Goal: Task Accomplishment & Management: Use online tool/utility

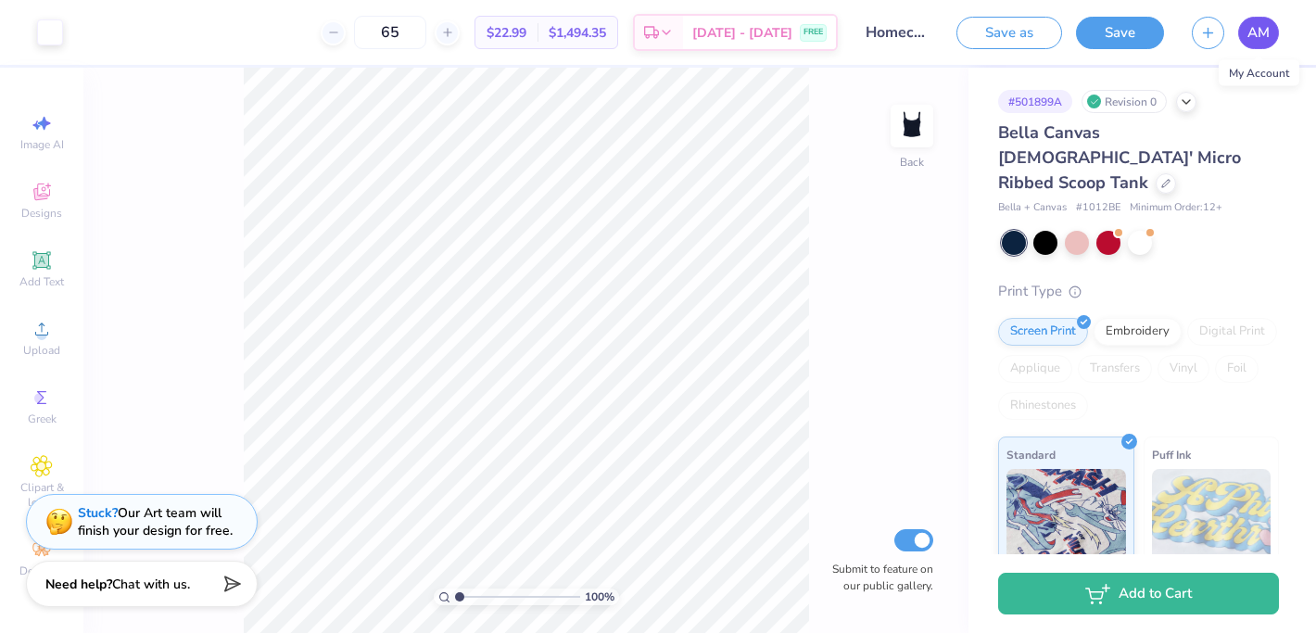
click at [1255, 36] on span "AM" at bounding box center [1259, 32] width 22 height 21
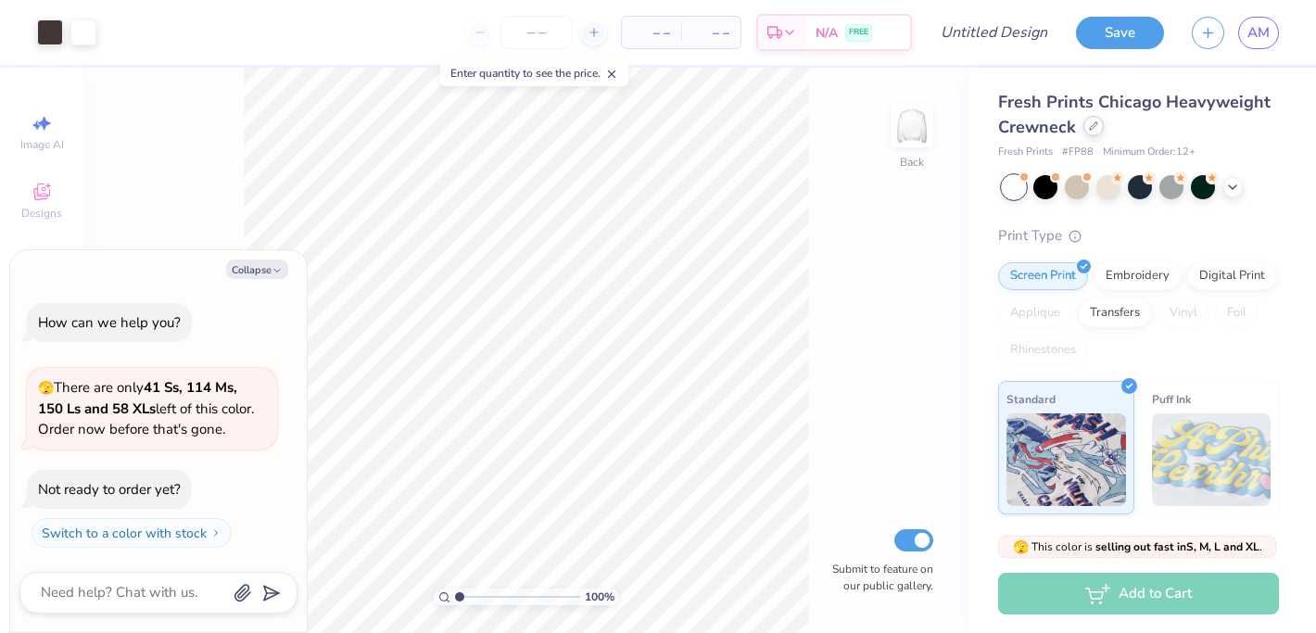
click at [1089, 126] on icon at bounding box center [1093, 125] width 9 height 9
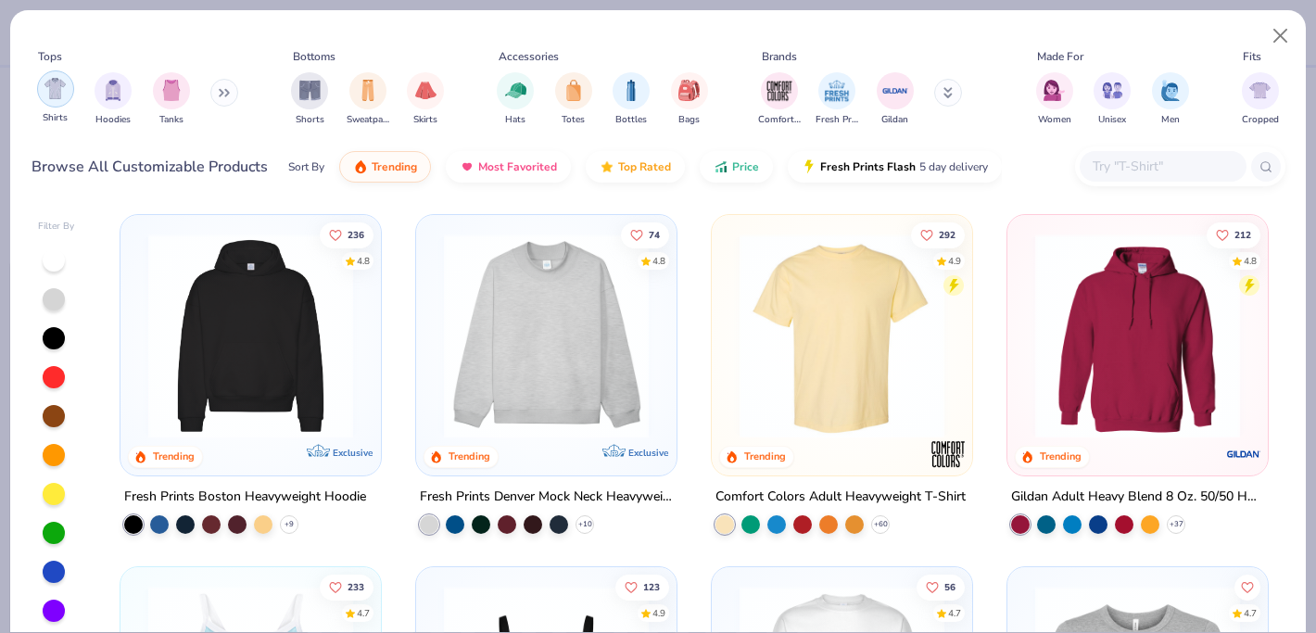
click at [59, 90] on img "filter for Shirts" at bounding box center [55, 88] width 21 height 21
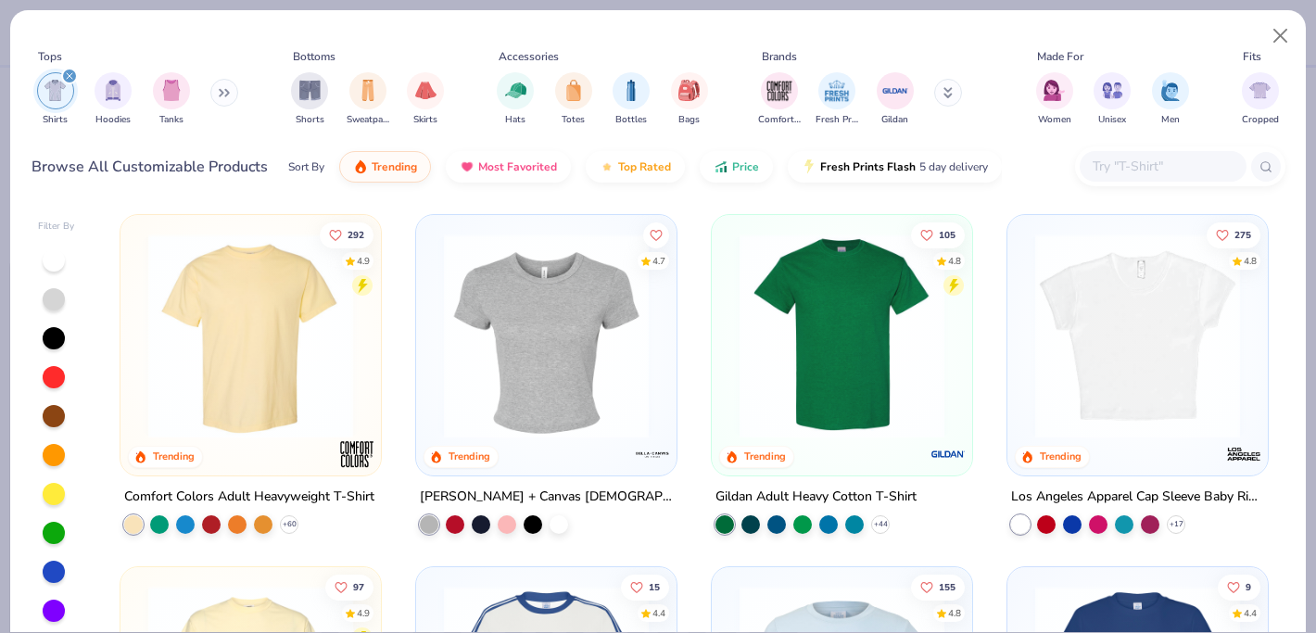
click at [288, 300] on img at bounding box center [250, 336] width 223 height 205
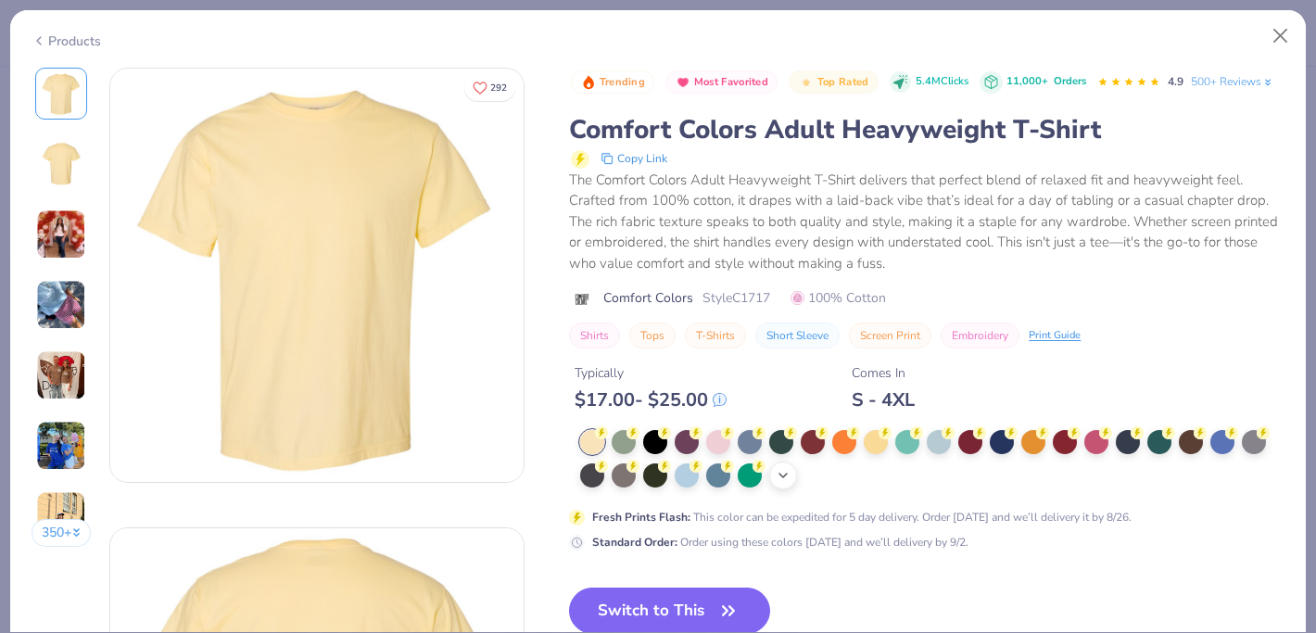
click at [779, 467] on div "+ 38" at bounding box center [784, 476] width 28 height 28
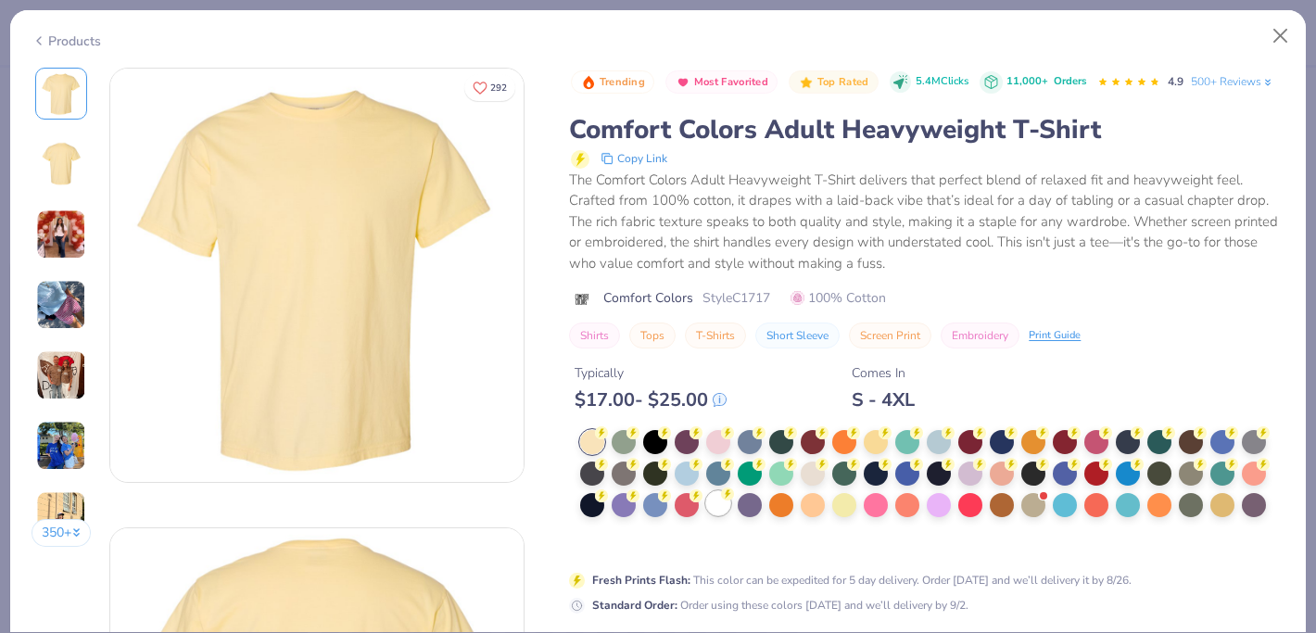
click at [717, 508] on div at bounding box center [718, 503] width 24 height 24
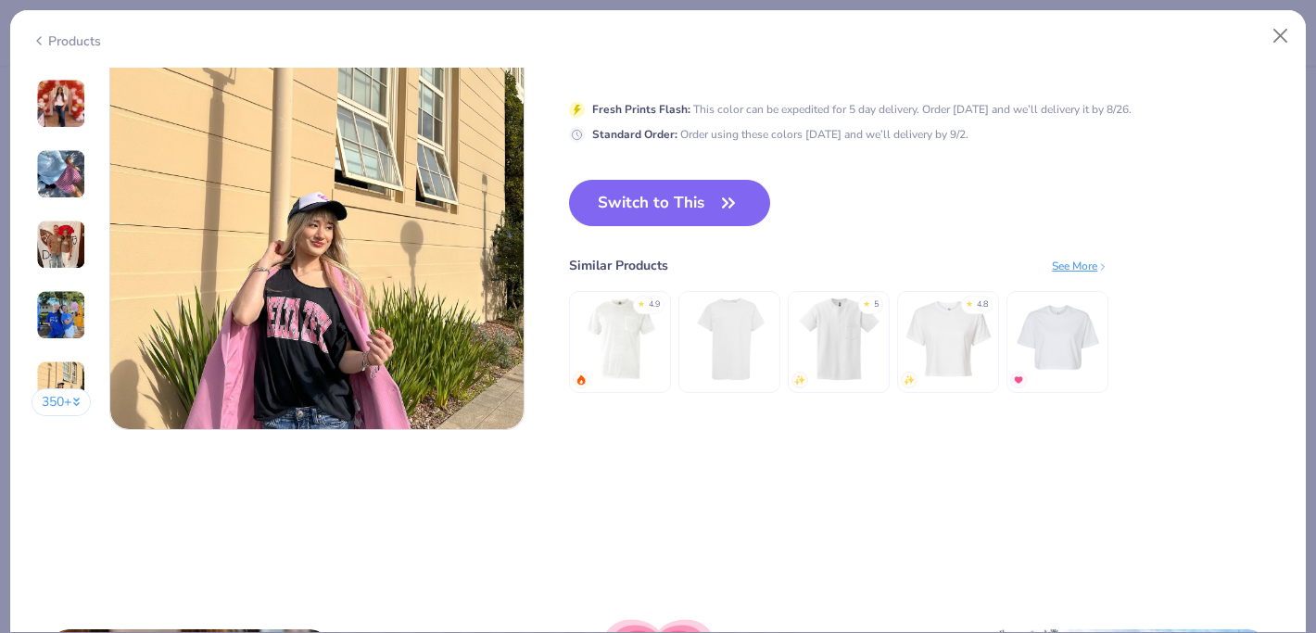
scroll to position [2705, 0]
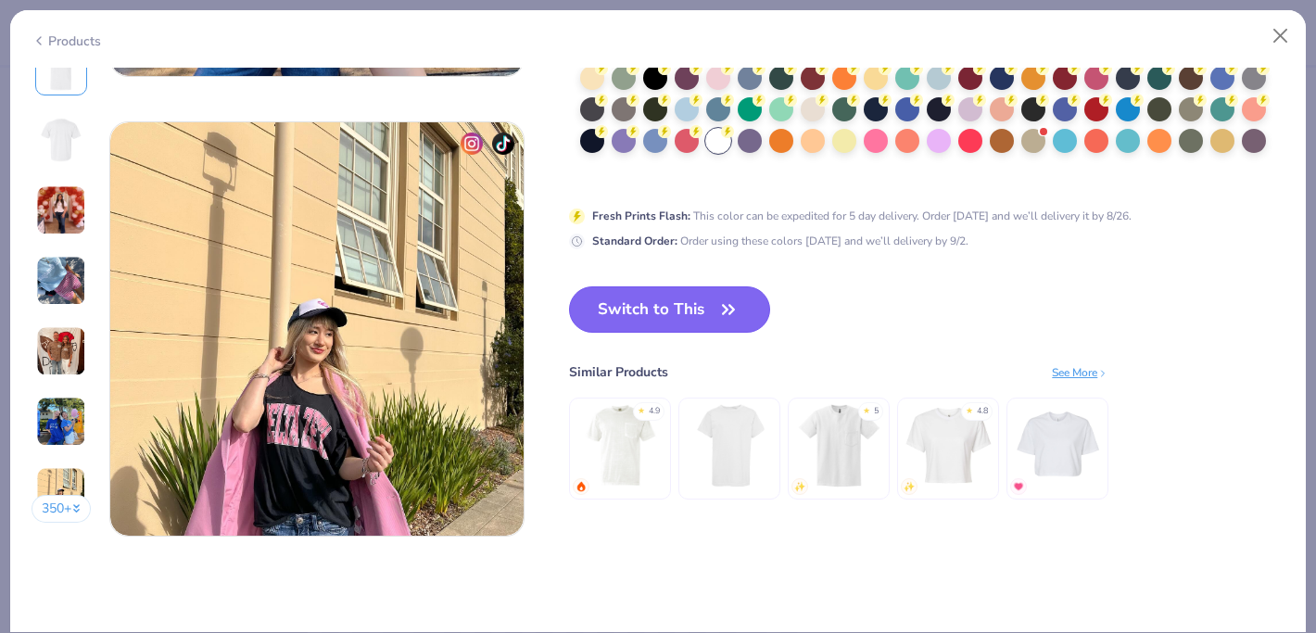
click at [680, 321] on button "Switch to This" at bounding box center [669, 309] width 201 height 46
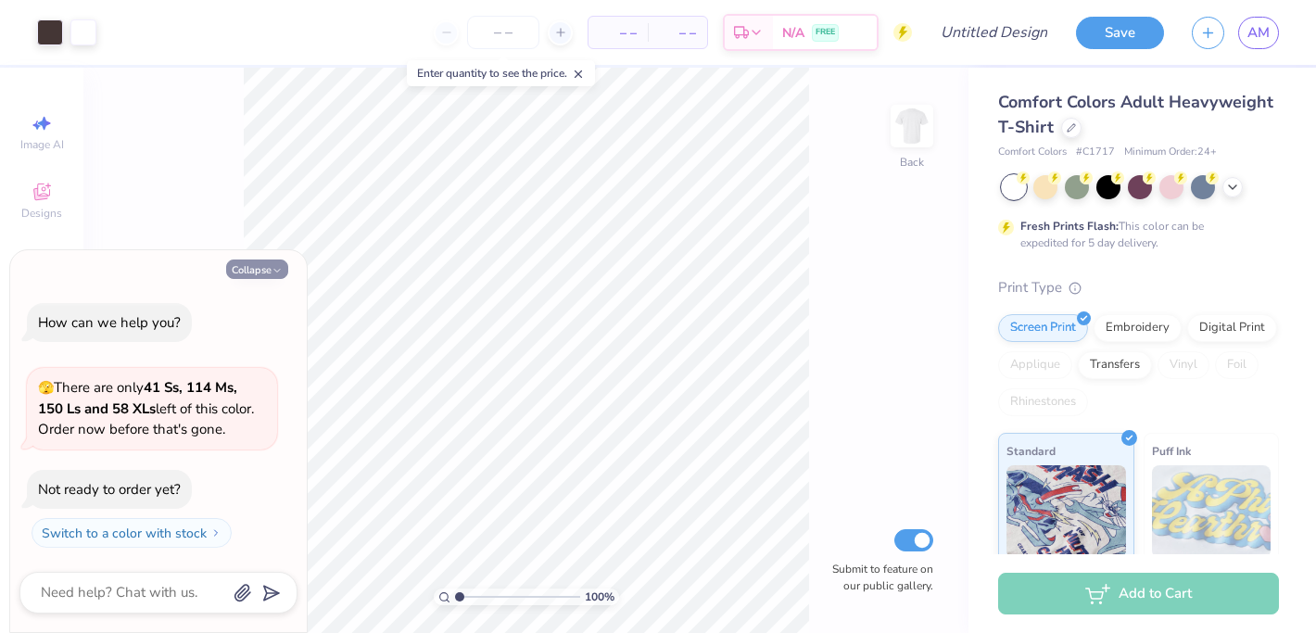
click at [253, 268] on button "Collapse" at bounding box center [257, 269] width 62 height 19
type textarea "x"
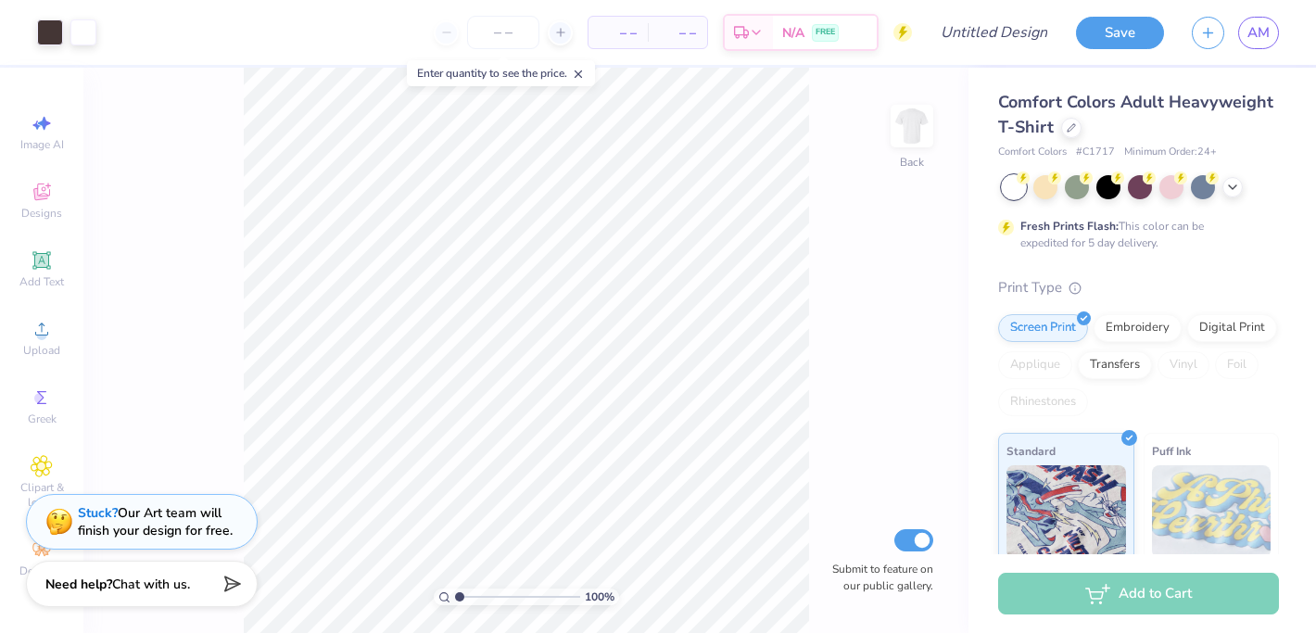
type input "1.88"
type textarea "x"
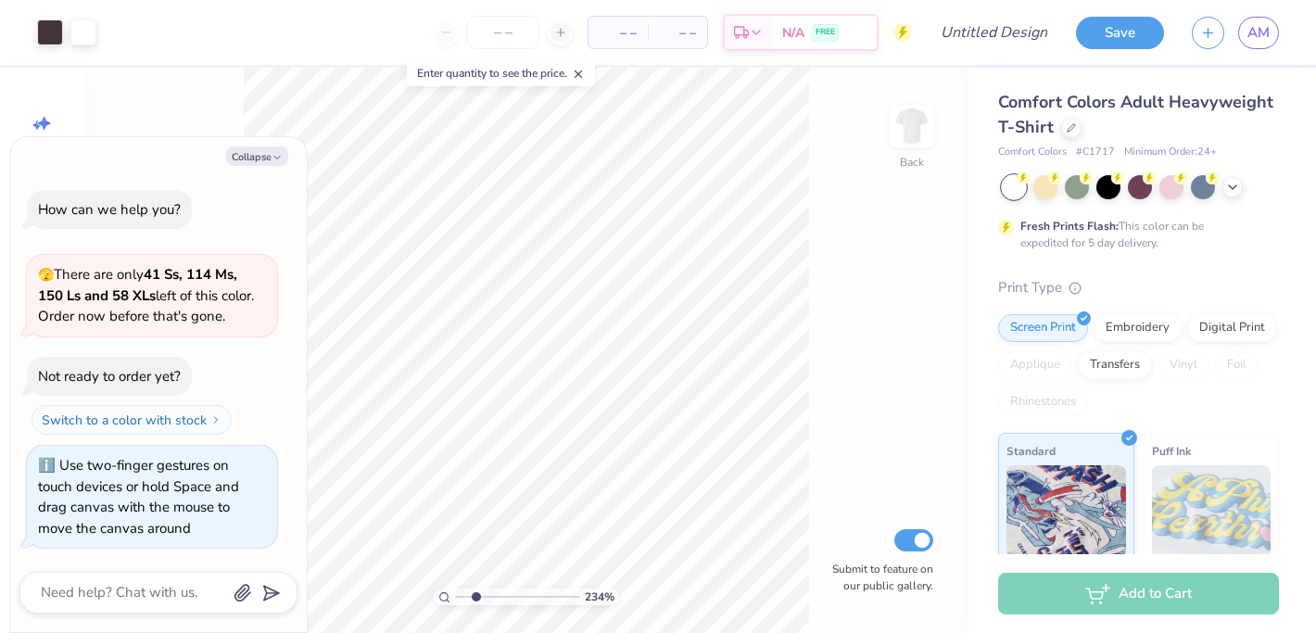
type input "2.34"
click at [476, 599] on input "range" at bounding box center [517, 597] width 125 height 17
click at [500, 591] on div "234 %" at bounding box center [527, 351] width 566 height 566
type textarea "x"
type input "0.45"
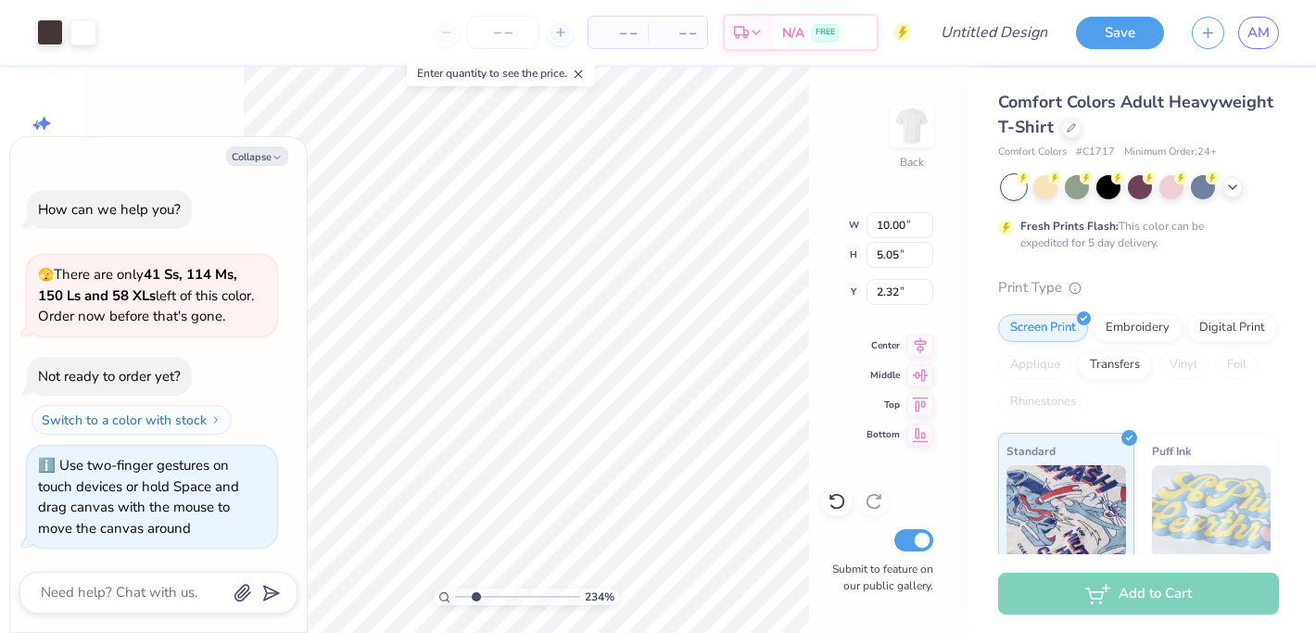
type input "0.52"
type input "4.59"
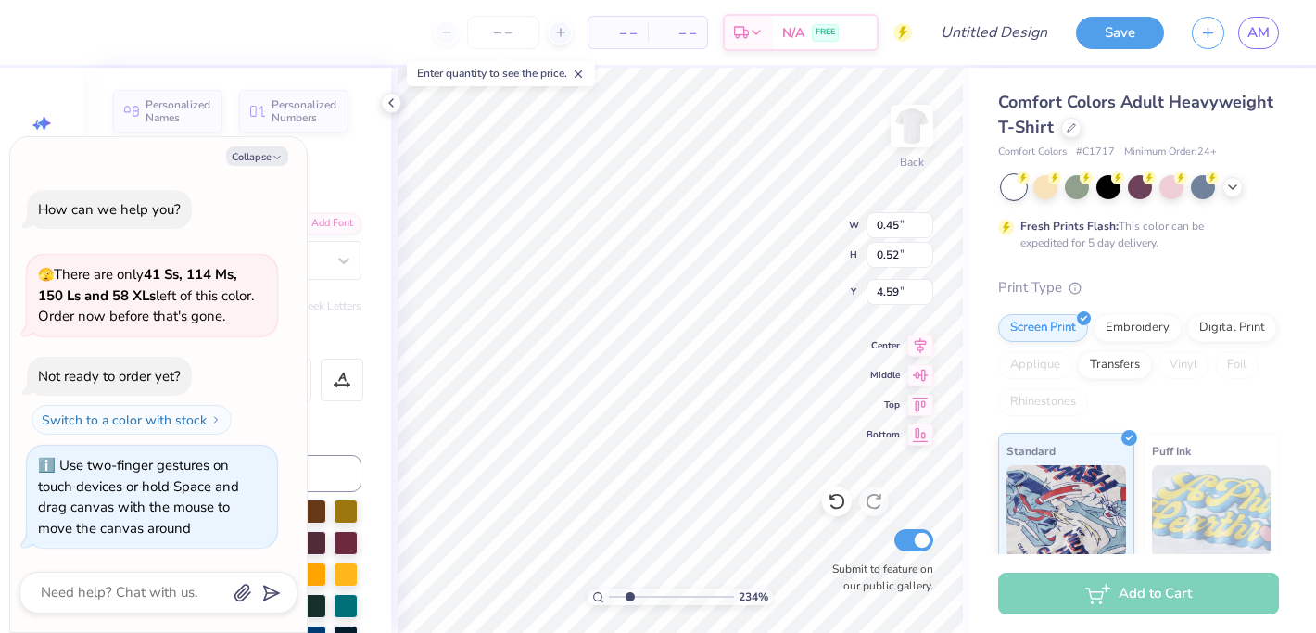
type textarea "x"
type textarea "d"
type textarea "x"
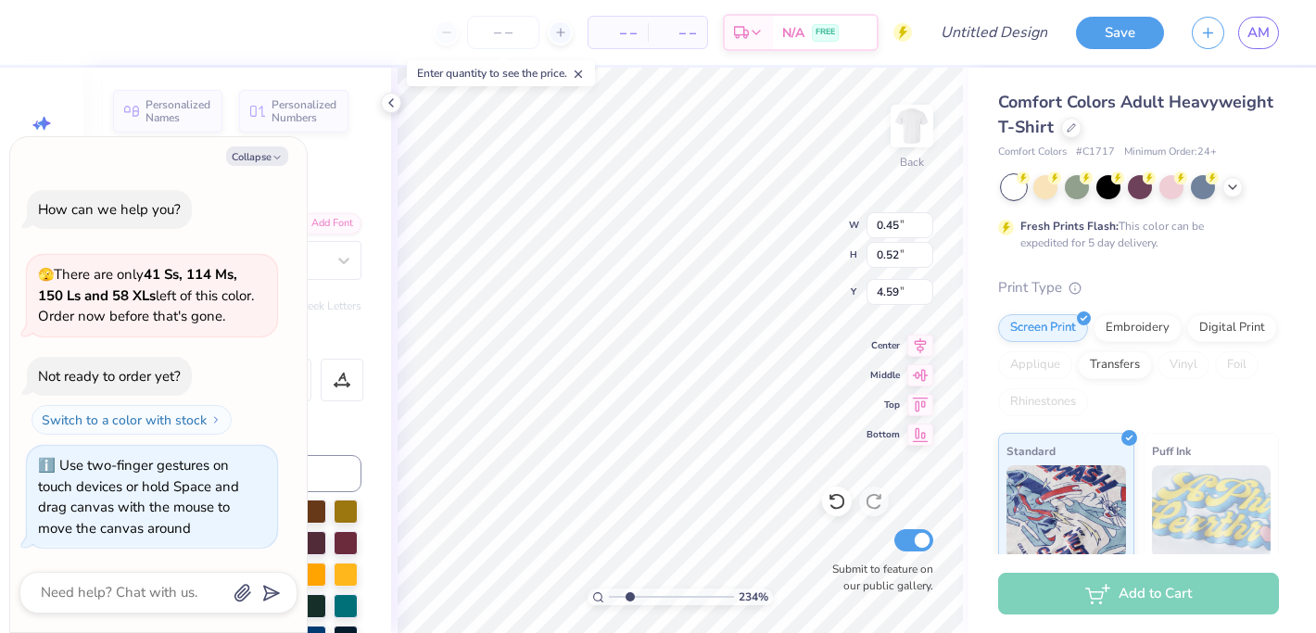
type textarea "E"
type textarea "x"
type textarea "J"
type textarea "x"
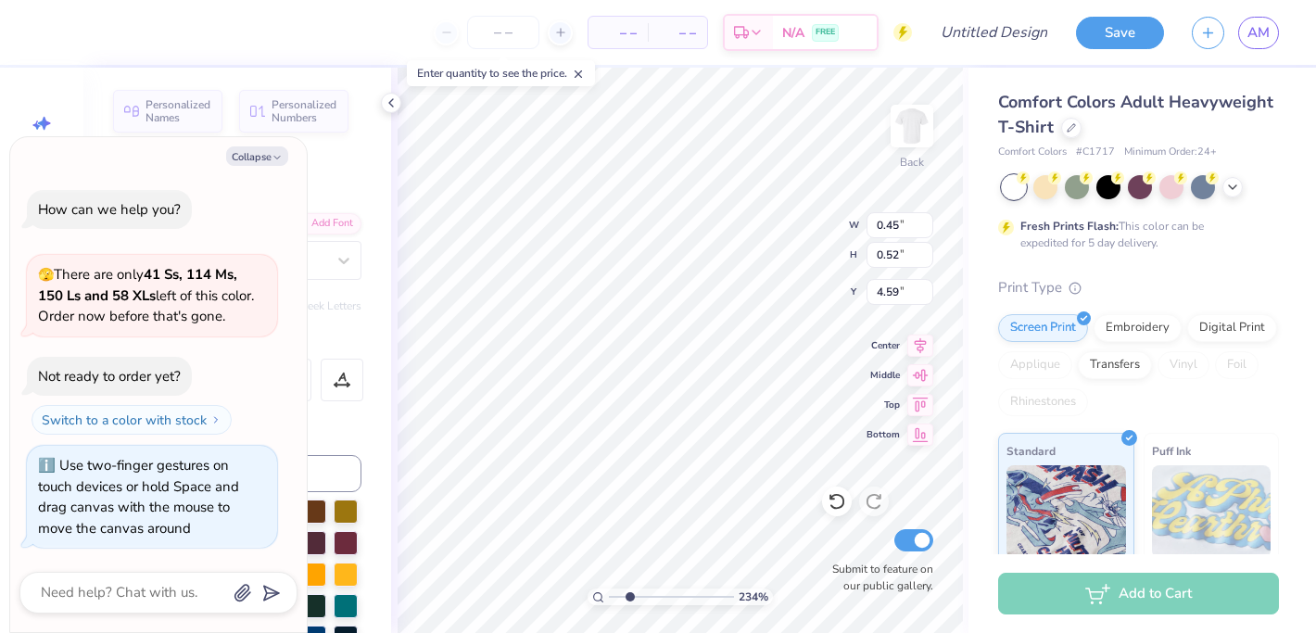
type textarea "x"
type textarea "J"
type textarea "x"
type input "0.49"
type input "0.54"
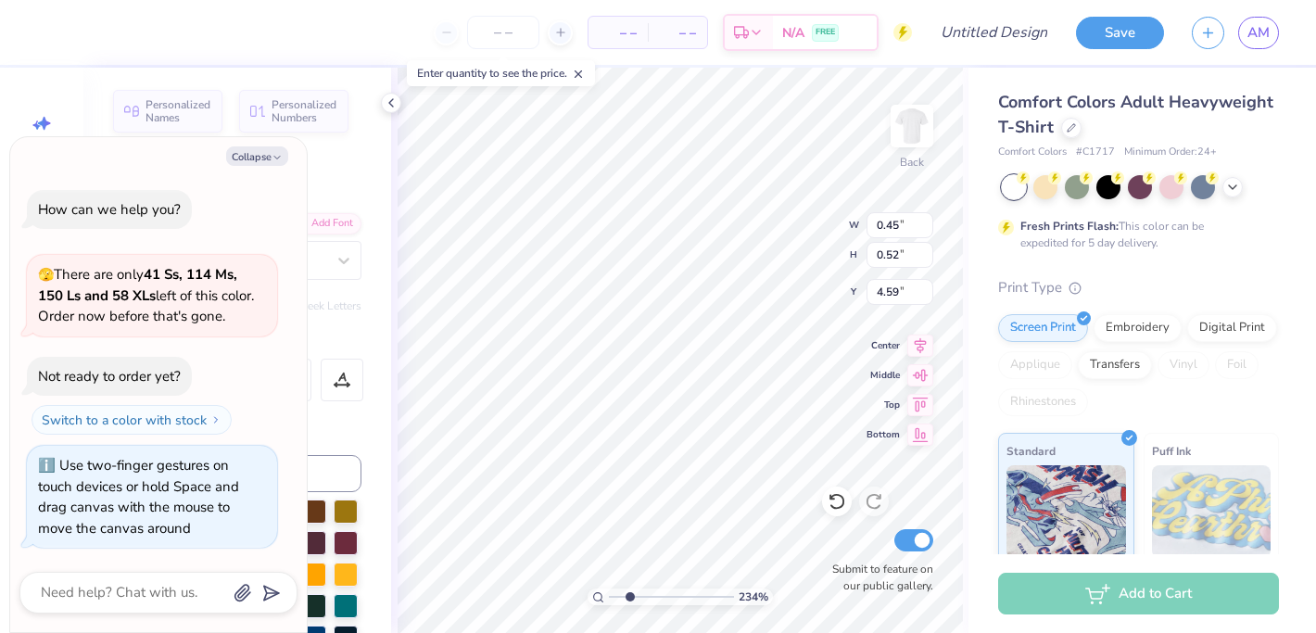
type input "4.49"
type textarea "x"
type textarea "J"
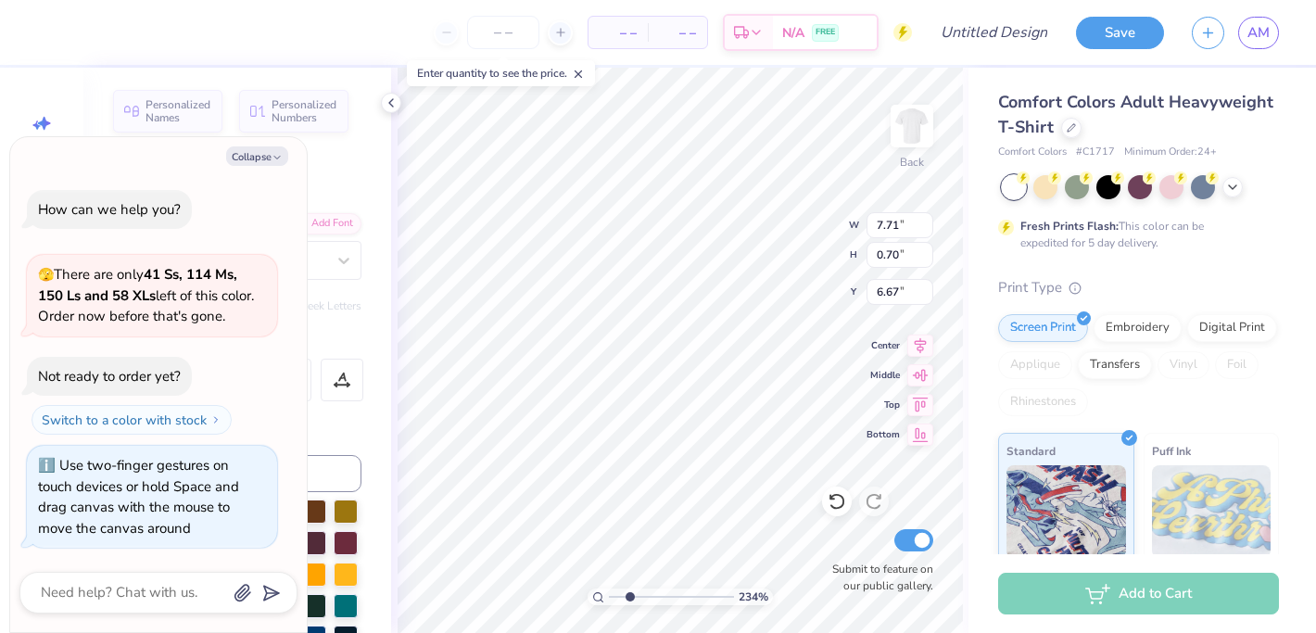
type textarea "x"
type textarea "Phi S Theta"
type textarea "x"
type textarea "Phi SIG Theta"
type textarea "x"
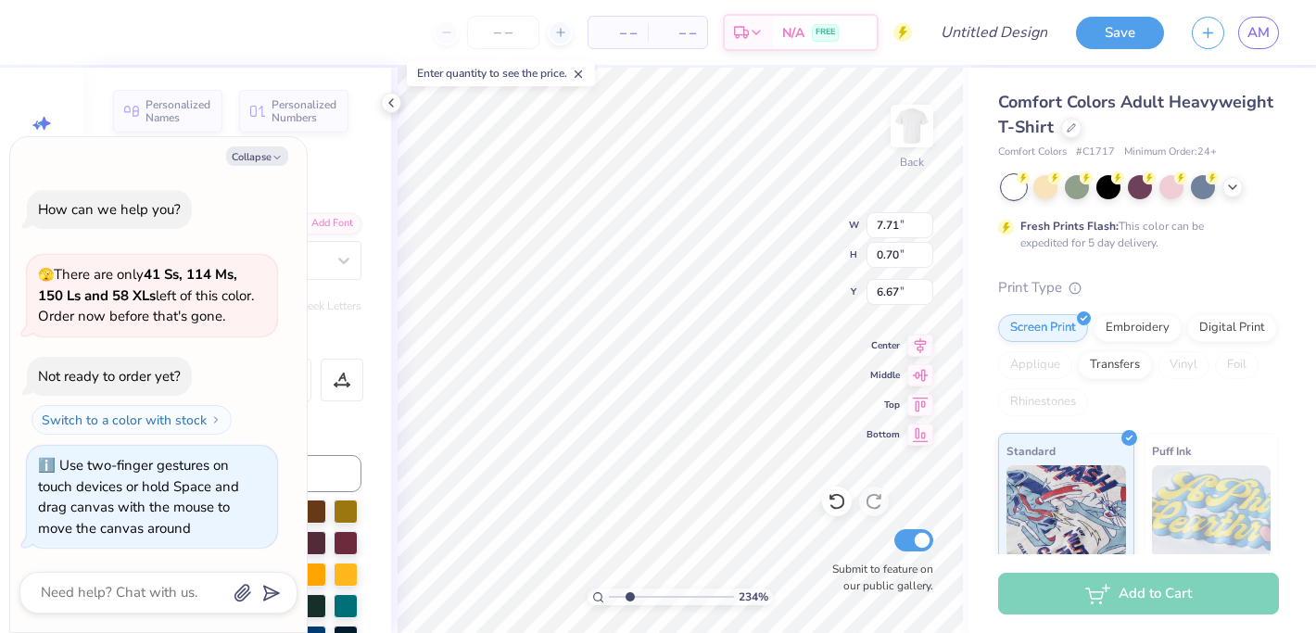
type textarea "Phi SIGMA Theta"
type textarea "x"
type textarea "Phi SIGMA Theta"
type textarea "x"
type textarea "Phi SIGMA S"
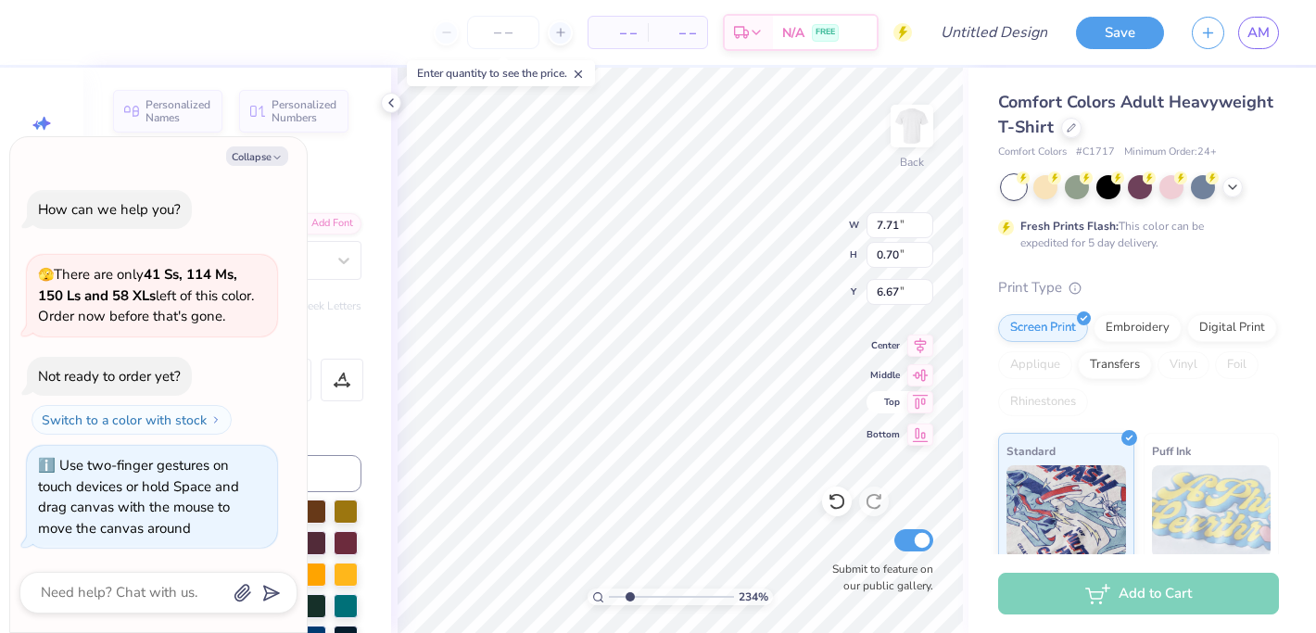
type textarea "x"
type textarea "Phi SIGMA SI"
type textarea "x"
type textarea "Phi SIGMA SIG"
type textarea "x"
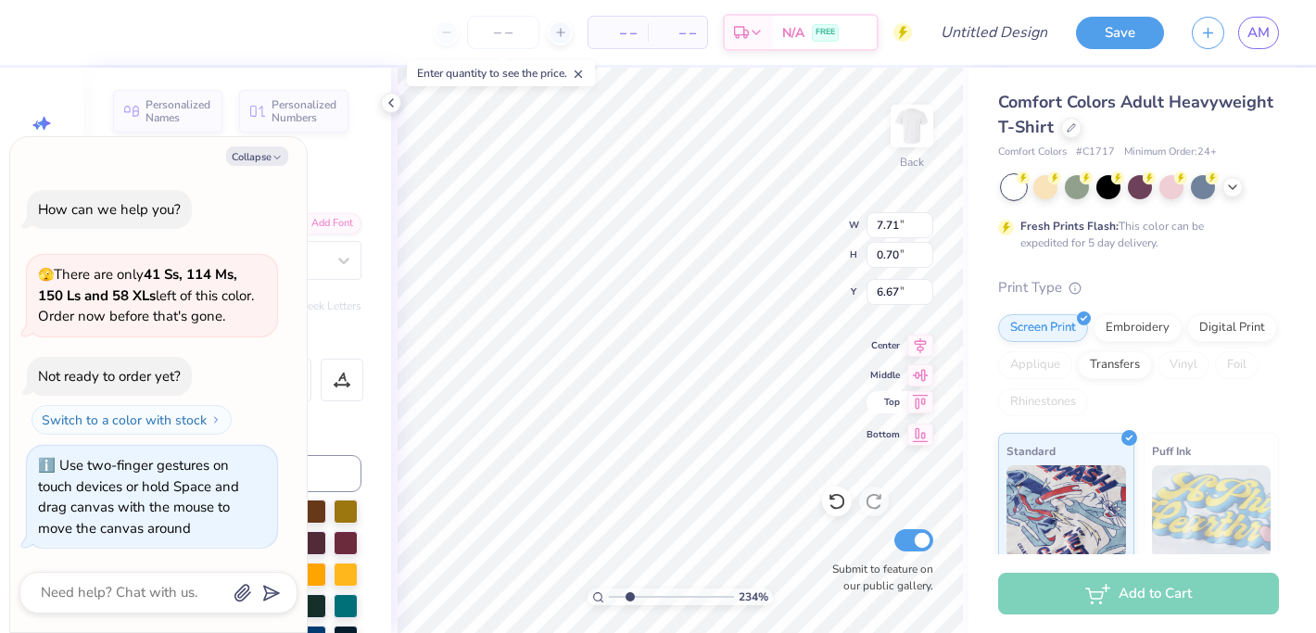
type textarea "Phi SIGMA SIGM"
type textarea "x"
type textarea "Phi SIGMA SIGMA"
type textarea "x"
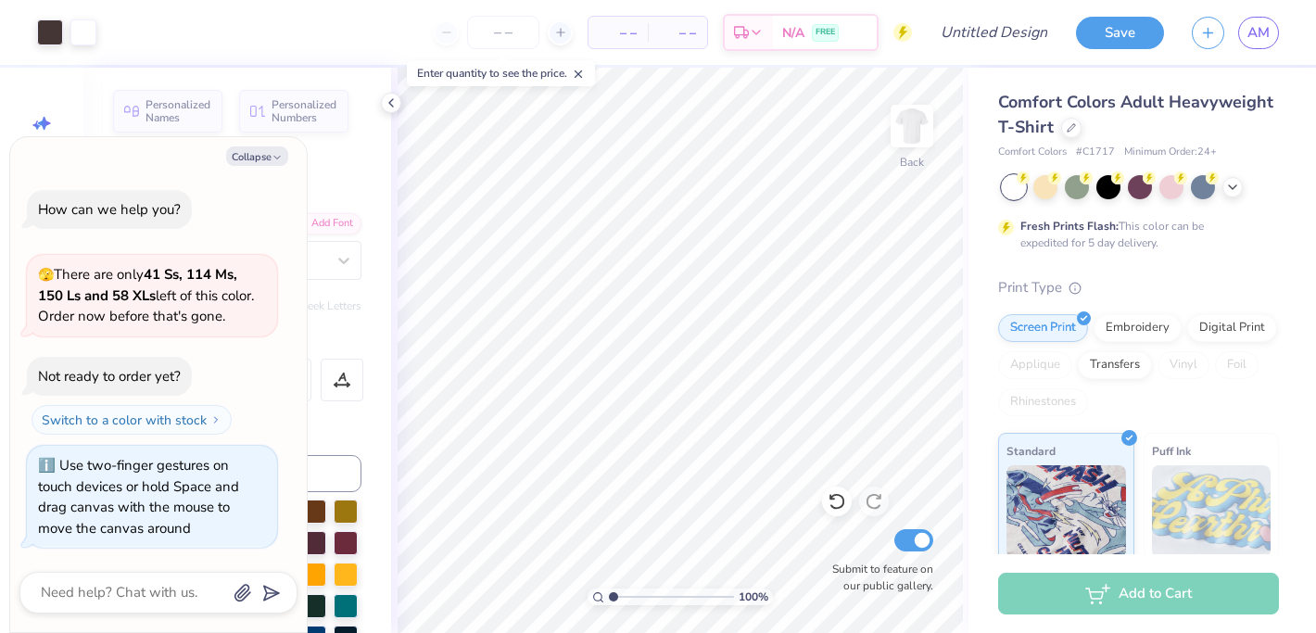
drag, startPoint x: 627, startPoint y: 593, endPoint x: 605, endPoint y: 593, distance: 21.3
type input "1"
click at [609, 593] on input "range" at bounding box center [671, 597] width 125 height 17
click at [1238, 187] on icon at bounding box center [1233, 185] width 15 height 15
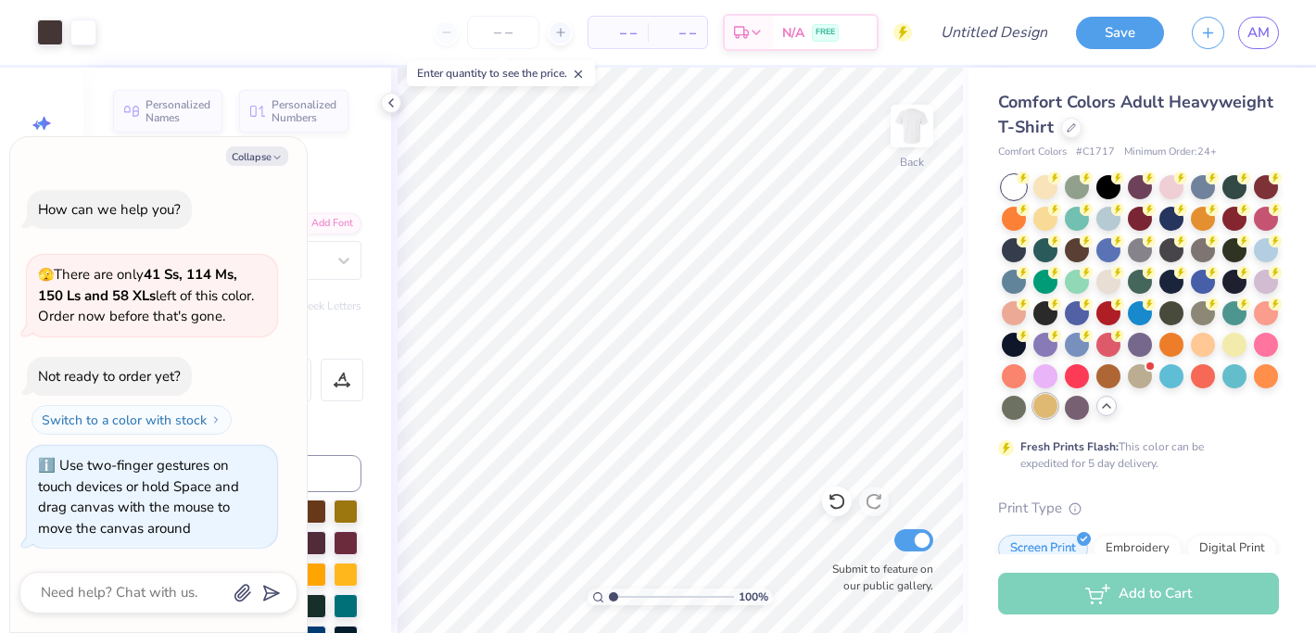
click at [1049, 406] on div at bounding box center [1046, 406] width 24 height 24
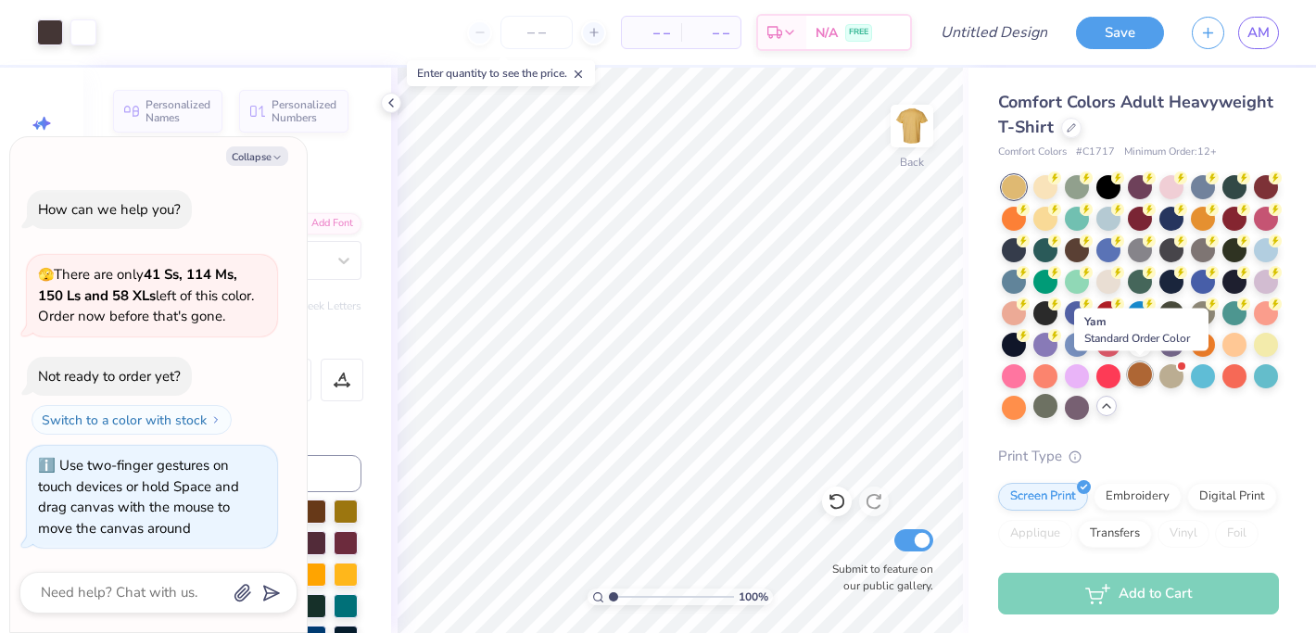
click at [1144, 376] on div at bounding box center [1140, 374] width 24 height 24
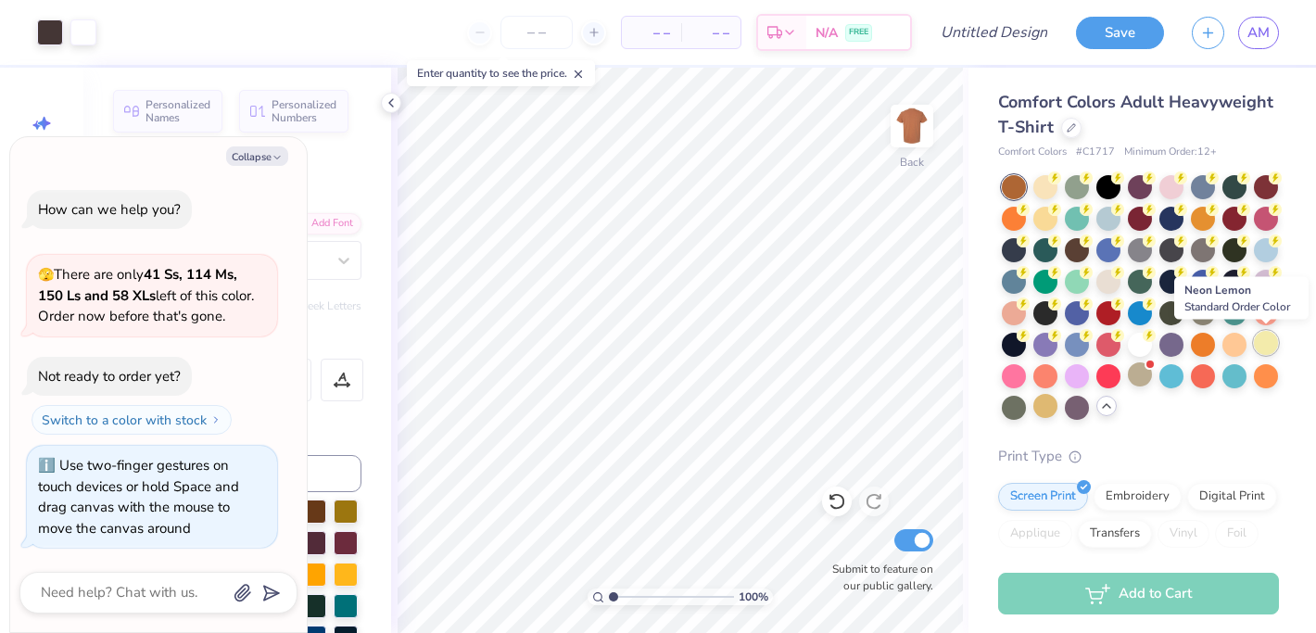
click at [1262, 339] on div at bounding box center [1266, 343] width 24 height 24
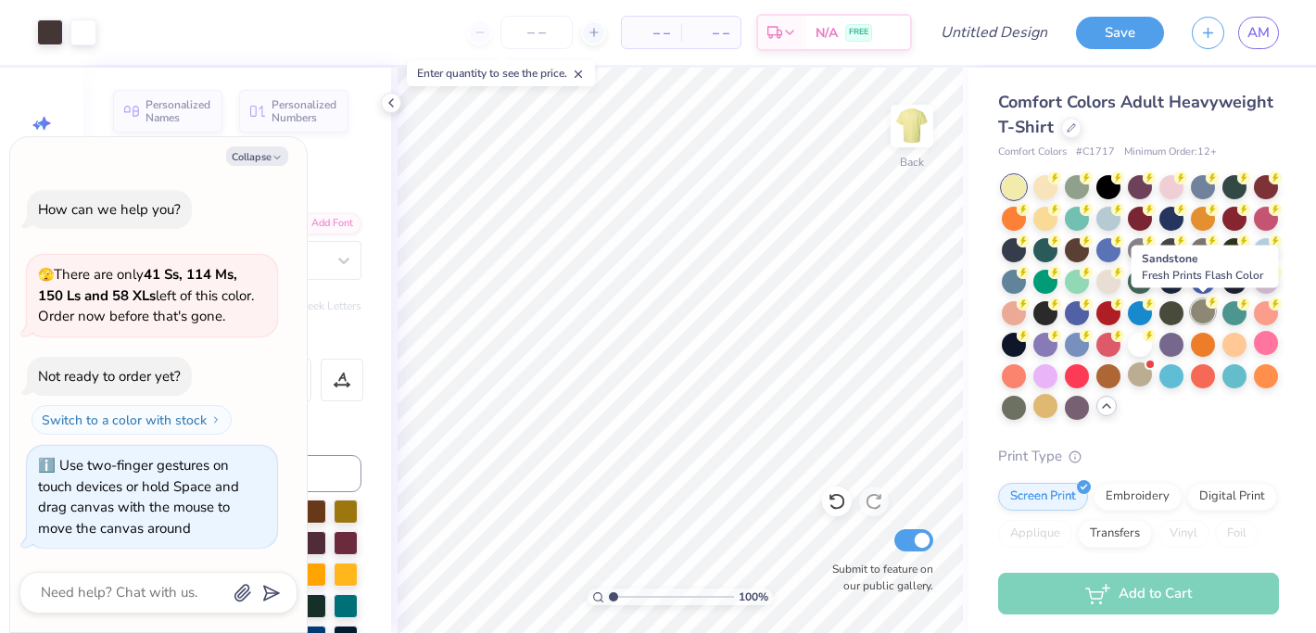
click at [1204, 309] on div at bounding box center [1203, 311] width 24 height 24
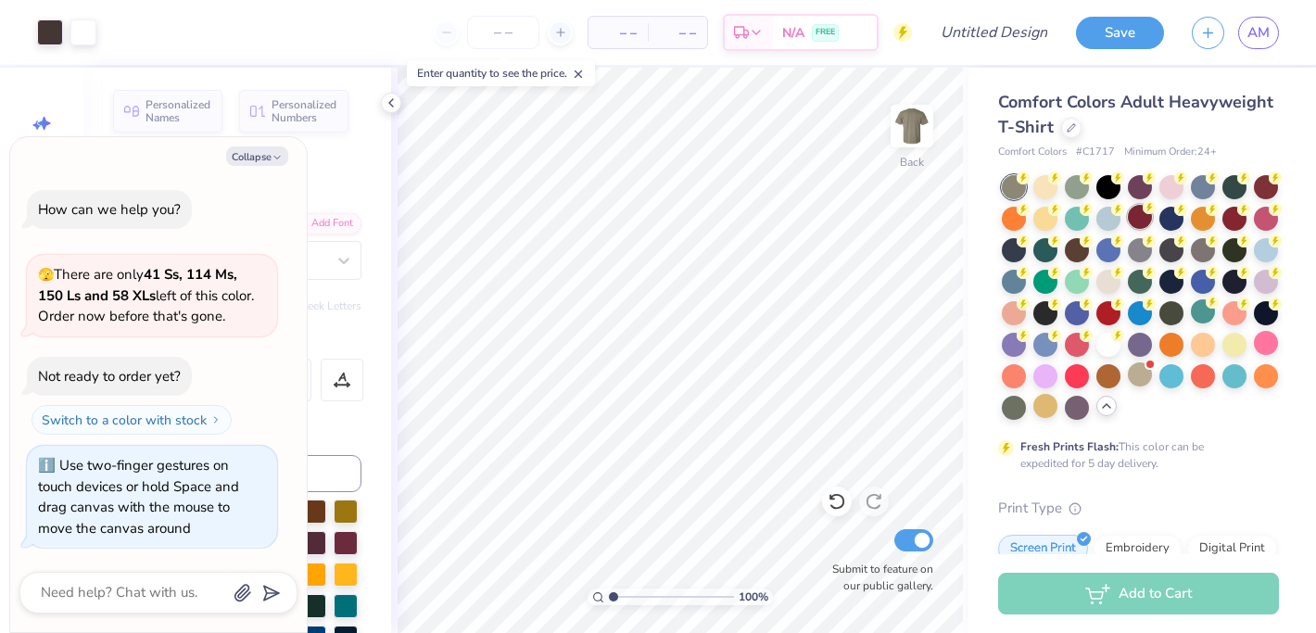
click at [1138, 205] on div at bounding box center [1140, 217] width 24 height 24
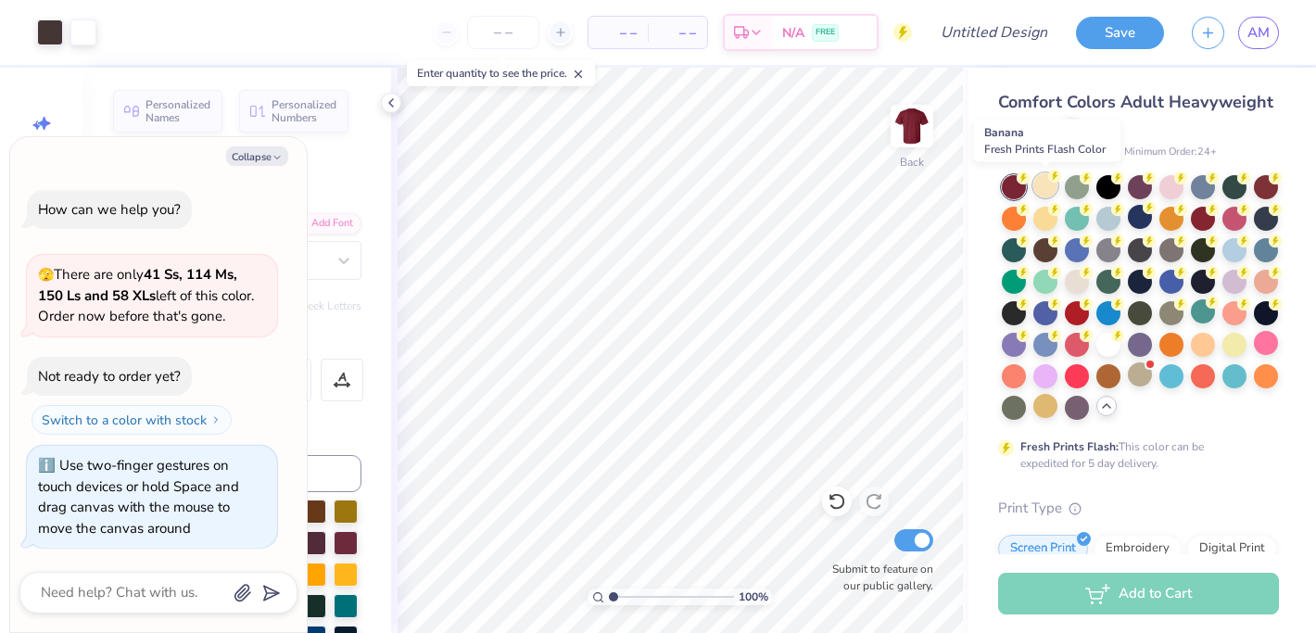
click at [1046, 190] on div at bounding box center [1046, 185] width 24 height 24
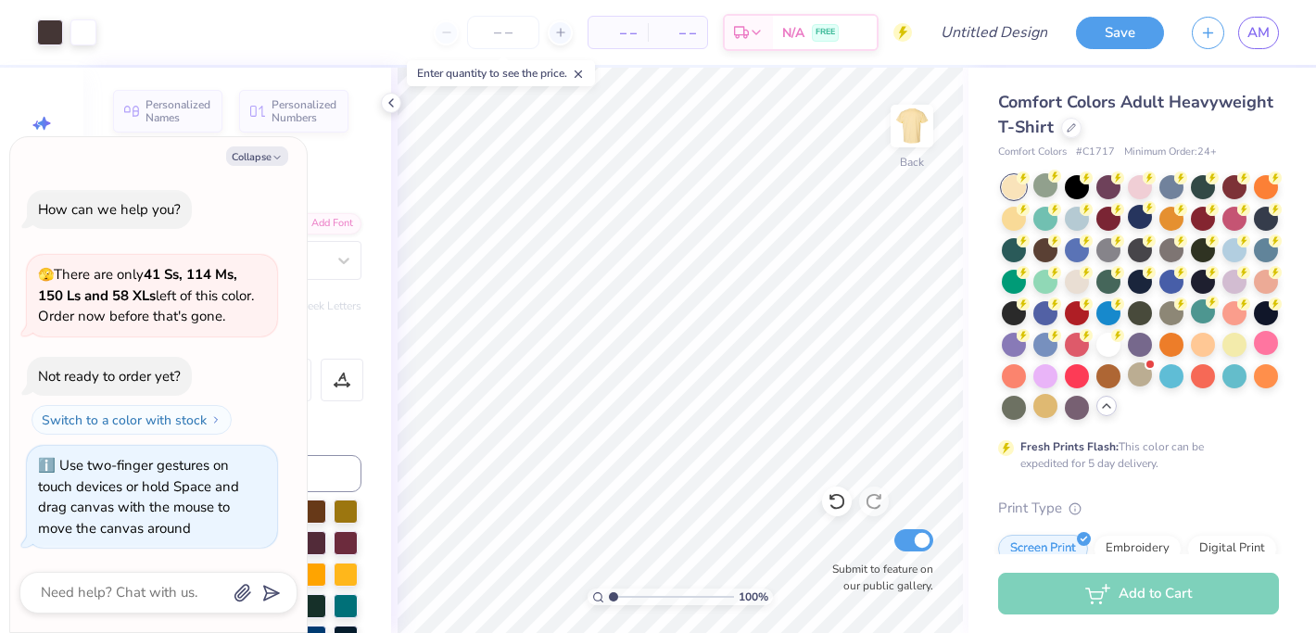
type textarea "x"
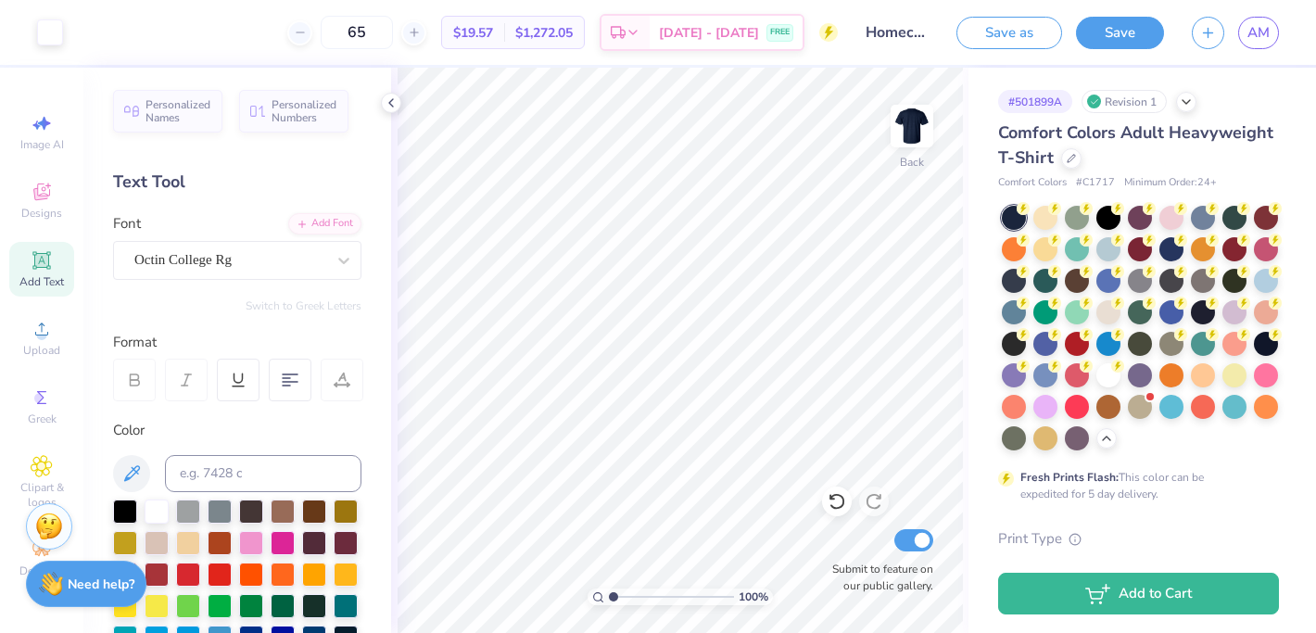
scroll to position [444, 0]
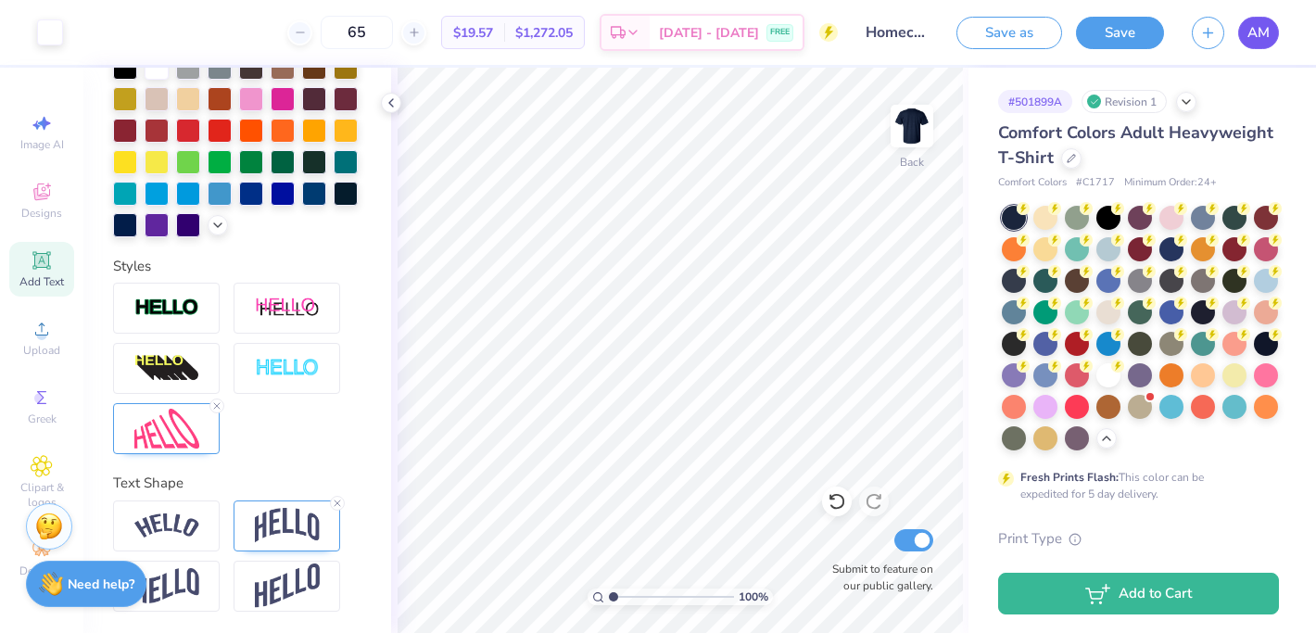
click at [1244, 32] on link "AM" at bounding box center [1259, 33] width 41 height 32
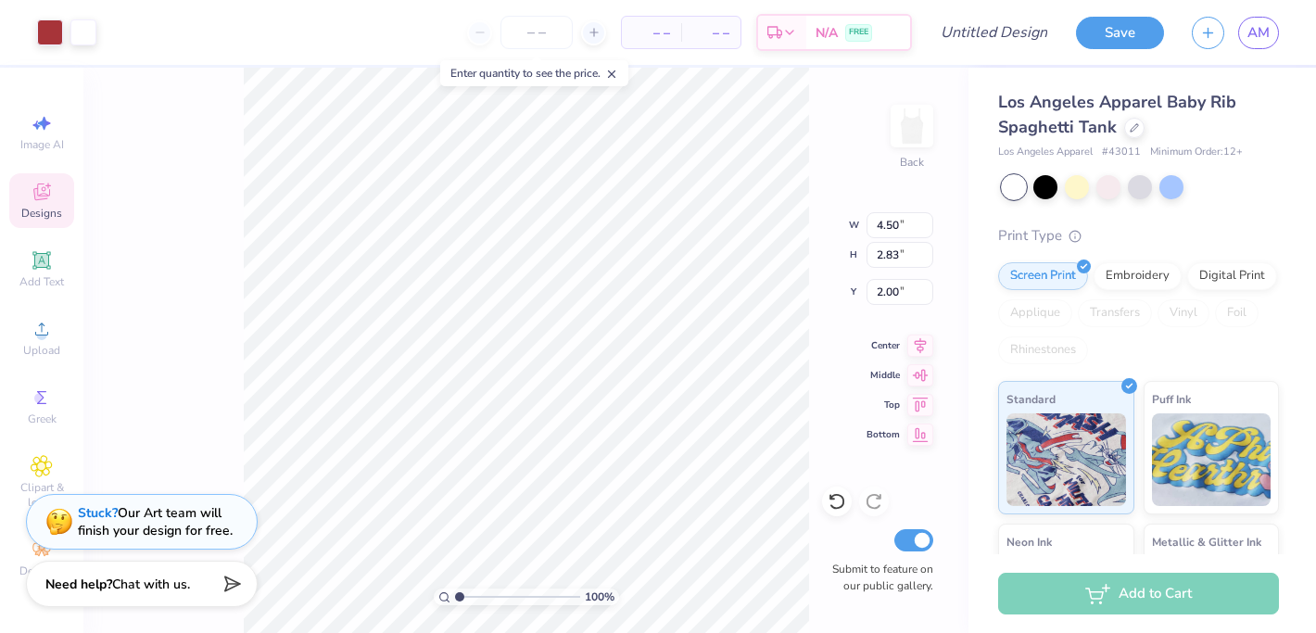
type input "5.46"
type input "3.44"
type input "1.50"
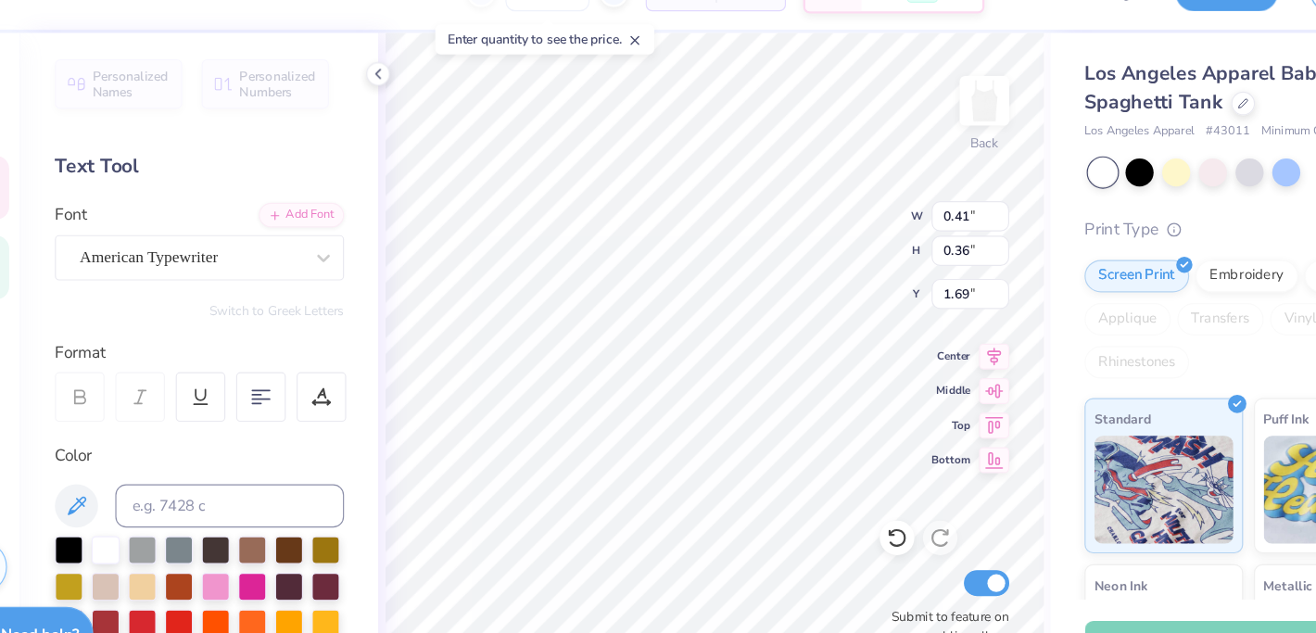
type input "1.56"
type textarea "20"
type input "0.46"
type input "4.58"
type textarea "25"
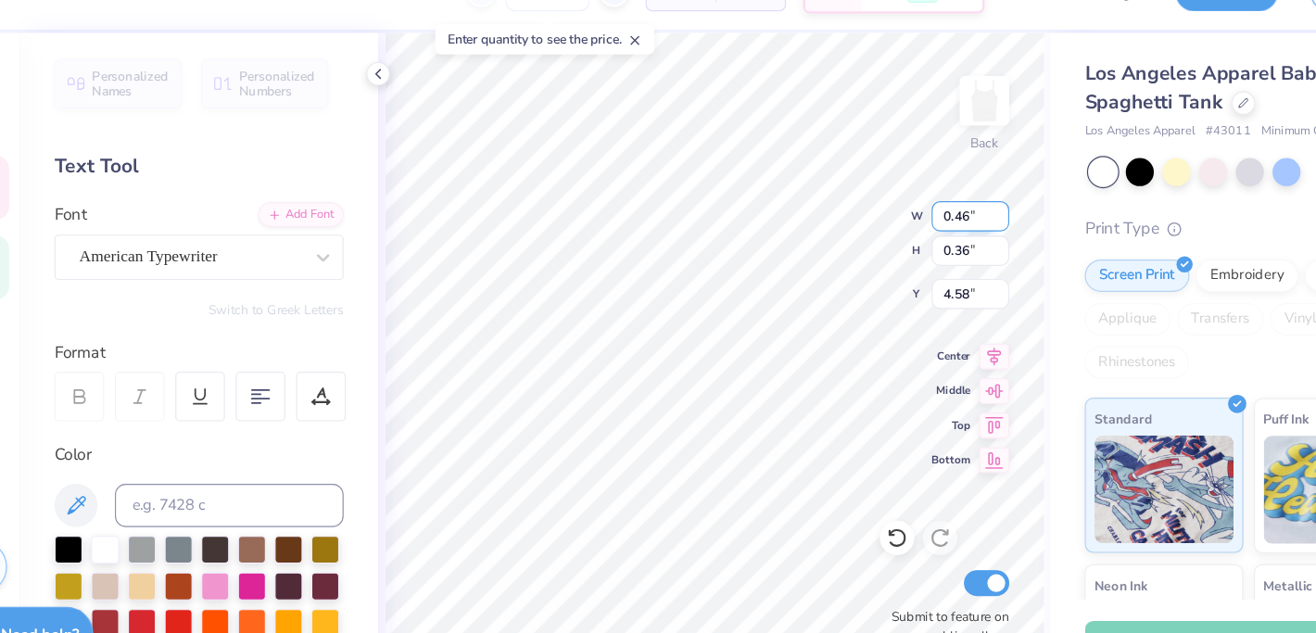
click at [769, 219] on div "100 % Back W 0.46 0.46 " H 0.36 0.36 " Y 4.58 4.58 " Center Middle Top Bottom S…" at bounding box center [680, 351] width 578 height 566
type input "1.67"
type input "0.73"
type input "2.73"
type textarea "i"
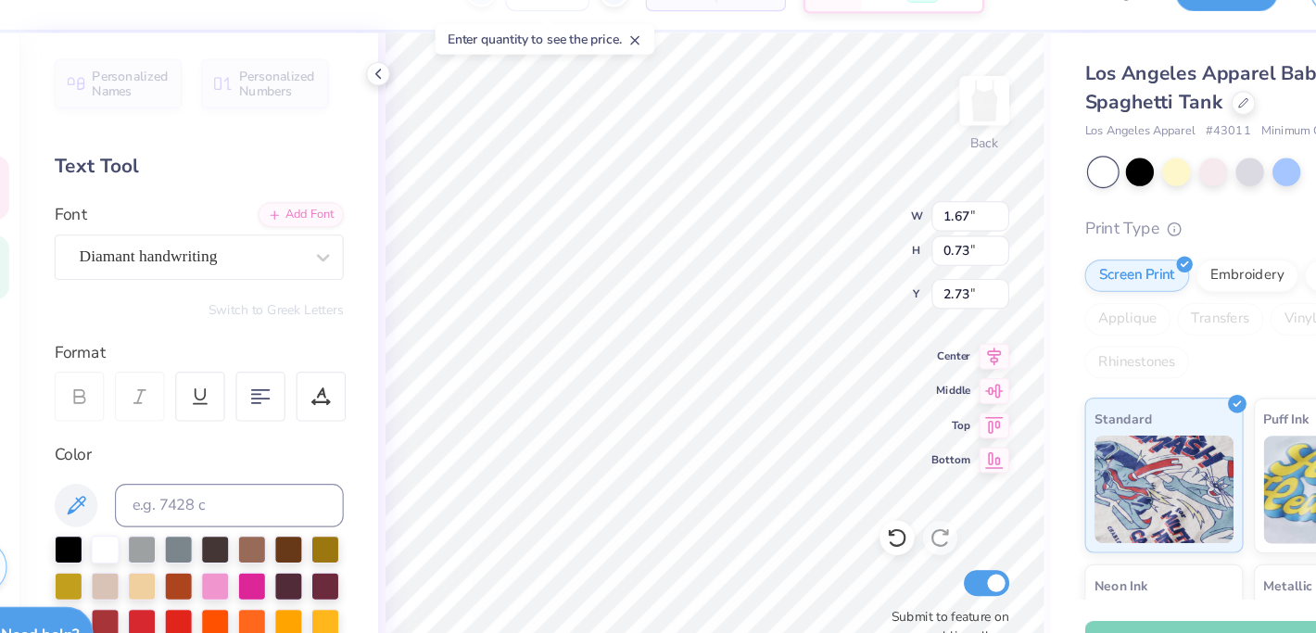
type textarea "P"
type textarea "phi"
type input "2.05"
type input "1.33"
type input "1.54"
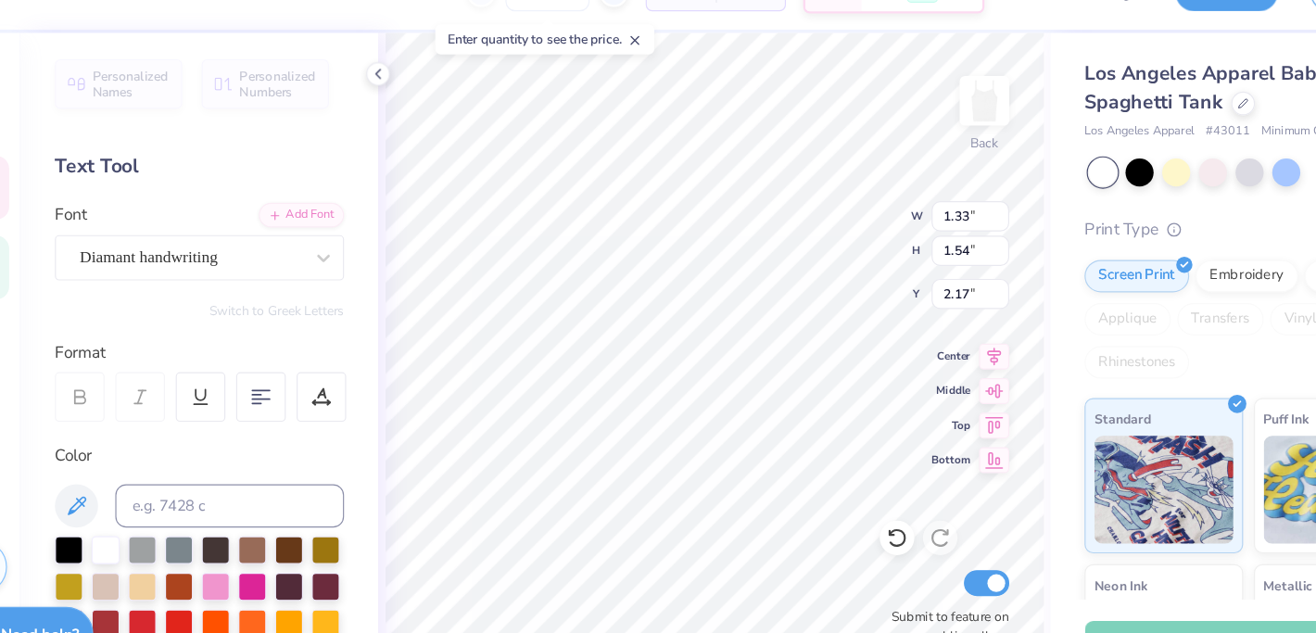
type input "2.05"
type input "2.50"
type input "1.26"
type input "2.63"
type textarea "l"
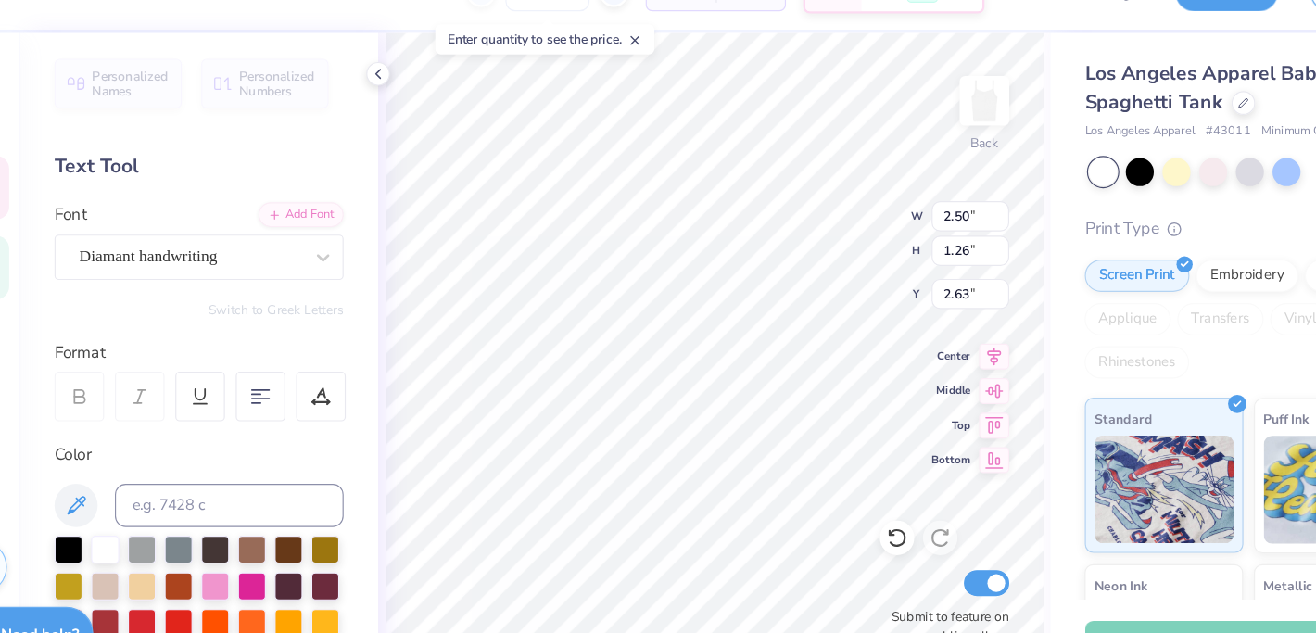
type textarea "sigma"
type input "2.92"
type textarea "phi"
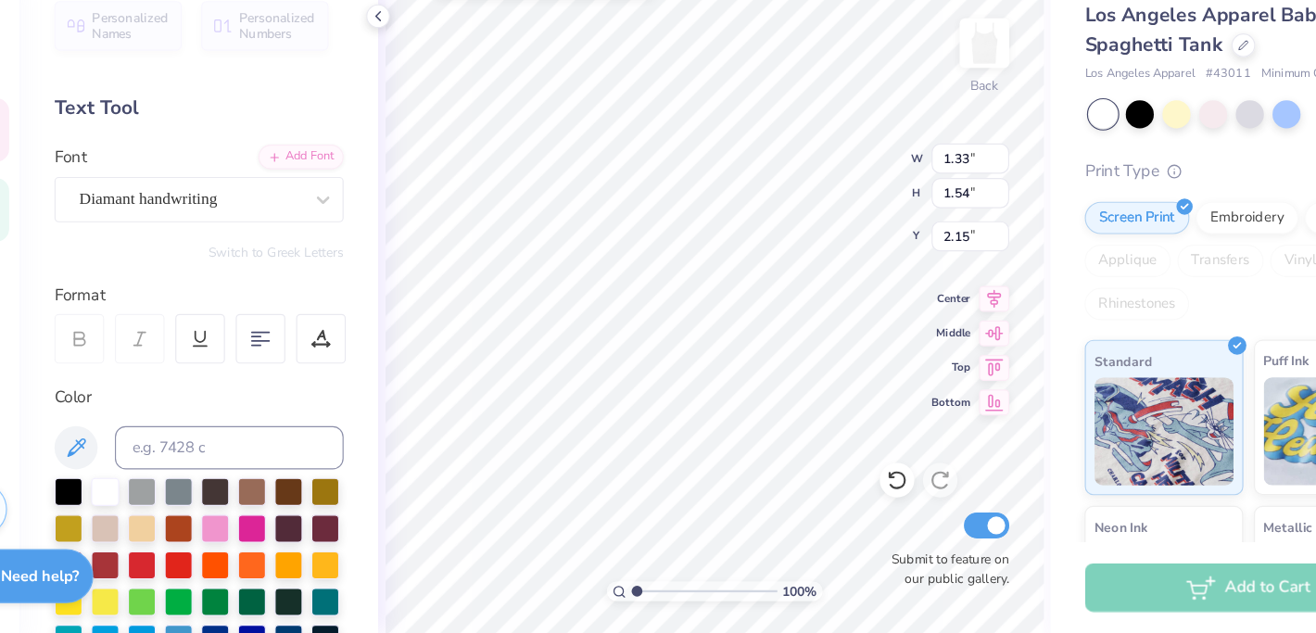
type input "2.15"
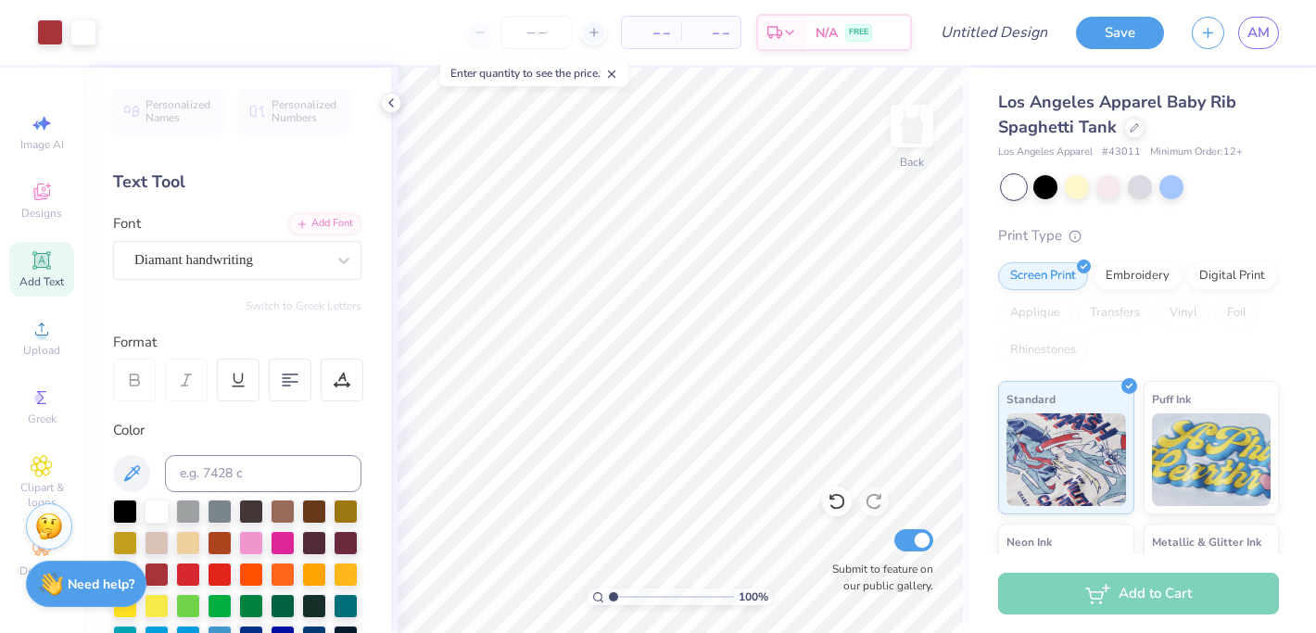
click at [654, 35] on span "– –" at bounding box center [651, 32] width 37 height 19
click at [998, 38] on input "Design Title" at bounding box center [1017, 32] width 91 height 37
type input "Bid Day COB"
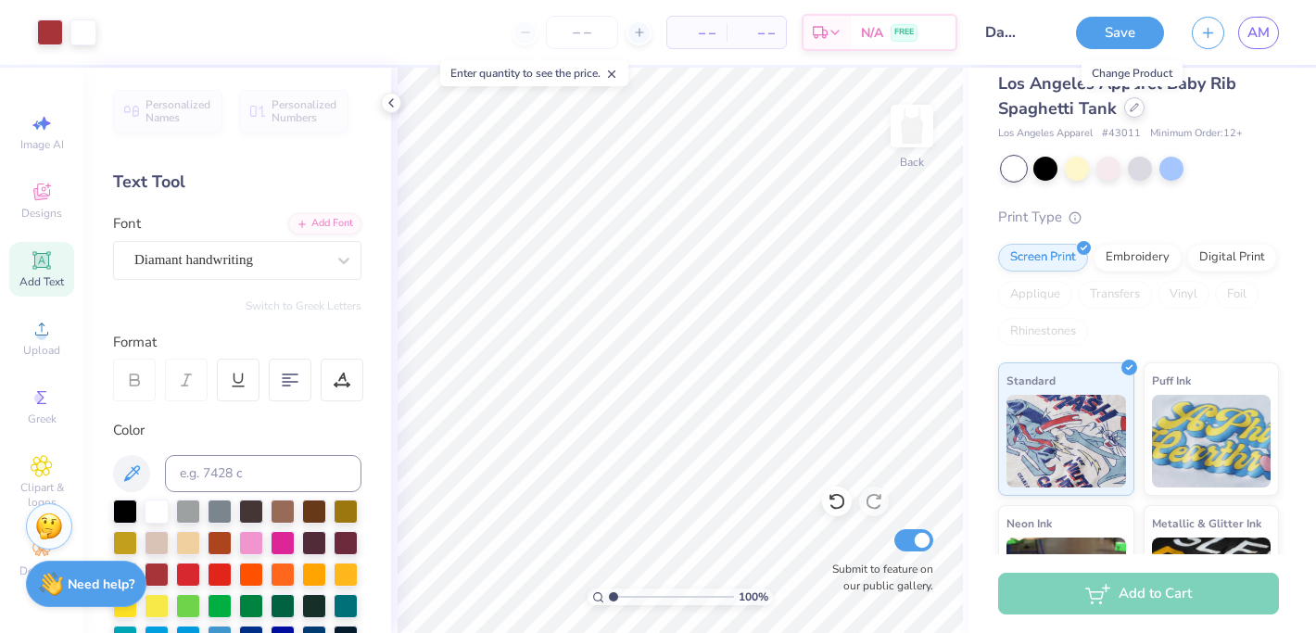
click at [1132, 108] on icon at bounding box center [1134, 107] width 9 height 9
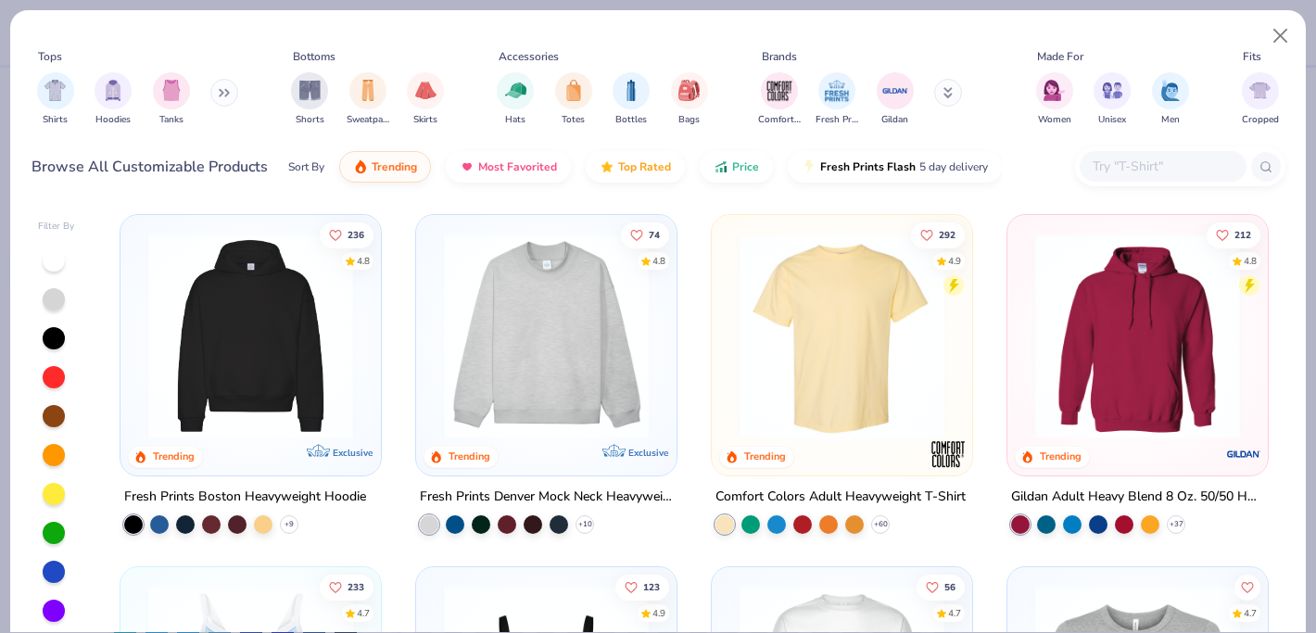
click at [801, 371] on img at bounding box center [842, 336] width 223 height 205
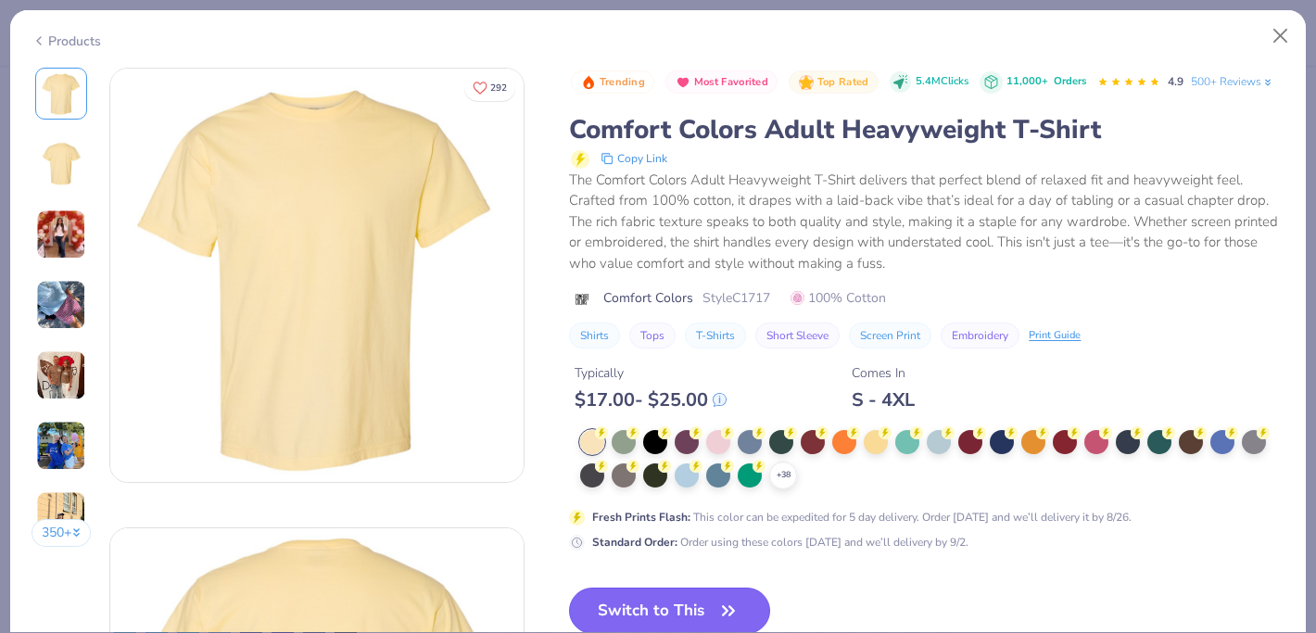
click at [658, 607] on button "Switch to This" at bounding box center [669, 611] width 201 height 46
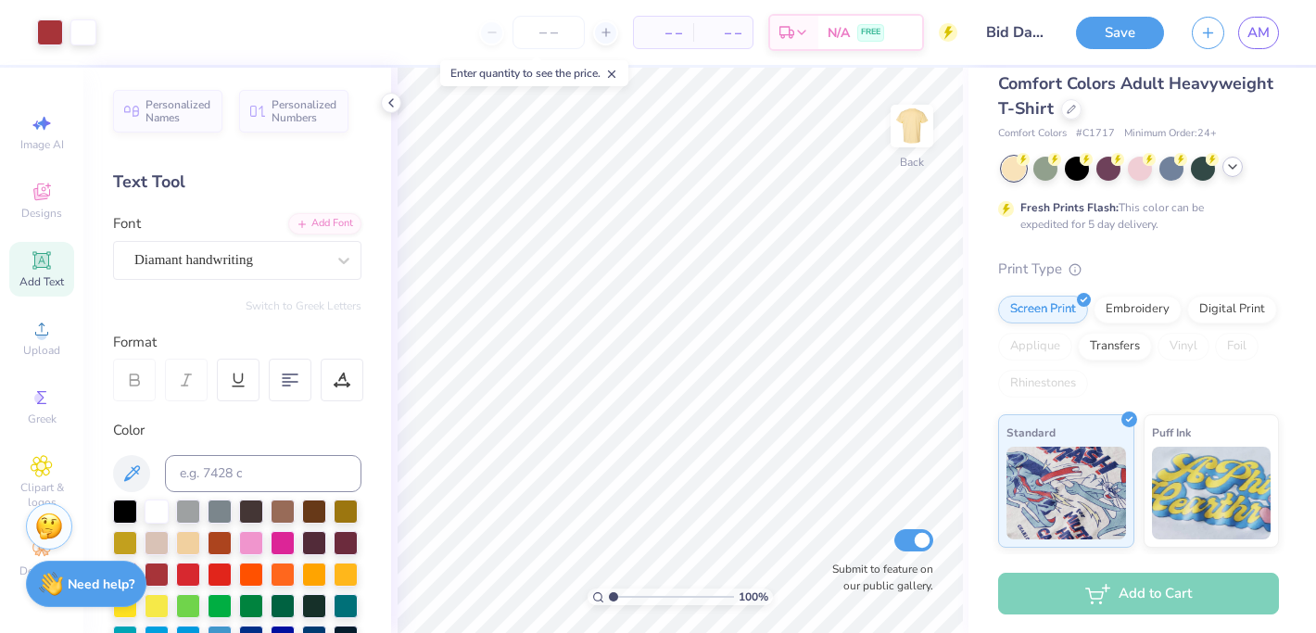
click at [1233, 160] on icon at bounding box center [1233, 166] width 15 height 15
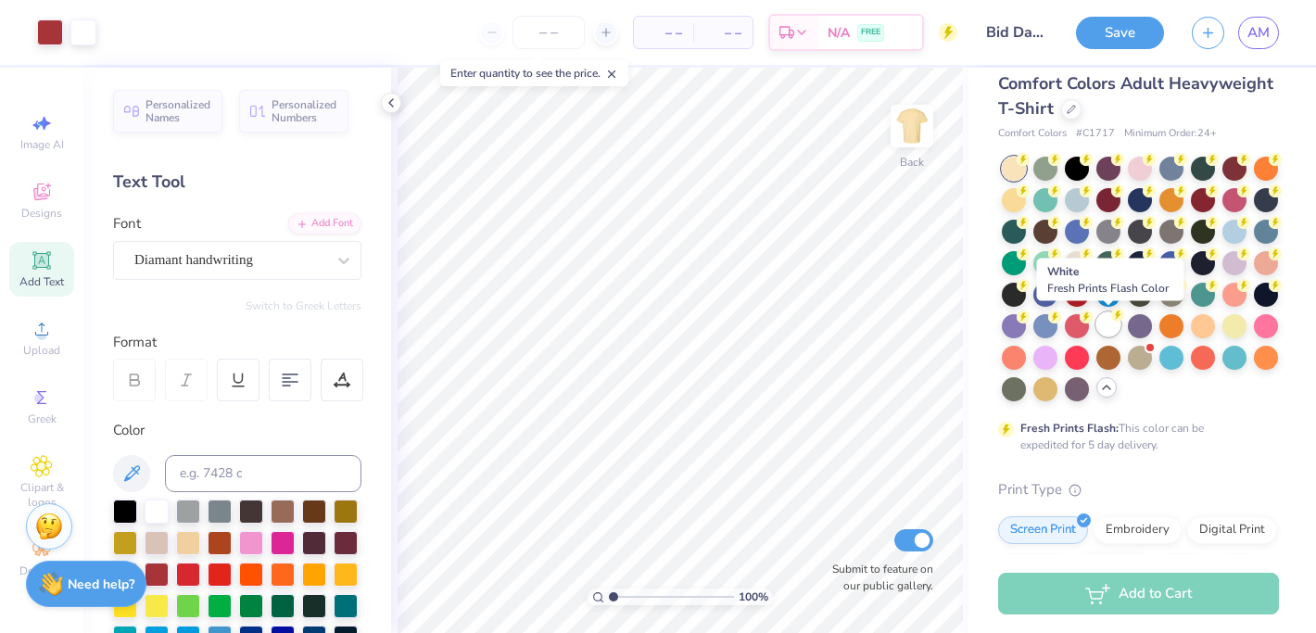
click at [1030, 166] on circle at bounding box center [1023, 159] width 13 height 13
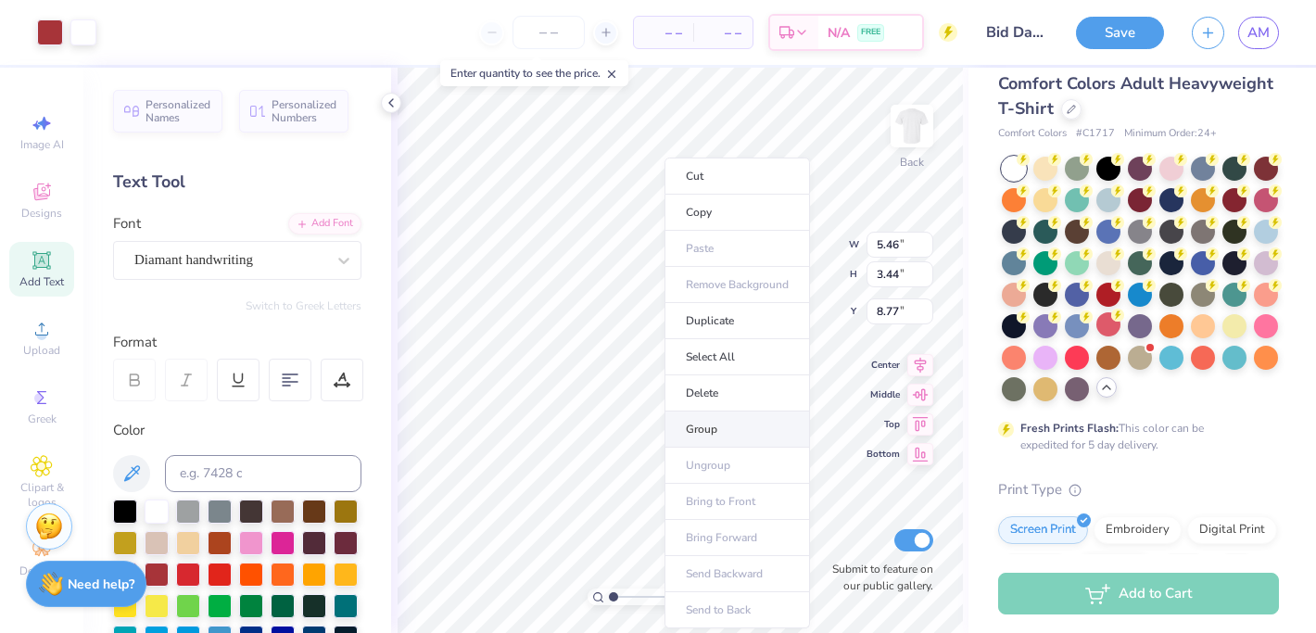
click at [700, 418] on li "Group" at bounding box center [738, 430] width 146 height 36
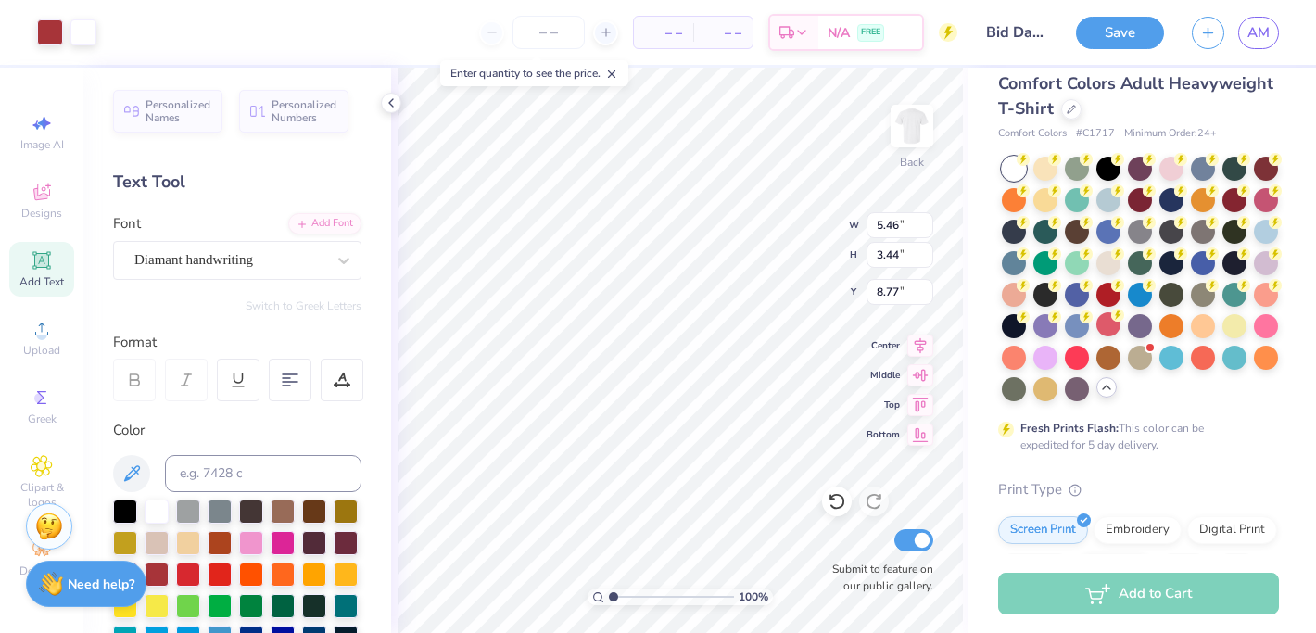
type input "1.59"
type input "7.75"
type input "4.87"
type input "3.00"
type input "9.52"
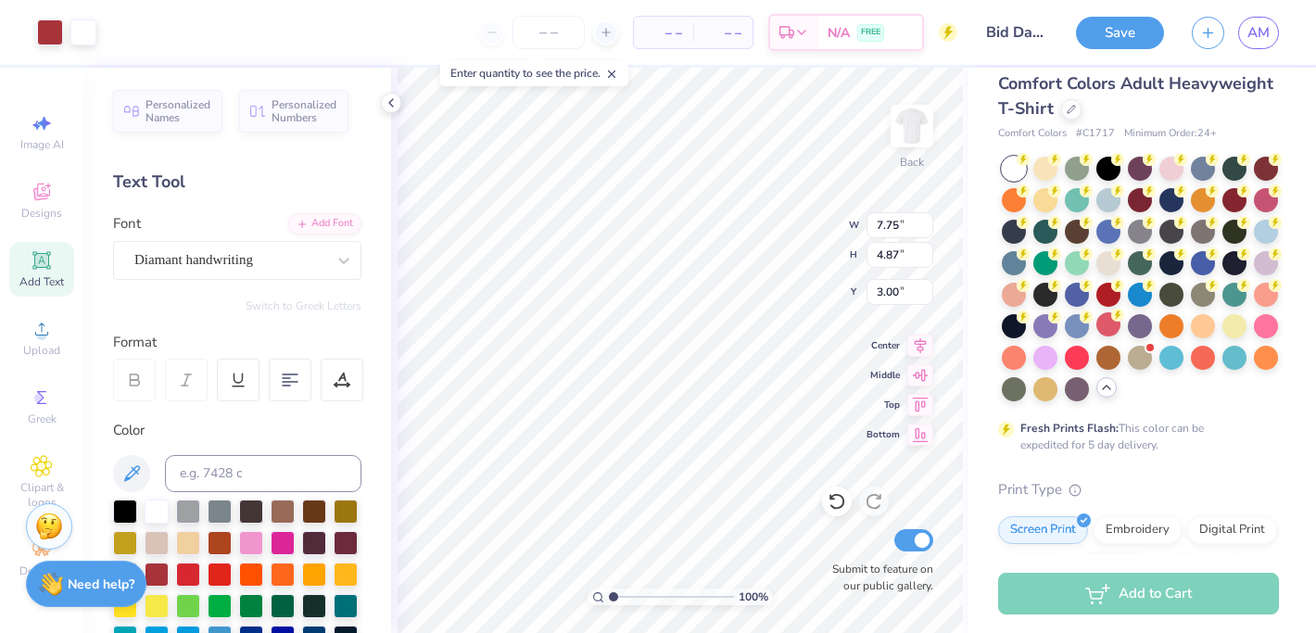
type input "5.99"
type input "8.67"
type input "5.46"
type input "6.69"
type input "3.99"
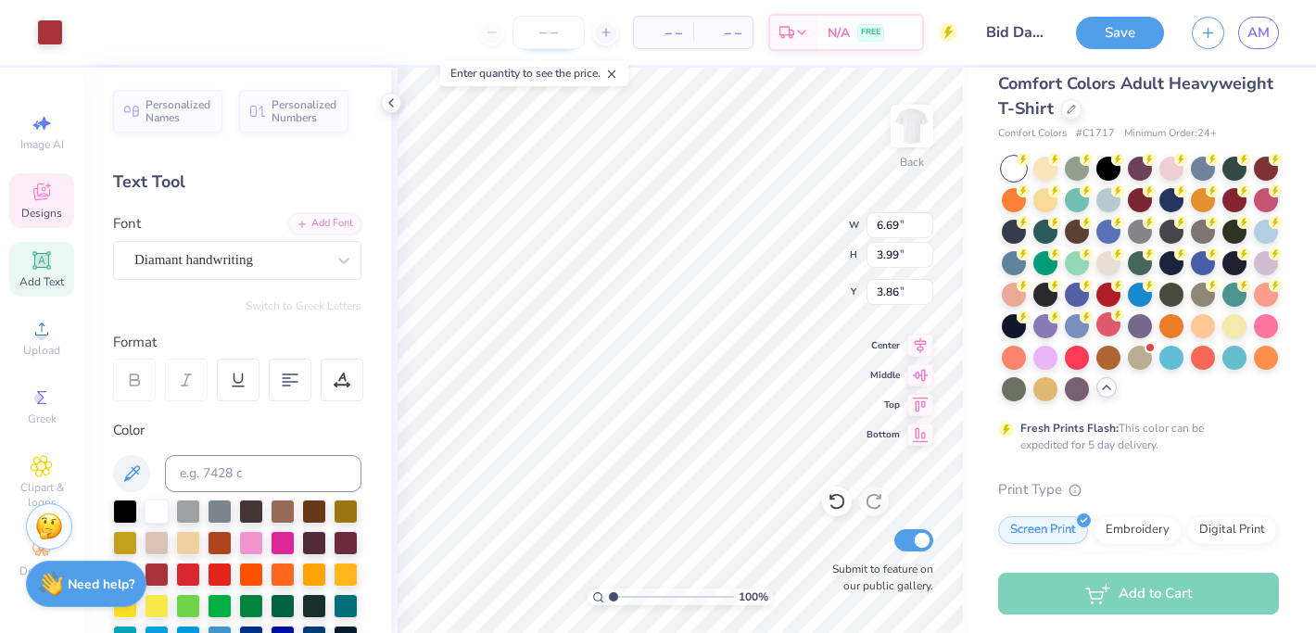
type input "3.86"
type input "2.11"
type input "2.44"
type input "4.03"
click at [47, 28] on div at bounding box center [50, 31] width 26 height 26
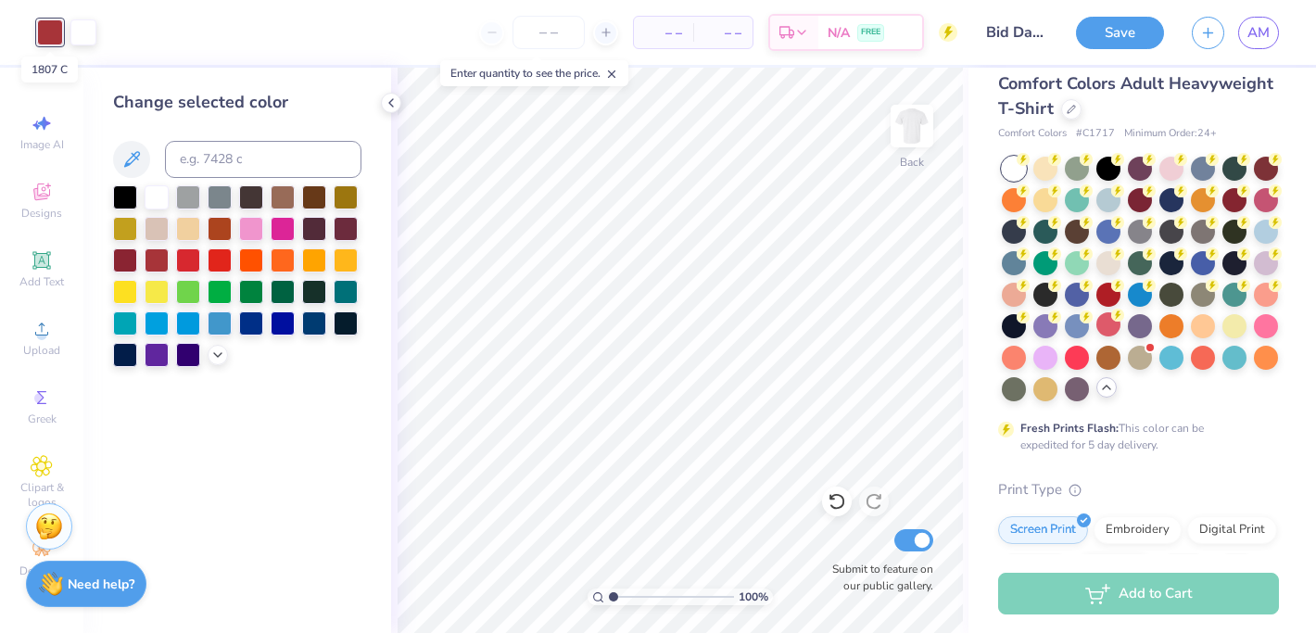
click at [48, 28] on div at bounding box center [50, 32] width 26 height 26
click at [217, 346] on icon at bounding box center [217, 353] width 15 height 15
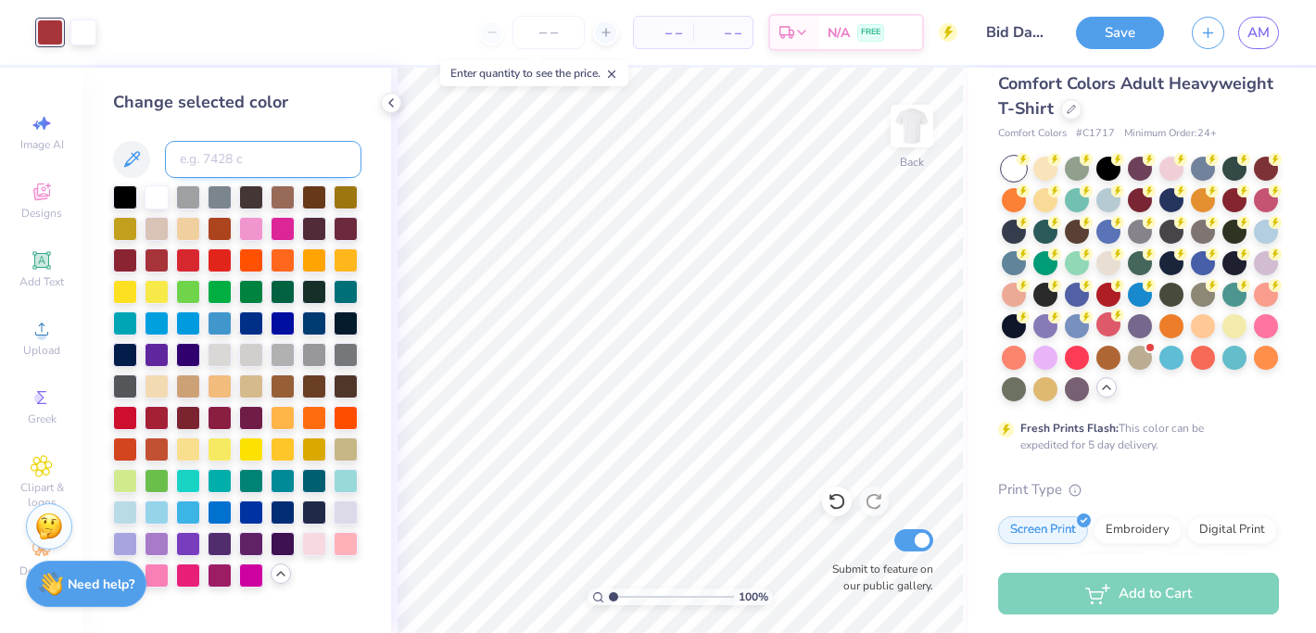
click at [206, 154] on input at bounding box center [263, 159] width 197 height 37
click at [249, 154] on input at bounding box center [263, 159] width 197 height 37
click at [120, 413] on div at bounding box center [125, 416] width 24 height 24
click at [147, 419] on div at bounding box center [157, 416] width 24 height 24
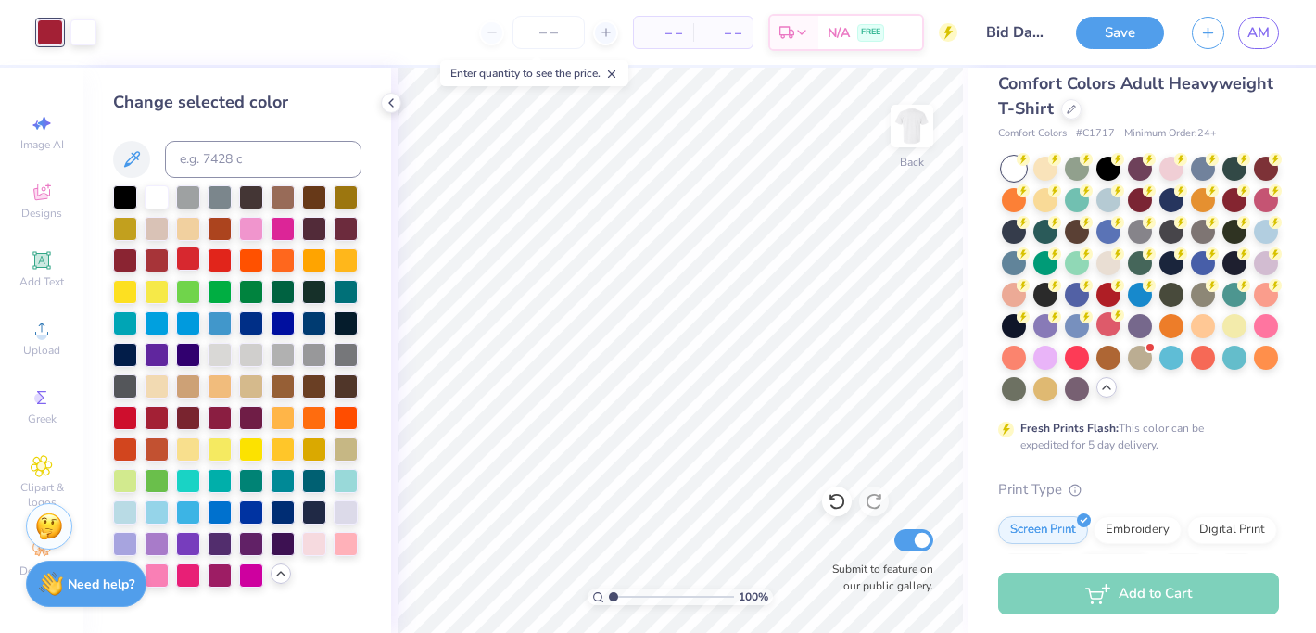
click at [189, 258] on div at bounding box center [188, 259] width 24 height 24
click at [216, 262] on div at bounding box center [220, 259] width 24 height 24
click at [218, 261] on div at bounding box center [220, 259] width 24 height 24
click at [181, 263] on div at bounding box center [188, 259] width 24 height 24
click at [169, 262] on div at bounding box center [157, 259] width 24 height 24
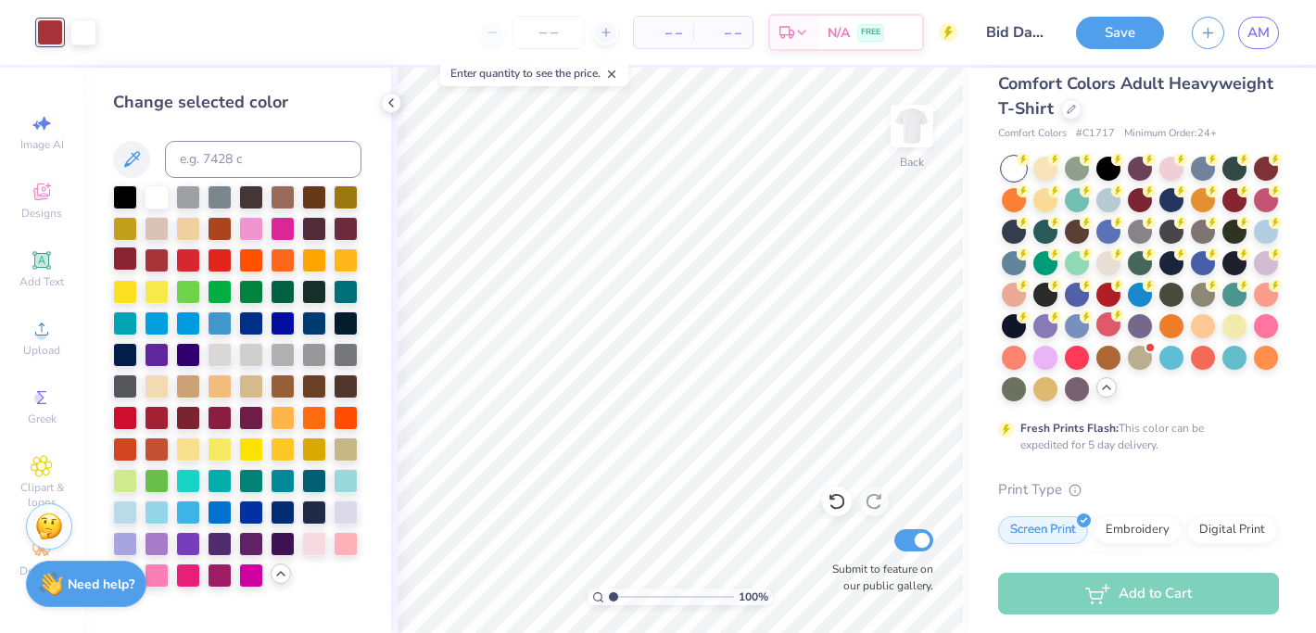
click at [124, 266] on div at bounding box center [125, 259] width 24 height 24
click at [125, 421] on div at bounding box center [125, 416] width 24 height 24
click at [161, 414] on div at bounding box center [157, 416] width 24 height 24
click at [248, 161] on input at bounding box center [263, 159] width 197 height 37
type input "1807"
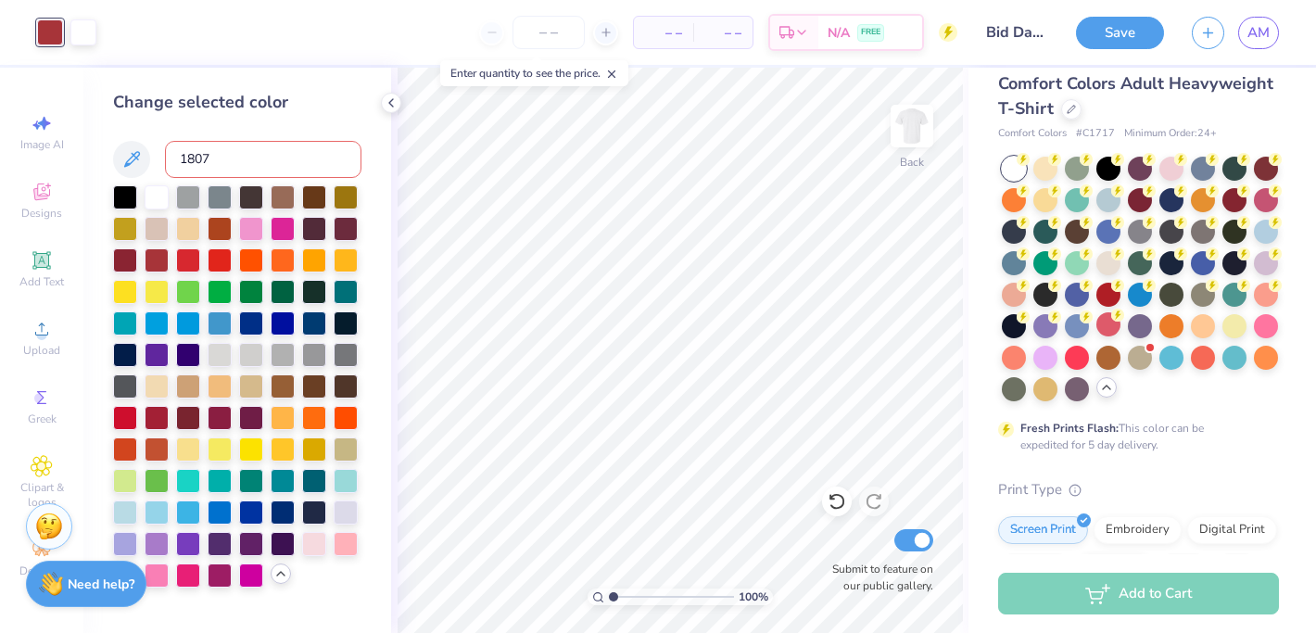
type input "1807"
click at [136, 158] on icon at bounding box center [132, 159] width 16 height 16
click at [138, 158] on icon at bounding box center [132, 159] width 22 height 22
click at [132, 422] on div at bounding box center [125, 416] width 24 height 24
click at [186, 259] on div at bounding box center [188, 259] width 24 height 24
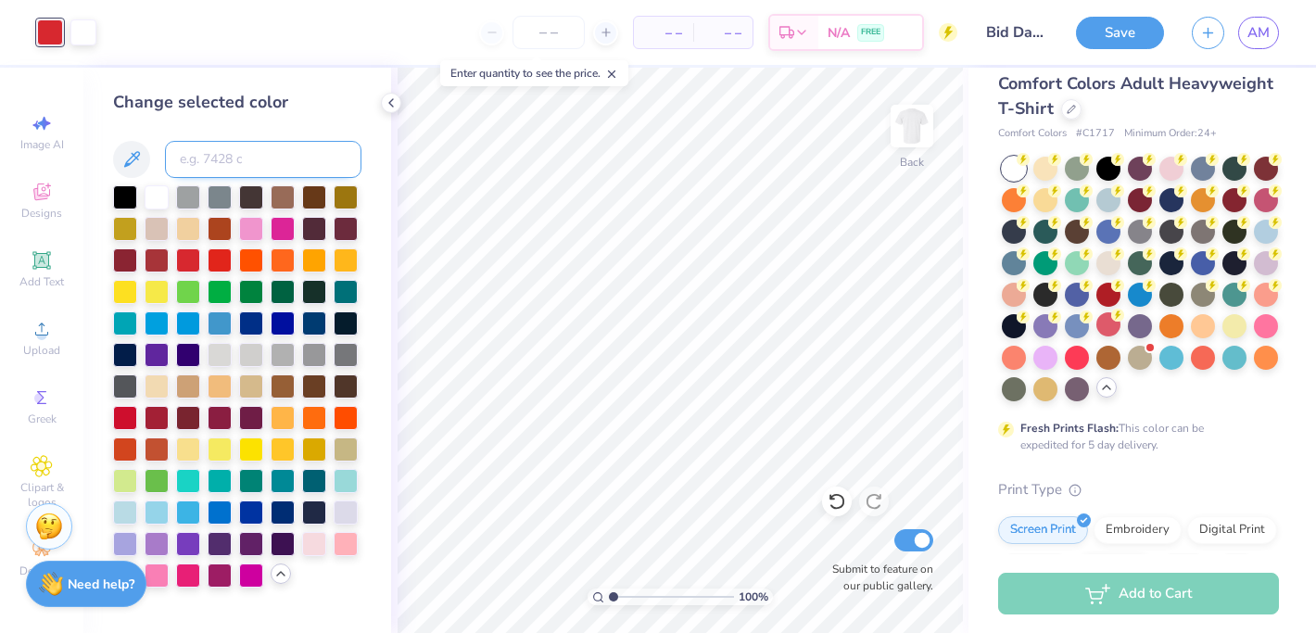
click at [226, 163] on input at bounding box center [263, 159] width 197 height 37
type input "1807"
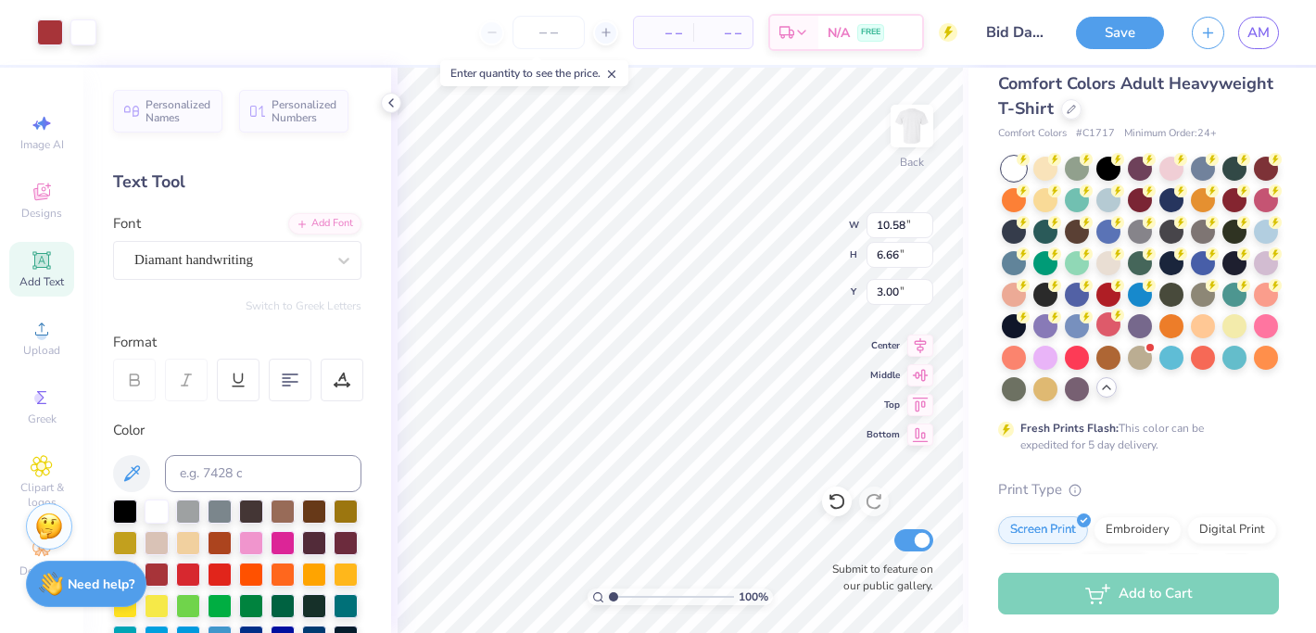
type input "10.58"
type input "6.66"
type input "1.99"
click at [964, 490] on div "100 % Back Submit to feature on our public gallery." at bounding box center [680, 351] width 578 height 566
type input "0.81"
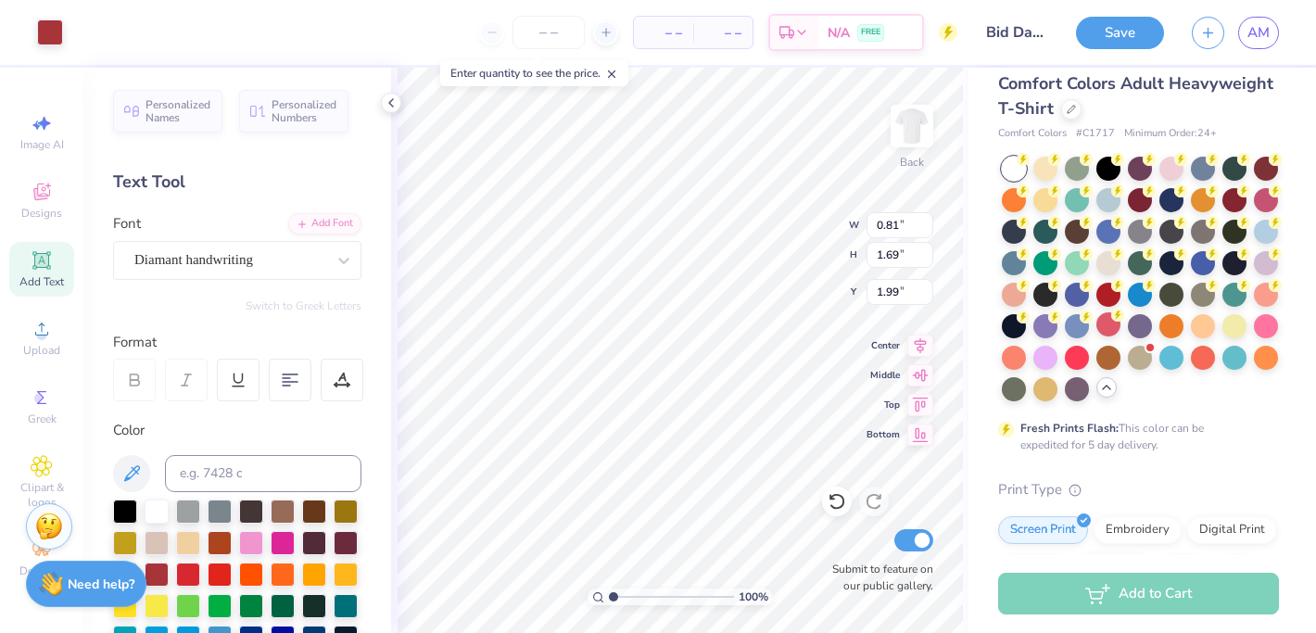
type input "1.69"
type input "0.92"
type input "1.91"
type input "2.41"
click at [925, 342] on icon at bounding box center [921, 343] width 26 height 22
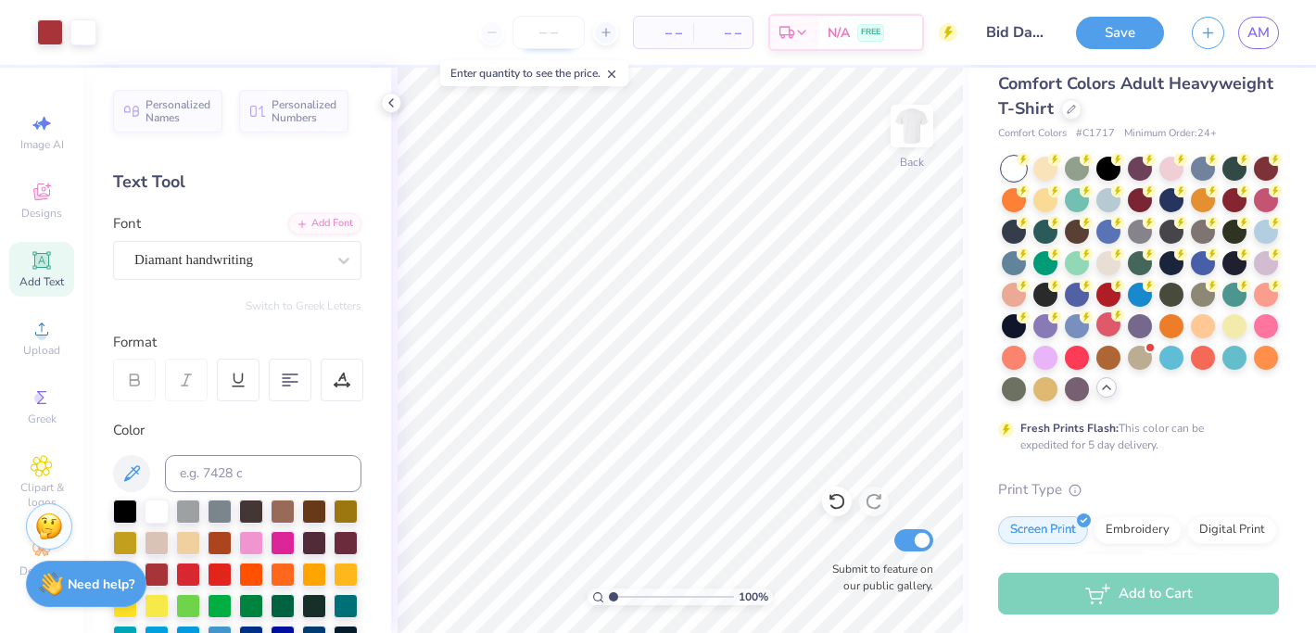
click at [565, 23] on input "number" at bounding box center [549, 32] width 72 height 33
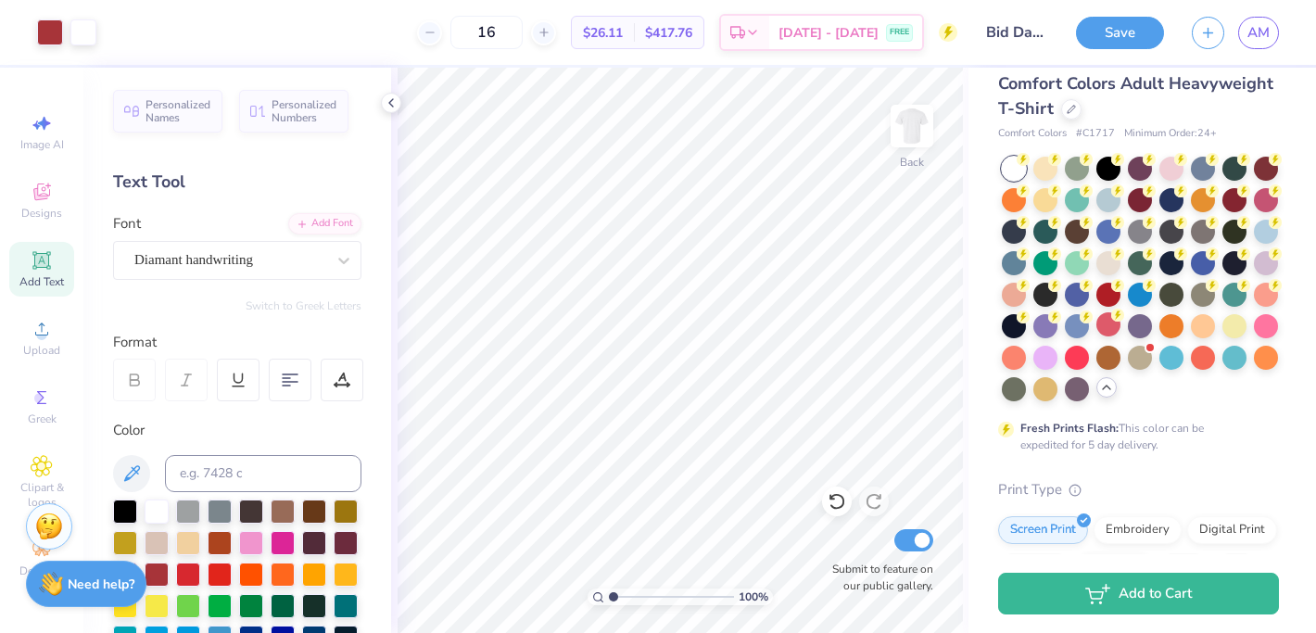
type input "1"
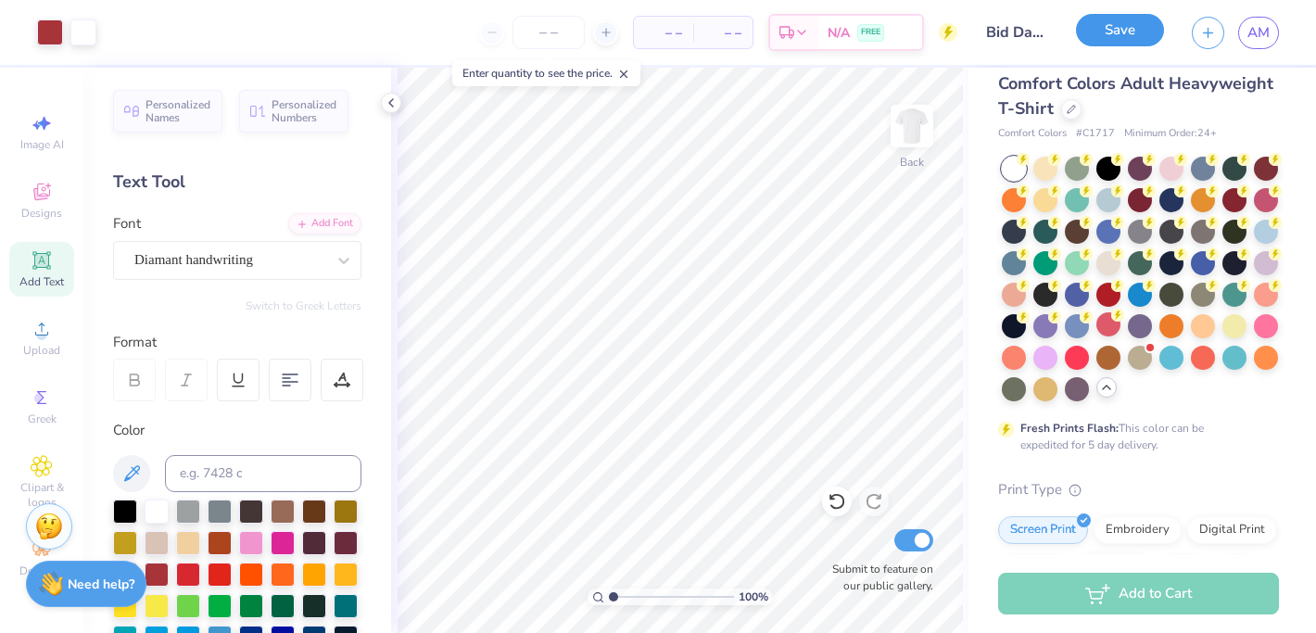
click at [1140, 32] on button "Save" at bounding box center [1120, 30] width 88 height 32
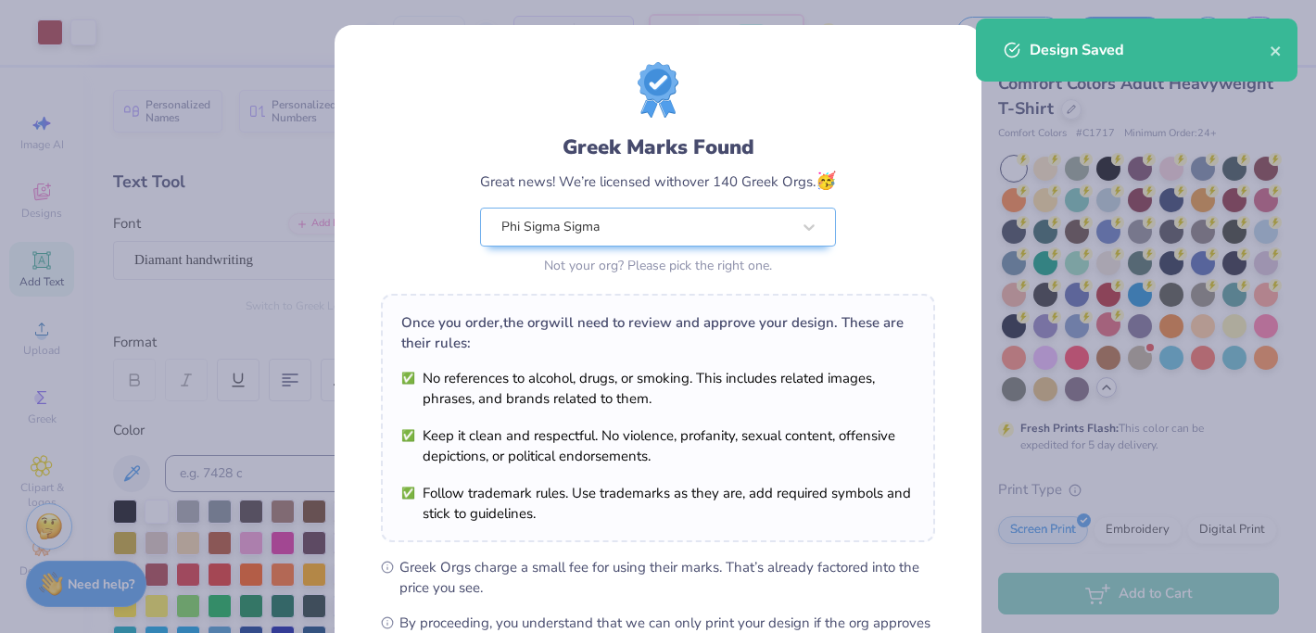
scroll to position [235, 0]
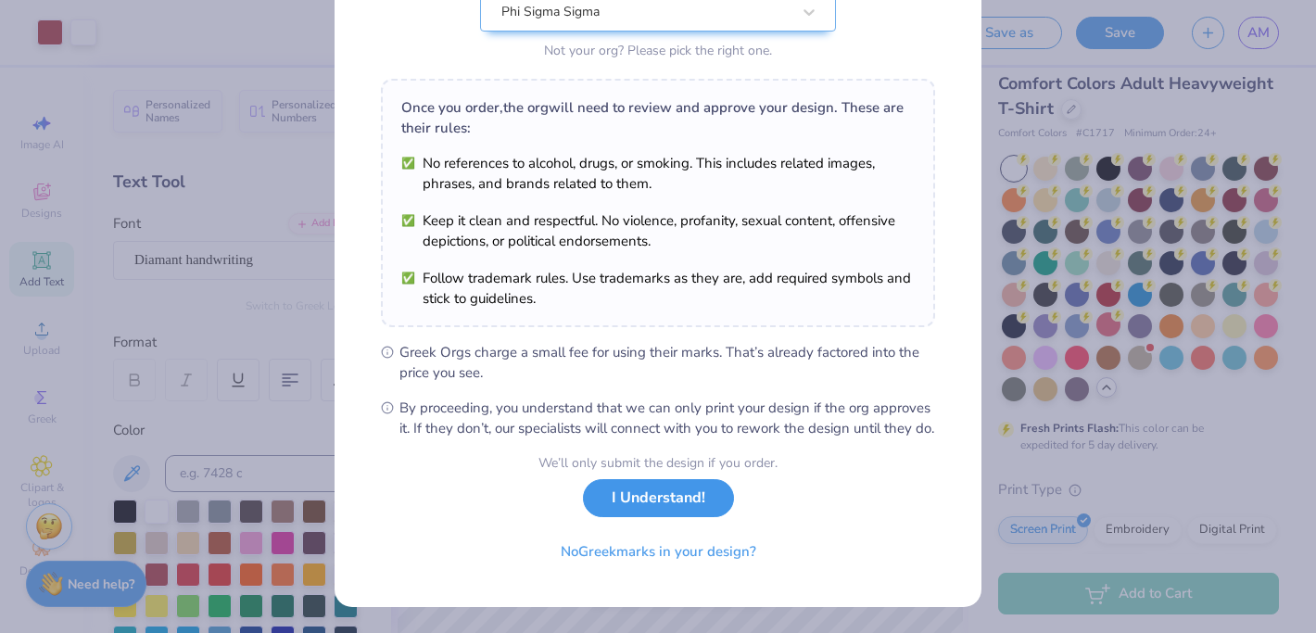
click at [636, 501] on button "I Understand!" at bounding box center [658, 498] width 151 height 38
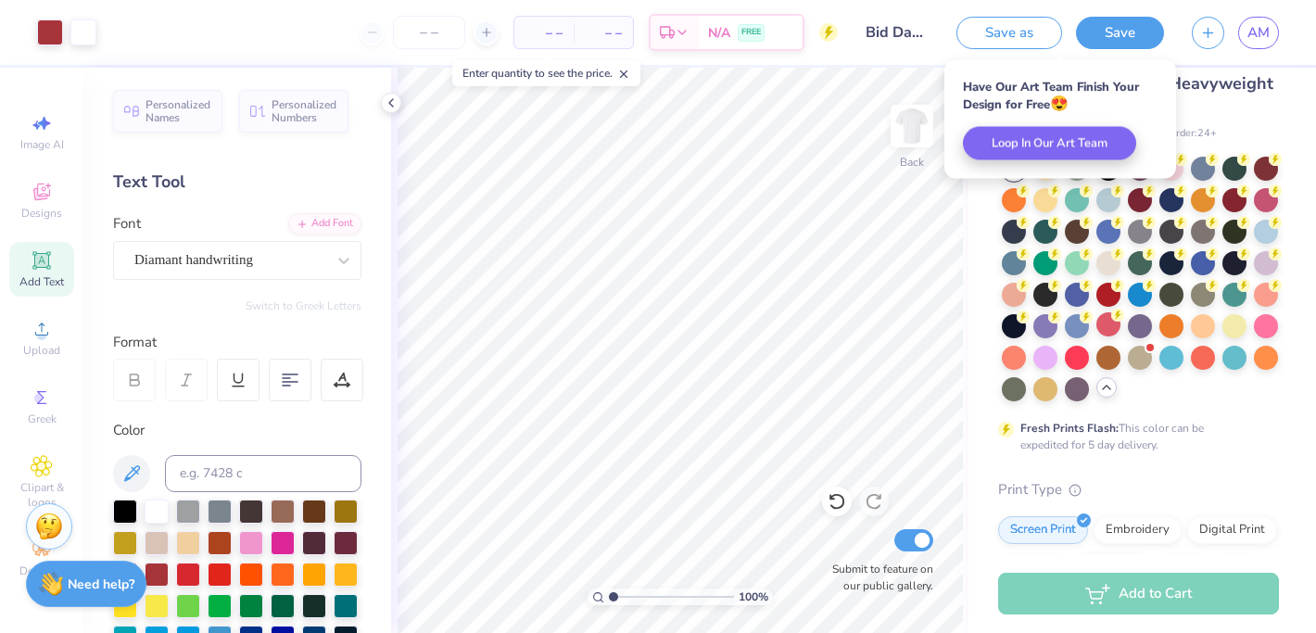
scroll to position [0, 0]
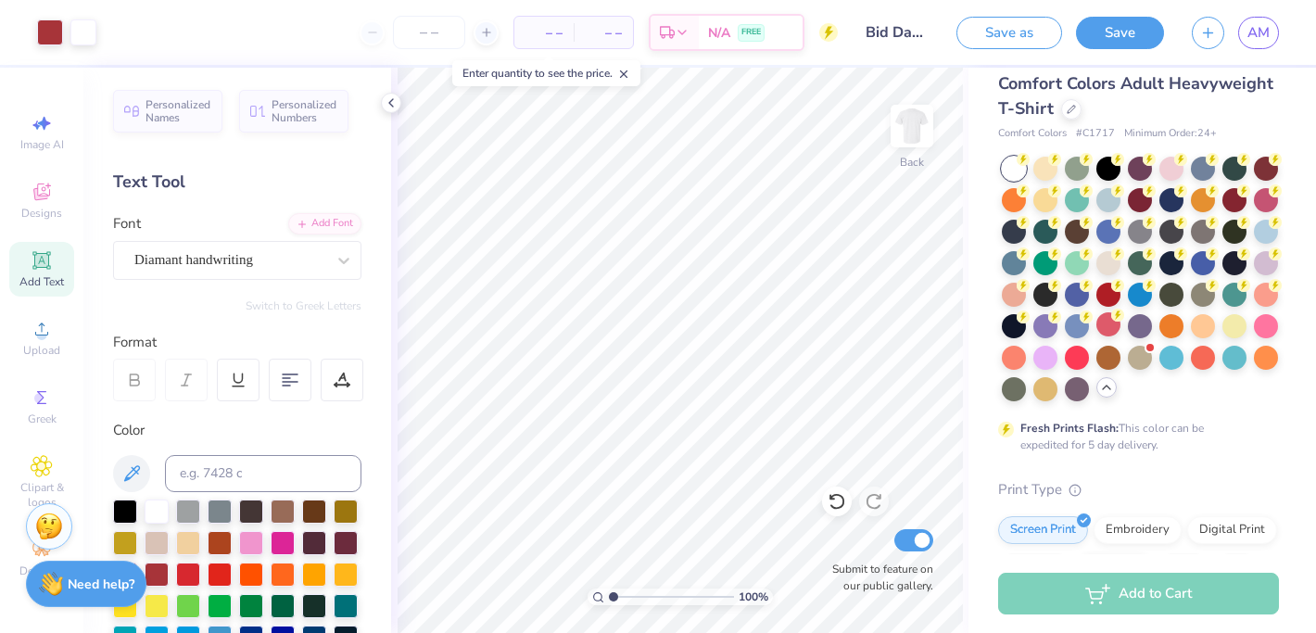
click at [1285, 37] on div "Save as Save AM" at bounding box center [1137, 32] width 360 height 65
click at [1265, 37] on span "AM" at bounding box center [1259, 32] width 22 height 21
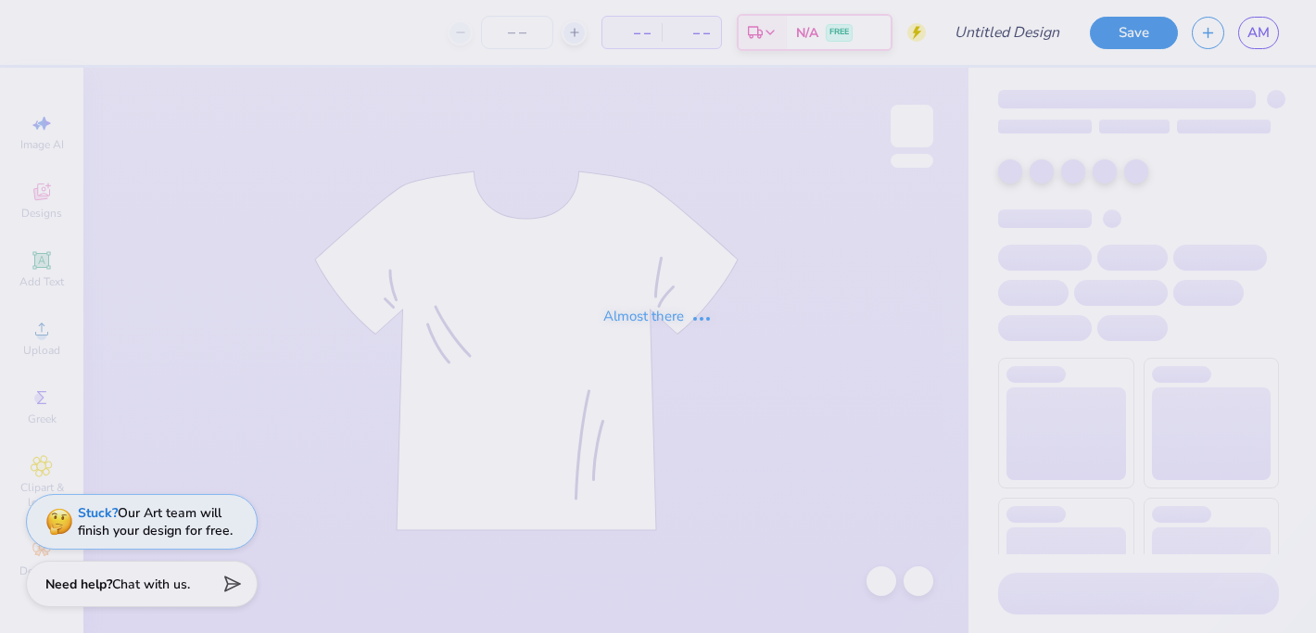
type input "Bid Day COB"
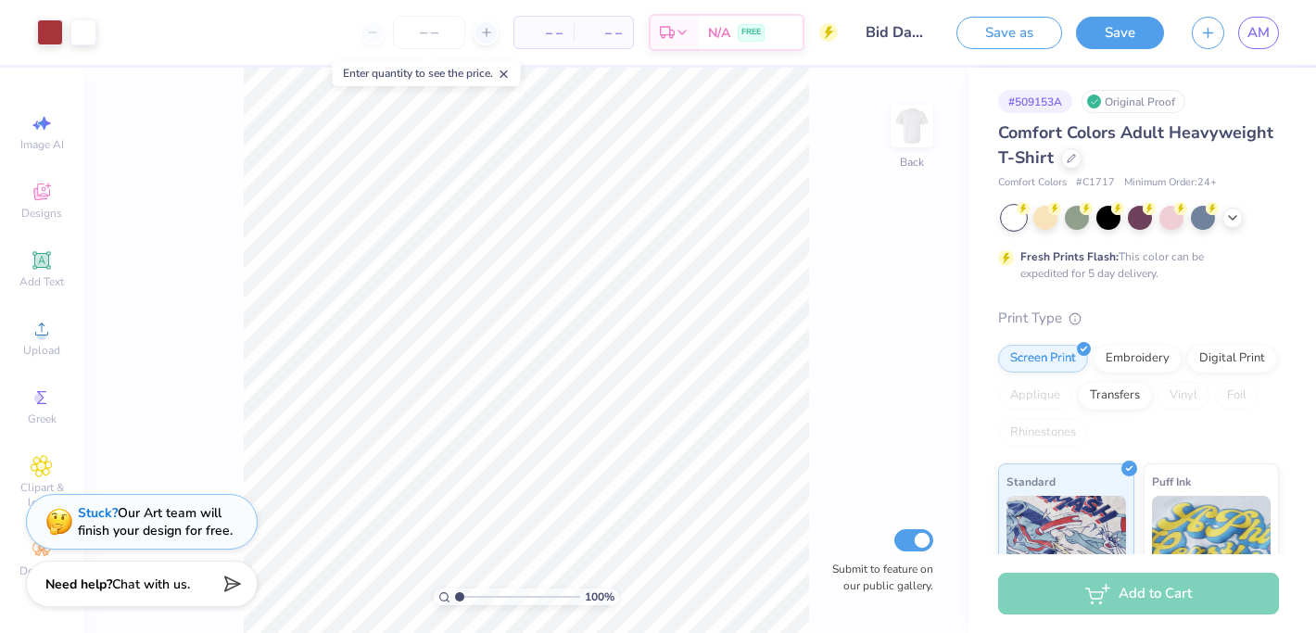
click at [845, 399] on div "100 % Back Submit to feature on our public gallery." at bounding box center [525, 351] width 885 height 566
click at [37, 173] on div "Designs" at bounding box center [41, 200] width 65 height 55
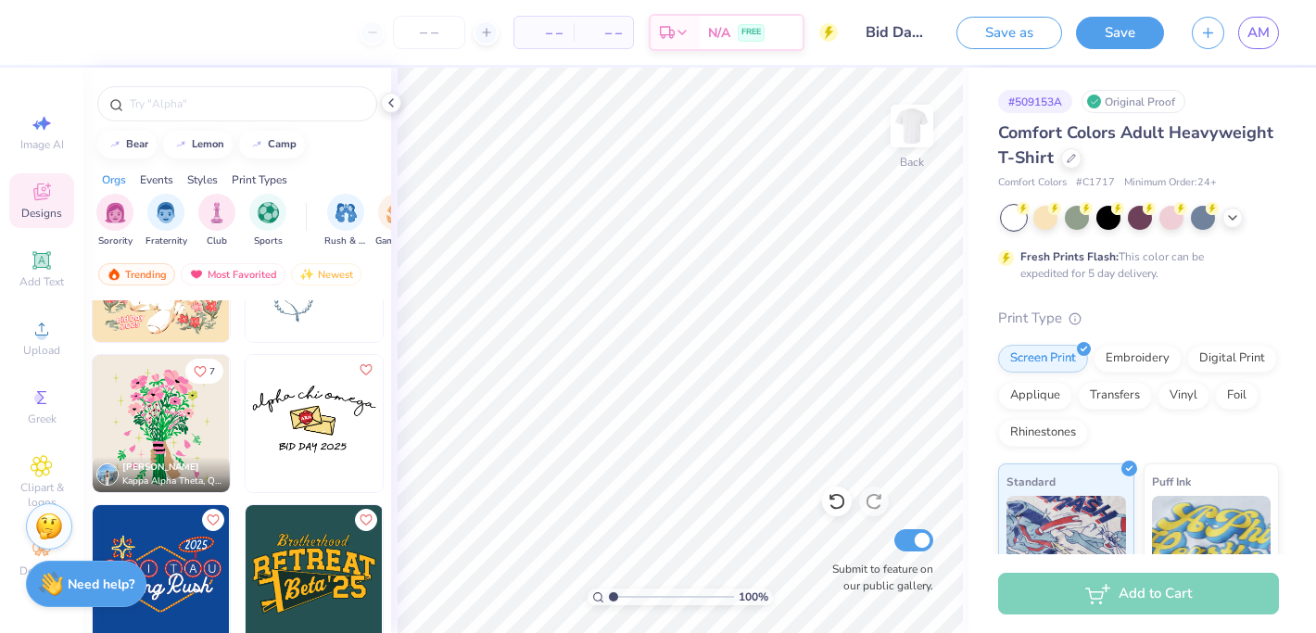
scroll to position [27287, 0]
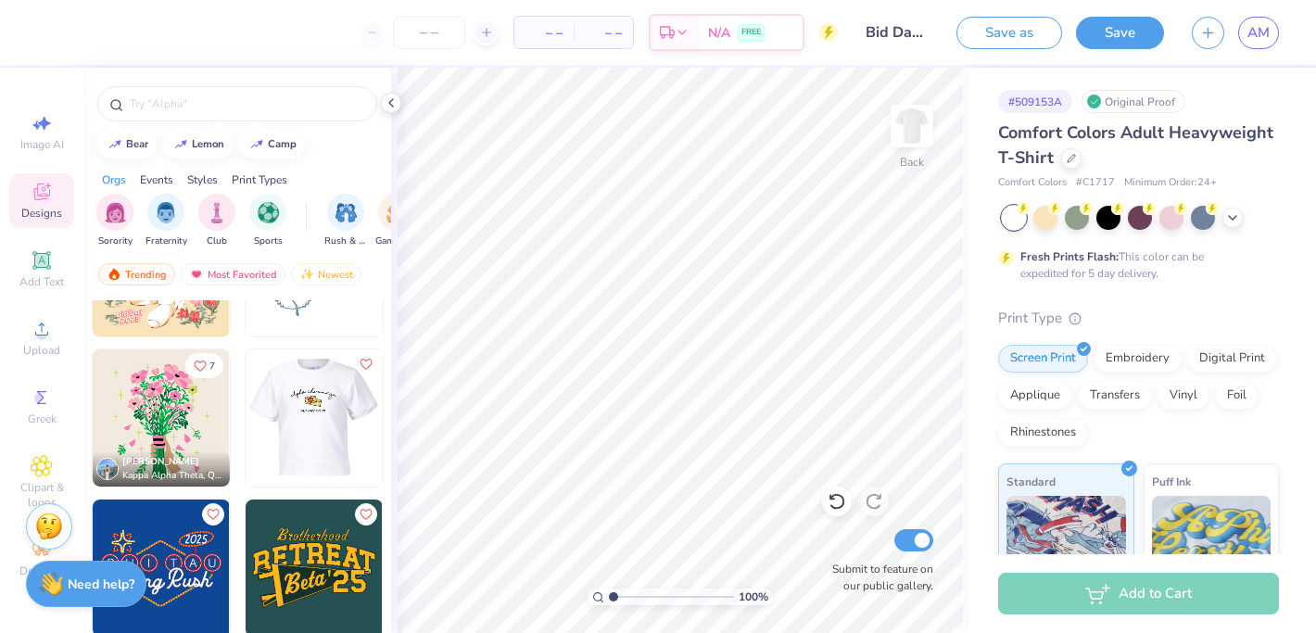
click at [323, 423] on img at bounding box center [313, 418] width 137 height 137
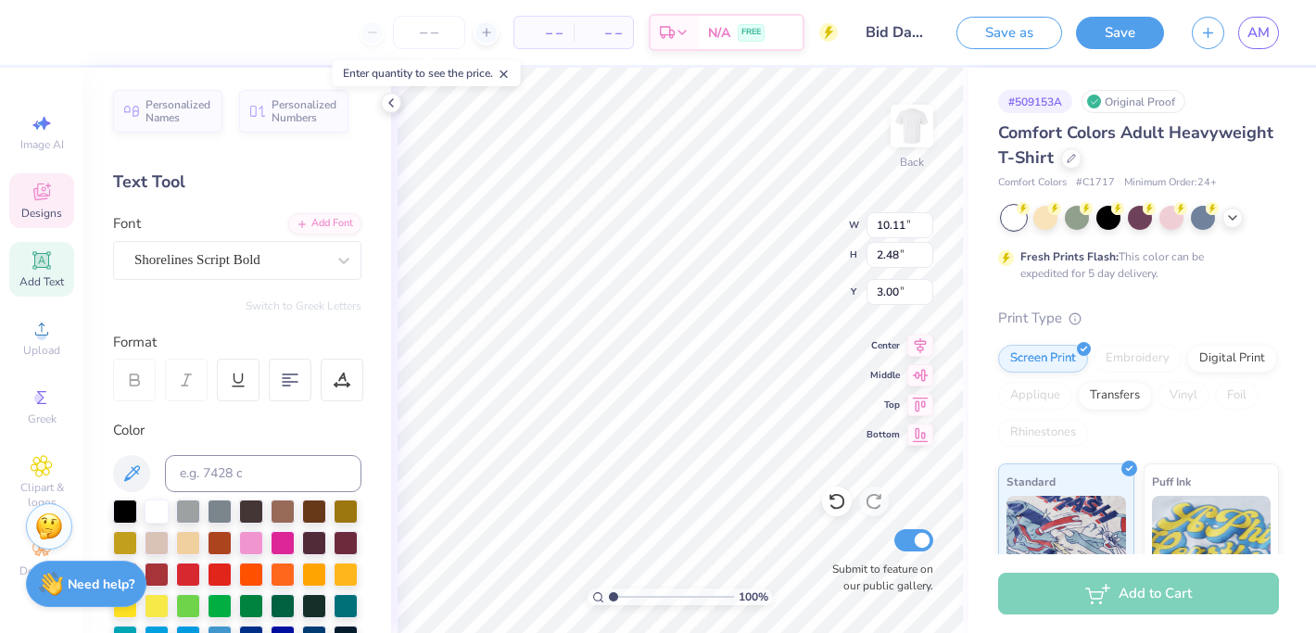
type textarea "p"
type textarea "Phi Sigma Sigma"
type textarea "BID DAY 2025"
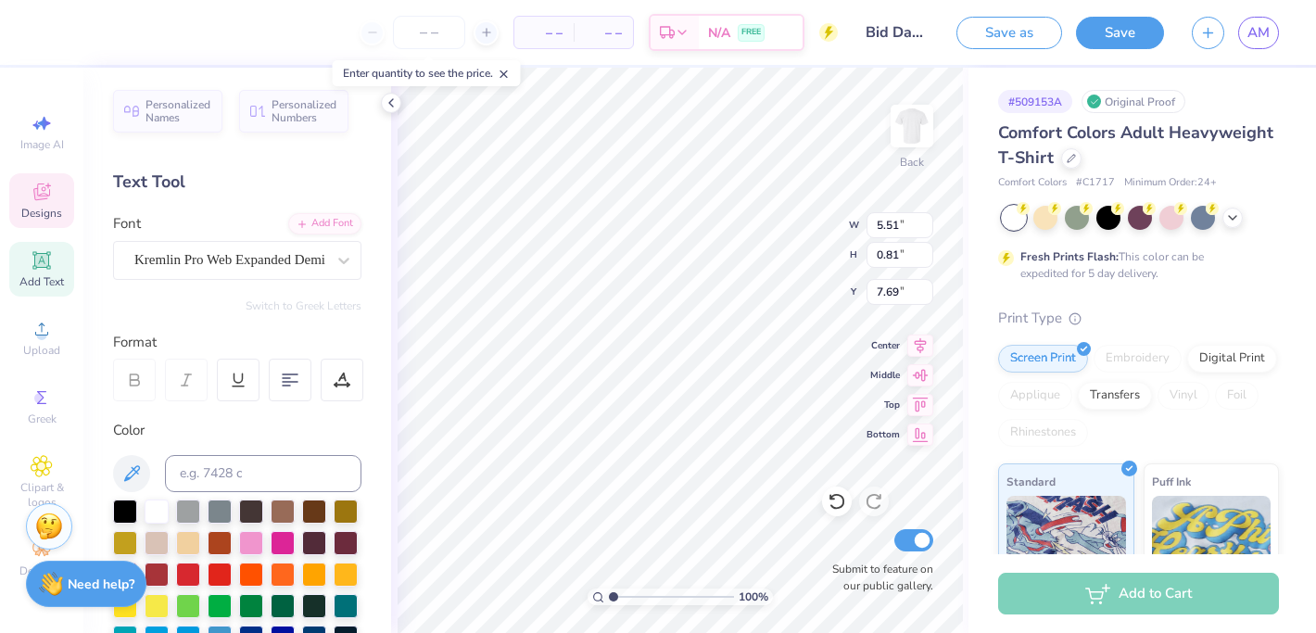
scroll to position [0, 4]
click at [45, 200] on icon at bounding box center [42, 192] width 22 height 22
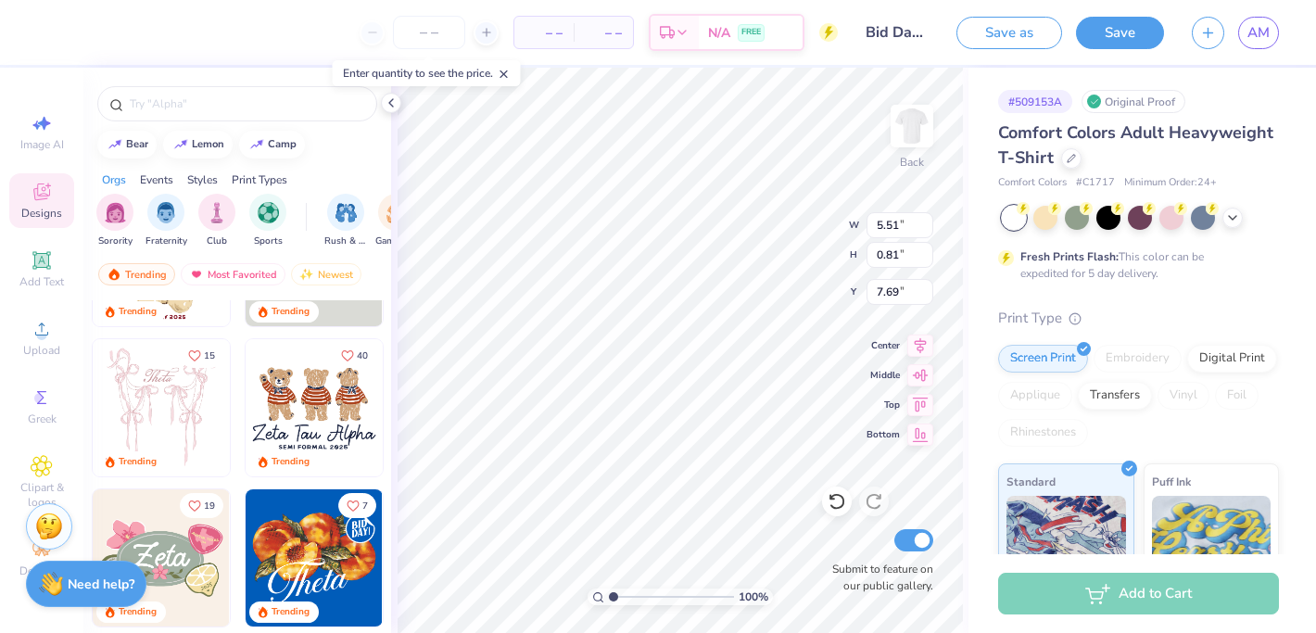
scroll to position [113, 0]
click at [193, 181] on div "Styles" at bounding box center [202, 180] width 31 height 17
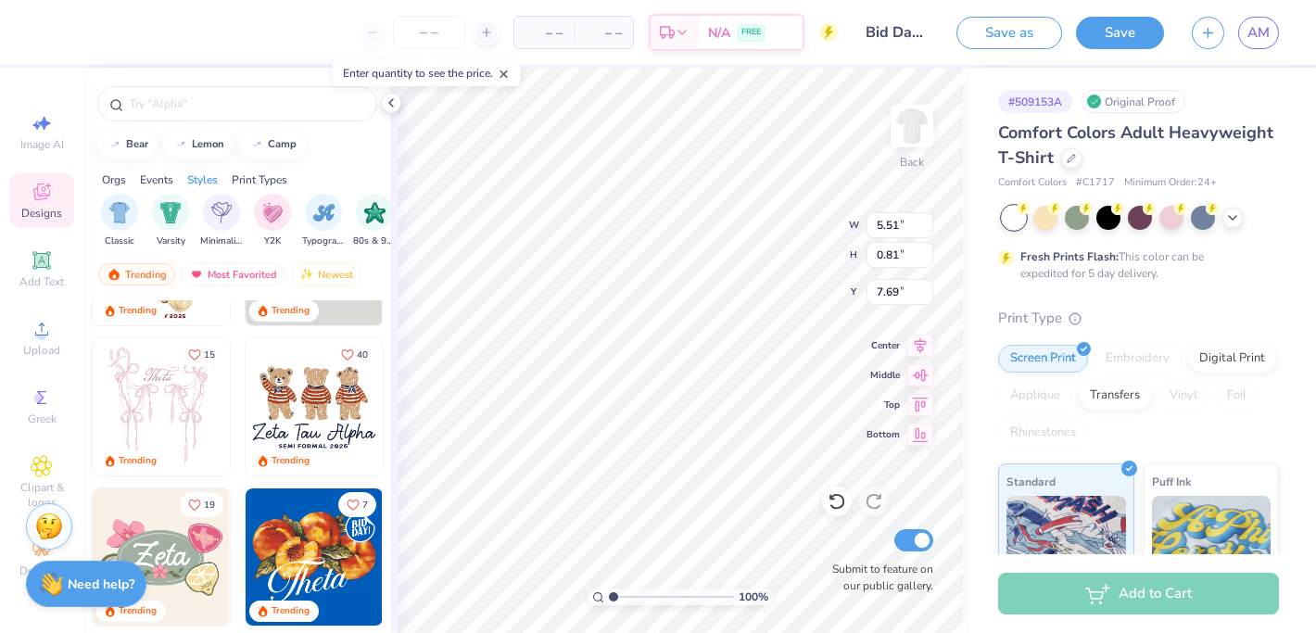
scroll to position [0, 972]
drag, startPoint x: 333, startPoint y: 217, endPoint x: 216, endPoint y: 353, distance: 179.5
click at [216, 353] on div "bear lemon camp Orgs Events Styles Print Types Sorority Fraternity Club Sports …" at bounding box center [237, 385] width 308 height 634
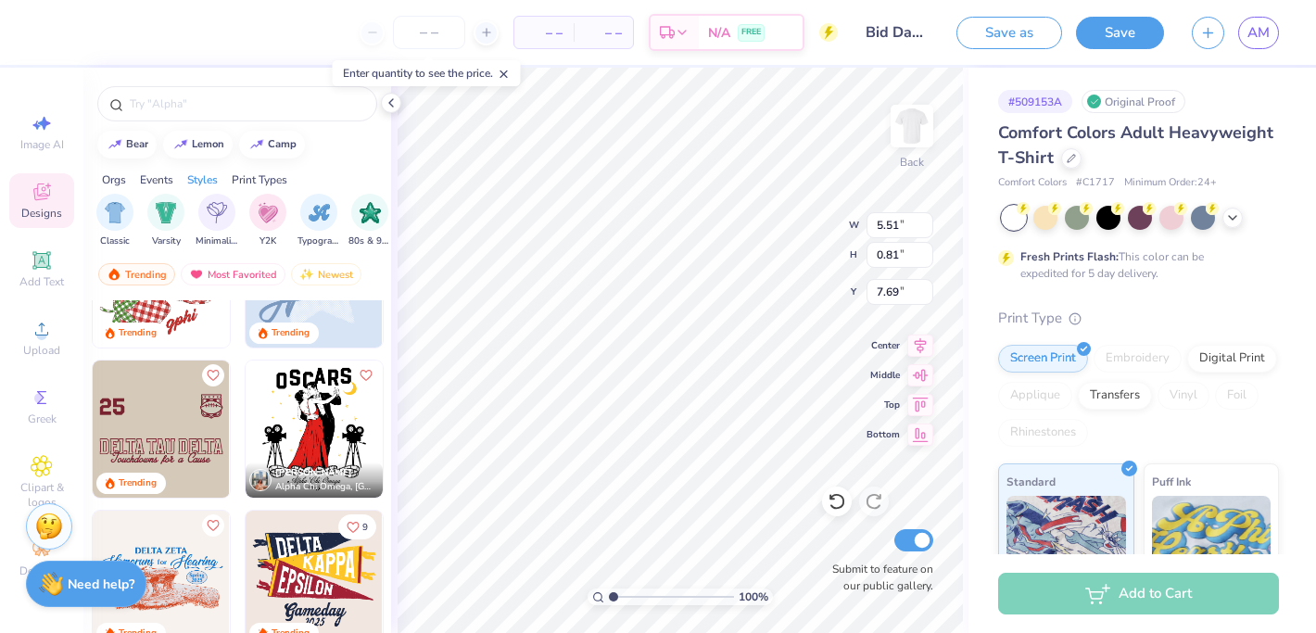
scroll to position [4415, 0]
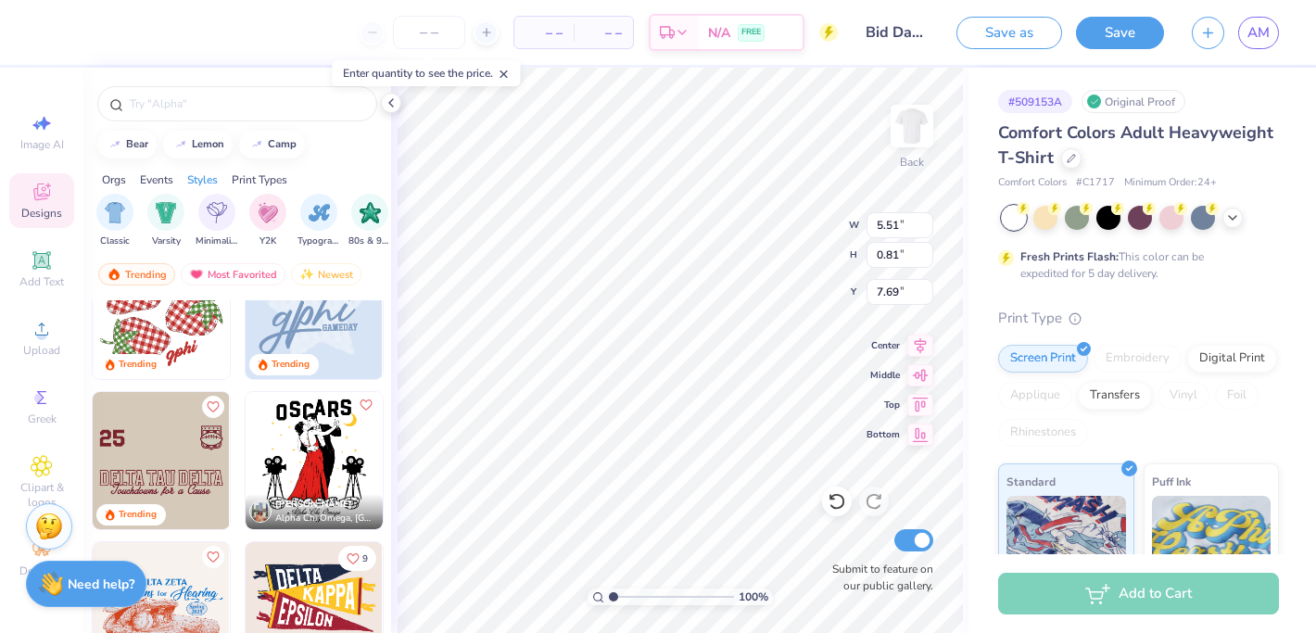
click at [366, 407] on icon "Like" at bounding box center [365, 405] width 13 height 13
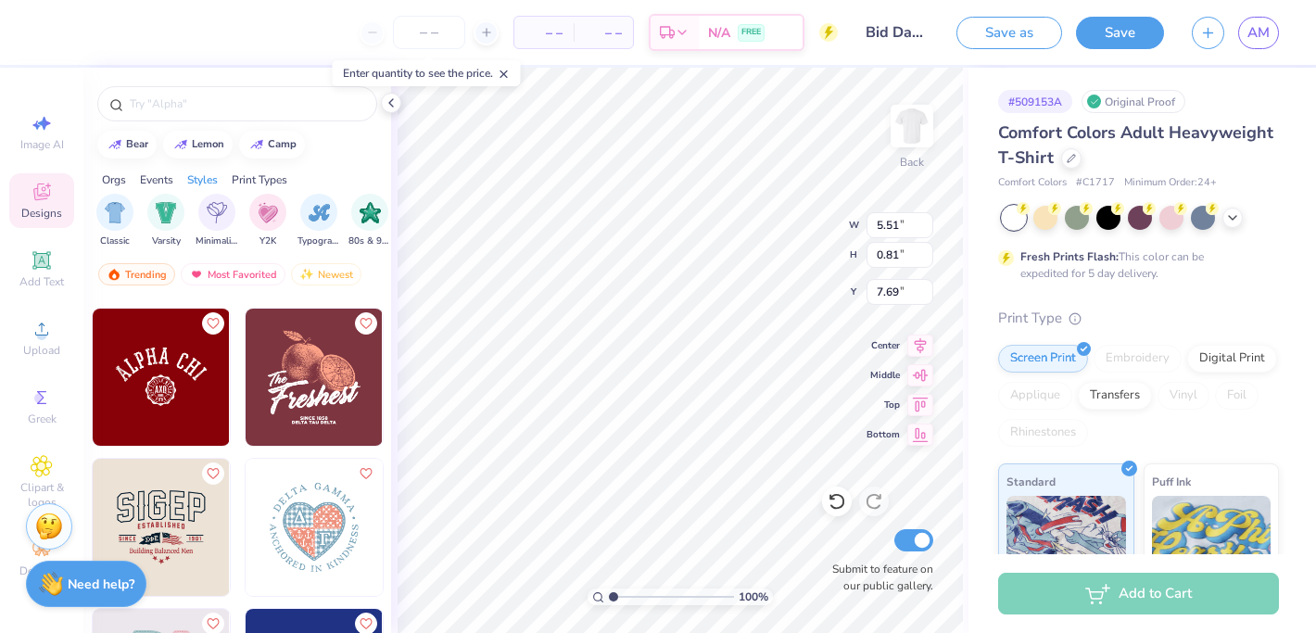
scroll to position [12912, 0]
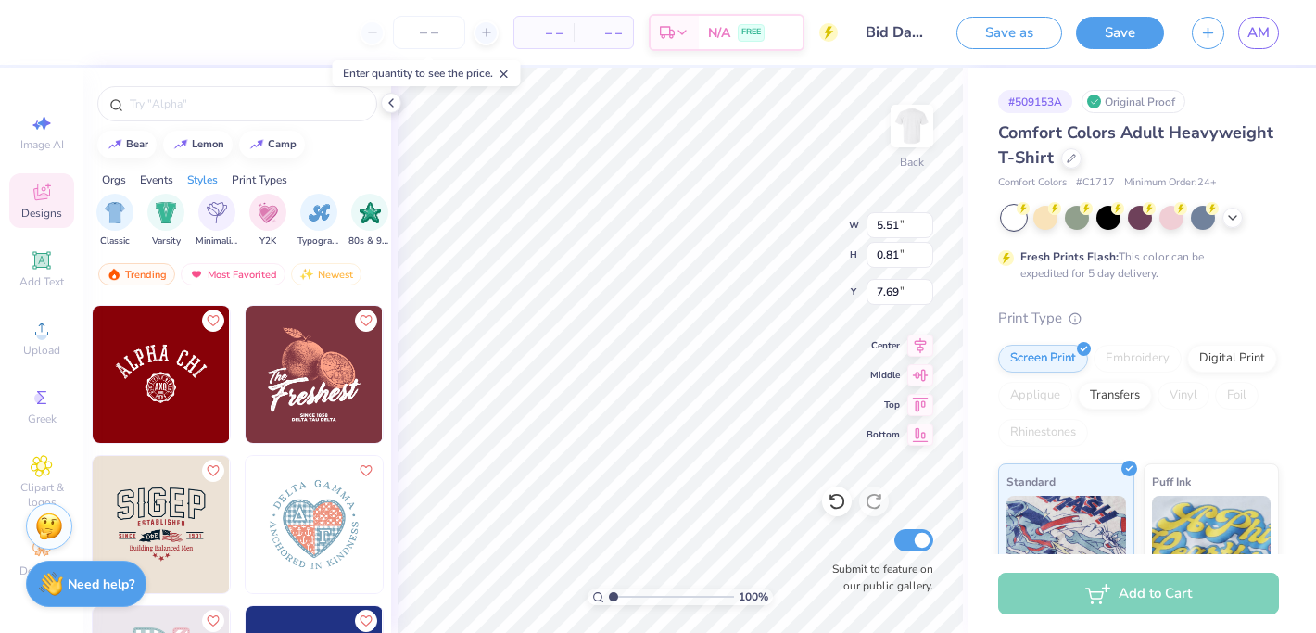
click at [117, 177] on div "Orgs" at bounding box center [114, 180] width 24 height 17
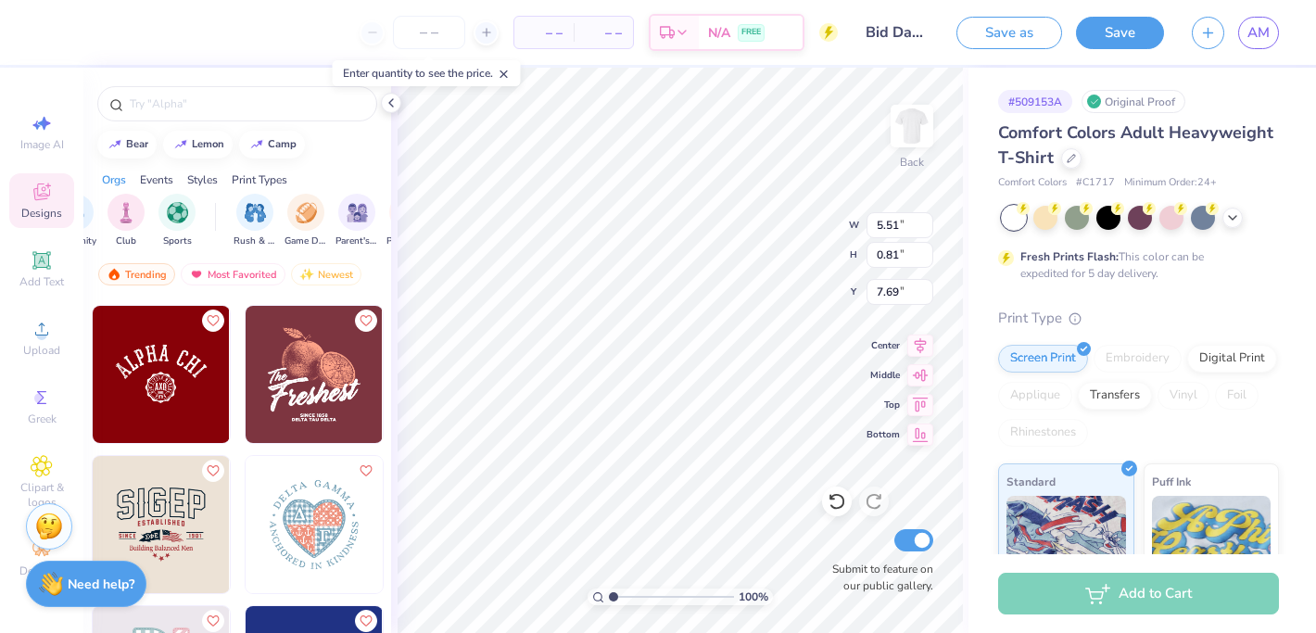
scroll to position [0, 0]
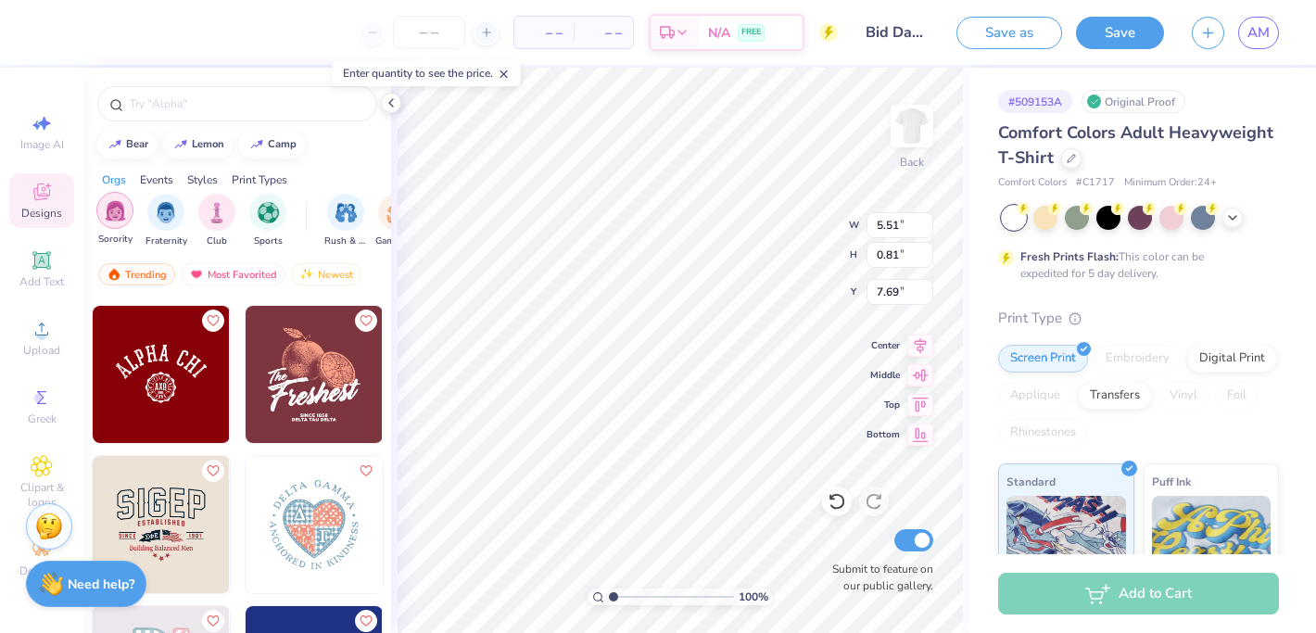
click at [117, 221] on img "filter for Sorority" at bounding box center [115, 210] width 21 height 21
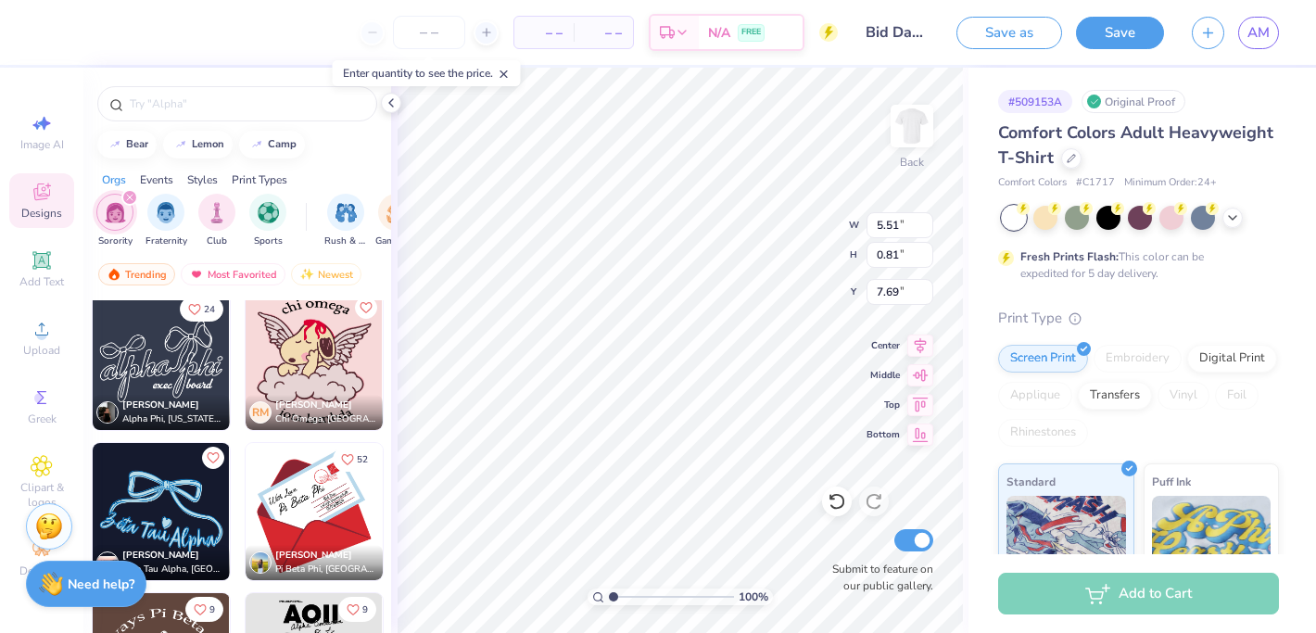
scroll to position [20737, 0]
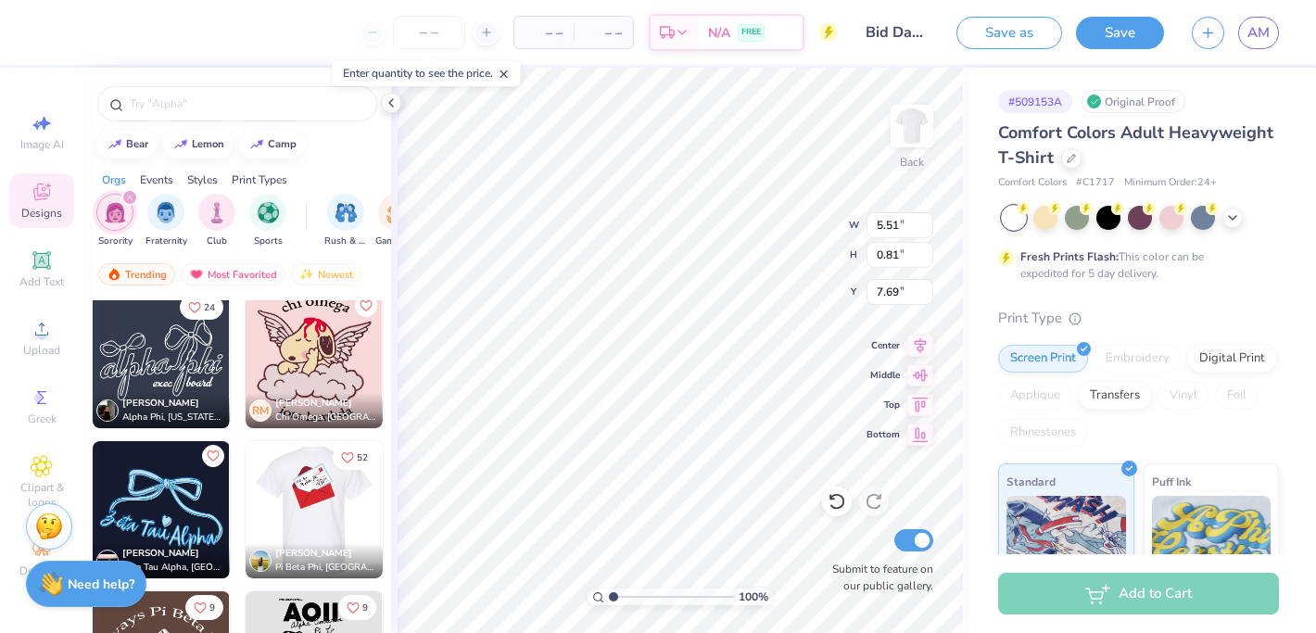
click at [246, 493] on img at bounding box center [176, 509] width 137 height 137
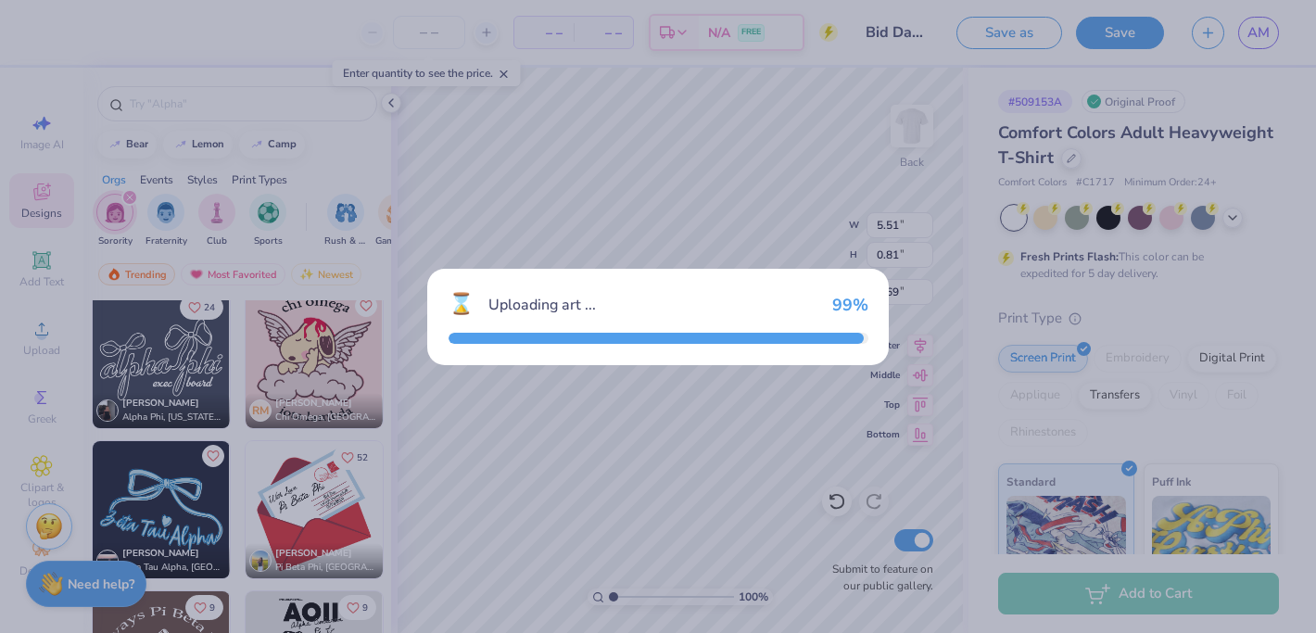
type input "9.47"
type input "10.21"
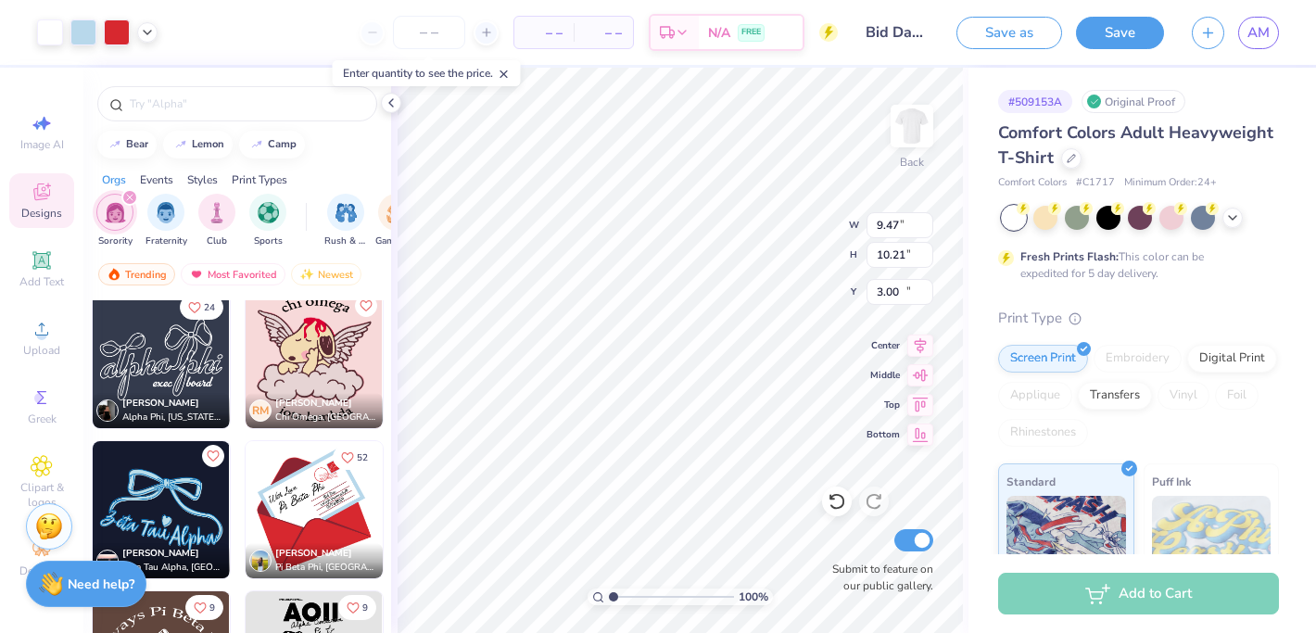
type input "10.54"
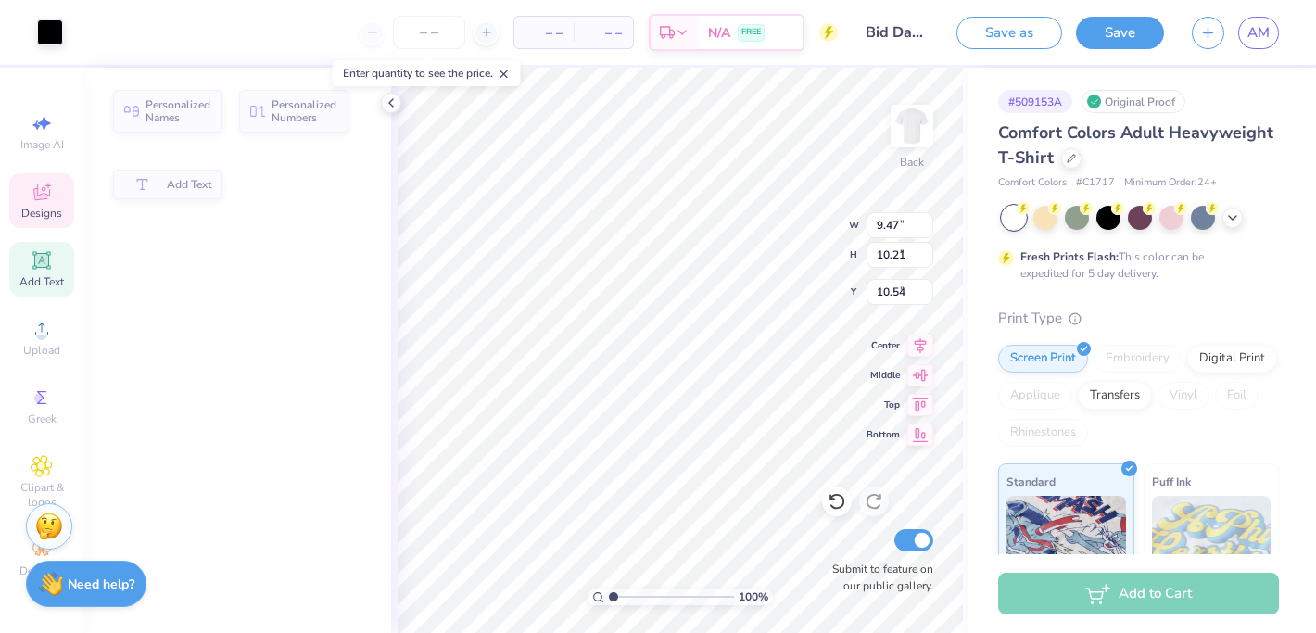
type input "9.63"
type input "1.77"
type input "3.00"
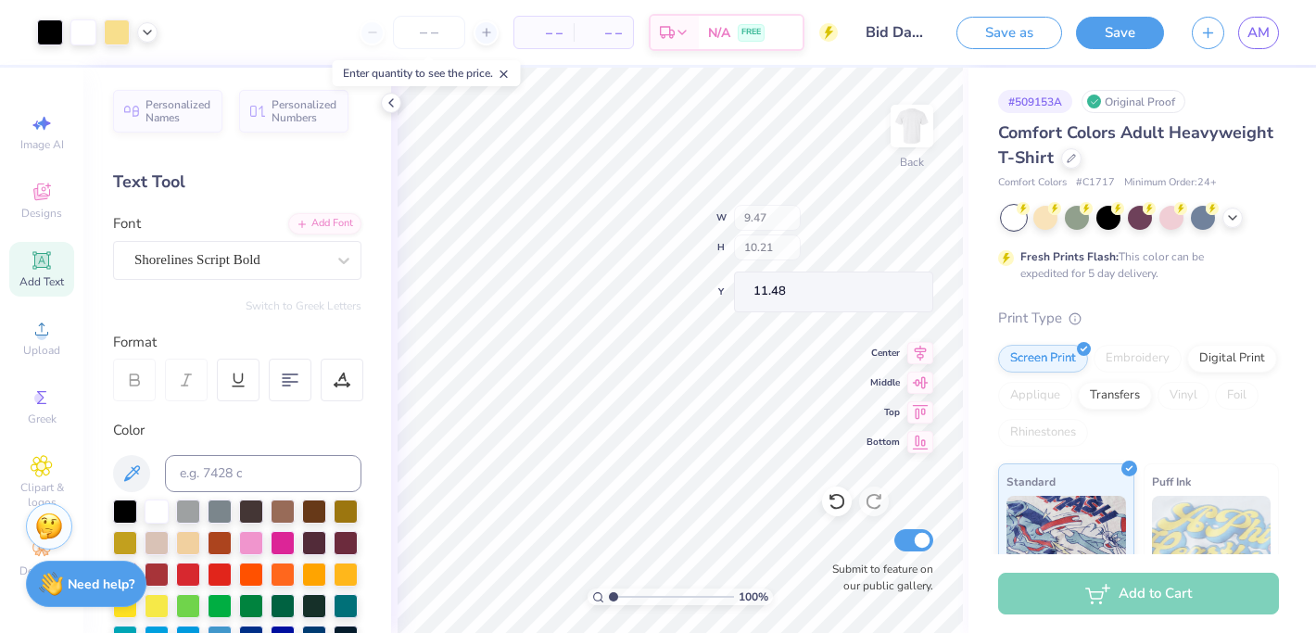
type input "11.48"
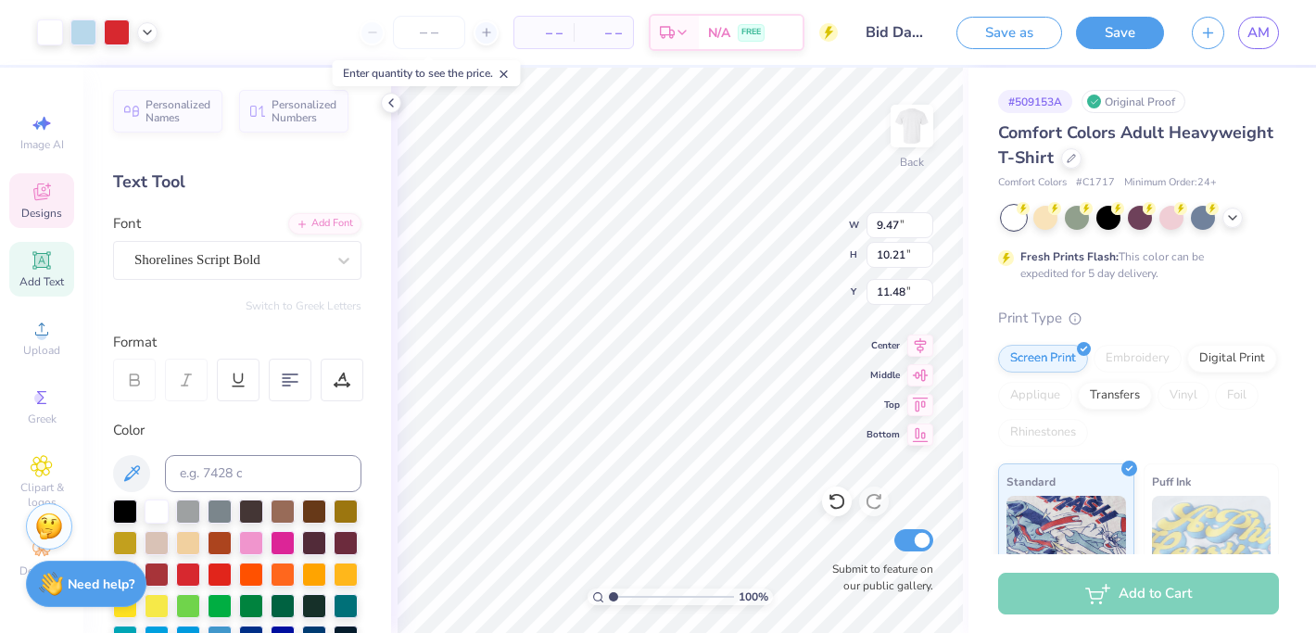
type input "2.29"
click at [550, 32] on span "– –" at bounding box center [544, 32] width 37 height 19
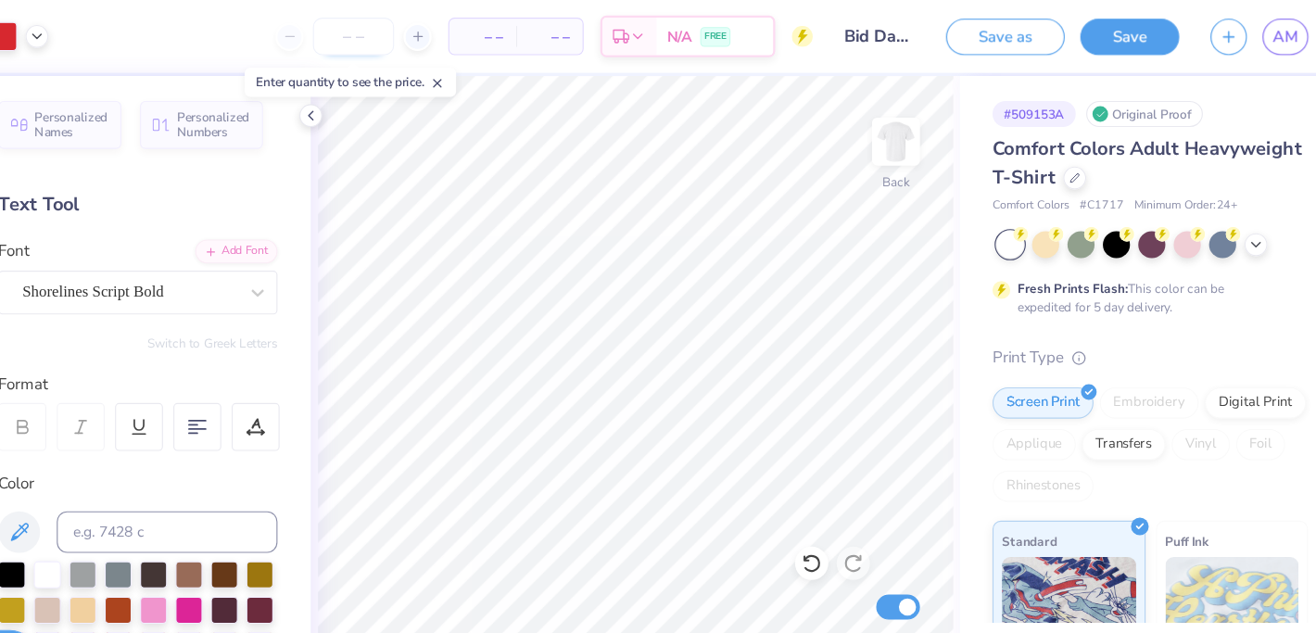
click at [431, 26] on input "number" at bounding box center [429, 32] width 72 height 33
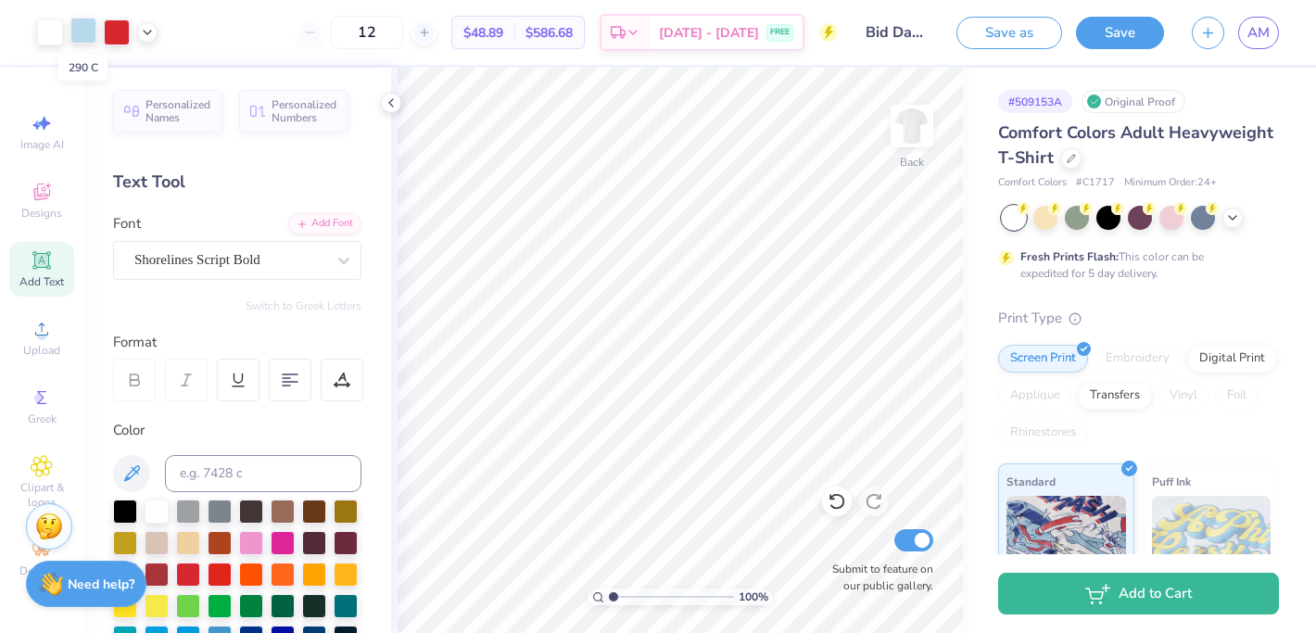
click at [83, 28] on div at bounding box center [83, 31] width 26 height 26
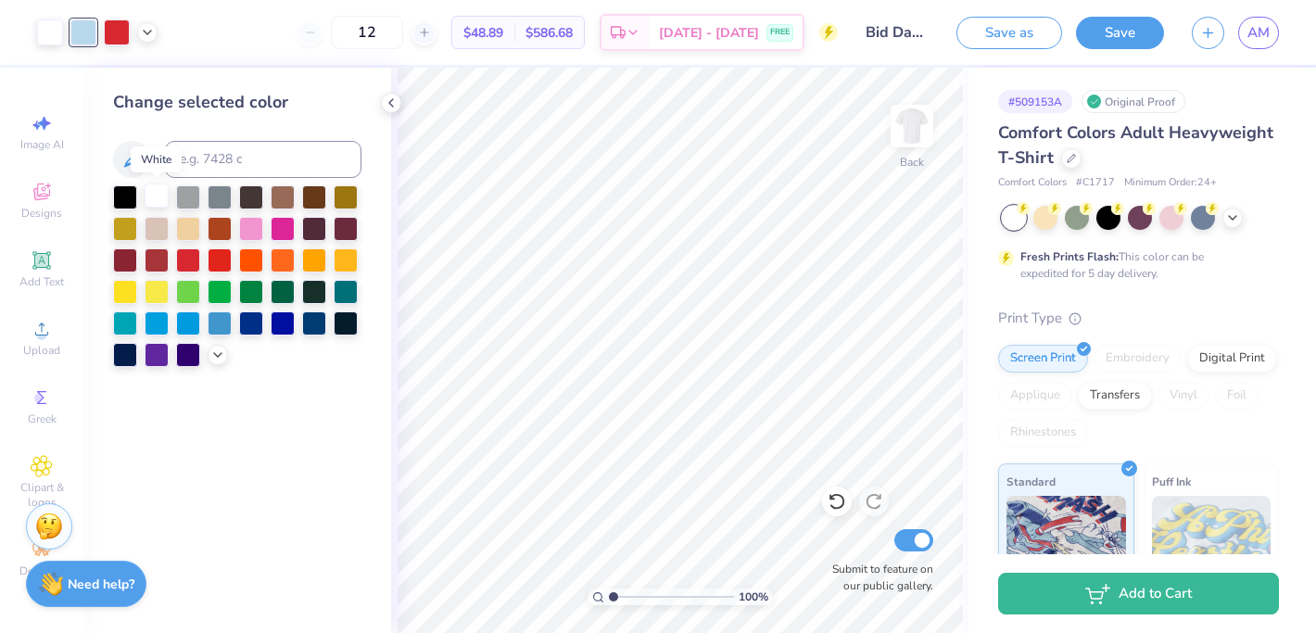
click at [152, 199] on div at bounding box center [157, 196] width 24 height 24
click at [389, 36] on input "12" at bounding box center [367, 32] width 72 height 33
type input "1"
type input "12"
click at [119, 30] on div at bounding box center [117, 31] width 26 height 26
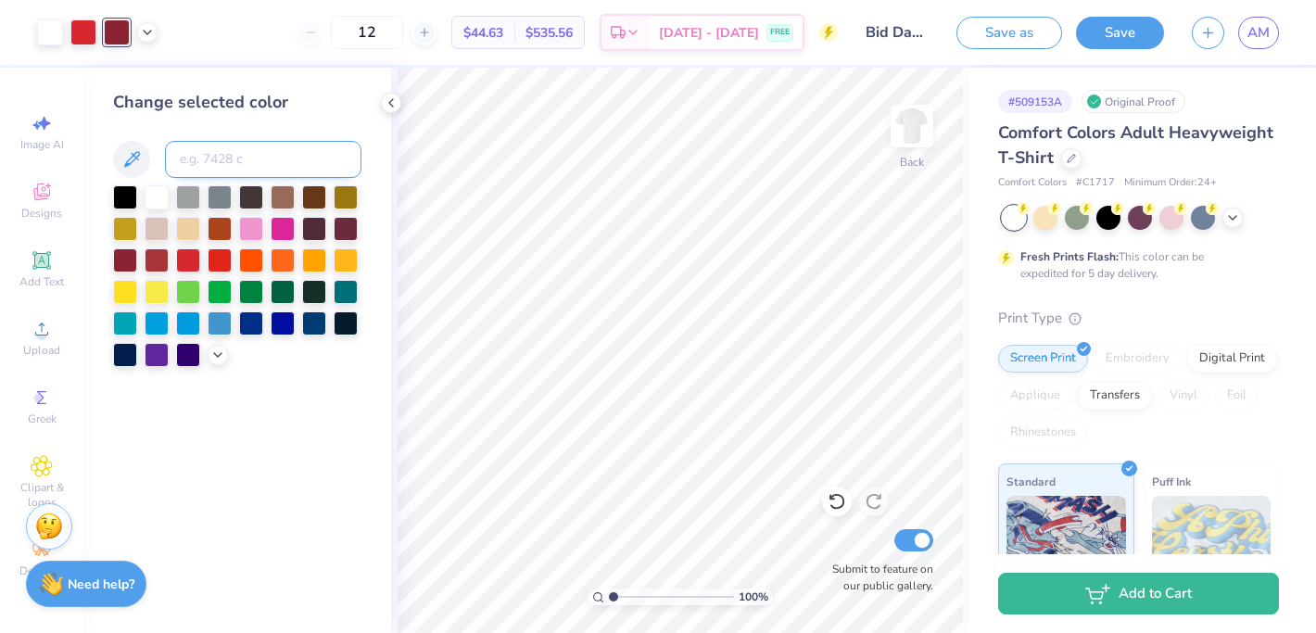
click at [210, 145] on input at bounding box center [263, 159] width 197 height 37
type input "1795"
click at [390, 40] on input "12" at bounding box center [367, 32] width 72 height 33
type input "1"
type input "12"
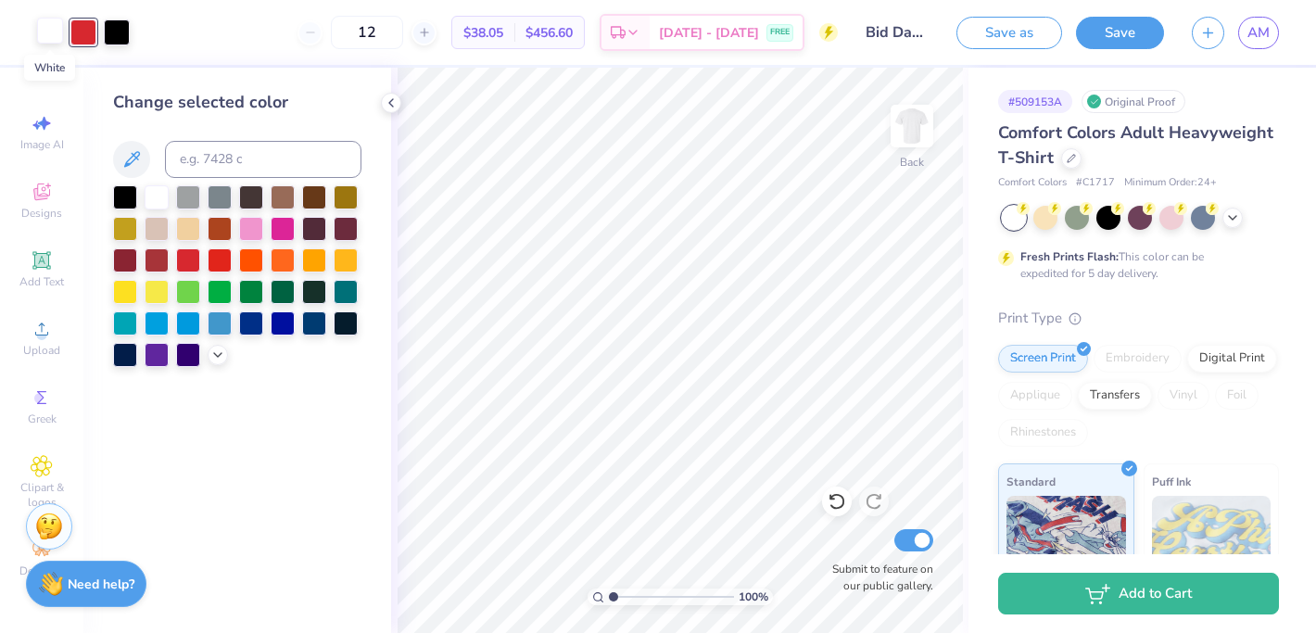
click at [56, 39] on div at bounding box center [50, 31] width 26 height 26
click at [117, 35] on div at bounding box center [117, 31] width 26 height 26
click at [210, 167] on input at bounding box center [263, 159] width 197 height 37
type input "1795"
click at [380, 40] on input "12" at bounding box center [367, 32] width 72 height 33
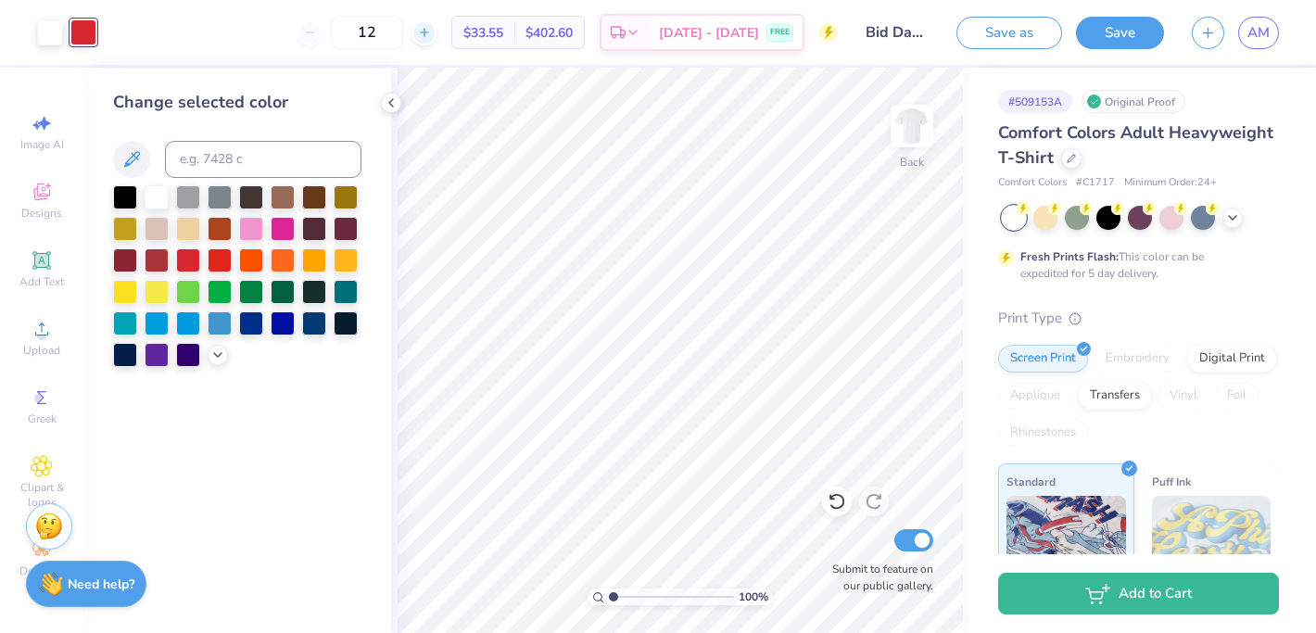
type input "1"
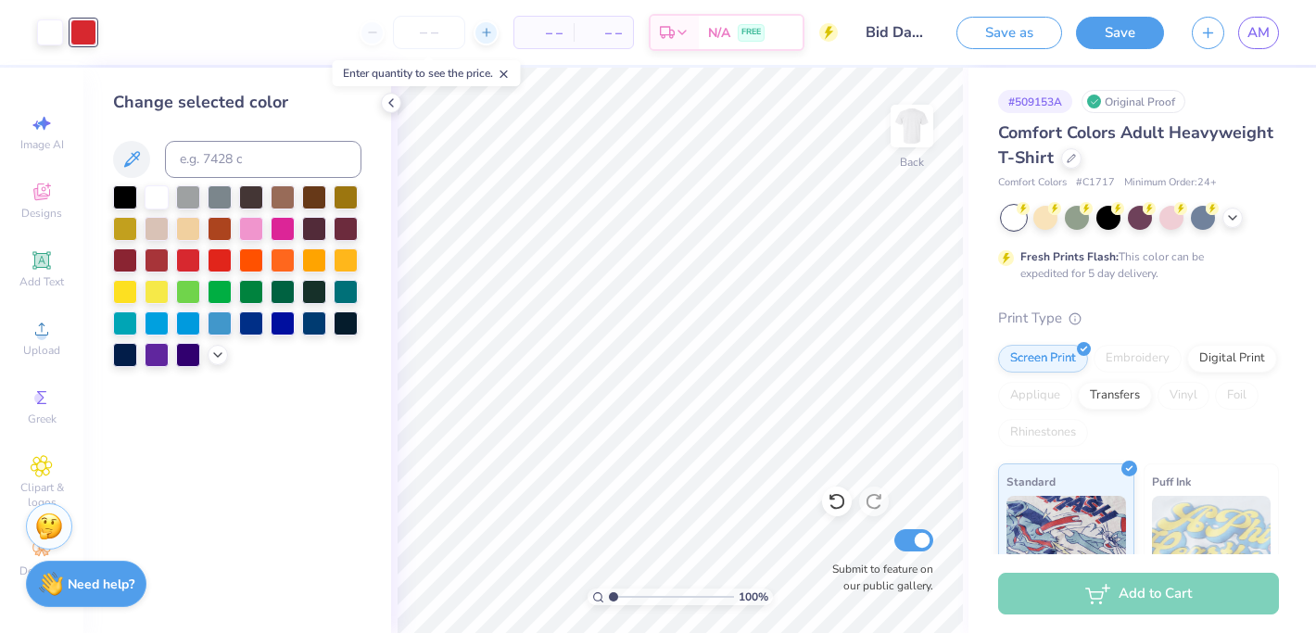
type input "1"
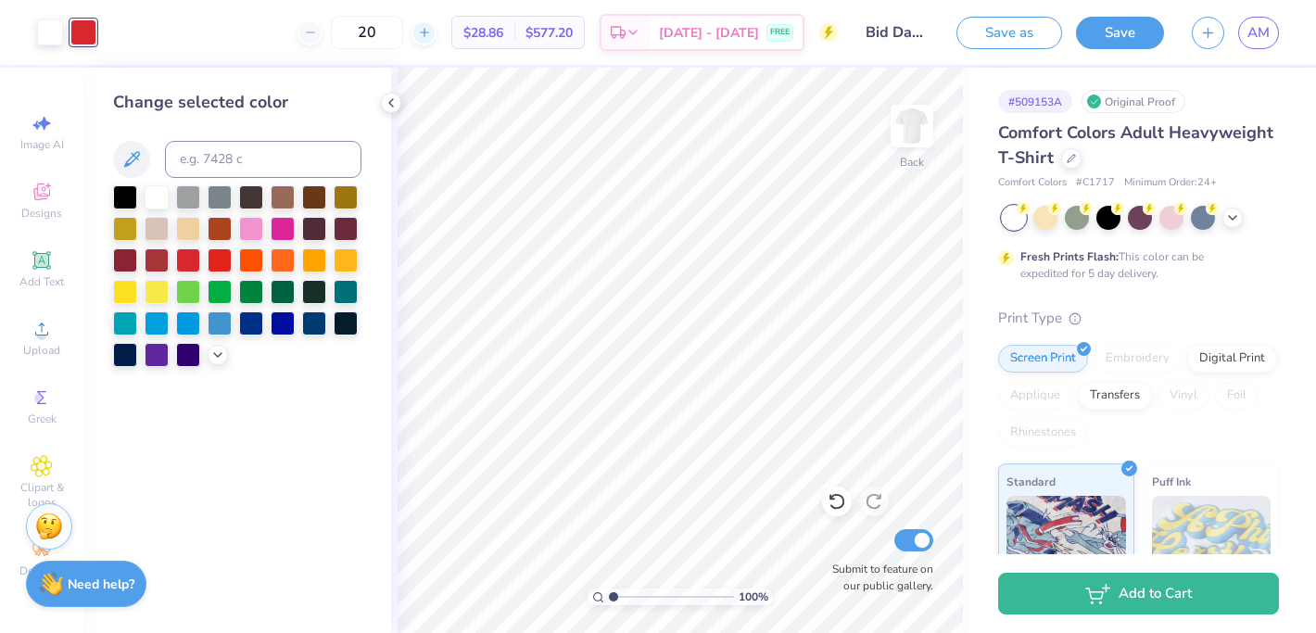
type input "2"
type input "9"
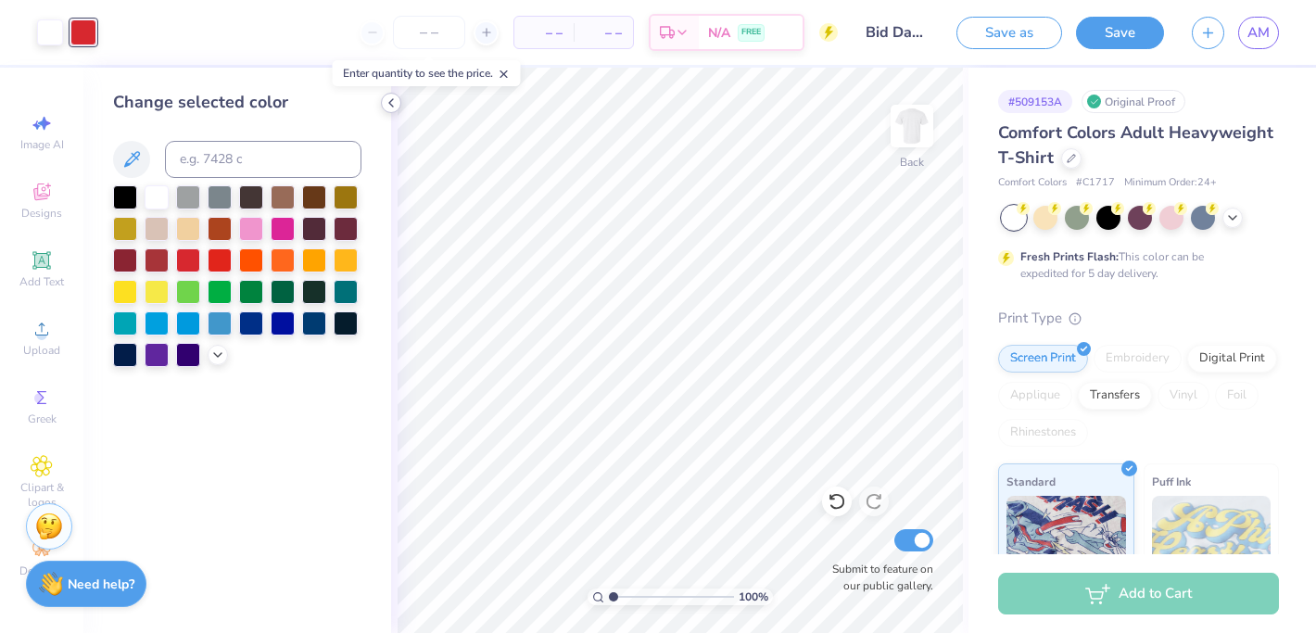
click at [388, 107] on icon at bounding box center [391, 102] width 15 height 15
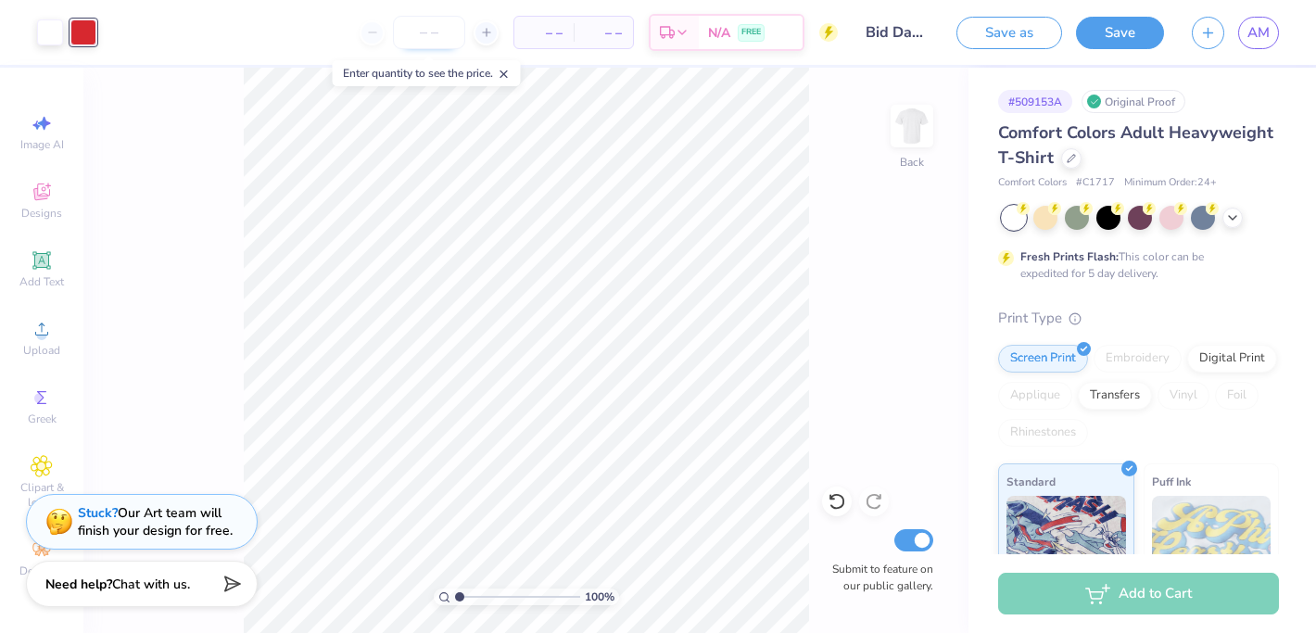
click at [426, 42] on input "number" at bounding box center [429, 32] width 72 height 33
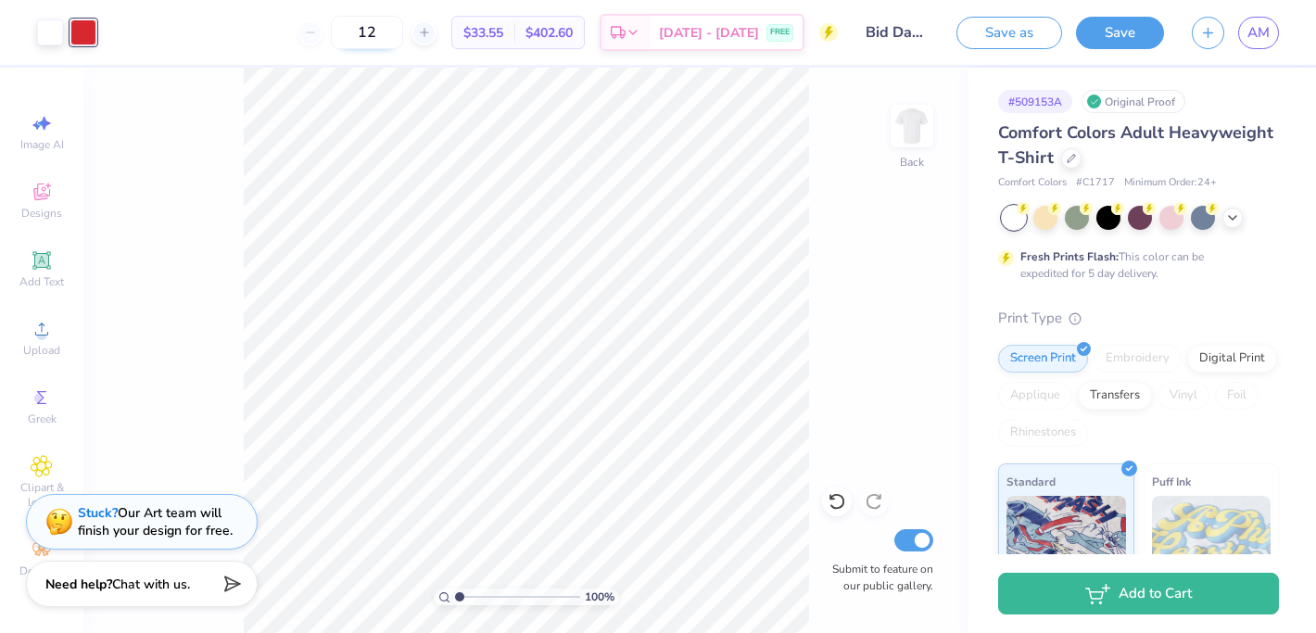
type input "1"
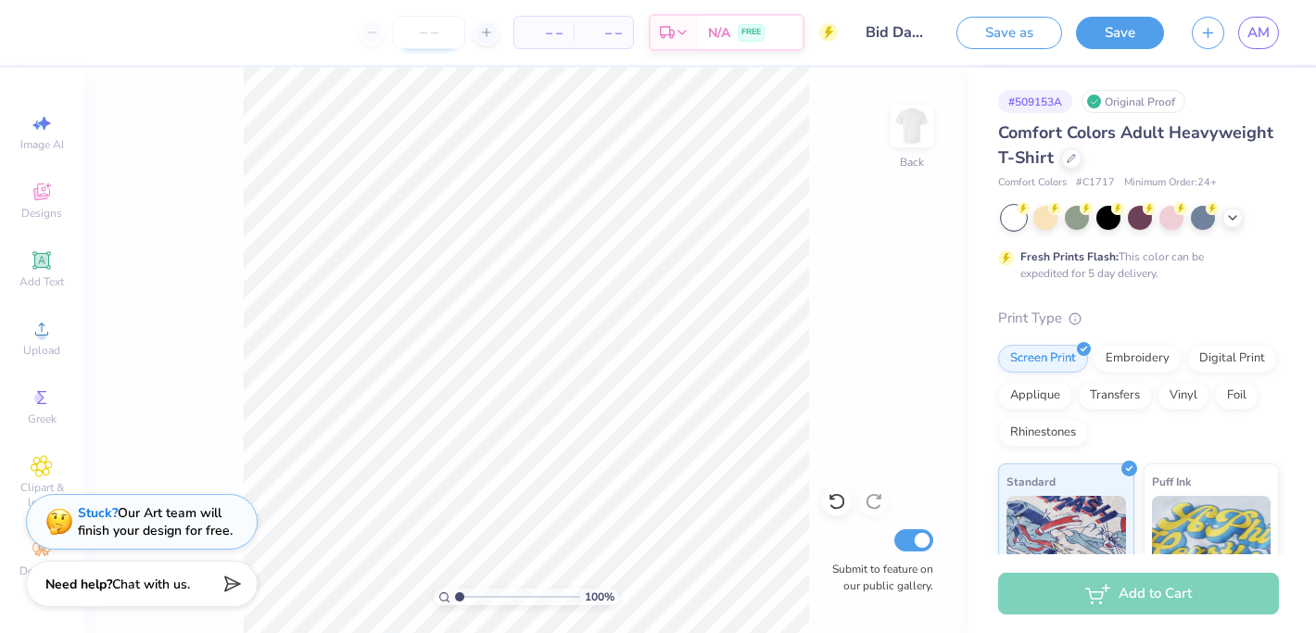
click at [421, 33] on input "number" at bounding box center [429, 32] width 72 height 33
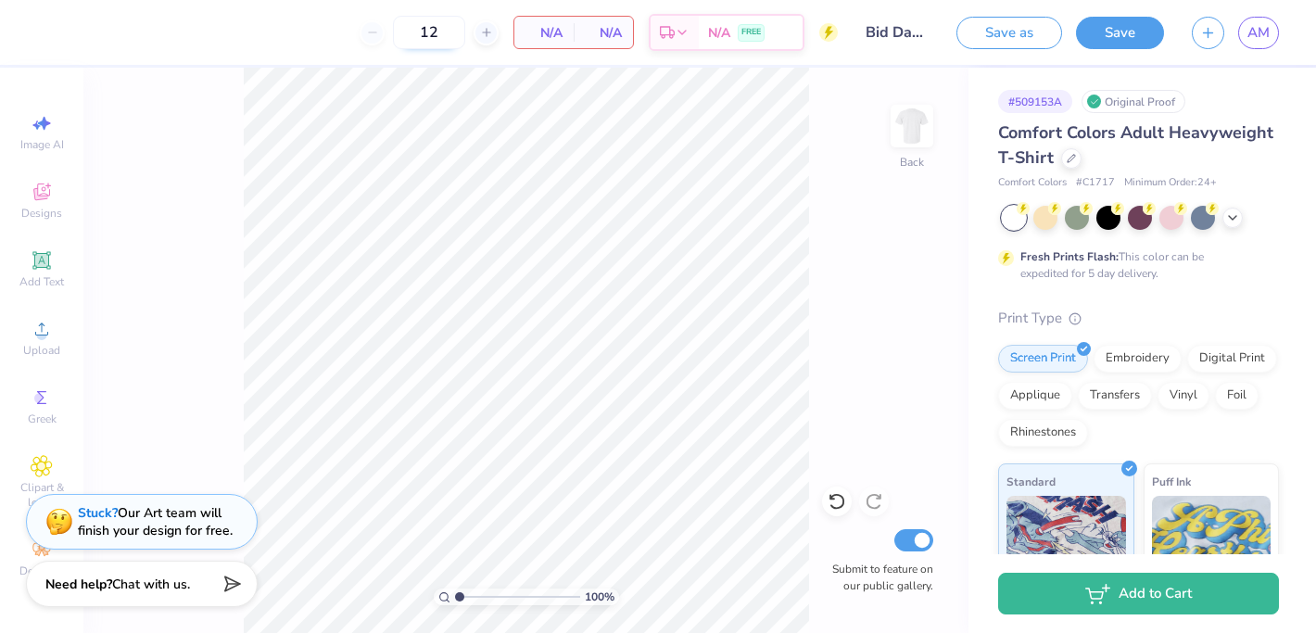
type input "1"
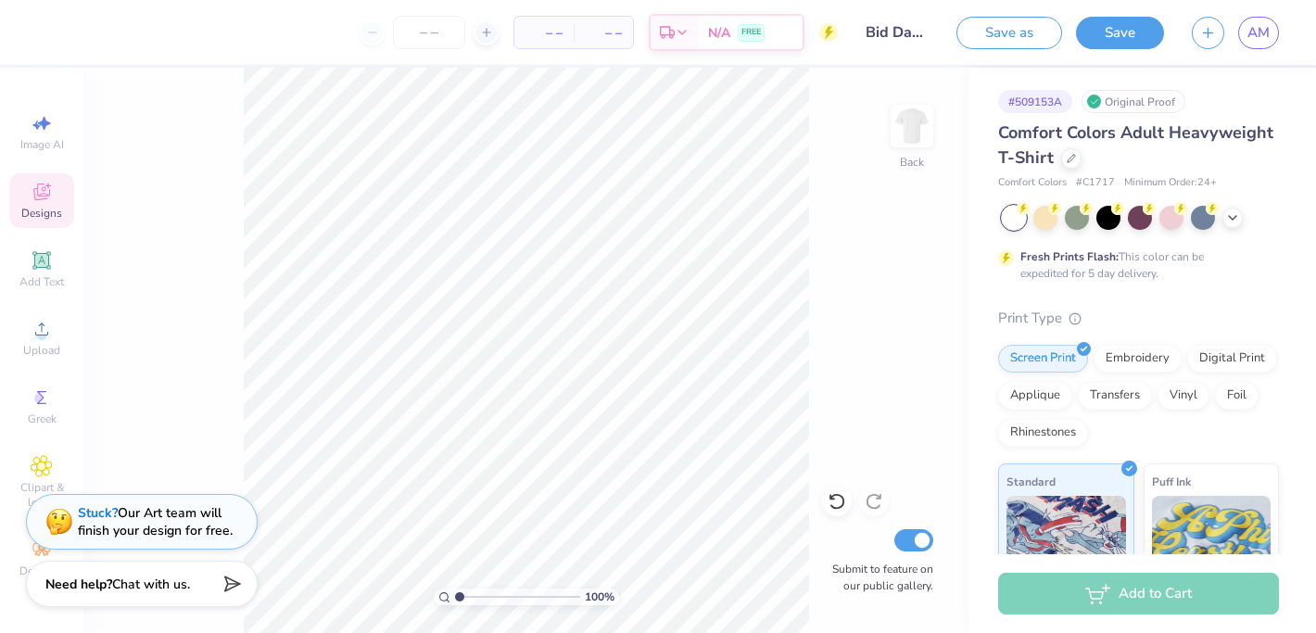
click at [39, 197] on icon at bounding box center [41, 194] width 15 height 12
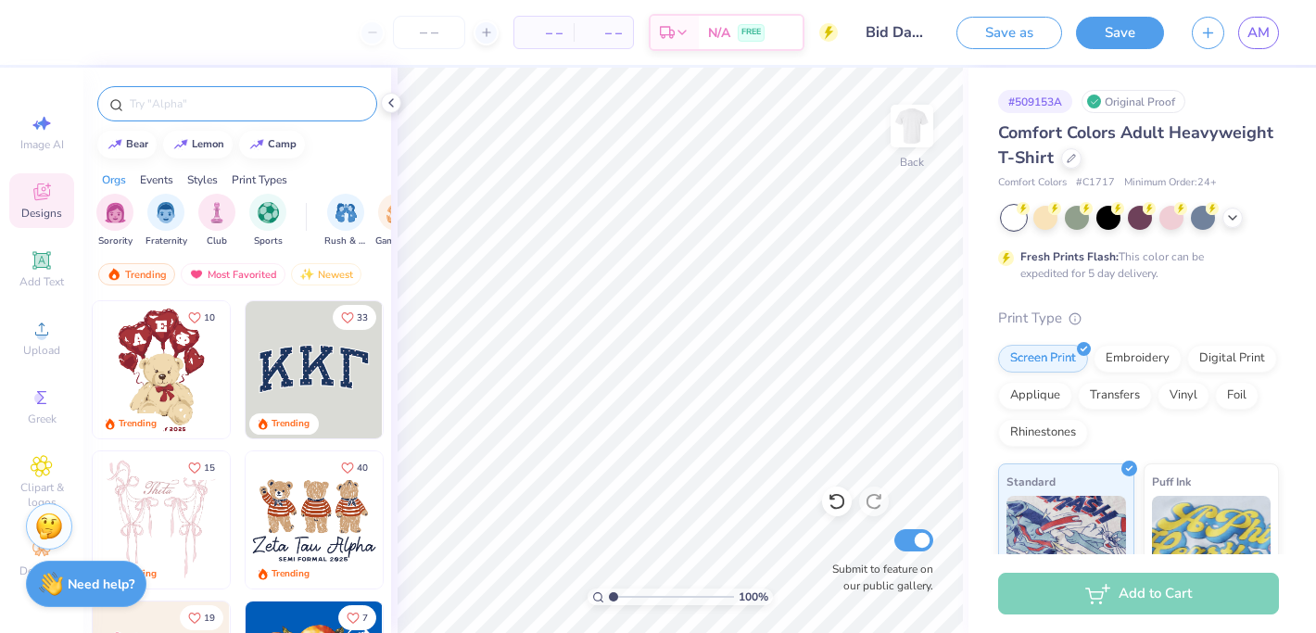
click at [168, 116] on div at bounding box center [237, 103] width 280 height 35
click at [169, 108] on input "text" at bounding box center [246, 104] width 237 height 19
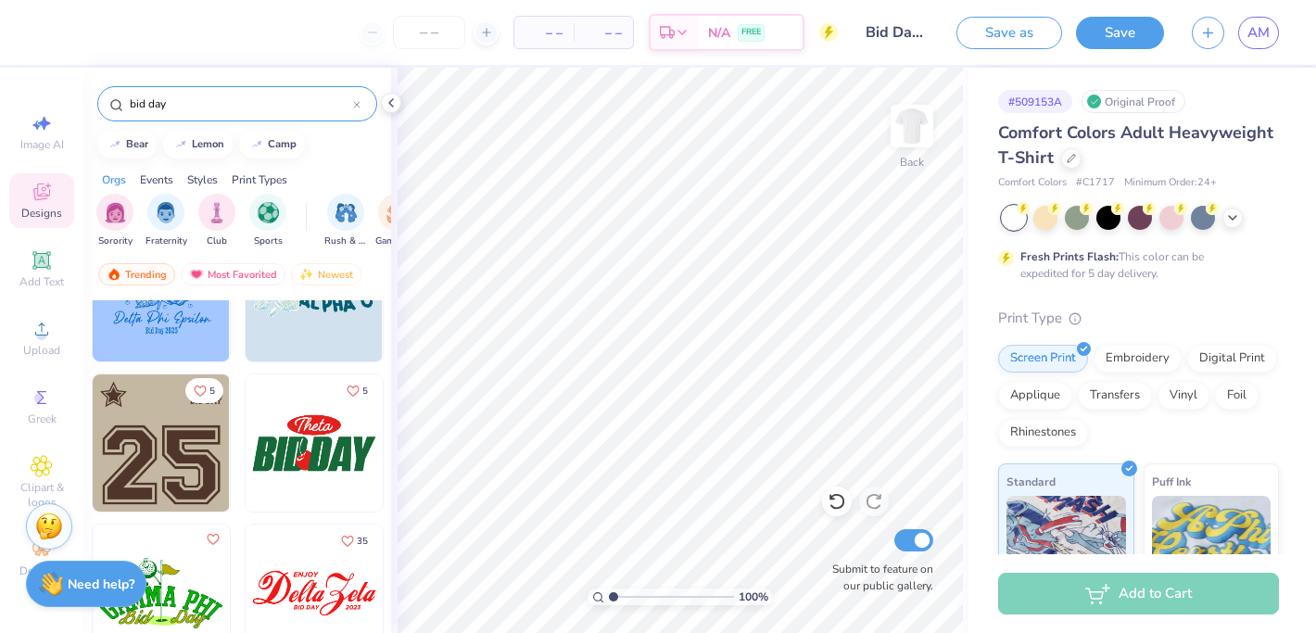
scroll to position [681, 0]
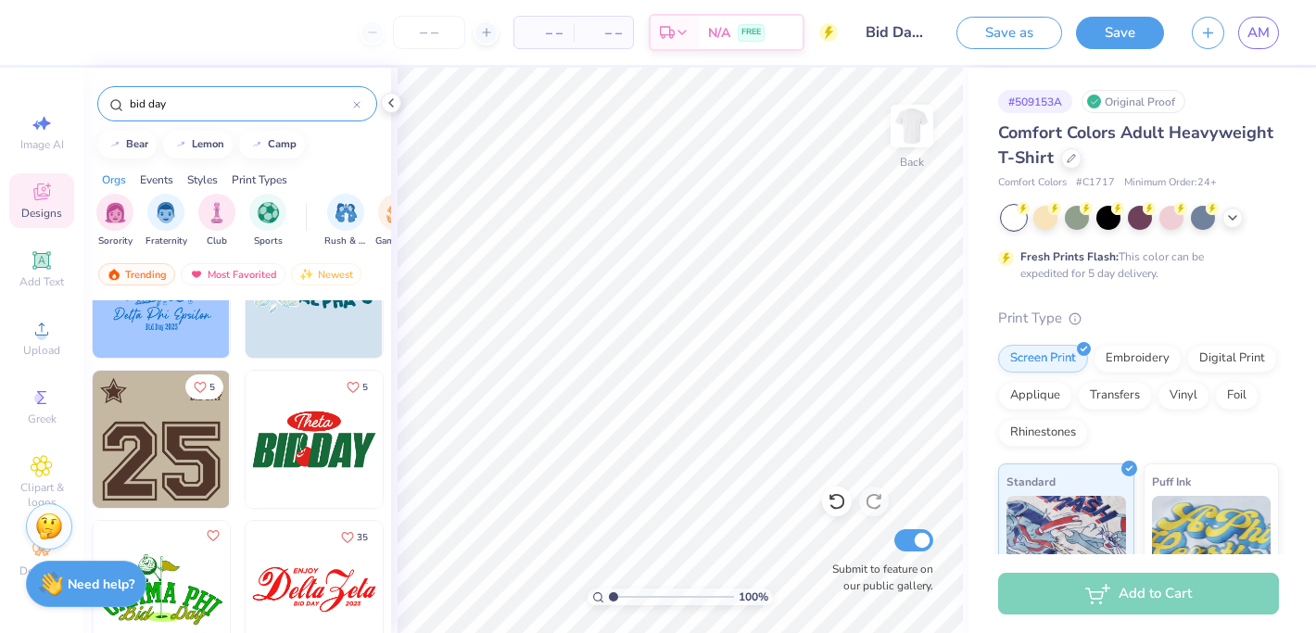
click at [207, 105] on input "bid day" at bounding box center [240, 104] width 225 height 19
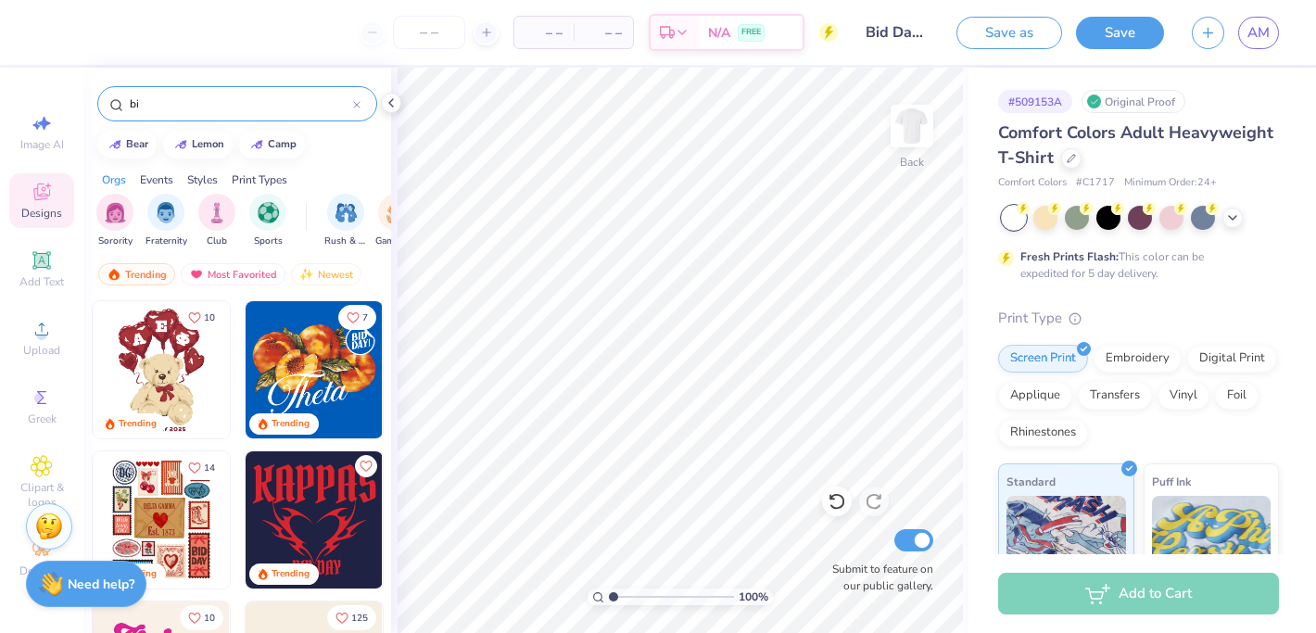
type input "b"
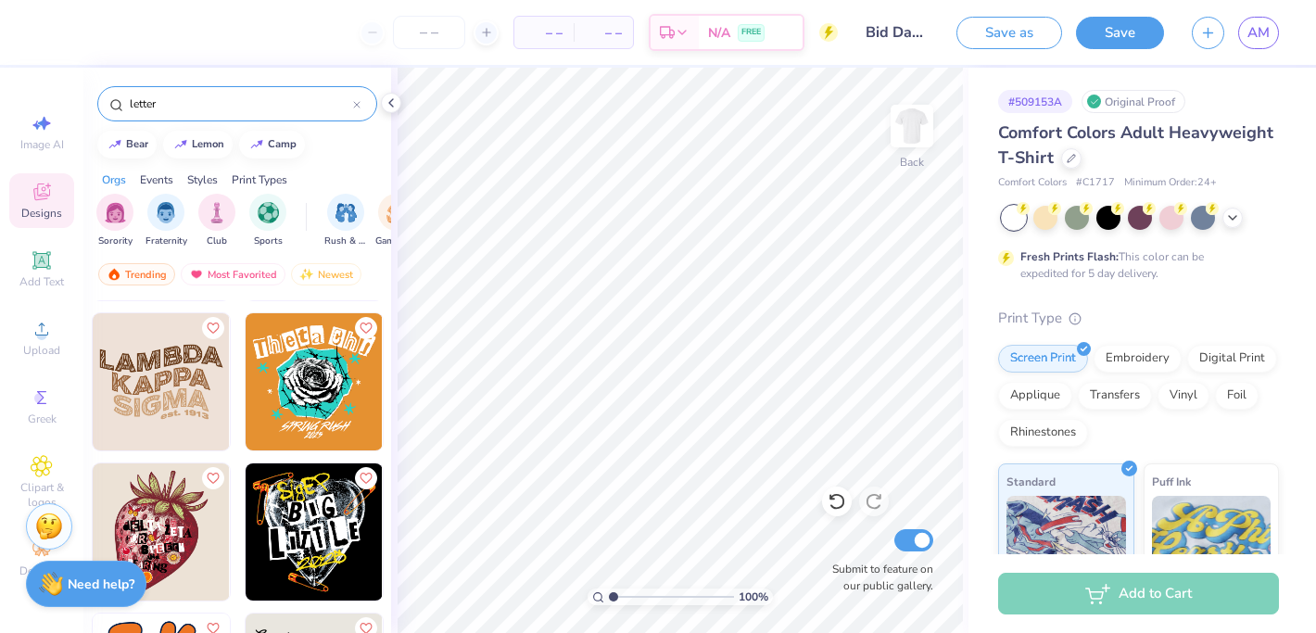
scroll to position [5247, 0]
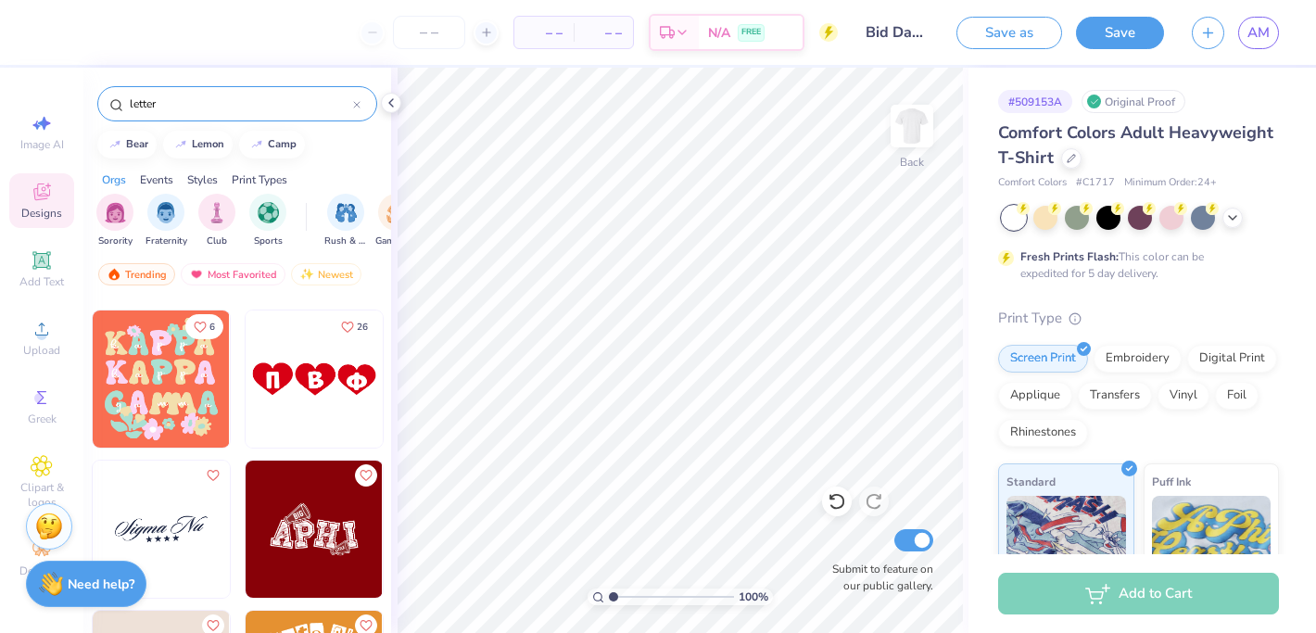
click at [182, 112] on input "letter" at bounding box center [240, 104] width 225 height 19
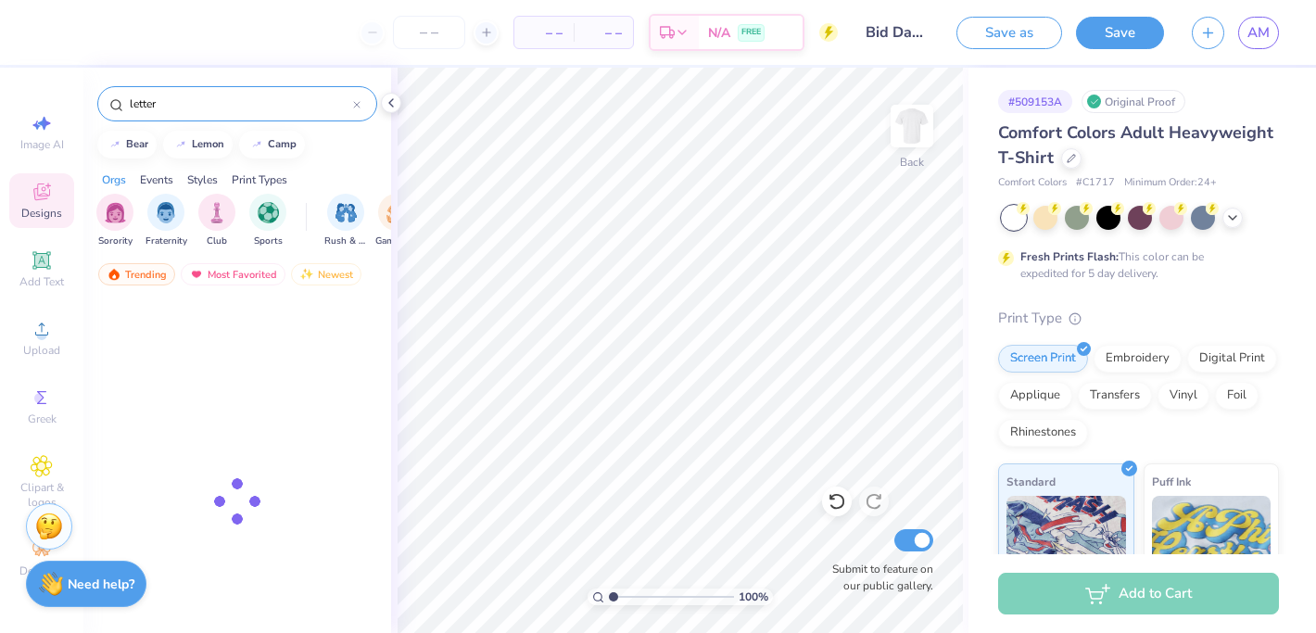
click at [182, 112] on input "letter" at bounding box center [240, 104] width 225 height 19
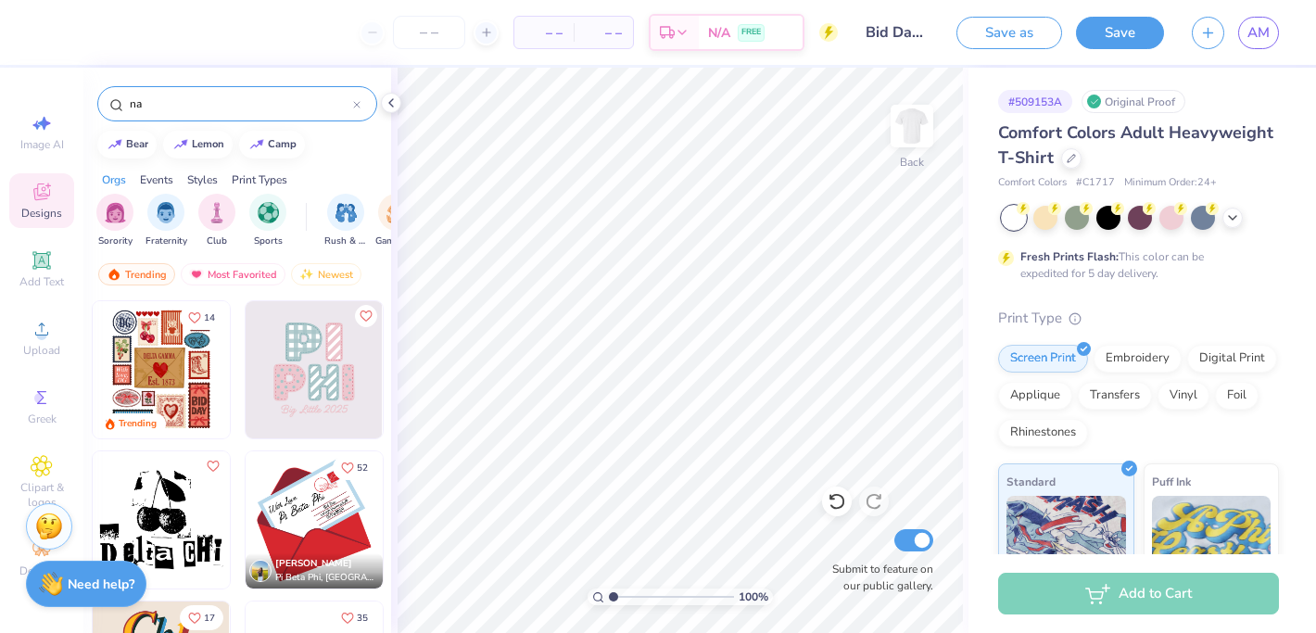
type input "n"
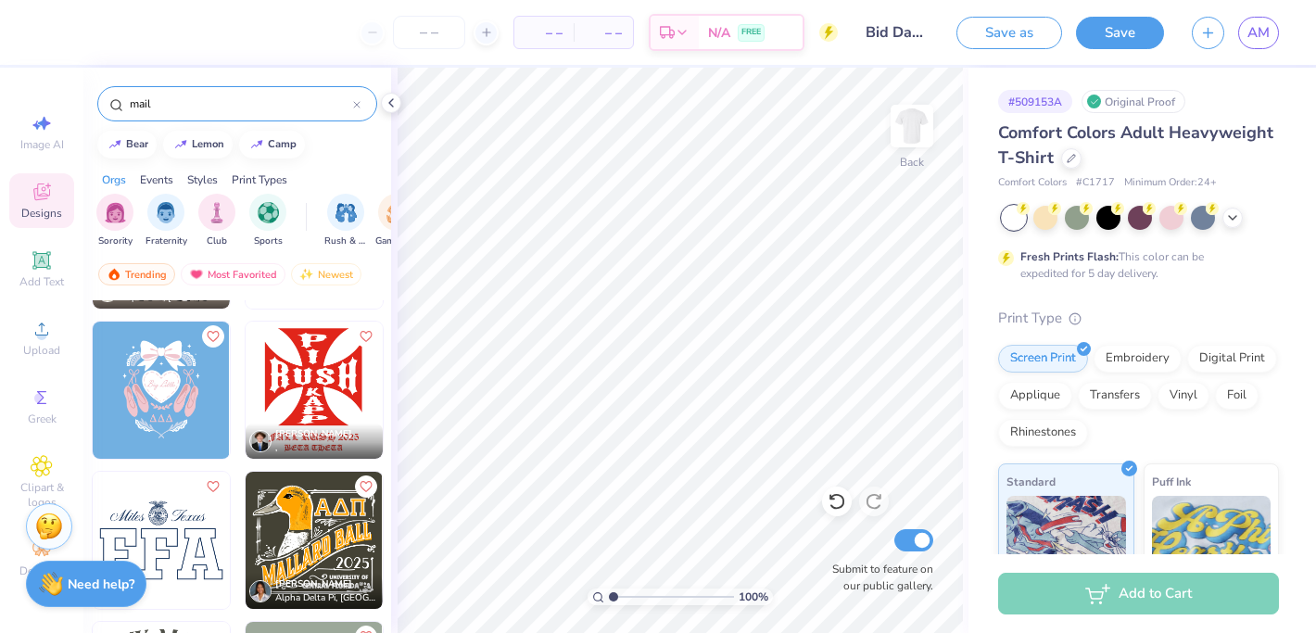
scroll to position [882, 0]
click at [246, 109] on input "mail" at bounding box center [240, 104] width 225 height 19
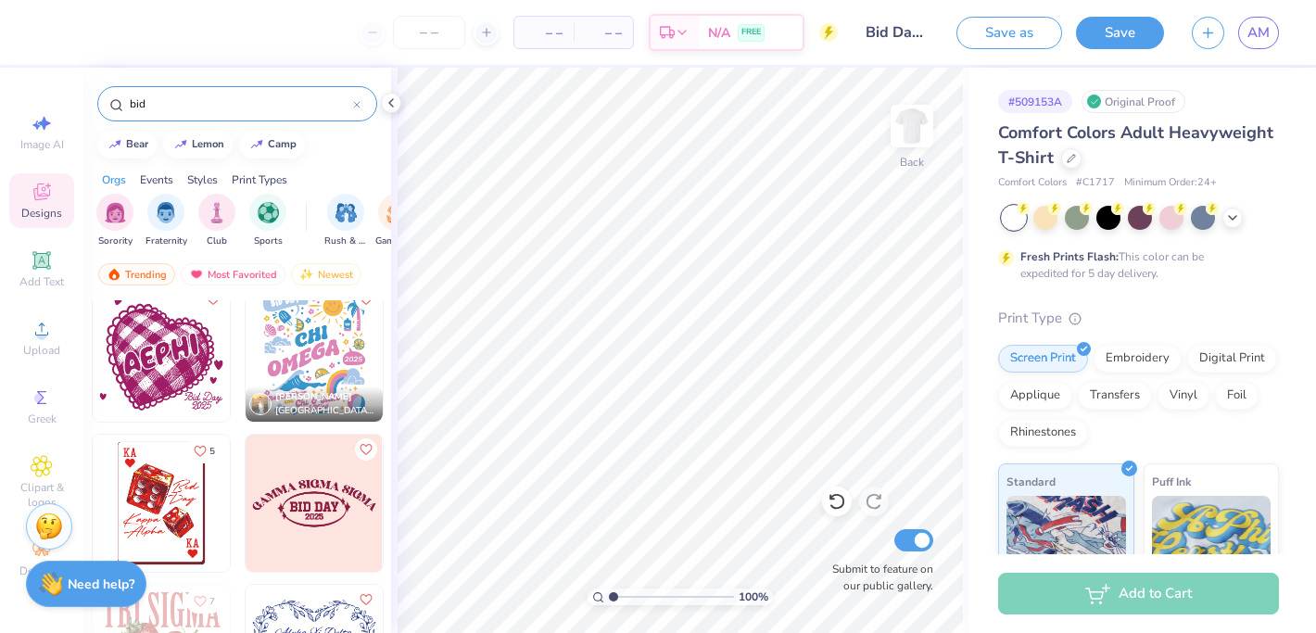
scroll to position [14287, 0]
type input "bid"
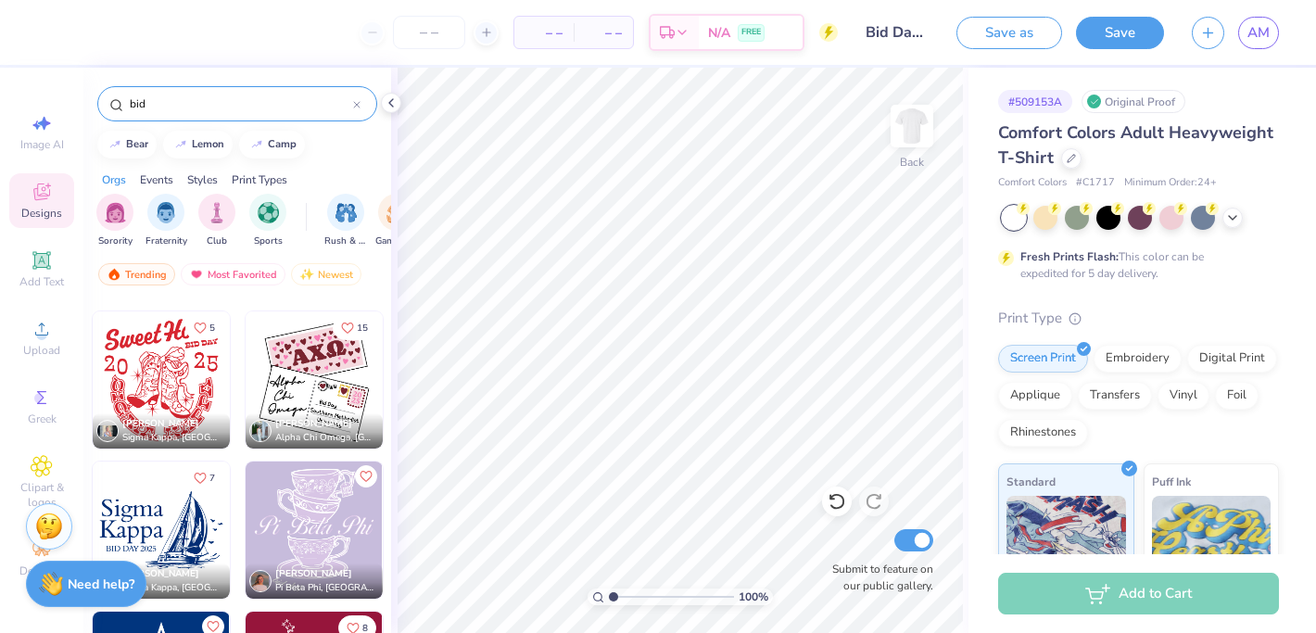
scroll to position [21616, 0]
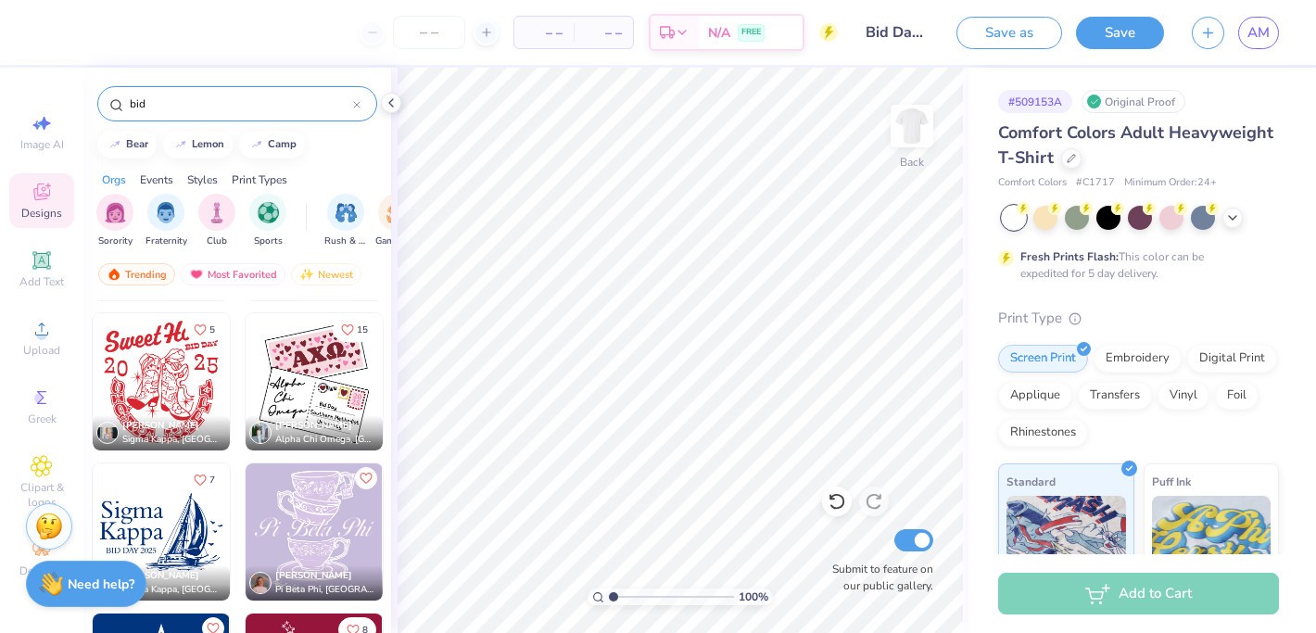
click at [314, 383] on img at bounding box center [314, 381] width 137 height 137
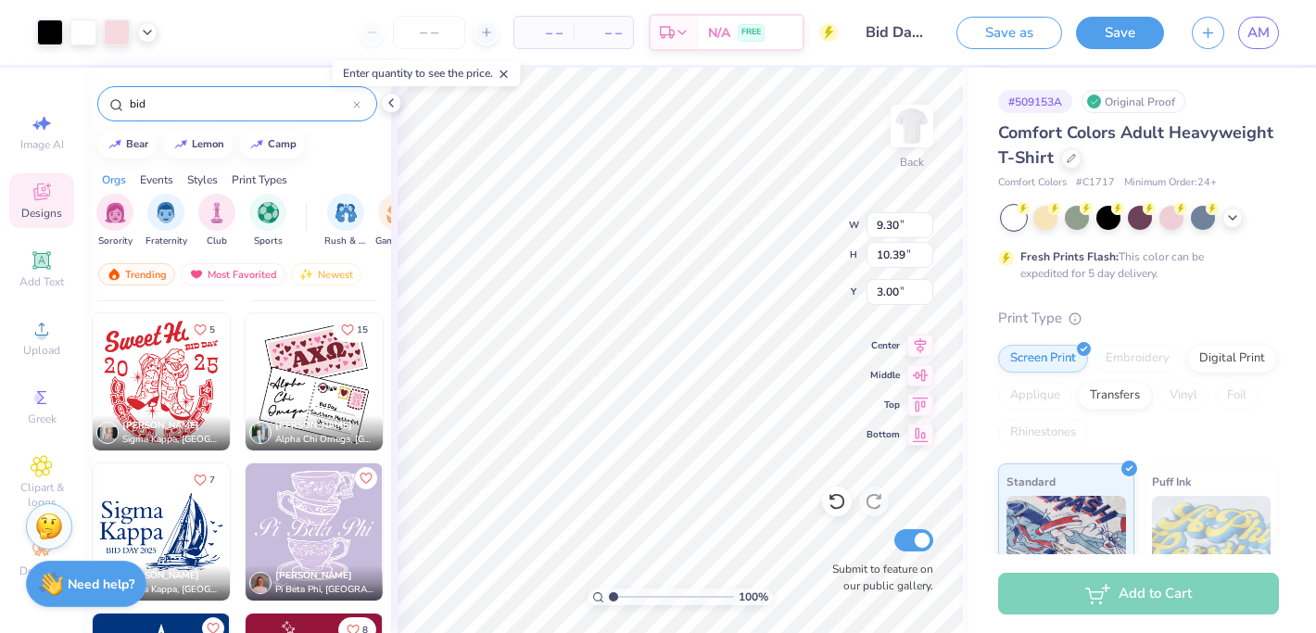
click at [553, 29] on span "– –" at bounding box center [544, 32] width 37 height 19
click at [556, 31] on span "– –" at bounding box center [544, 32] width 37 height 19
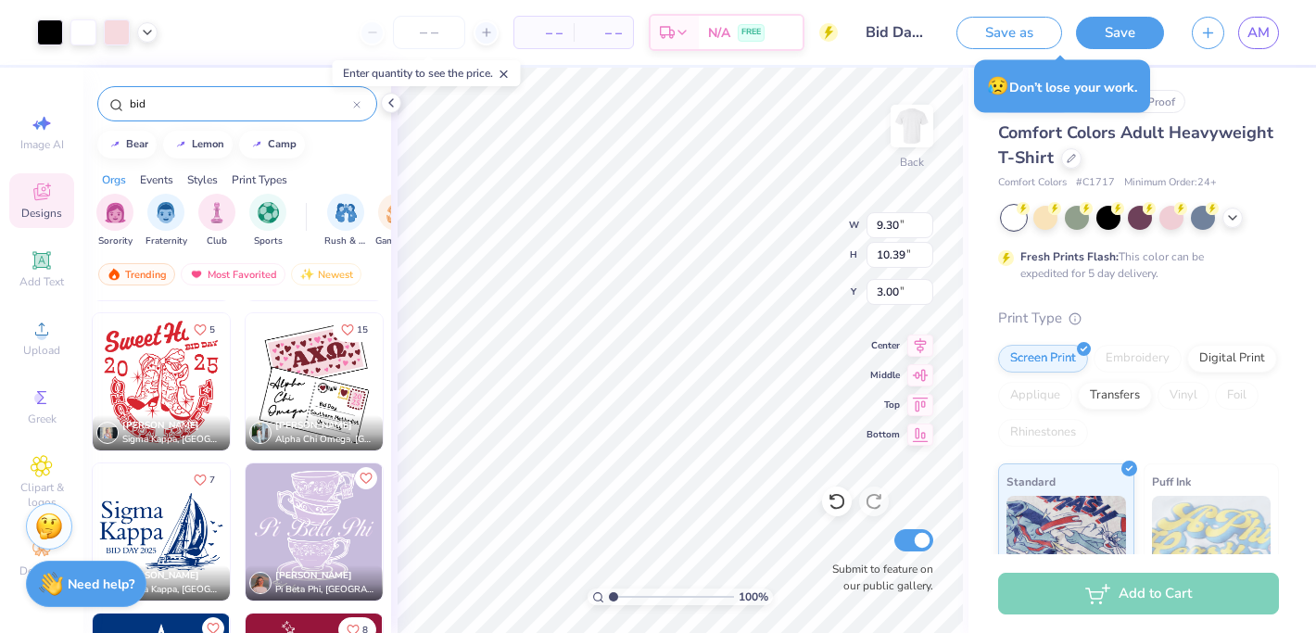
click at [553, 32] on span "– –" at bounding box center [544, 32] width 37 height 19
click at [425, 38] on input "number" at bounding box center [429, 32] width 72 height 33
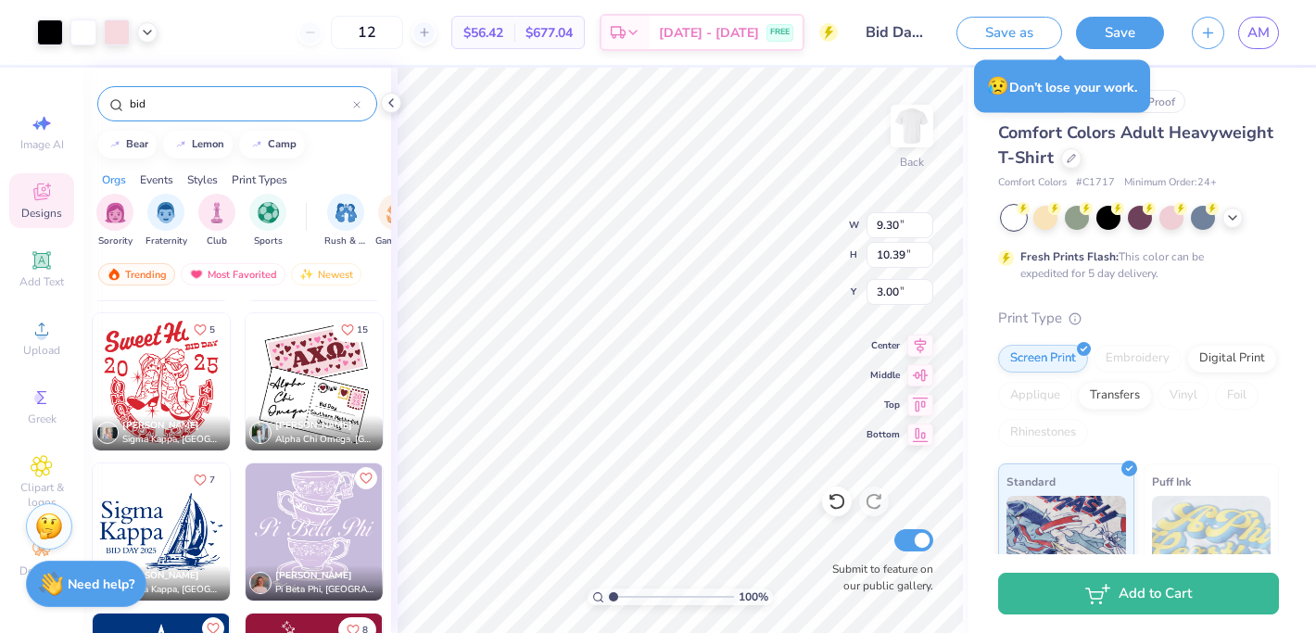
type input "1"
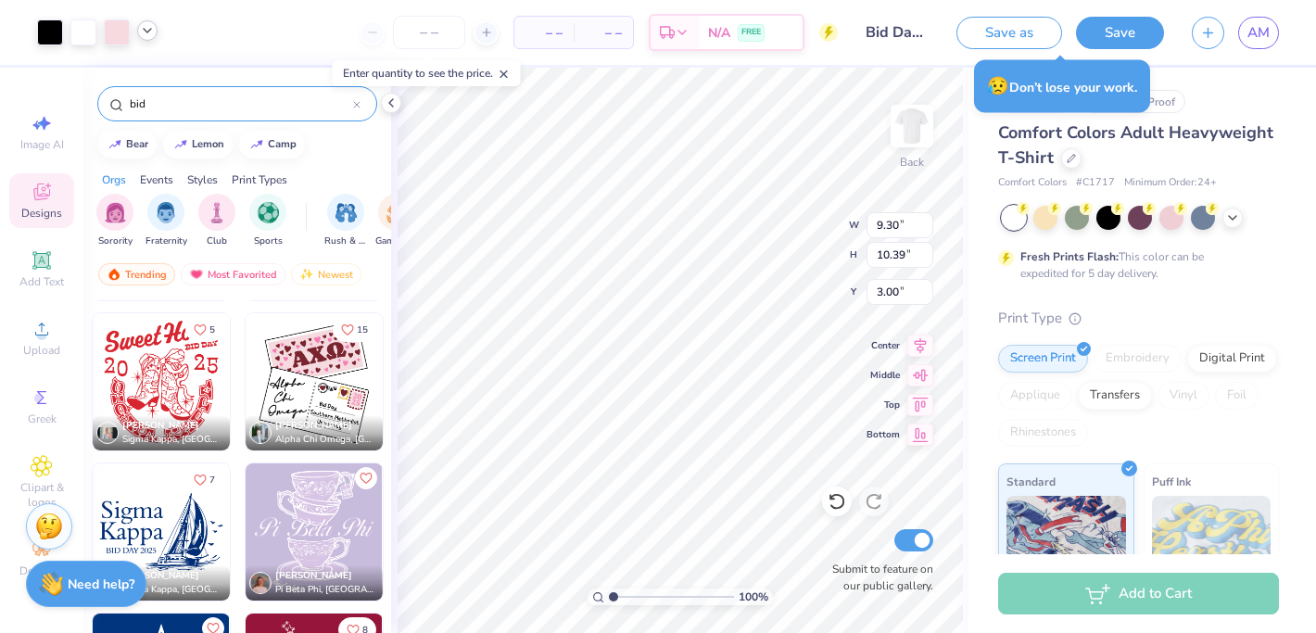
click at [147, 29] on icon at bounding box center [147, 30] width 15 height 15
click at [97, 76] on div at bounding box center [95, 79] width 26 height 26
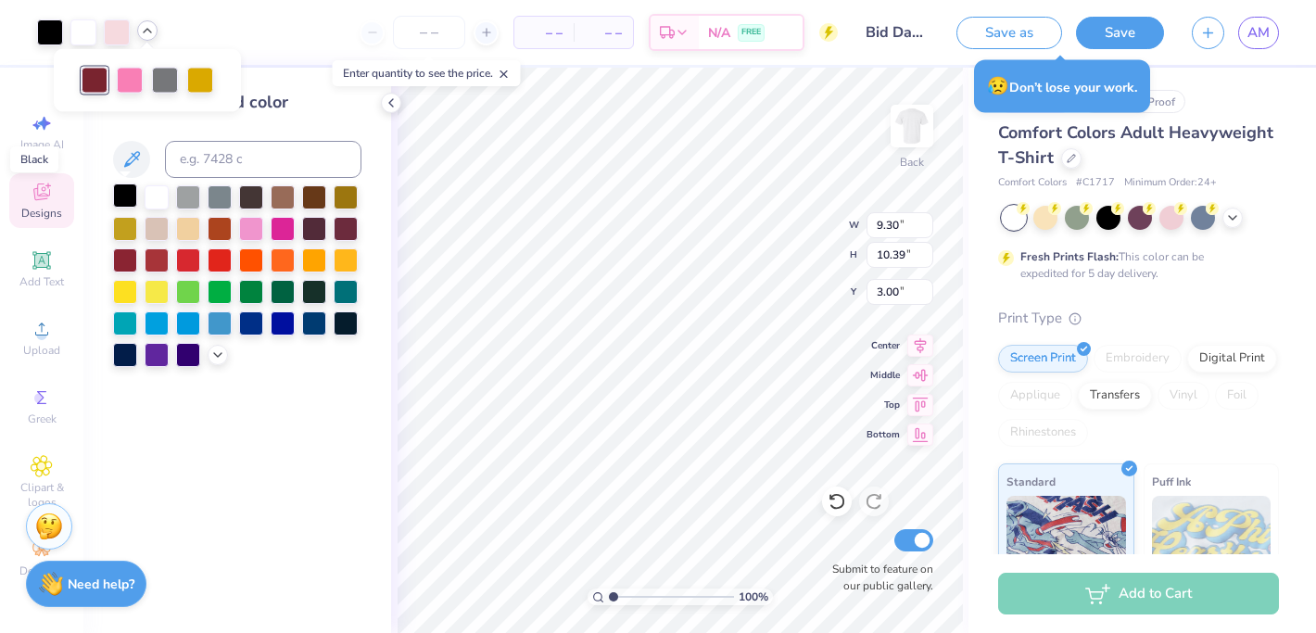
click at [125, 199] on div at bounding box center [125, 196] width 24 height 24
click at [126, 81] on div at bounding box center [130, 79] width 26 height 26
click at [123, 189] on div at bounding box center [125, 196] width 24 height 24
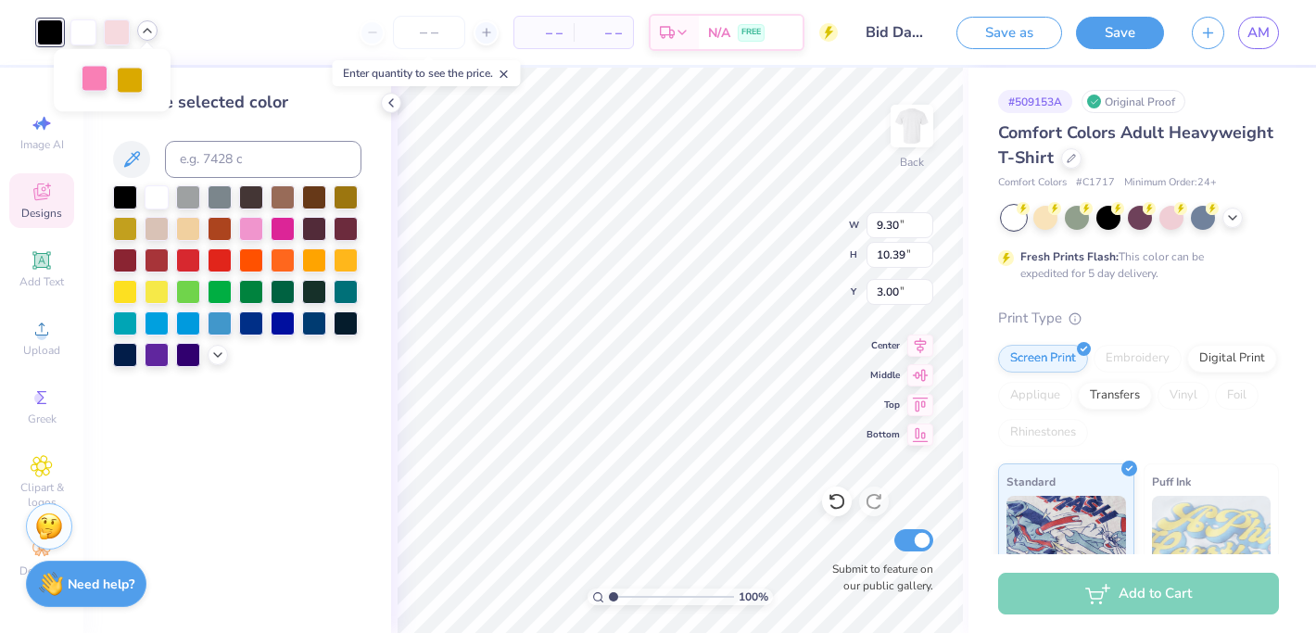
click at [93, 84] on div at bounding box center [95, 79] width 26 height 26
click at [128, 202] on div at bounding box center [125, 196] width 24 height 24
click at [93, 84] on div at bounding box center [95, 79] width 26 height 26
click at [123, 197] on div at bounding box center [125, 196] width 24 height 24
click at [114, 43] on div at bounding box center [117, 31] width 26 height 26
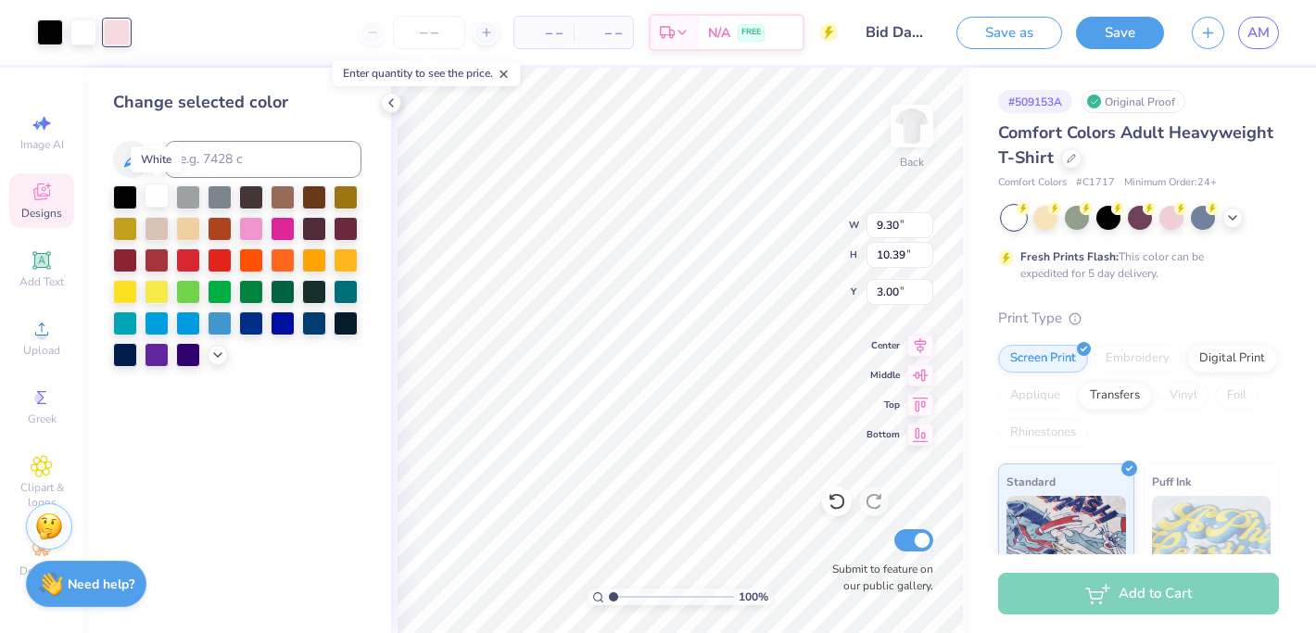
click at [159, 198] on div at bounding box center [157, 196] width 24 height 24
click at [222, 321] on div at bounding box center [220, 322] width 24 height 24
click at [156, 198] on div at bounding box center [157, 196] width 24 height 24
click at [52, 25] on div at bounding box center [50, 31] width 26 height 26
click at [209, 325] on div at bounding box center [220, 322] width 24 height 24
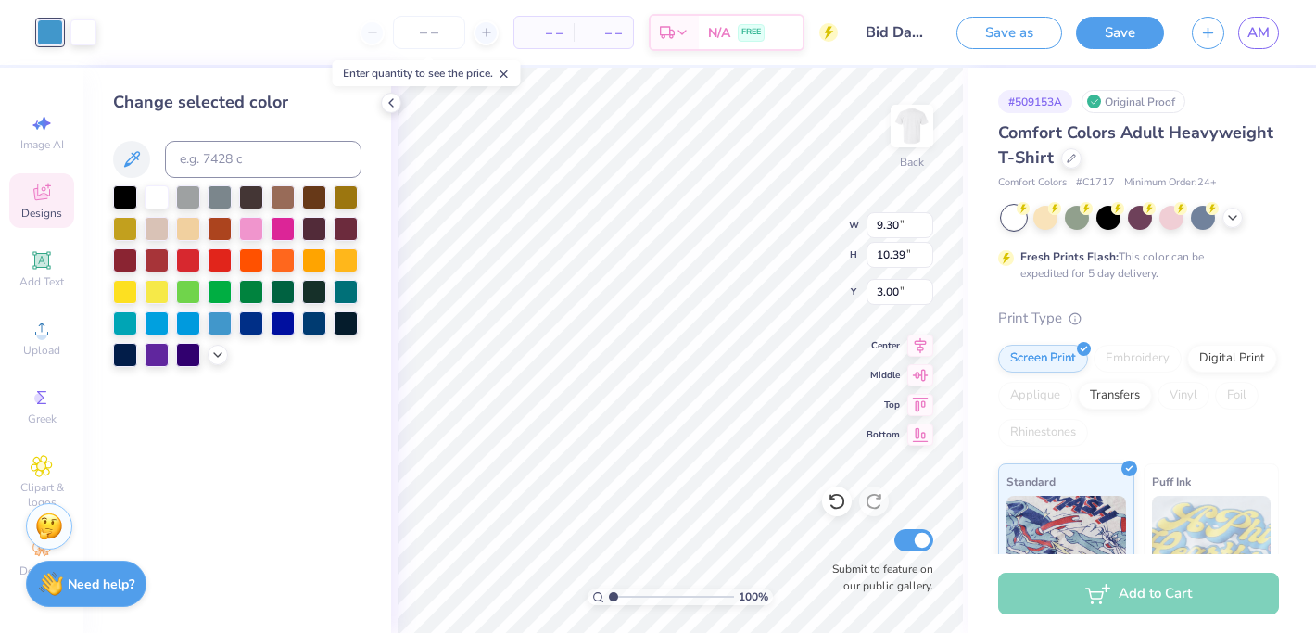
click at [544, 34] on span "– –" at bounding box center [544, 32] width 37 height 19
click at [553, 32] on span "– –" at bounding box center [544, 32] width 37 height 19
click at [432, 33] on input "number" at bounding box center [429, 32] width 72 height 33
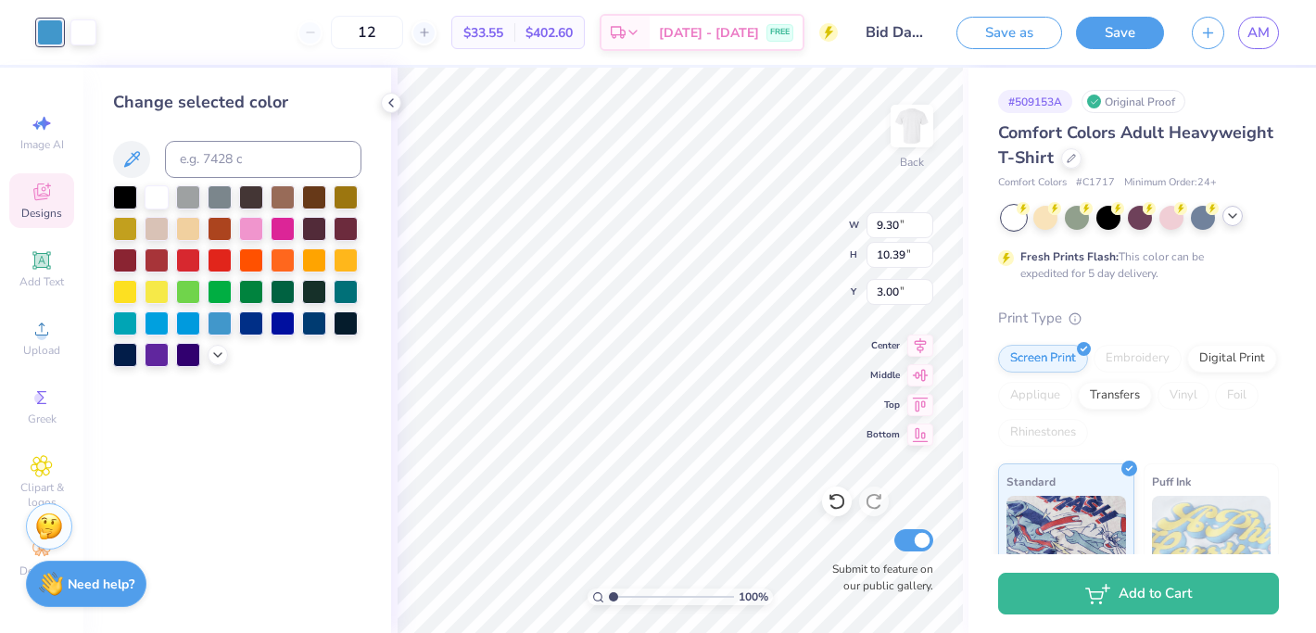
type input "12"
click at [1238, 216] on icon at bounding box center [1233, 216] width 15 height 15
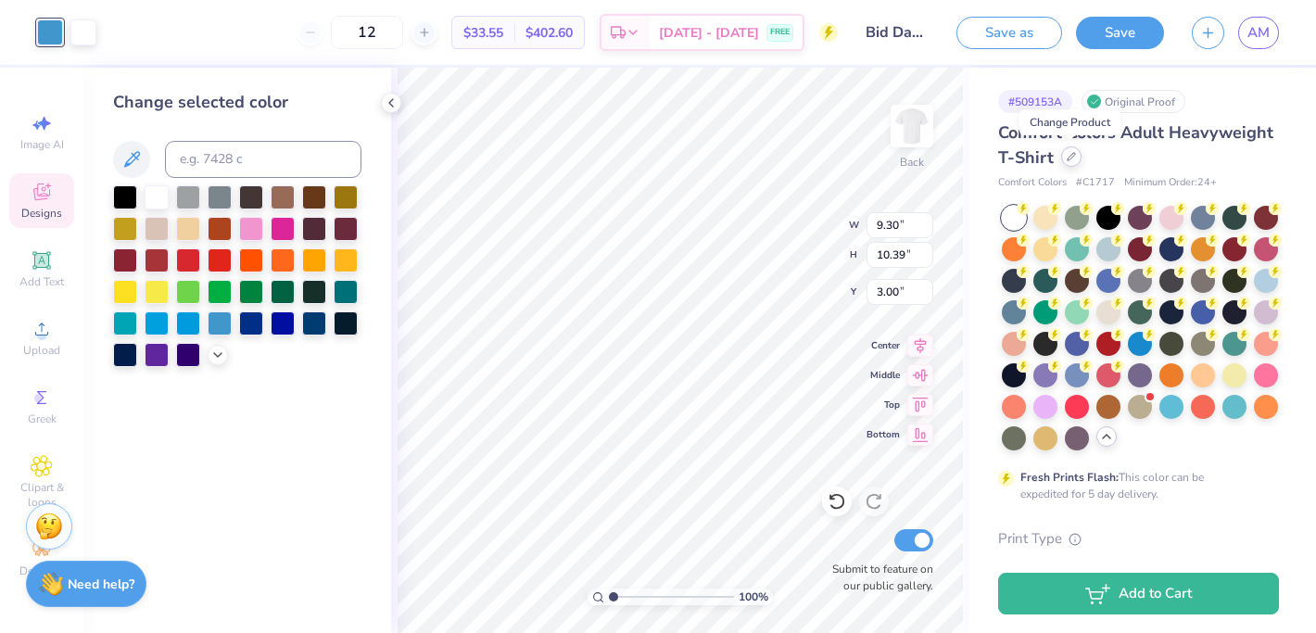
click at [1072, 160] on icon at bounding box center [1071, 156] width 9 height 9
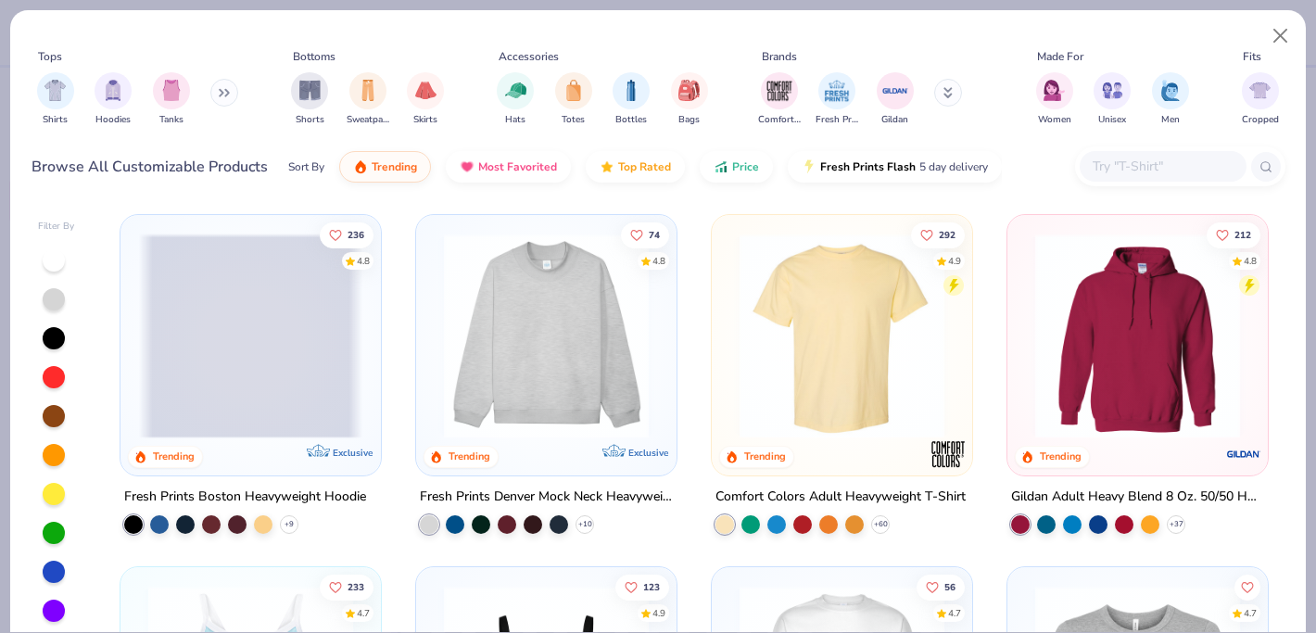
click at [812, 356] on img at bounding box center [842, 336] width 223 height 205
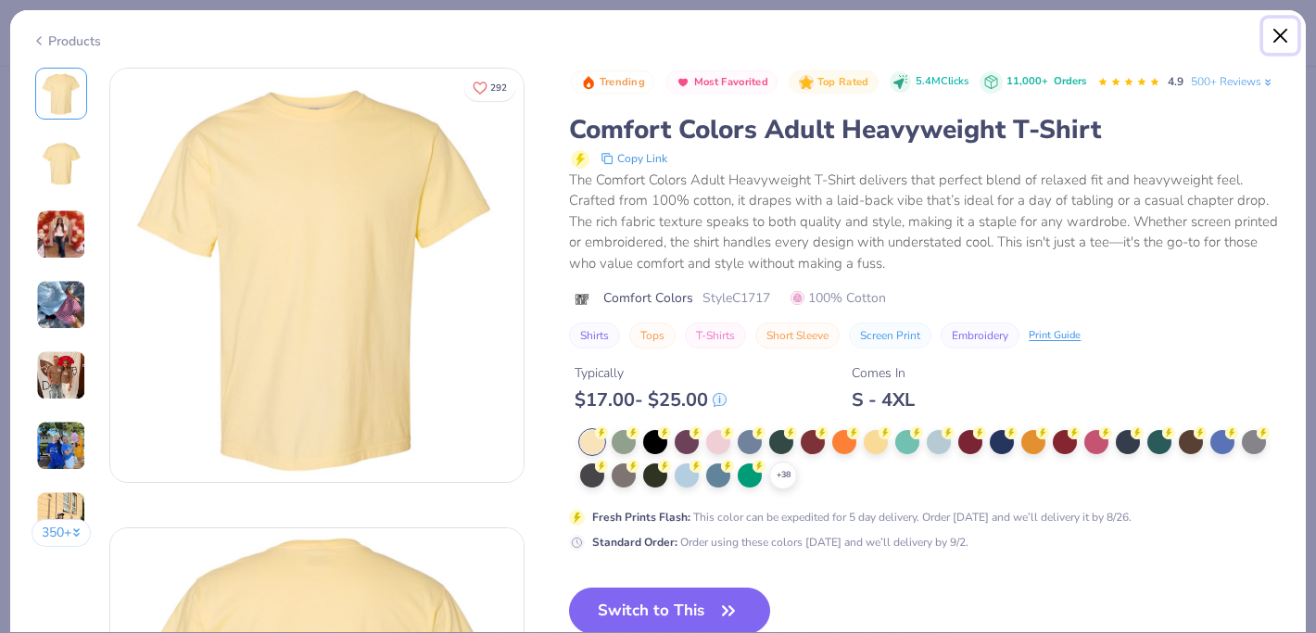
click at [1279, 34] on button "Close" at bounding box center [1281, 36] width 35 height 35
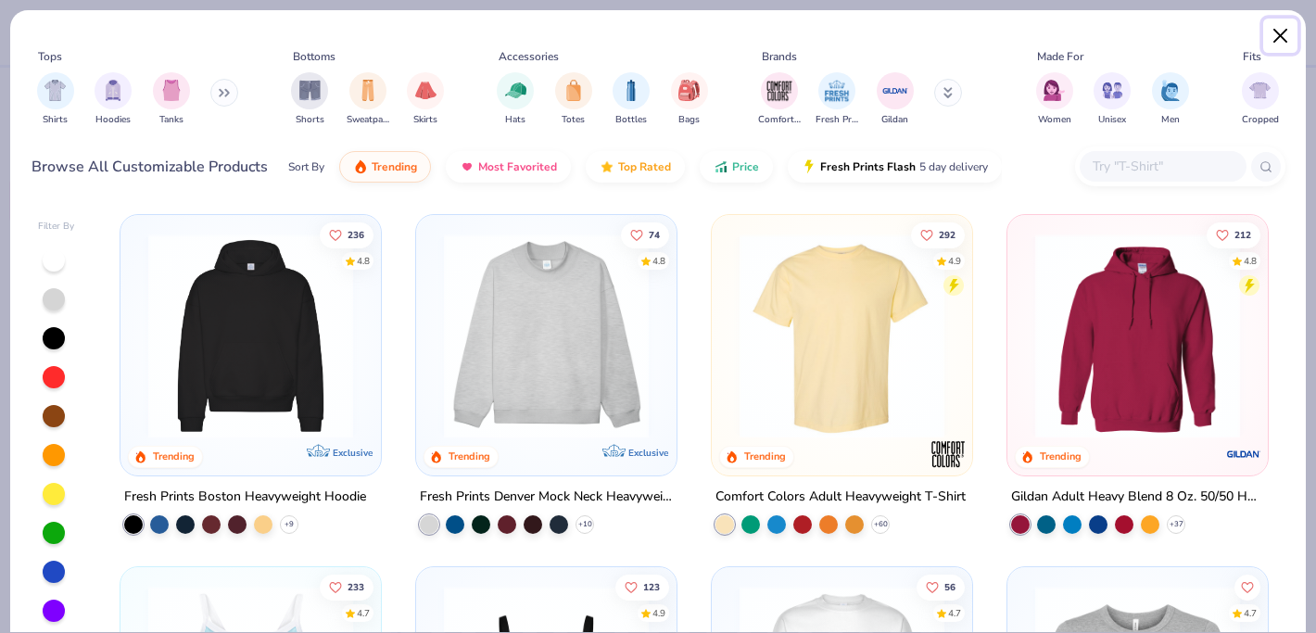
click at [1277, 34] on button "Close" at bounding box center [1281, 36] width 35 height 35
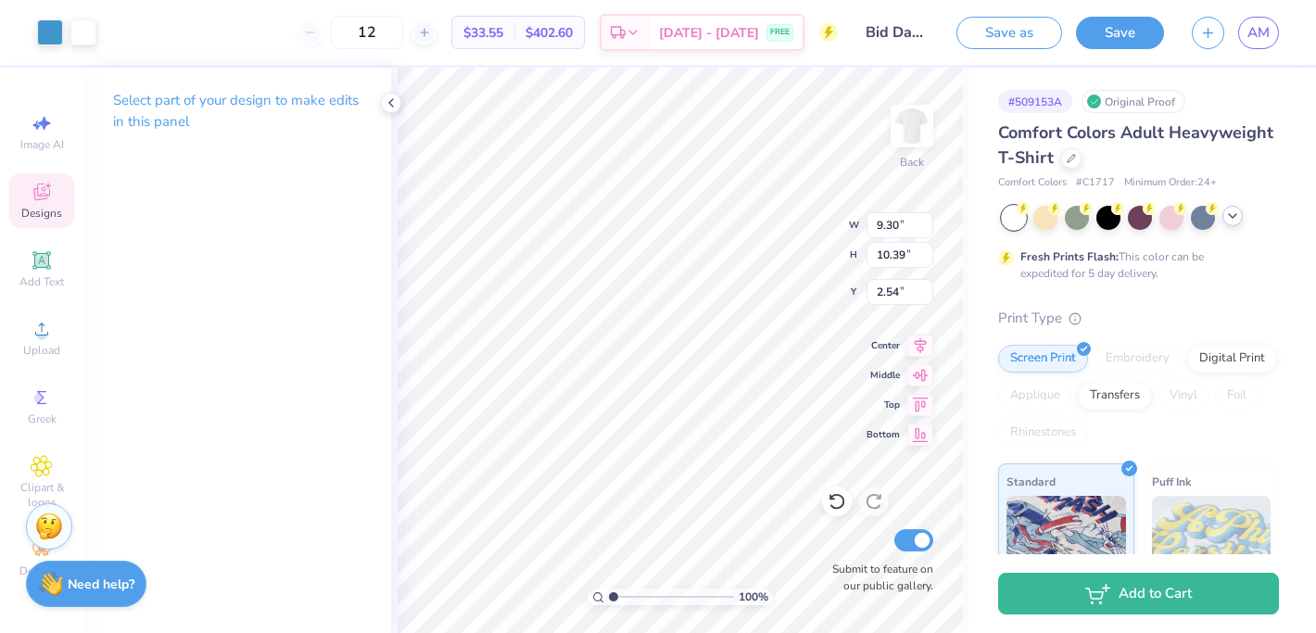
type input "2.46"
type input "4.38"
type input "2.28"
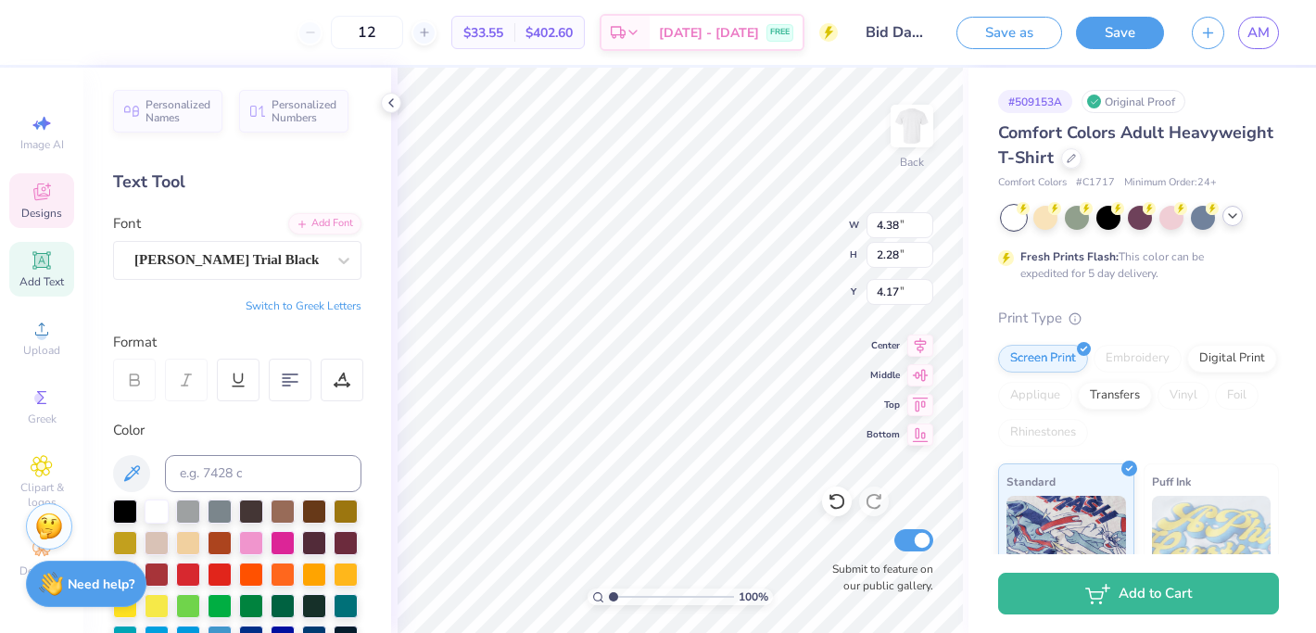
type input "3.00"
type input "7.22"
type input "3.84"
type input "3.40"
type input "3.45"
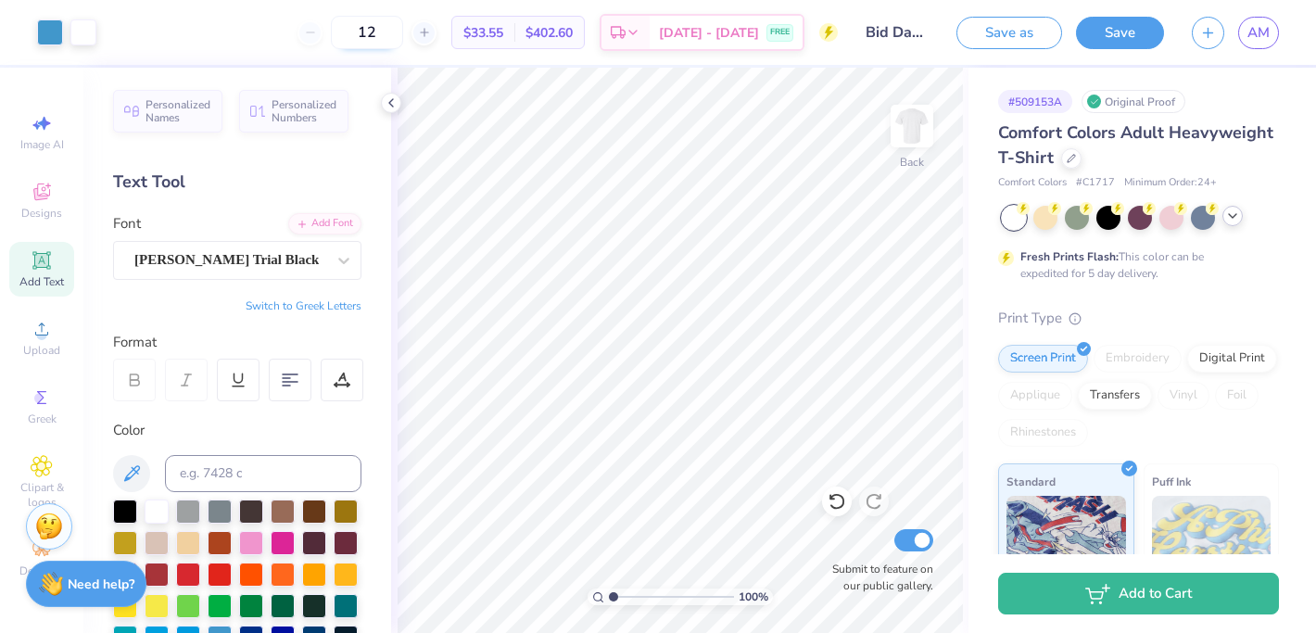
click at [390, 34] on input "12" at bounding box center [367, 32] width 72 height 33
type input "1"
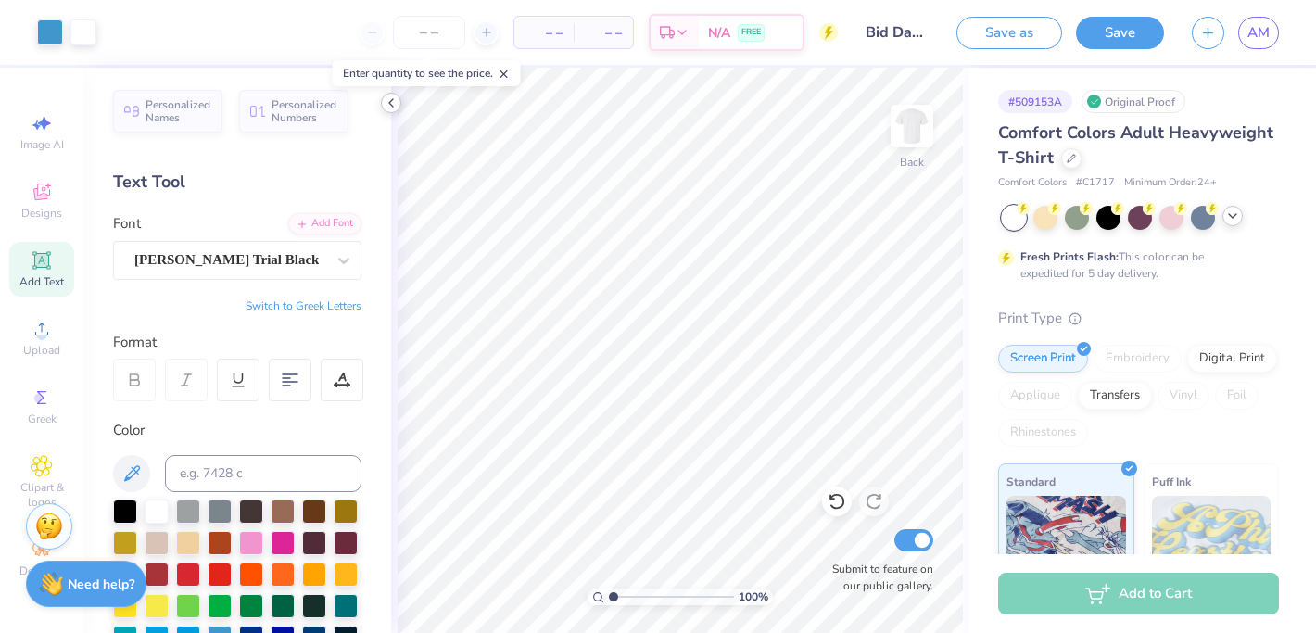
click at [394, 93] on div at bounding box center [391, 103] width 20 height 20
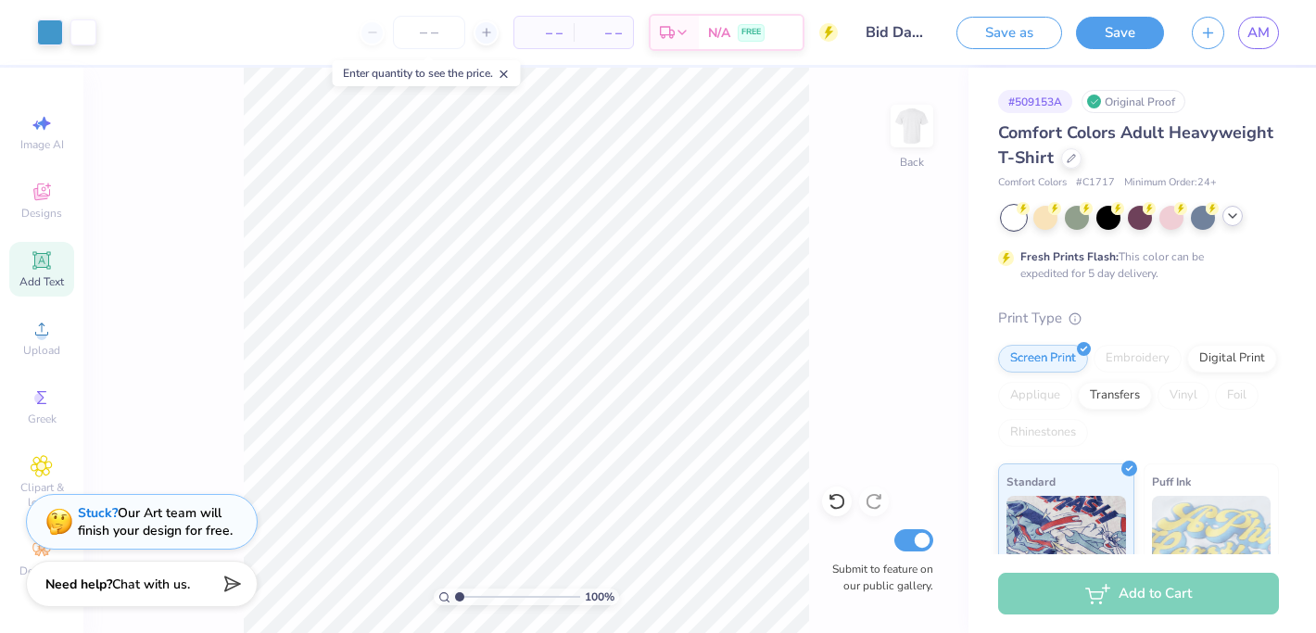
click at [369, 116] on div "Art colors – – Per Item – – Total Est. Delivery N/A FREE Design Title Bid Day C…" at bounding box center [658, 316] width 1316 height 633
type input "2.08"
click at [473, 589] on input "range" at bounding box center [517, 597] width 125 height 17
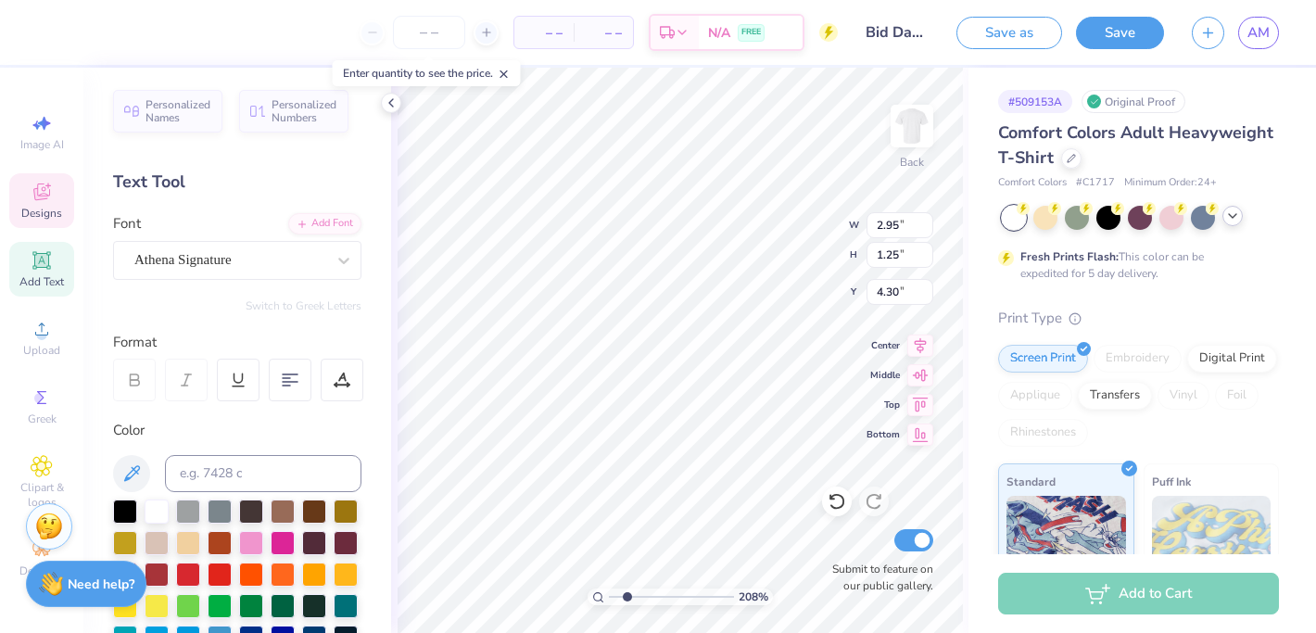
type textarea "A"
type textarea "p"
type textarea "Phi"
type input "1.67"
type input "0.94"
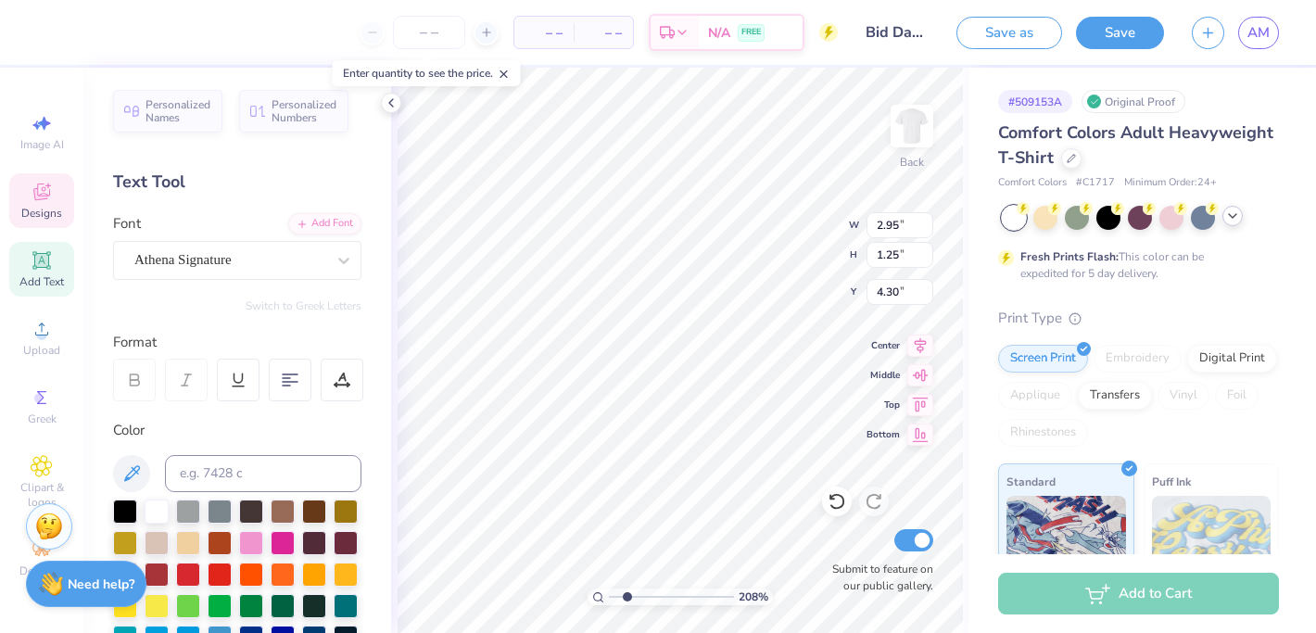
type input "5.54"
type textarea "Sigma"
type input "3.26"
type input "1.17"
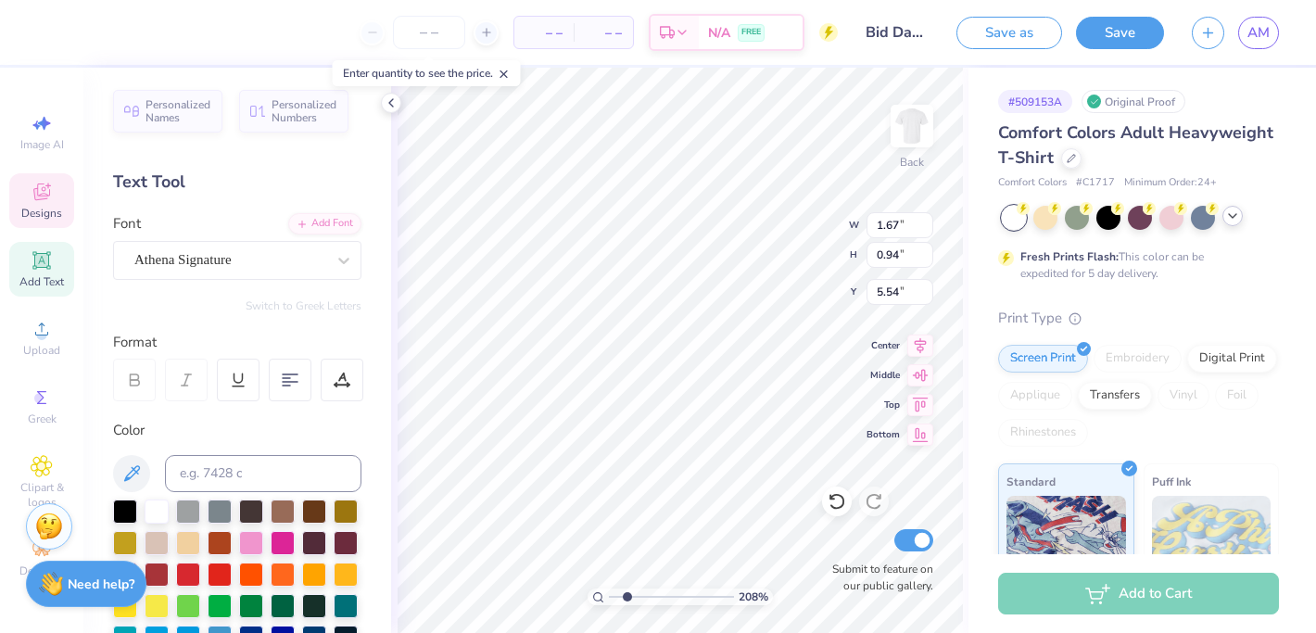
type input "6.68"
type textarea "Sigma"
type input "3.04"
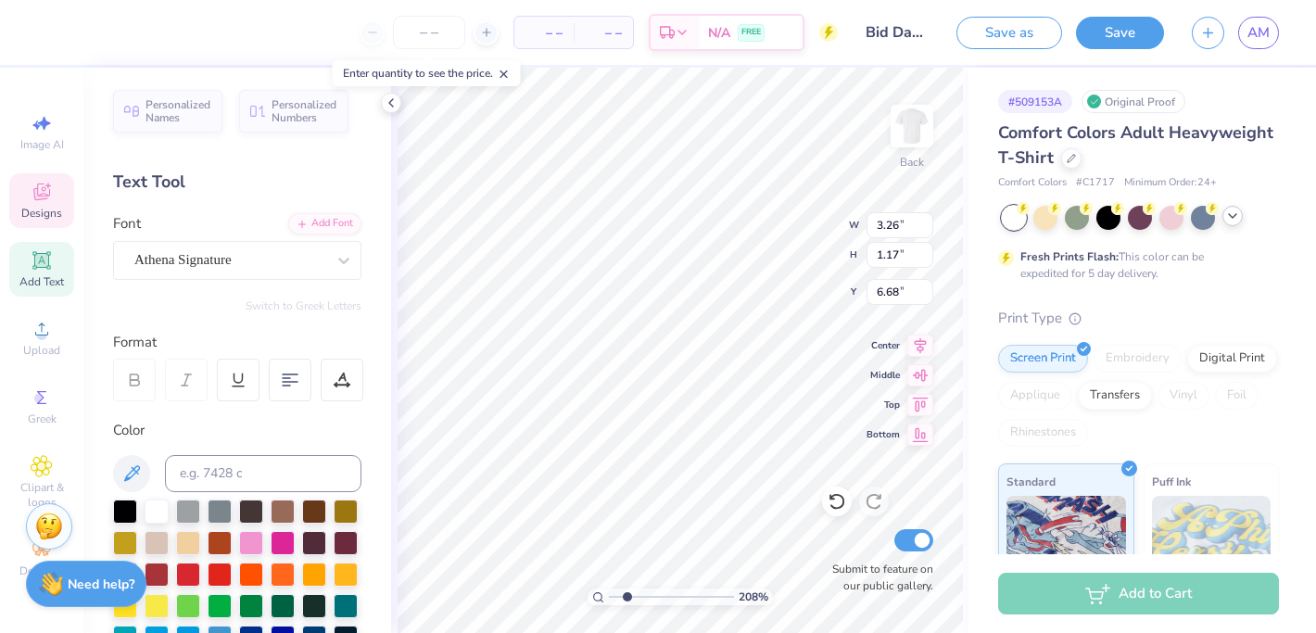
type input "1.22"
type input "6.71"
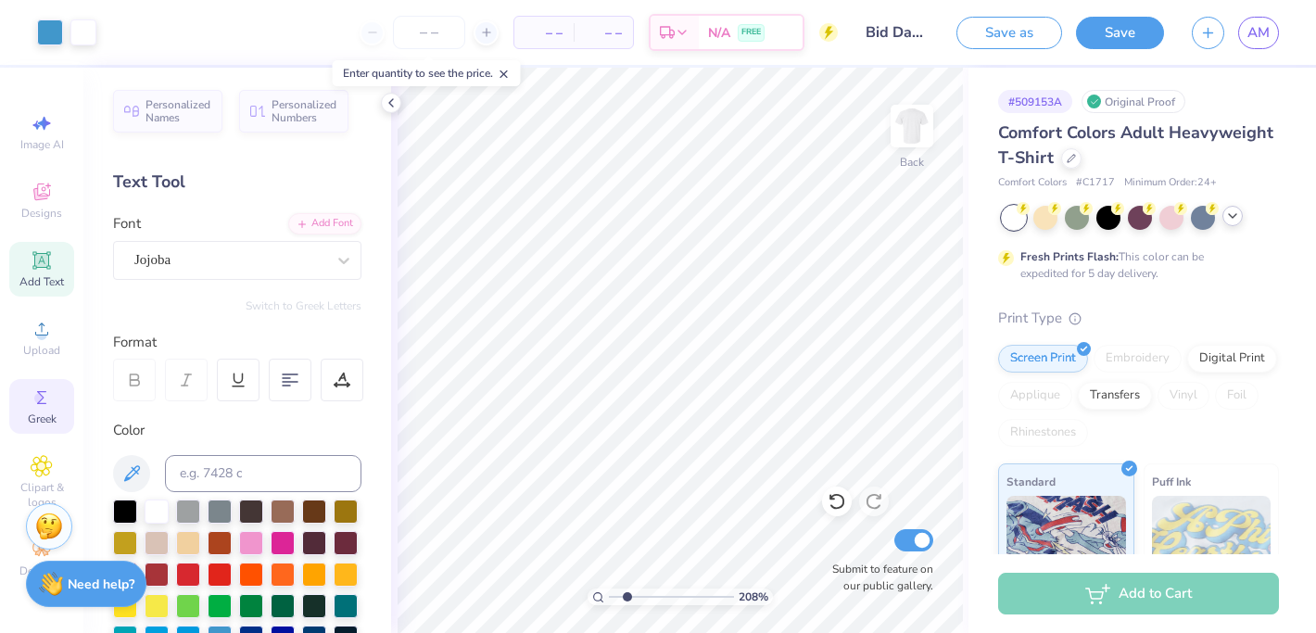
click at [39, 406] on icon at bounding box center [42, 398] width 22 height 22
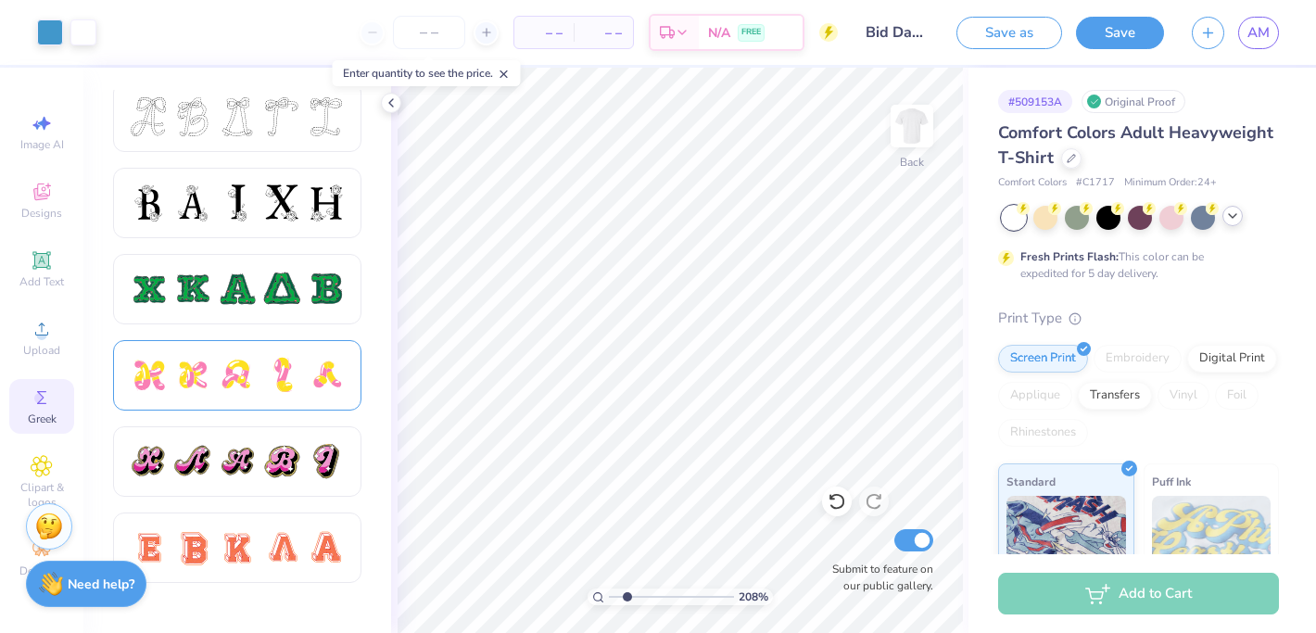
scroll to position [744, 0]
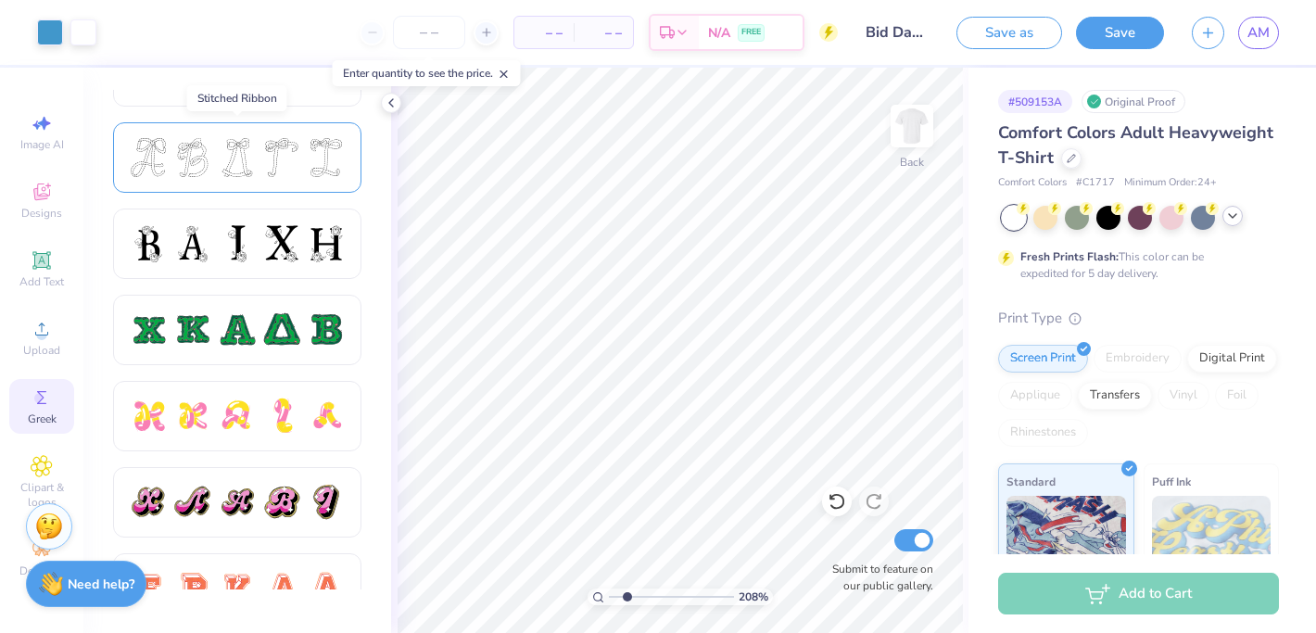
click at [246, 169] on div at bounding box center [237, 157] width 39 height 39
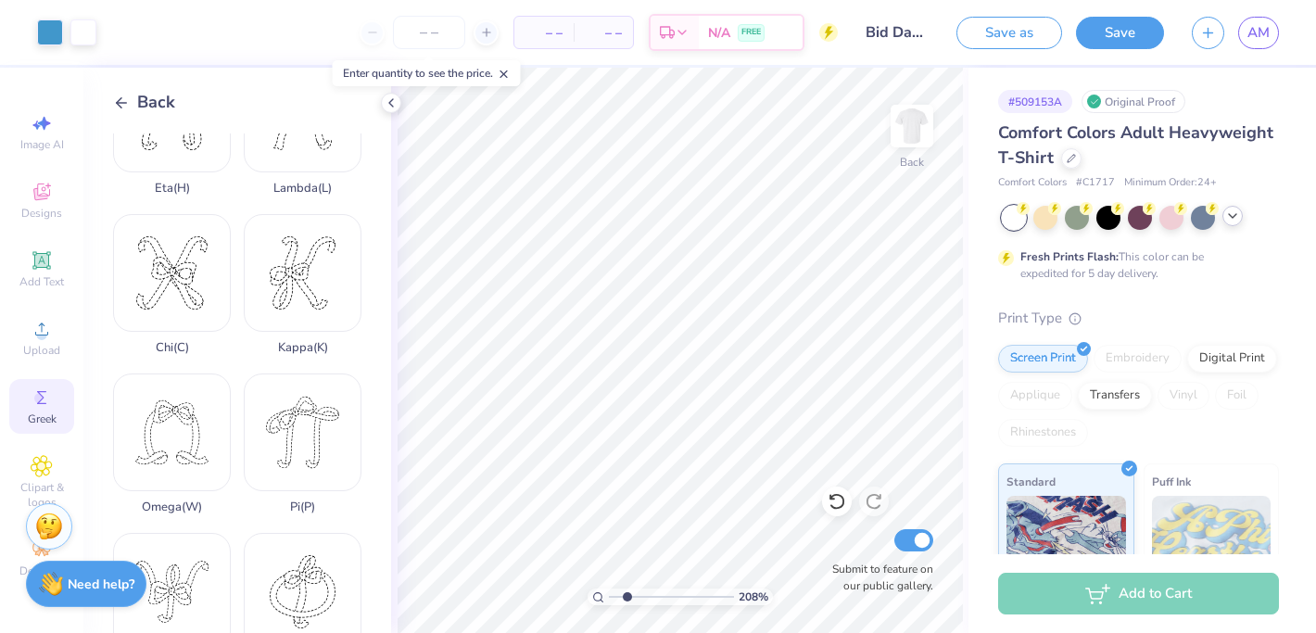
scroll to position [716, 0]
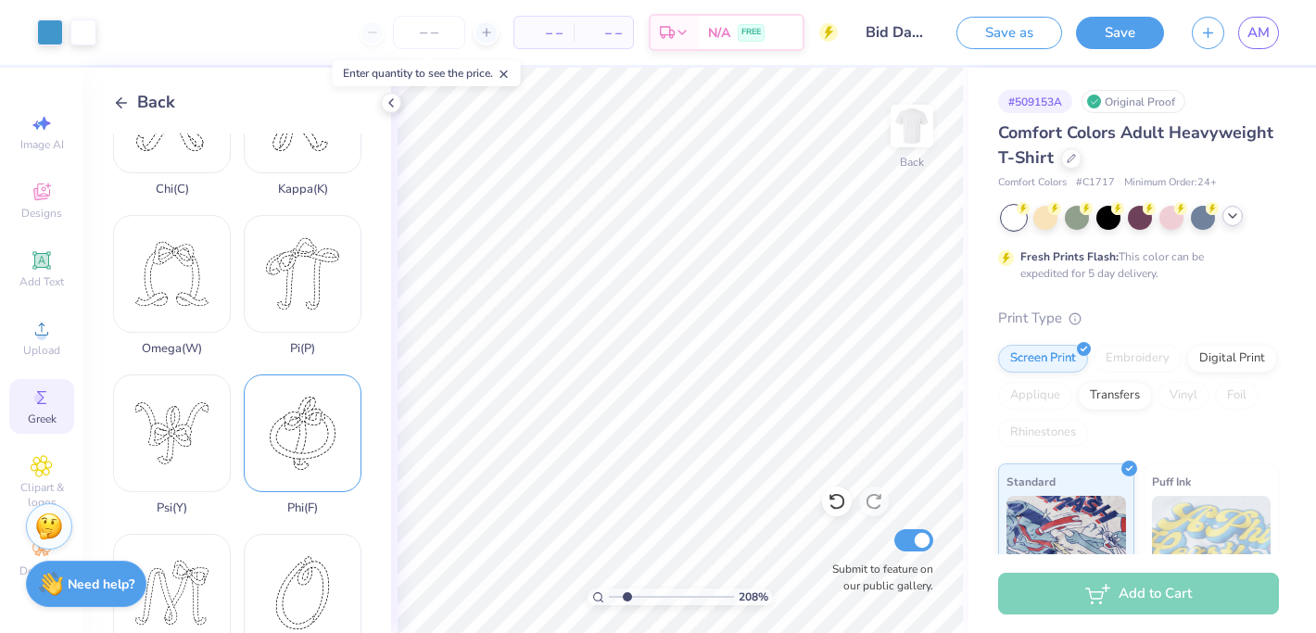
click at [291, 452] on div "Phi ( F )" at bounding box center [303, 445] width 118 height 141
type input "8.82"
type input "1.06"
type input "1.19"
type input "12.35"
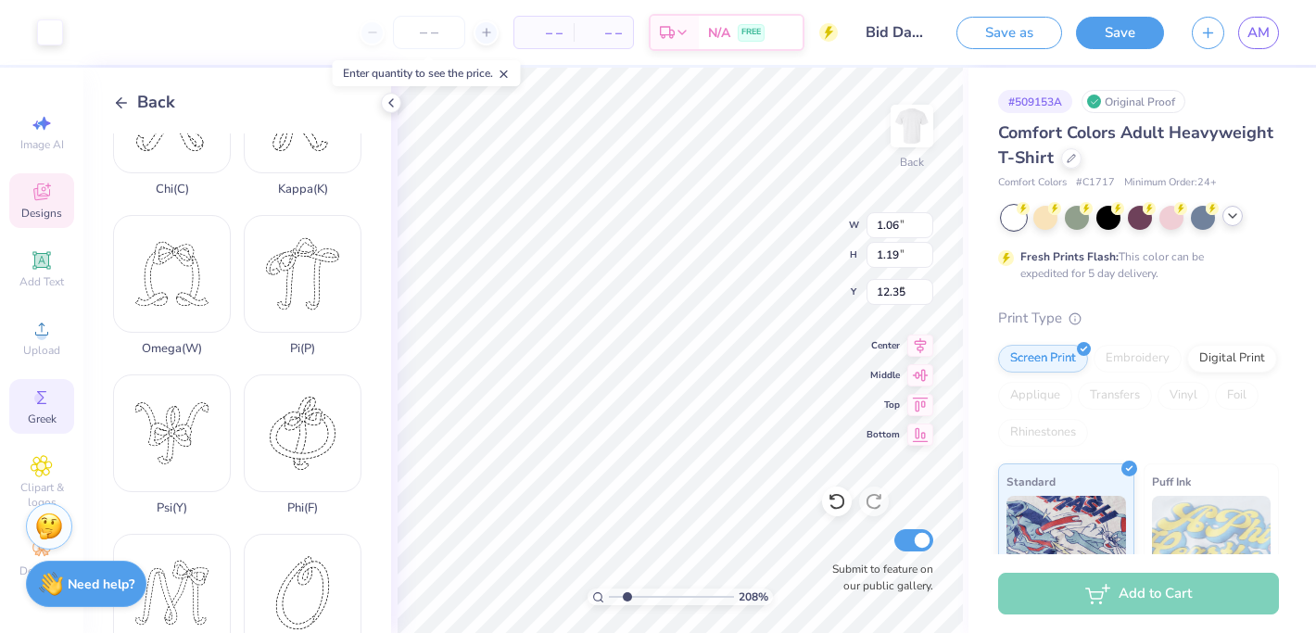
type input "9.17"
type input "6.34"
type input "3.51"
type input "3.82"
type input "2.41"
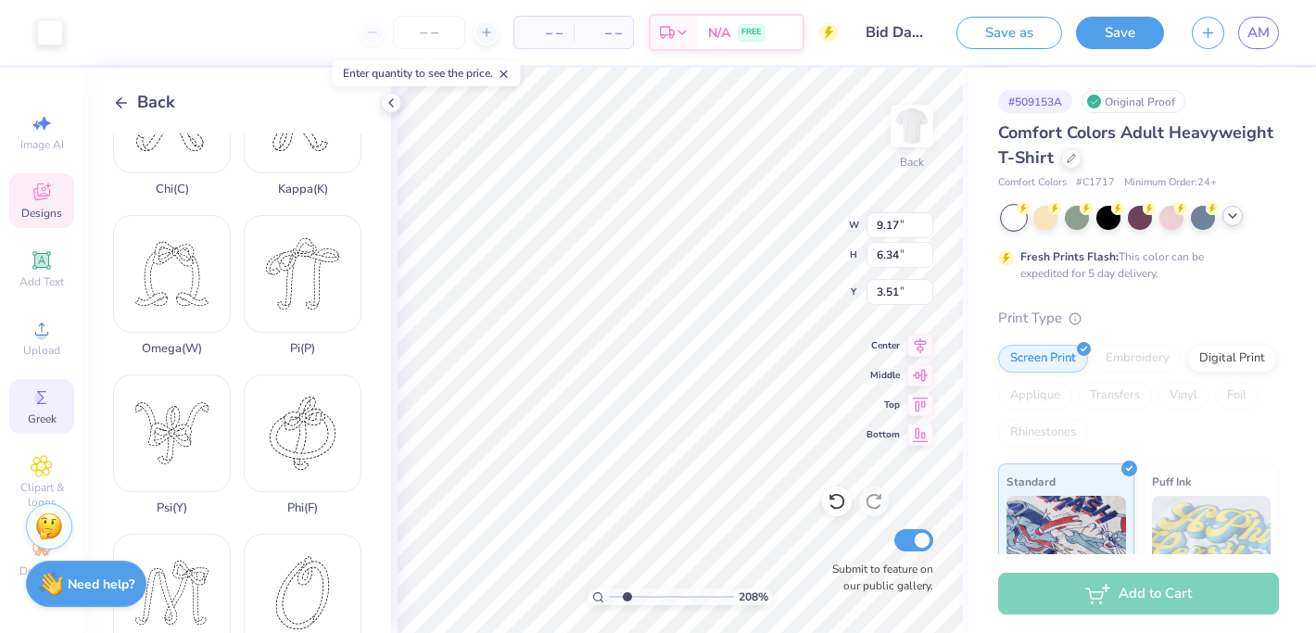
type input "6.74"
type input "9.17"
type input "6.34"
type input "3.55"
type input "3.82"
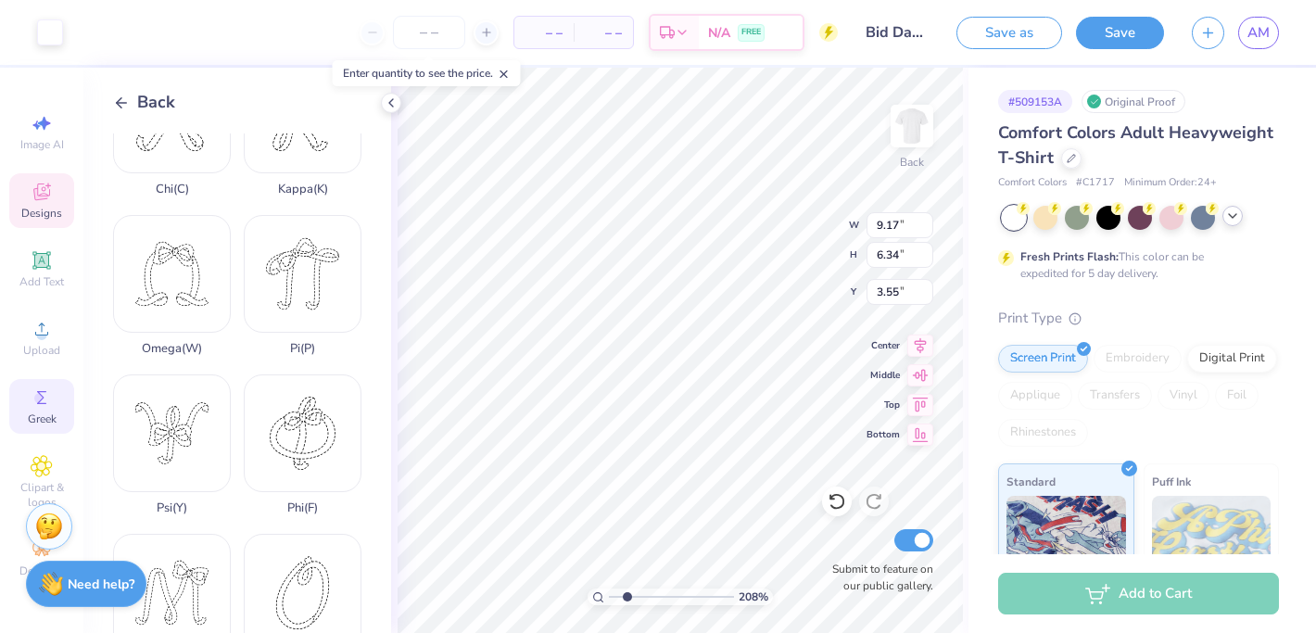
type input "2.41"
type input "6.74"
type input "9.17"
type input "6.34"
type input "3.55"
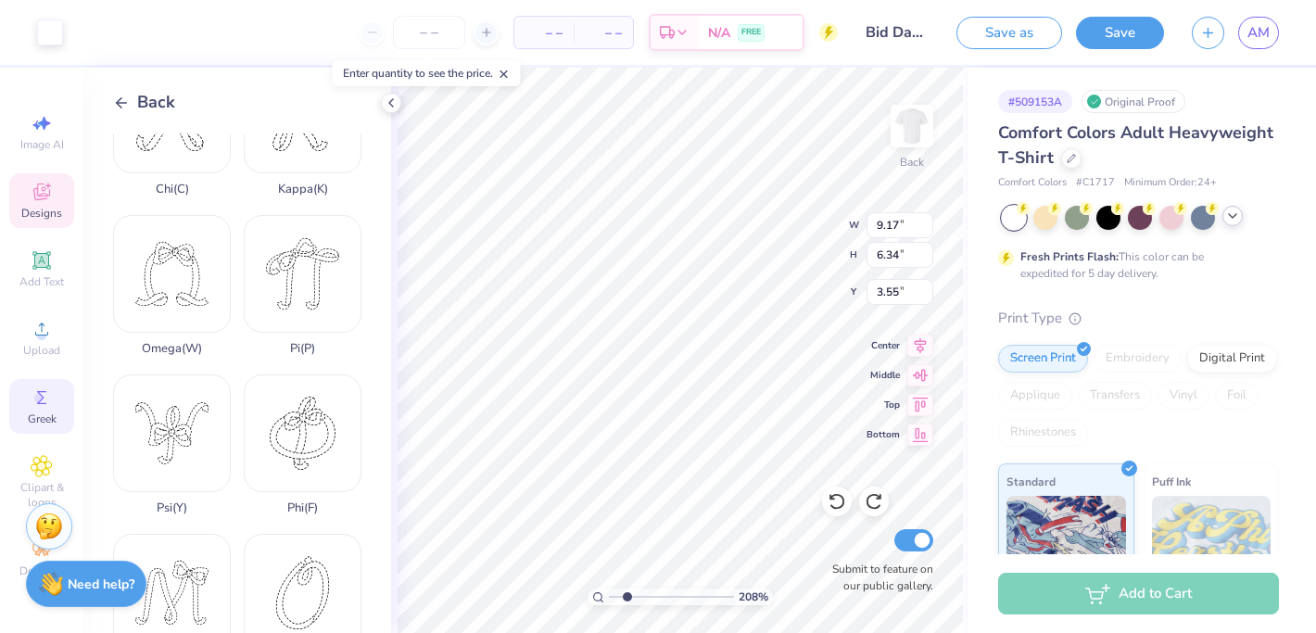
type input "3.82"
type input "2.41"
type input "10.09"
type input "11.01"
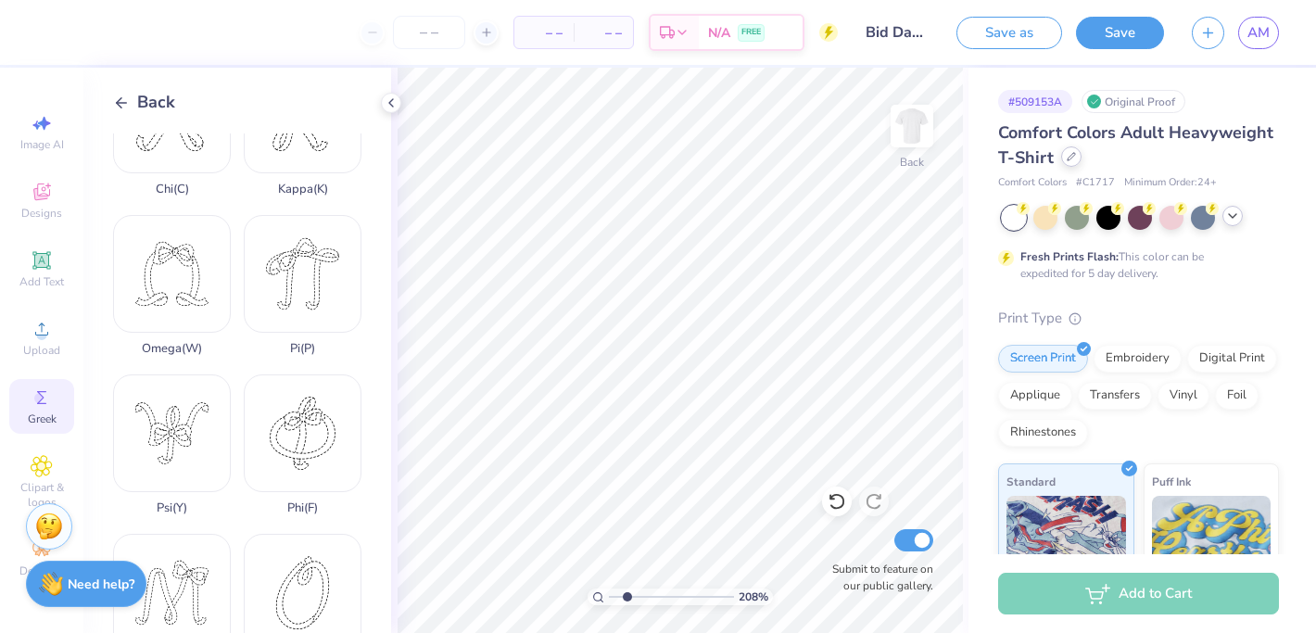
click at [1078, 154] on div at bounding box center [1072, 156] width 20 height 20
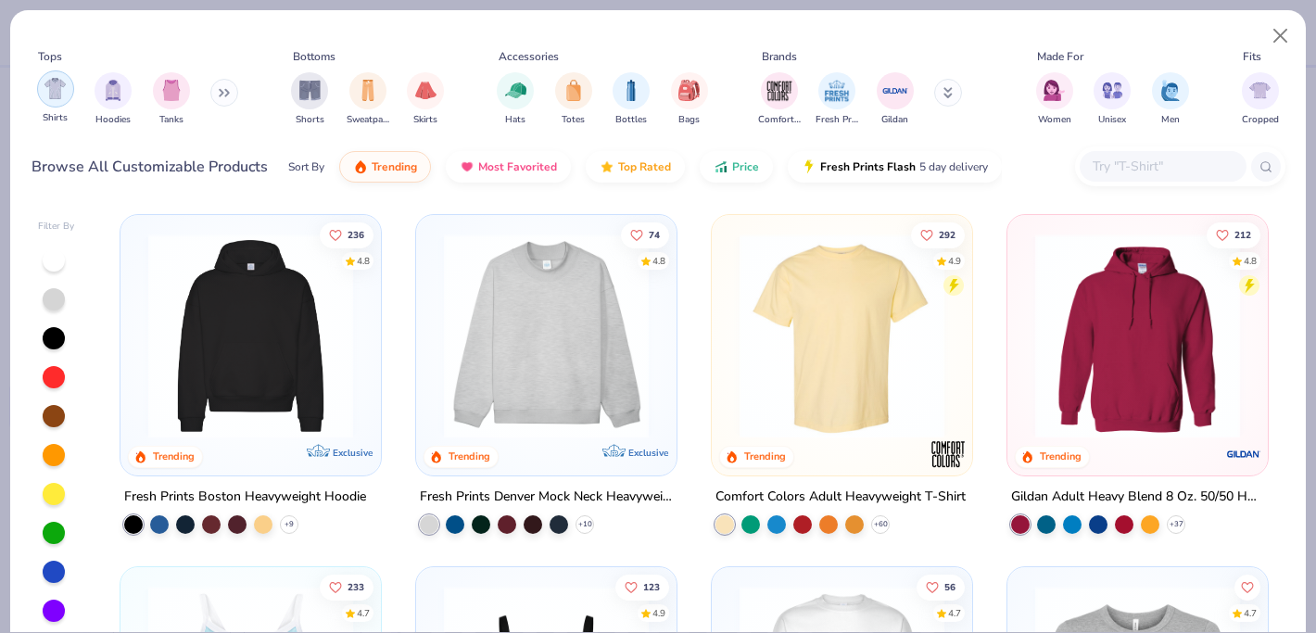
click at [69, 94] on div "filter for Shirts" at bounding box center [55, 88] width 37 height 37
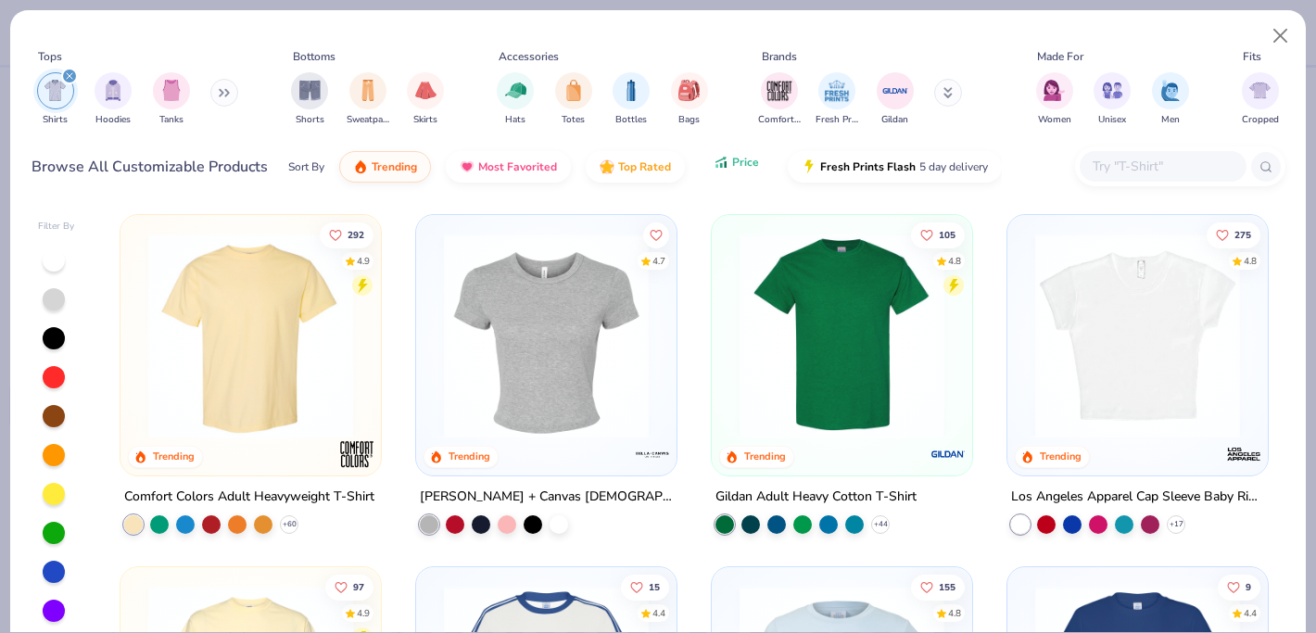
click at [732, 159] on span "Price" at bounding box center [745, 162] width 27 height 15
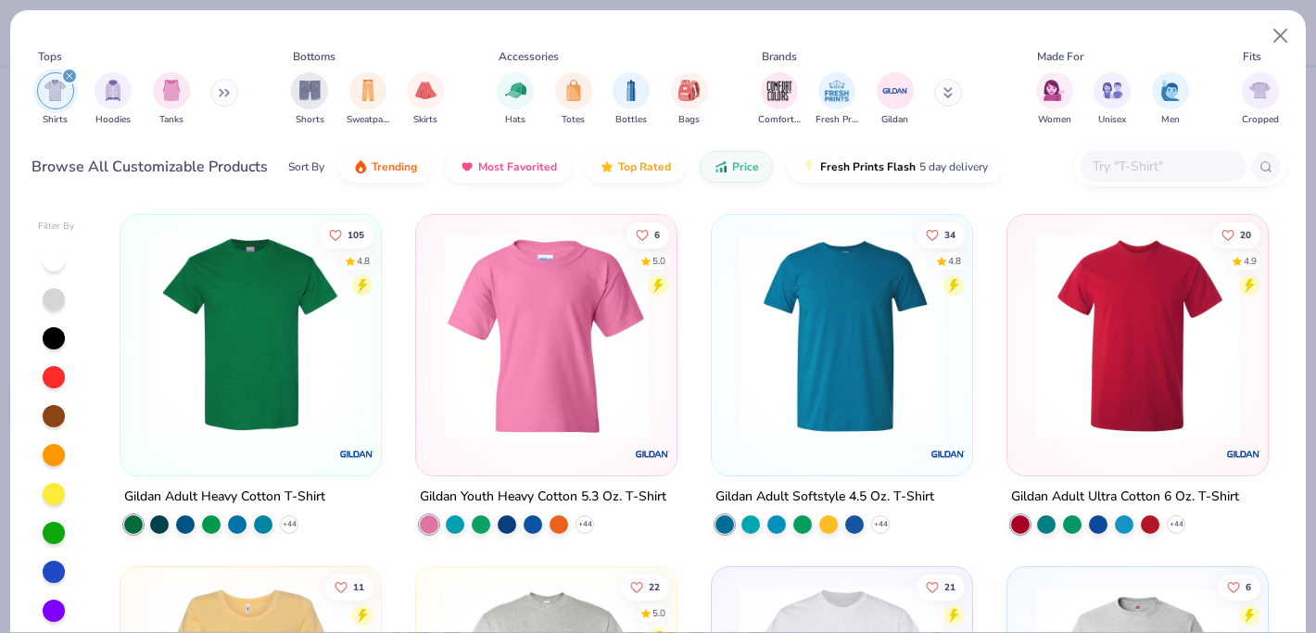
click at [241, 328] on img at bounding box center [250, 336] width 223 height 205
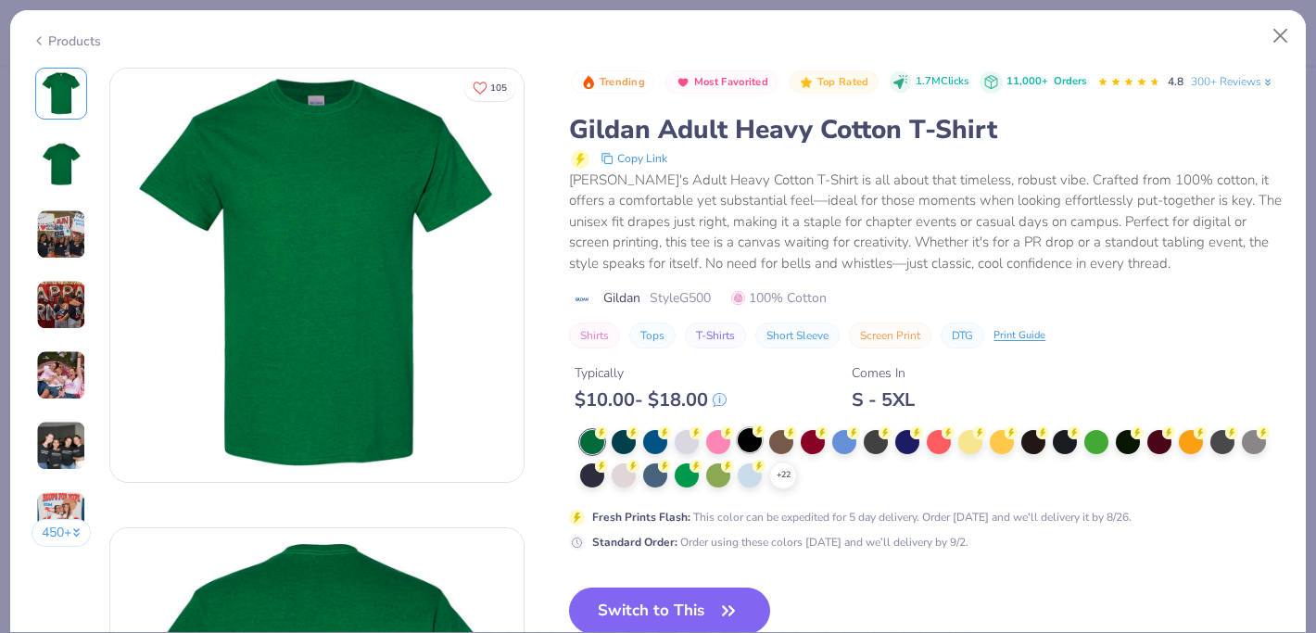
scroll to position [100, 0]
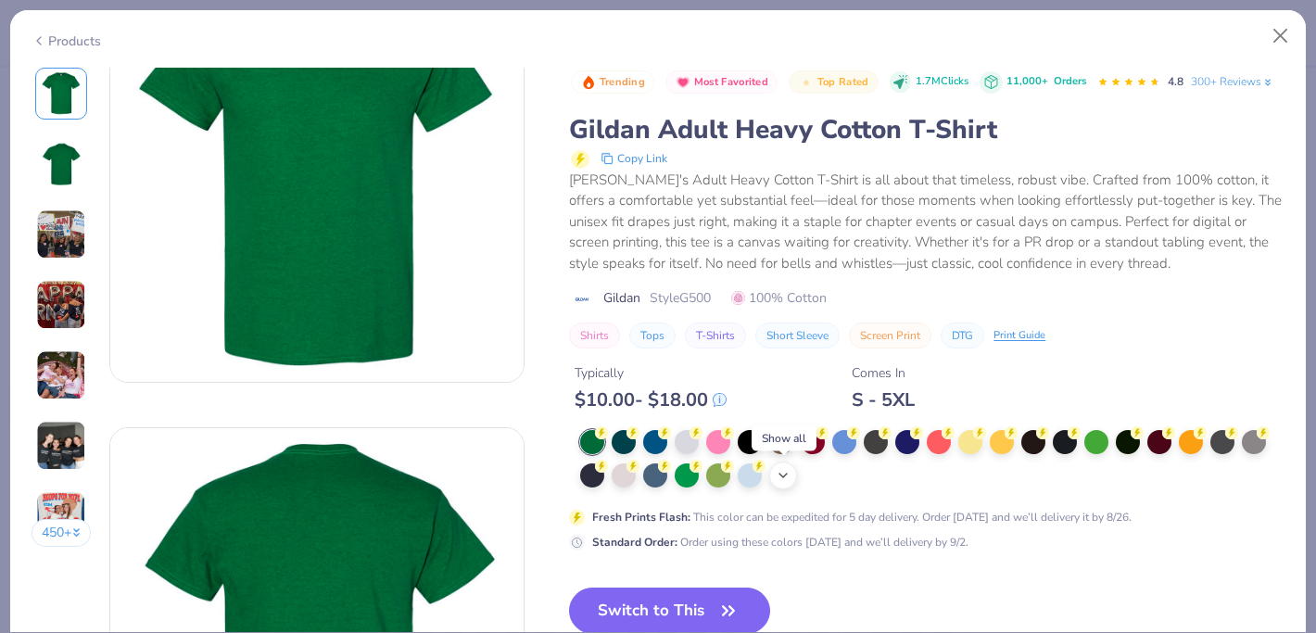
click at [788, 485] on div "+ 22" at bounding box center [784, 476] width 28 height 28
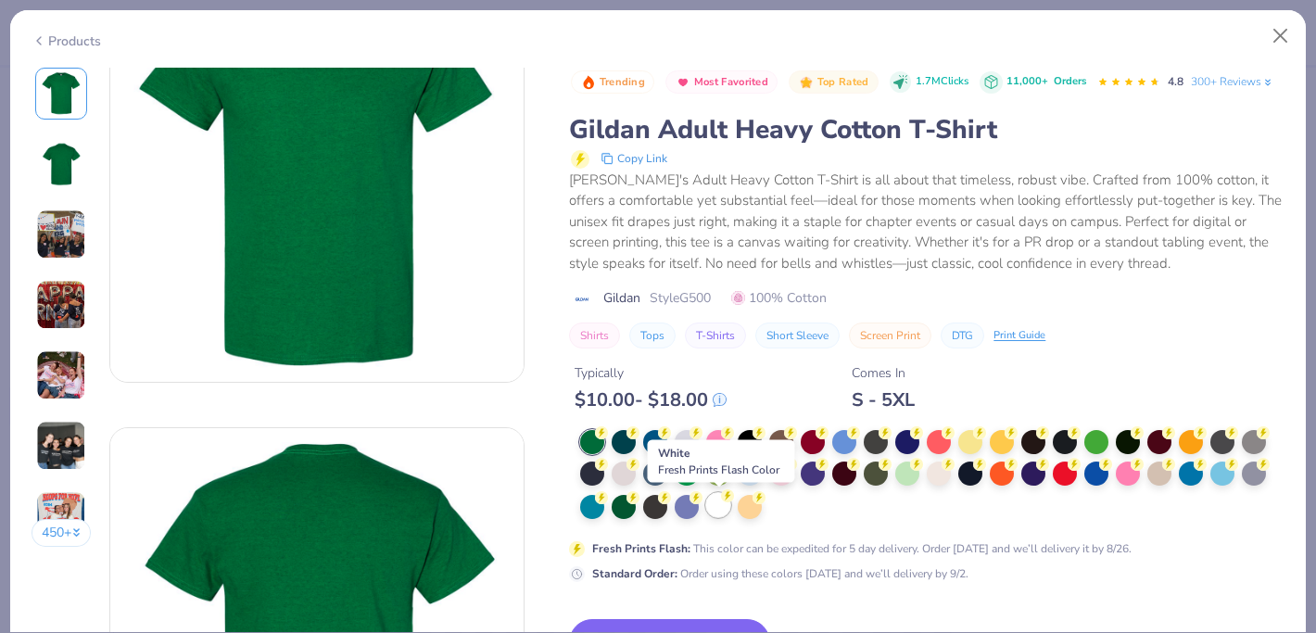
click at [709, 501] on div at bounding box center [718, 505] width 24 height 24
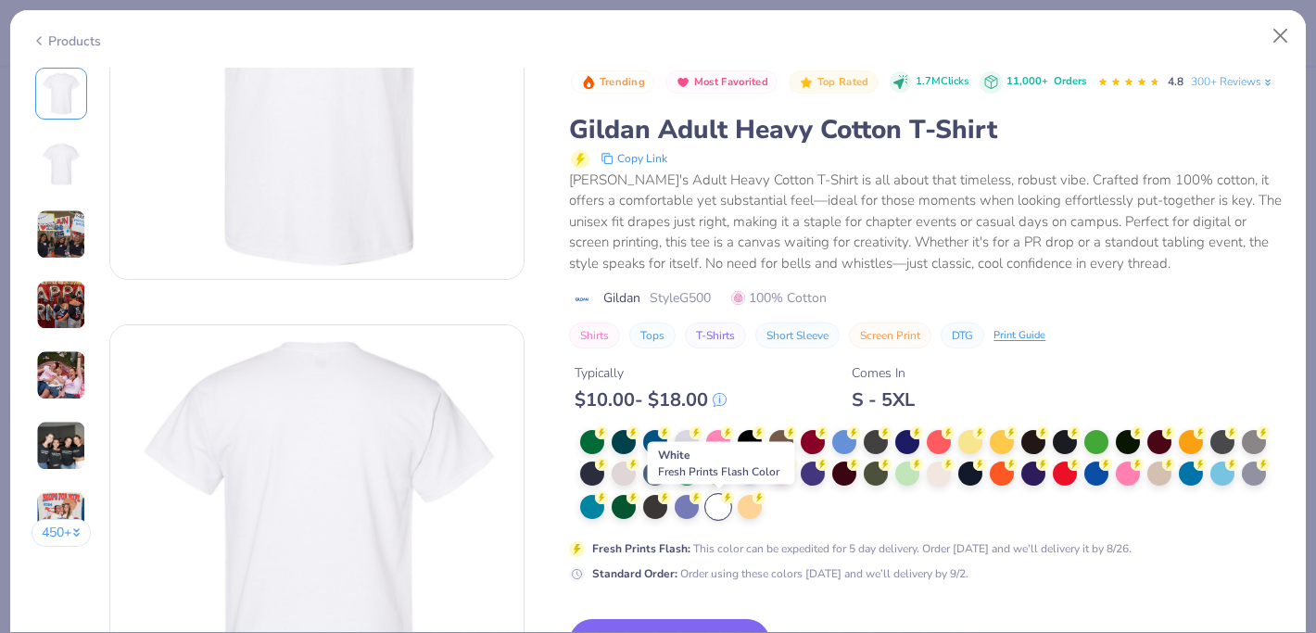
scroll to position [204, 0]
click at [673, 620] on button "Switch to This" at bounding box center [669, 642] width 201 height 46
click at [675, 621] on button "Switch to This" at bounding box center [669, 642] width 201 height 46
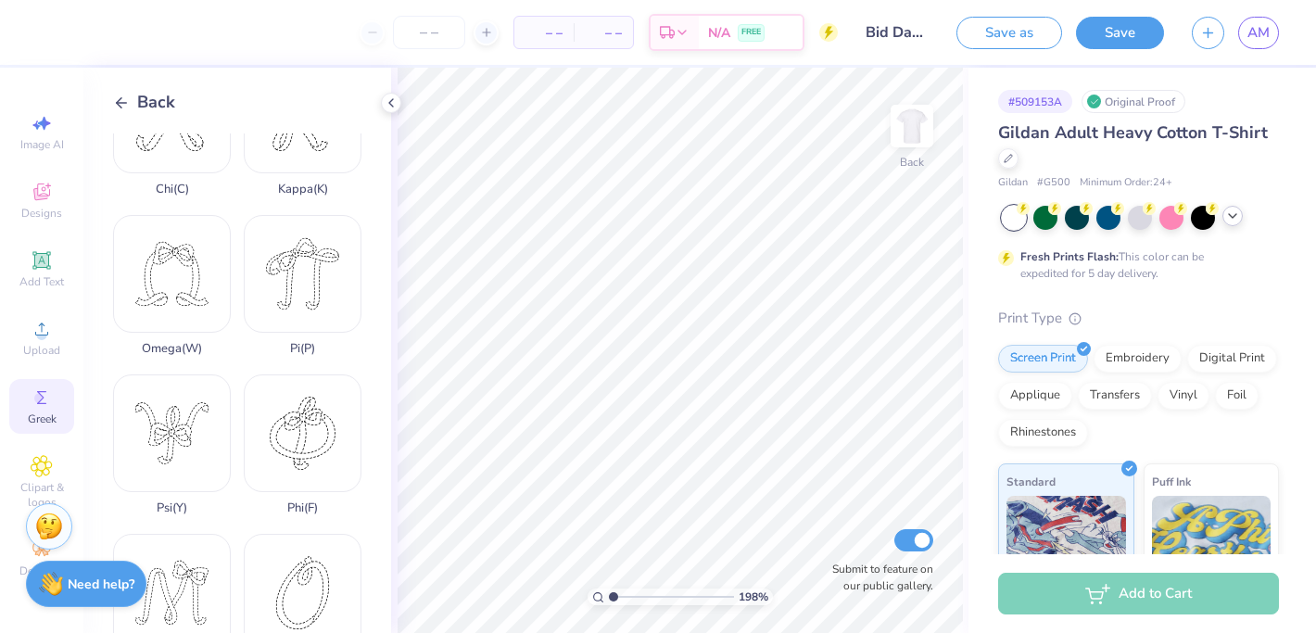
drag, startPoint x: 626, startPoint y: 593, endPoint x: 572, endPoint y: 596, distance: 53.8
type input "1"
click at [609, 596] on input "range" at bounding box center [671, 597] width 125 height 17
click at [388, 107] on icon at bounding box center [391, 102] width 15 height 15
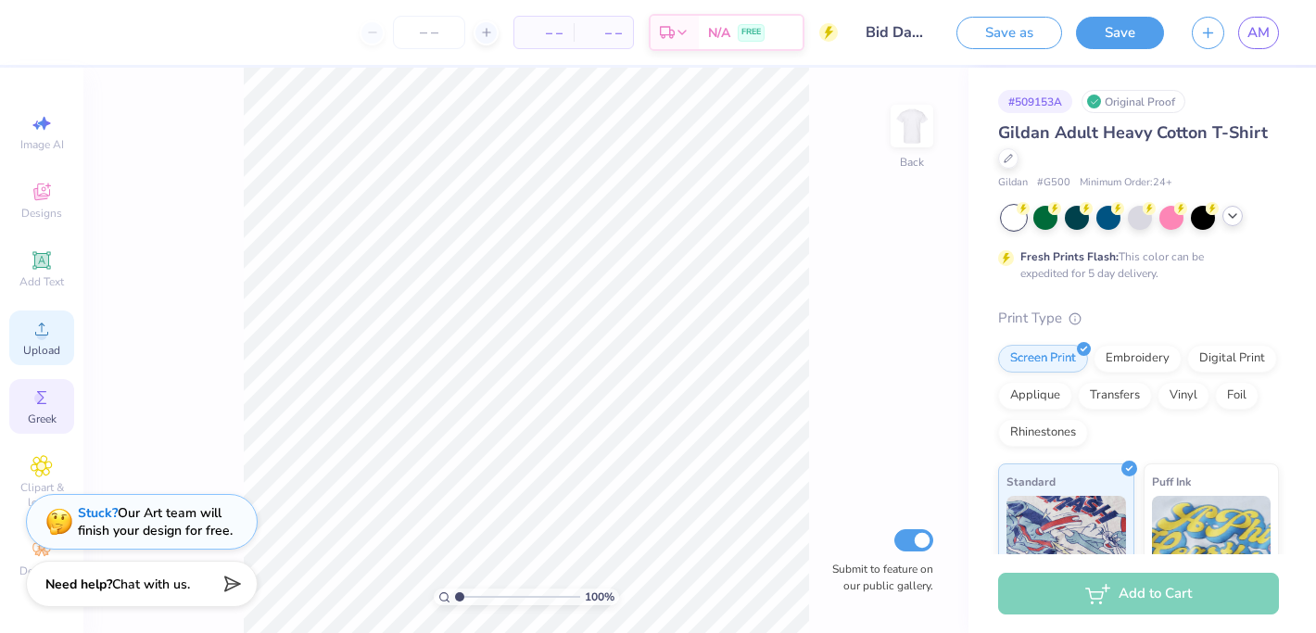
click at [41, 352] on span "Upload" at bounding box center [41, 350] width 37 height 15
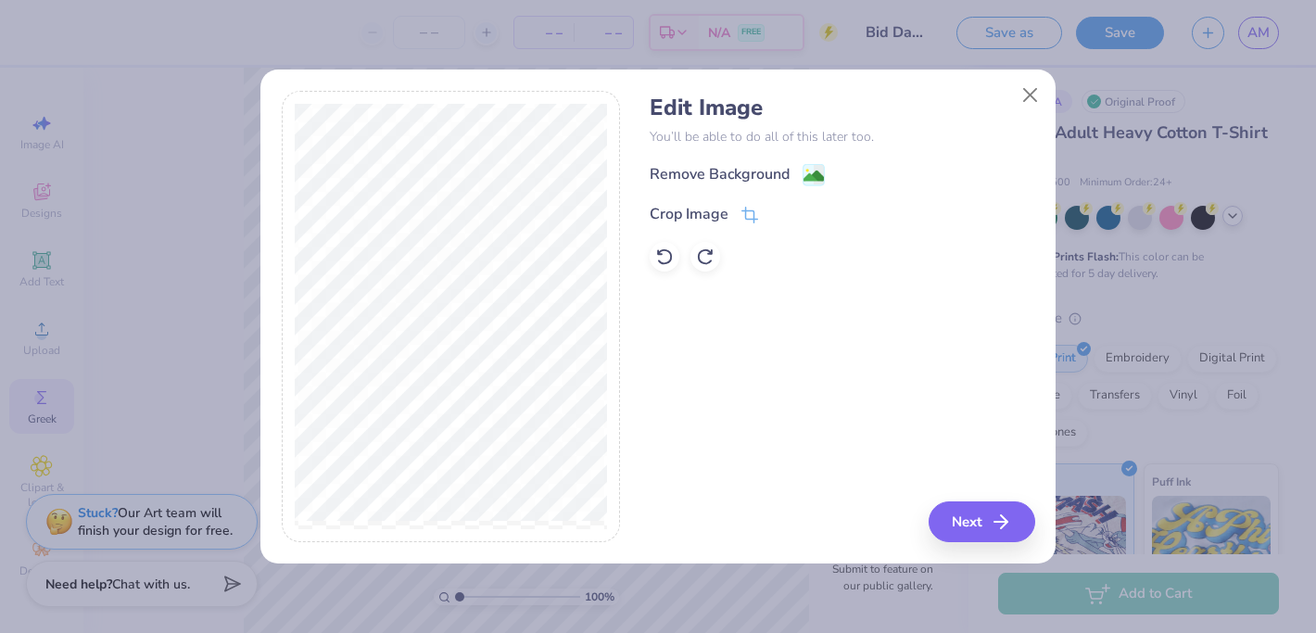
click at [583, 213] on div at bounding box center [451, 317] width 339 height 452
click at [726, 215] on div "Crop Image" at bounding box center [689, 216] width 79 height 22
click at [989, 520] on div "Edit Image You’ll be able to do all of this later too. Remove Background Crop I…" at bounding box center [842, 317] width 385 height 452
click at [964, 525] on div "Edit Image You’ll be able to do all of this later too. Remove Background Crop I…" at bounding box center [842, 317] width 385 height 452
click at [779, 213] on icon at bounding box center [781, 214] width 11 height 11
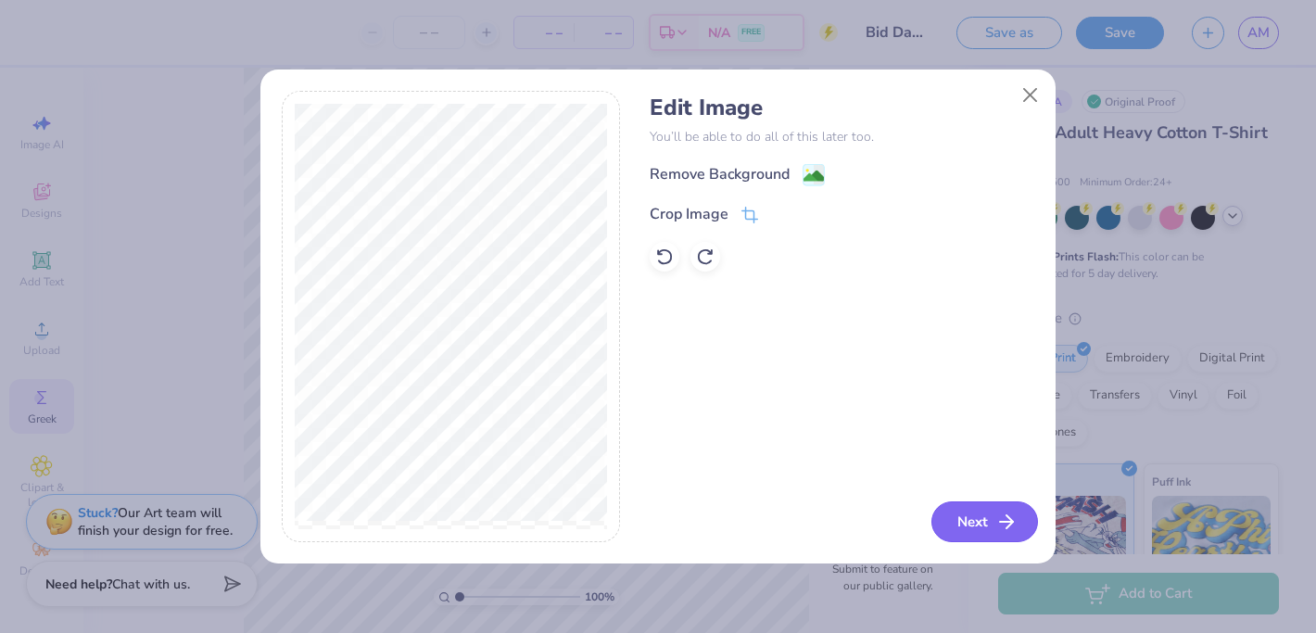
click at [968, 525] on button "Next" at bounding box center [985, 522] width 107 height 41
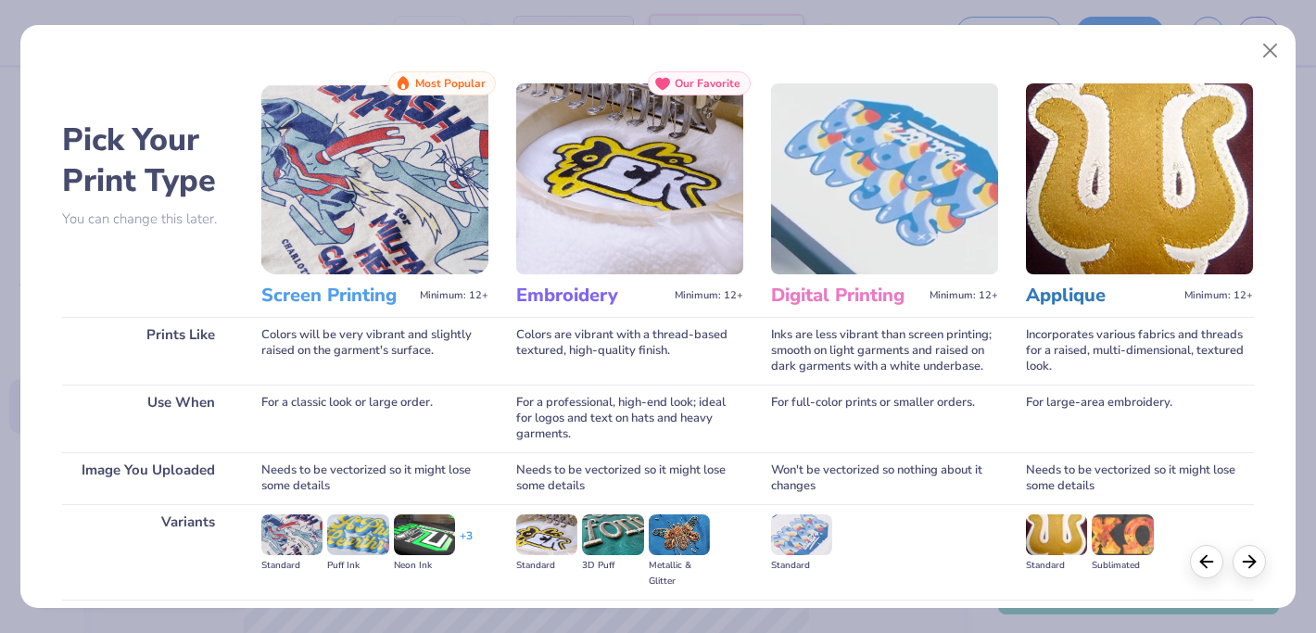
scroll to position [198, 0]
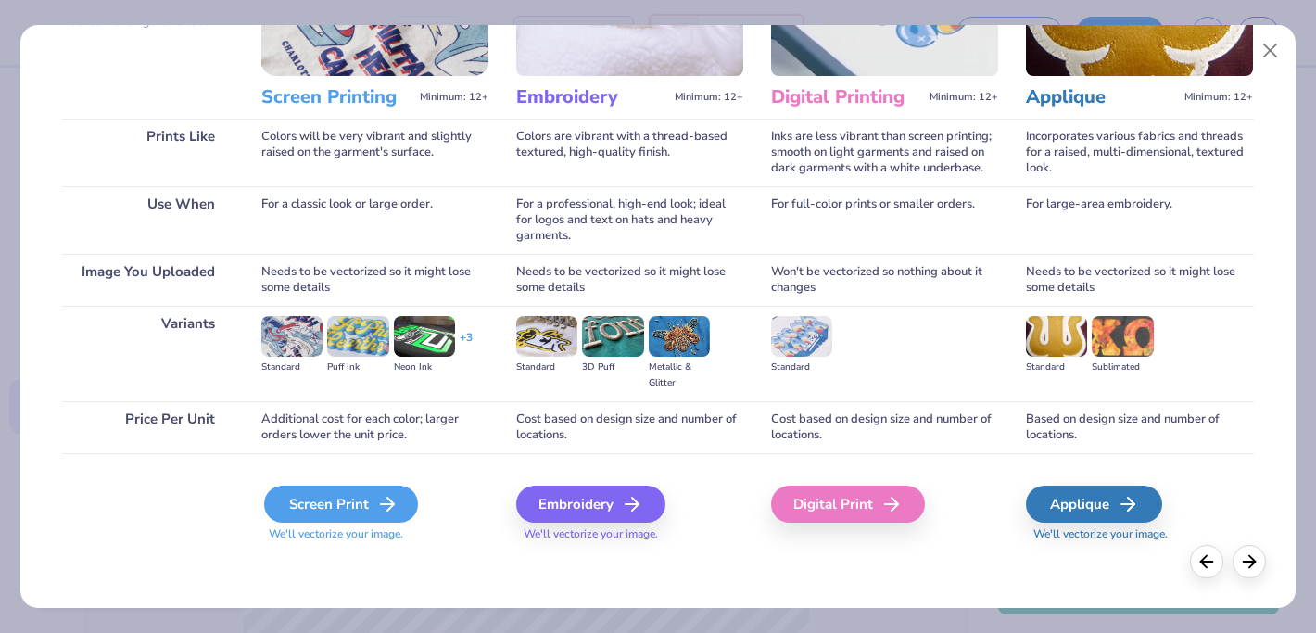
click at [319, 508] on div "Screen Print" at bounding box center [341, 504] width 154 height 37
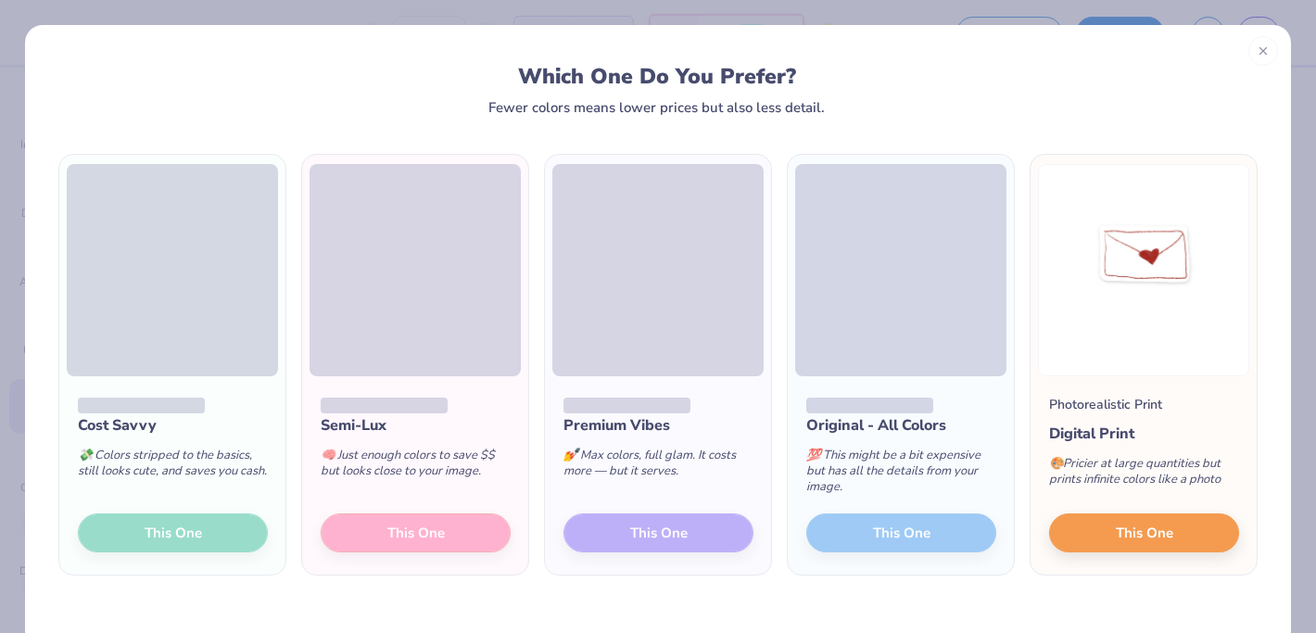
click at [146, 529] on div "Cost Savvy 💸 Colors stripped to the basics, still looks cute, and saves you cas…" at bounding box center [172, 475] width 226 height 198
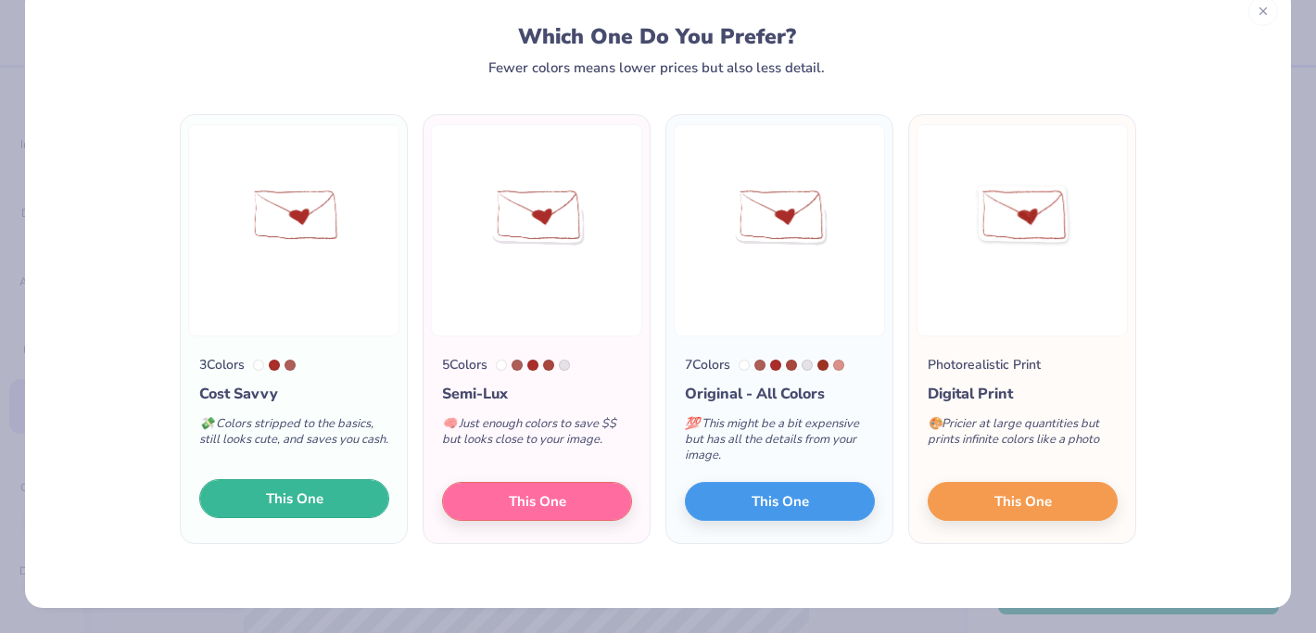
click at [294, 506] on span "This One" at bounding box center [294, 499] width 57 height 21
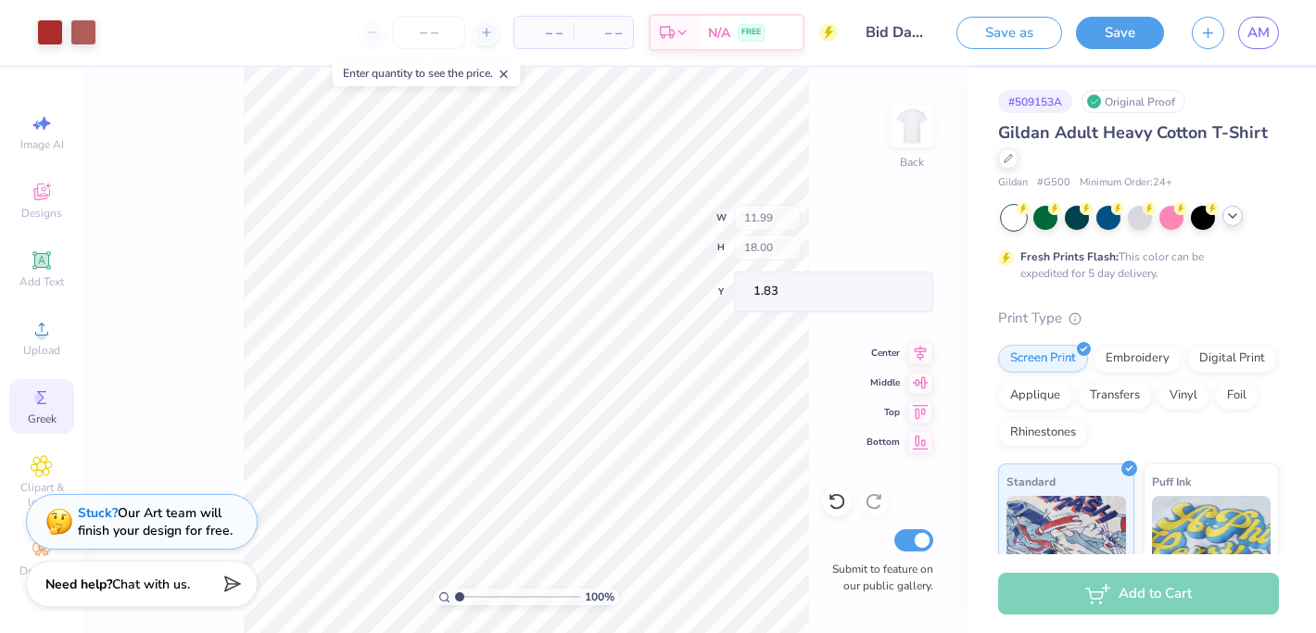
type input "2.31"
click at [84, 37] on div at bounding box center [83, 31] width 26 height 26
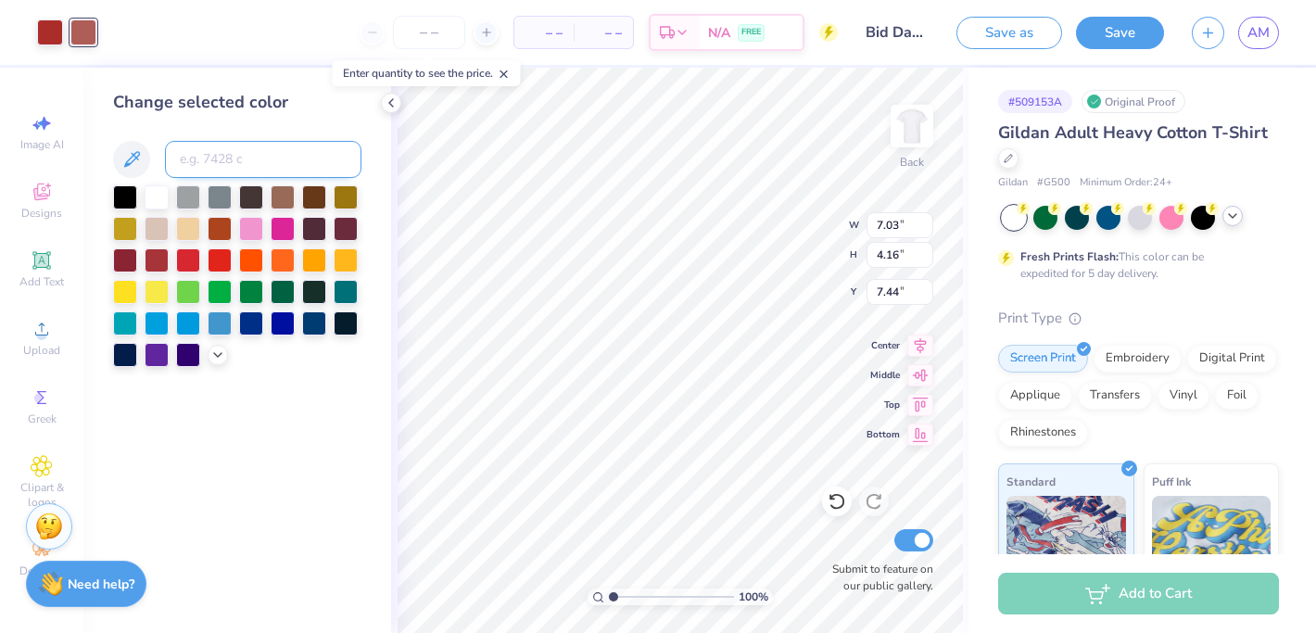
click at [212, 169] on input at bounding box center [263, 159] width 197 height 37
type input "7627"
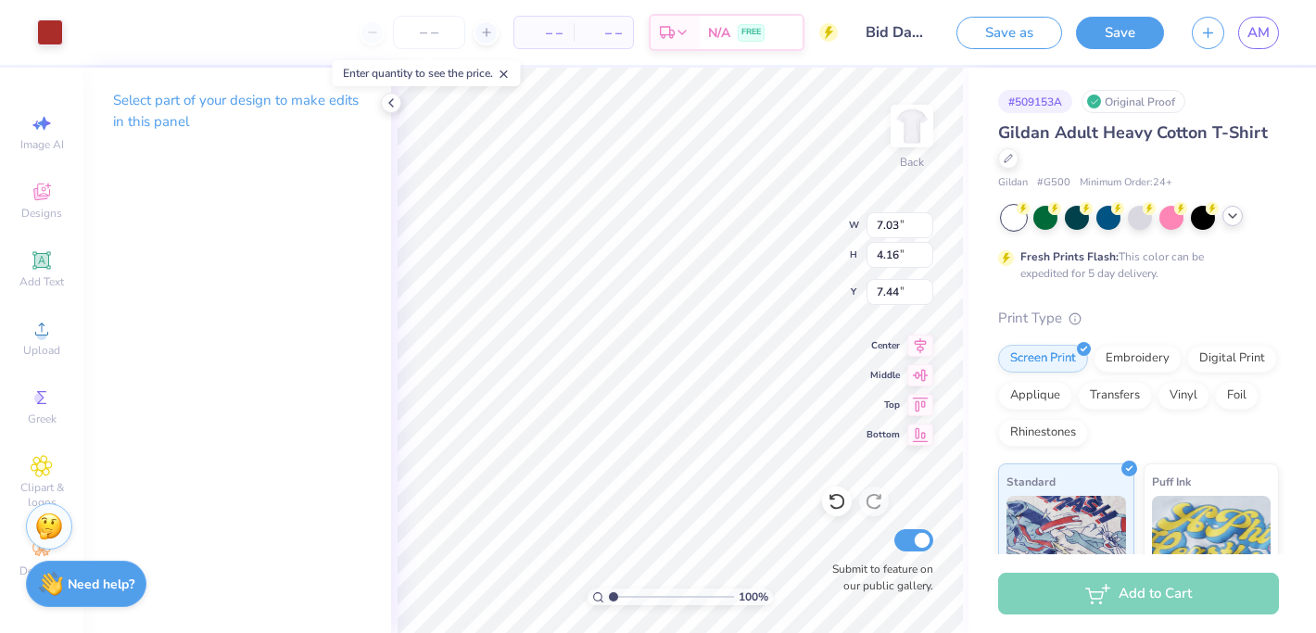
type input "4.25"
type input "5.67"
type input "3.36"
click at [771, 226] on div "100 % Back W 5.67 5.67 " H 3.36 3.36 " Y 4.25 4.25 " Center Middle Top Bottom S…" at bounding box center [680, 351] width 578 height 566
type input "3.65"
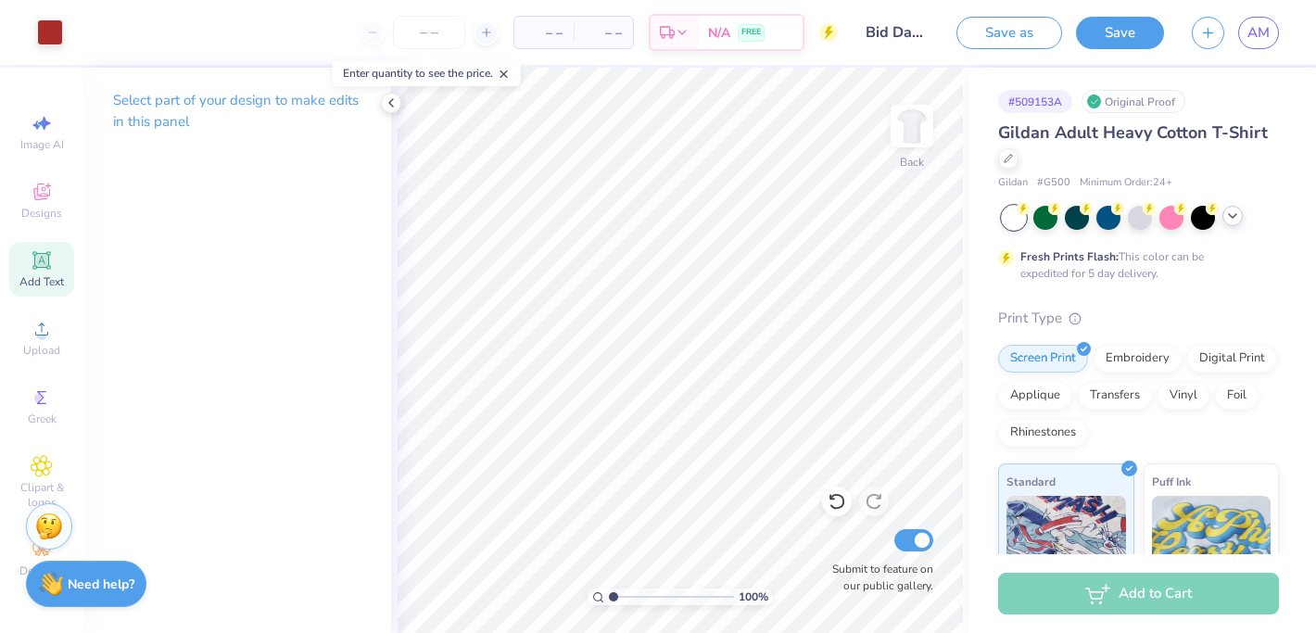
click at [50, 252] on icon at bounding box center [42, 260] width 22 height 22
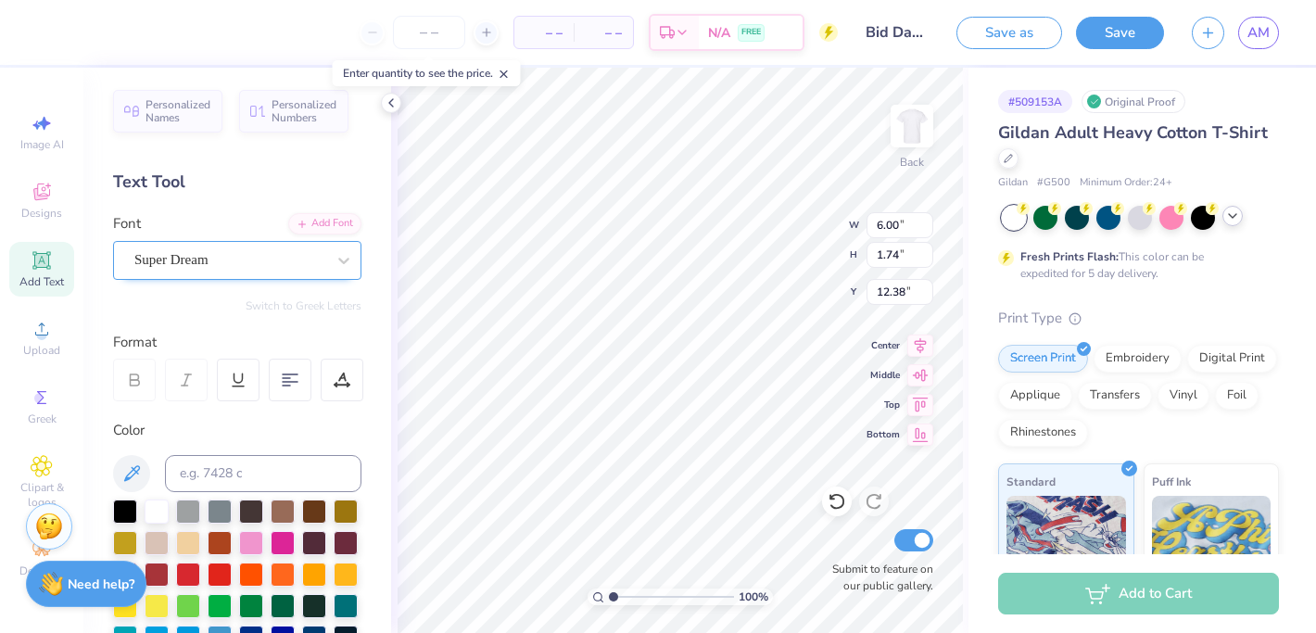
click at [214, 252] on div "Super Dream" at bounding box center [230, 260] width 195 height 29
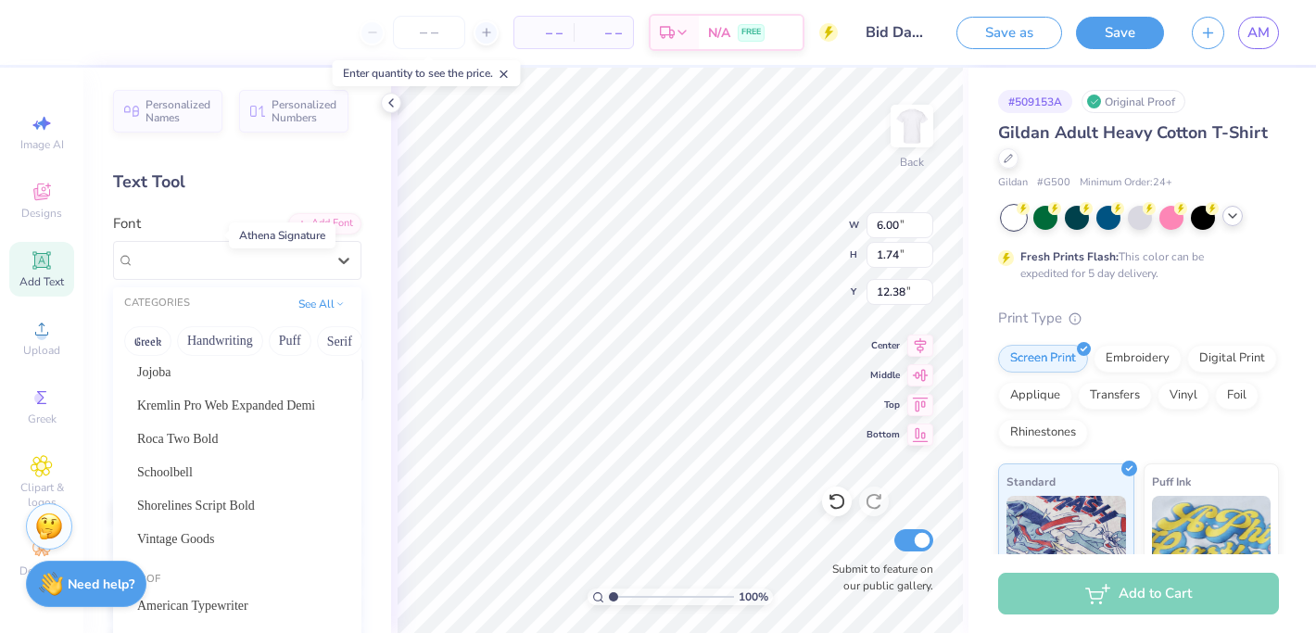
scroll to position [179, 0]
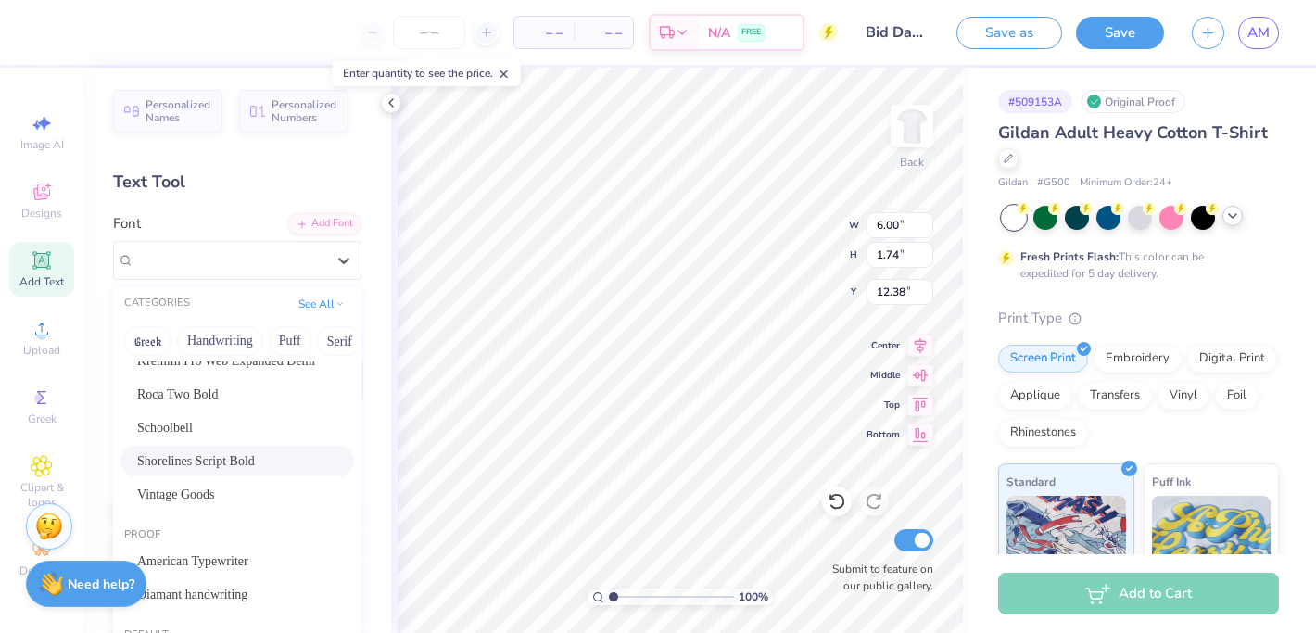
click at [201, 471] on div "Shorelines Script Bold" at bounding box center [238, 461] width 234 height 31
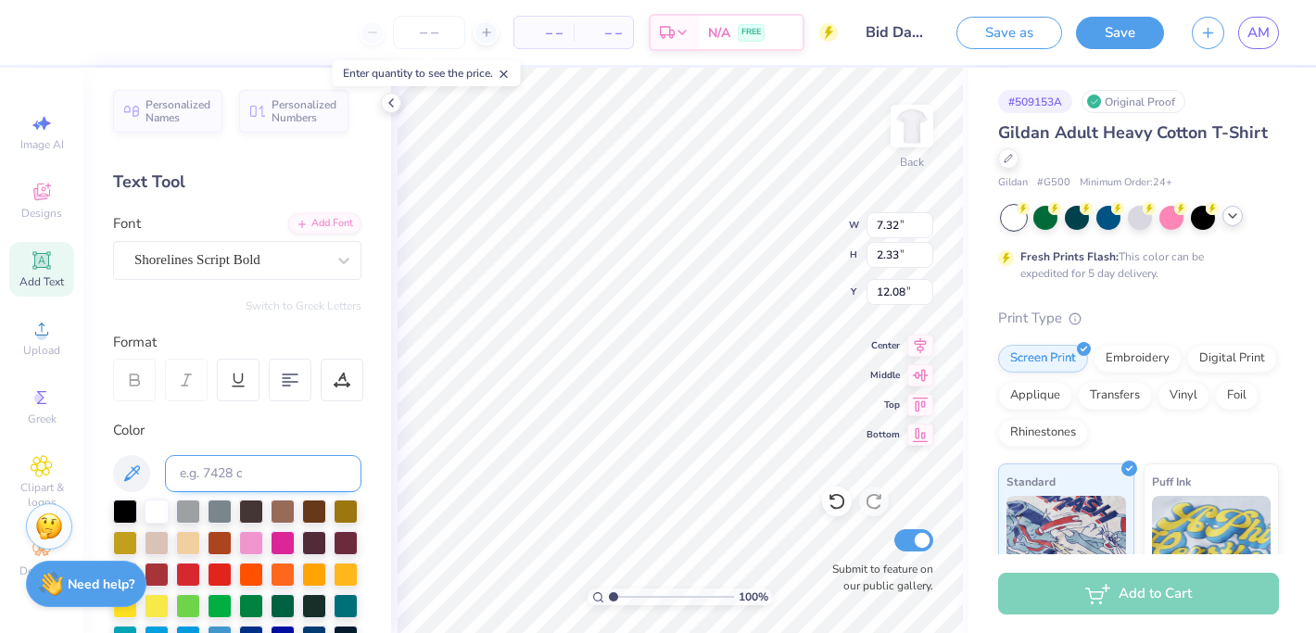
type input "7.32"
type input "2.33"
type input "12.08"
click at [306, 226] on icon at bounding box center [302, 222] width 11 height 11
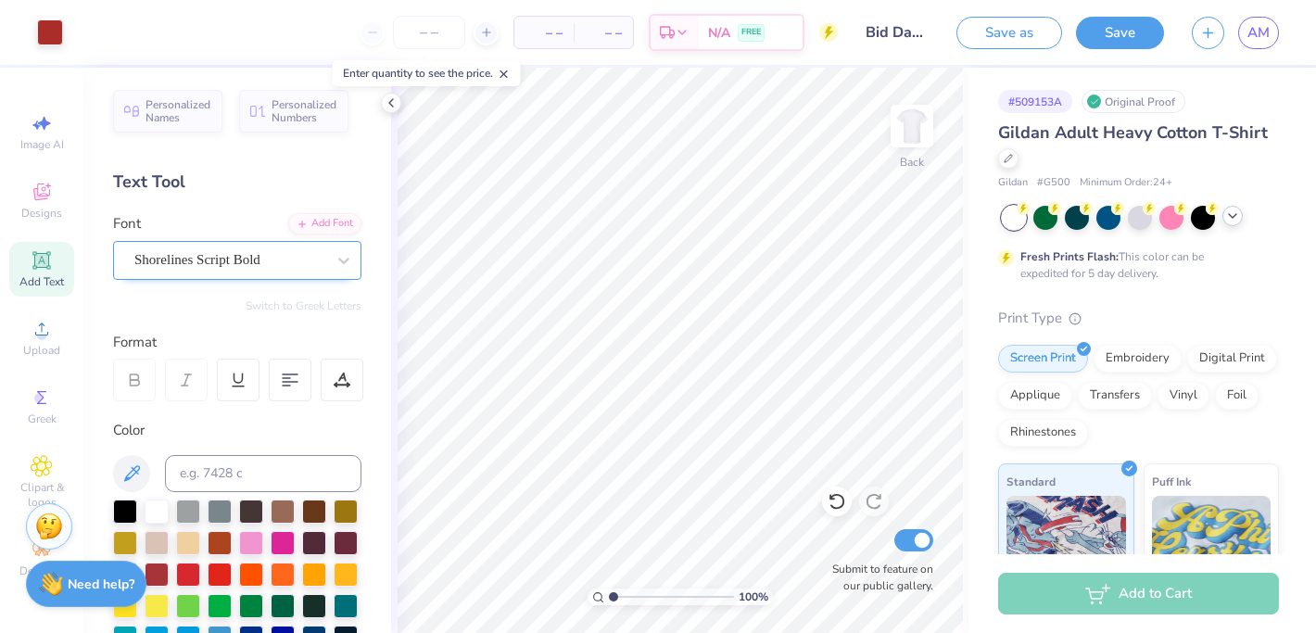
click at [219, 262] on div "Shorelines Script Bold" at bounding box center [230, 260] width 195 height 29
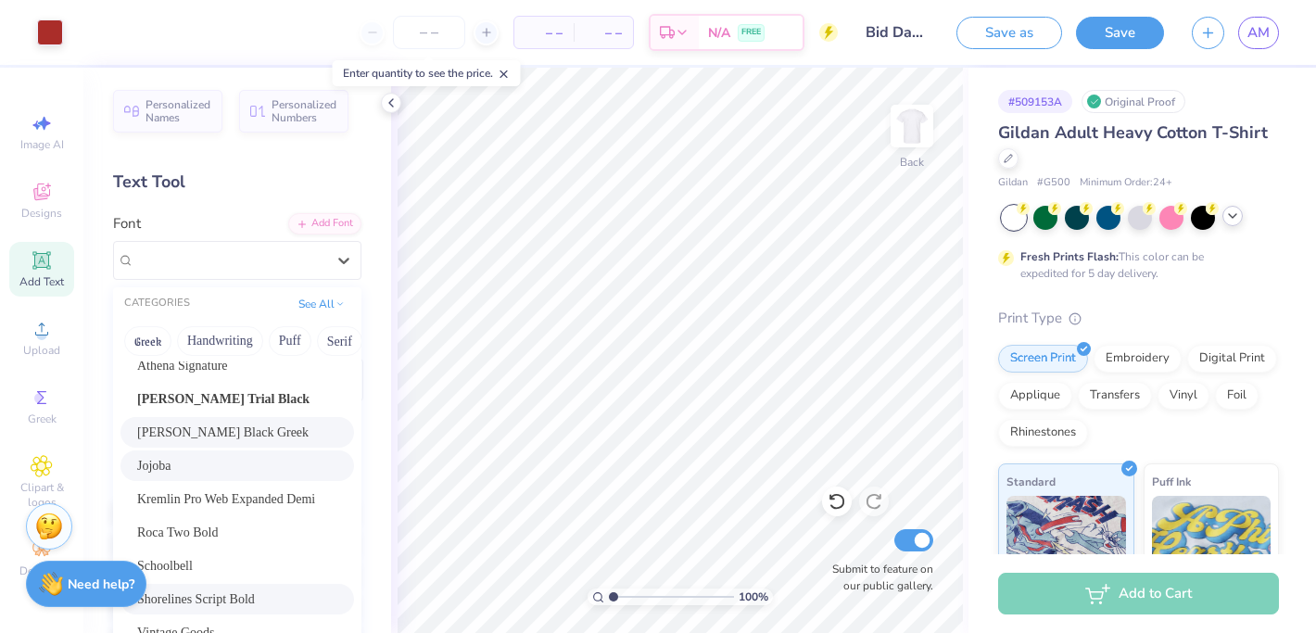
scroll to position [43, 0]
click at [222, 347] on button "Handwriting" at bounding box center [220, 341] width 86 height 30
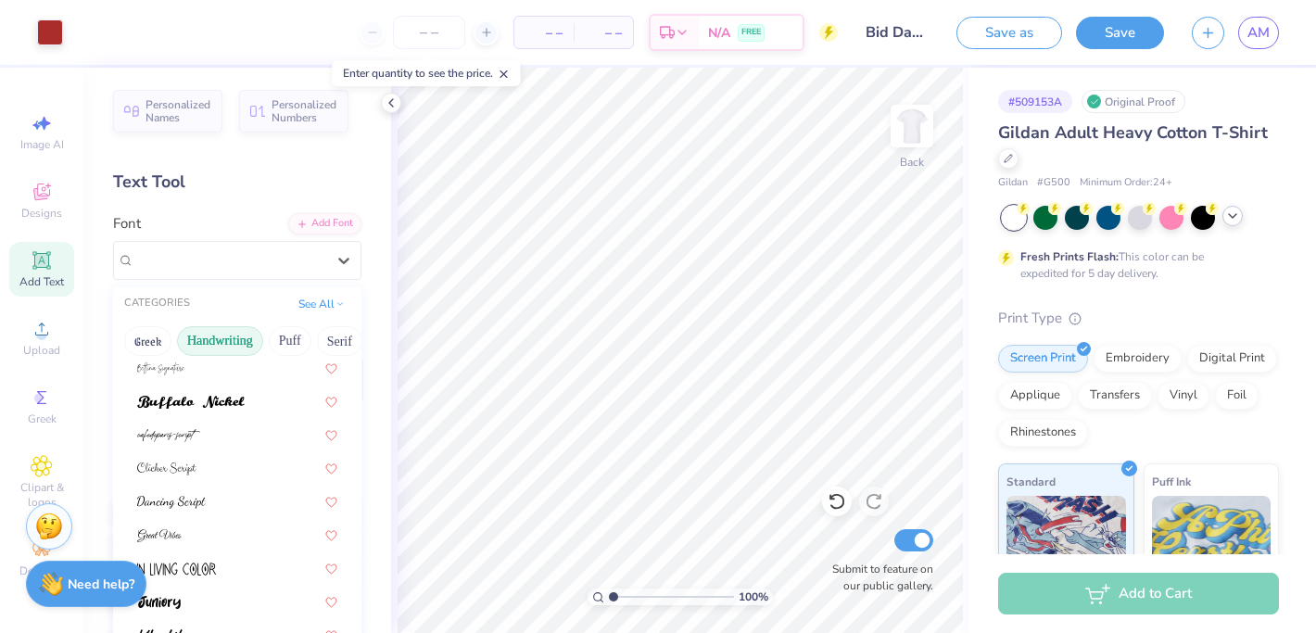
scroll to position [0, 0]
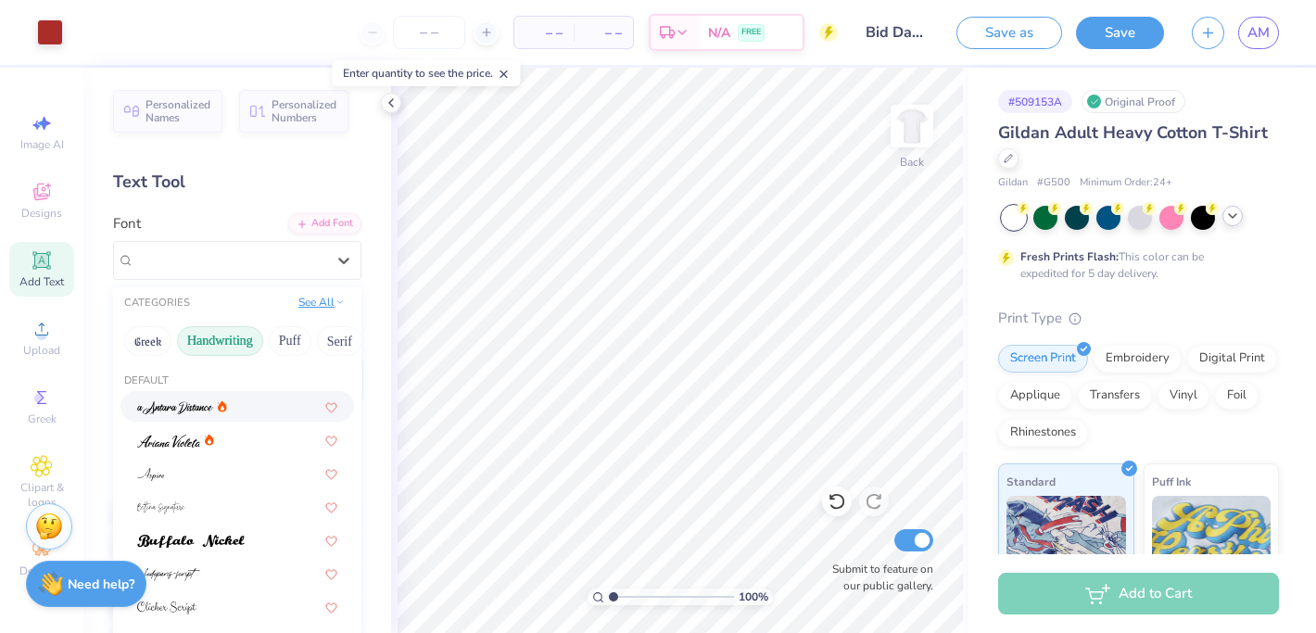
click at [327, 304] on button "See All" at bounding box center [321, 302] width 57 height 19
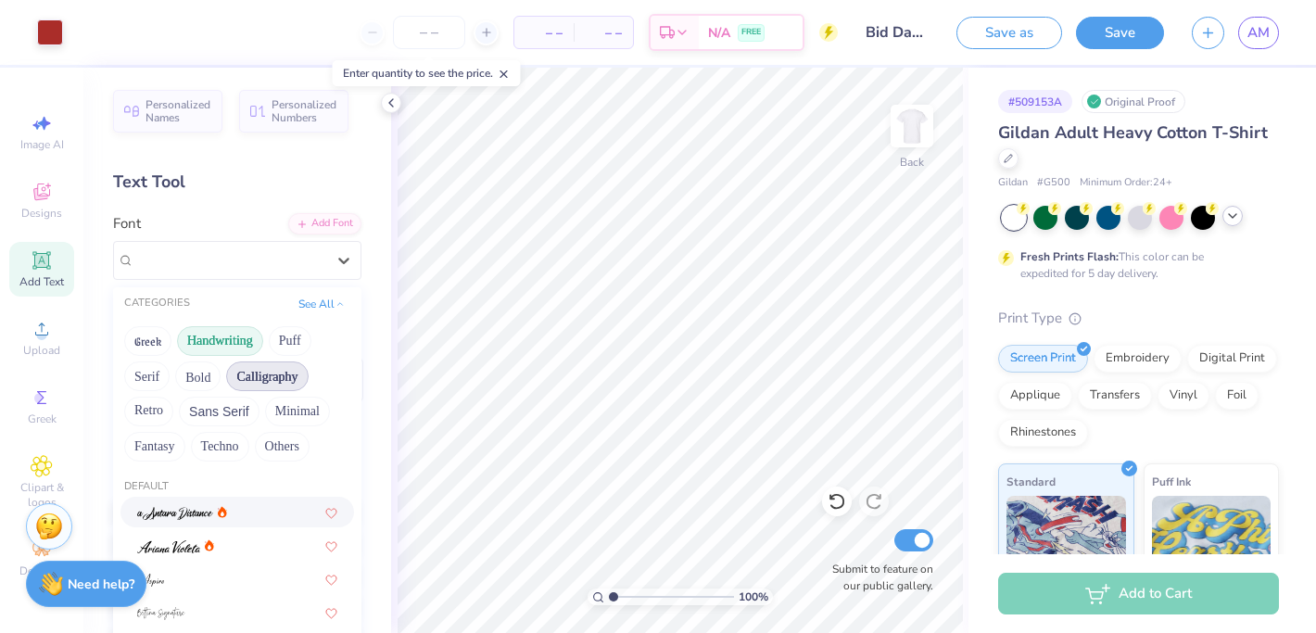
click at [266, 380] on button "Calligraphy" at bounding box center [267, 377] width 82 height 30
click at [152, 337] on button "Greek" at bounding box center [147, 341] width 47 height 30
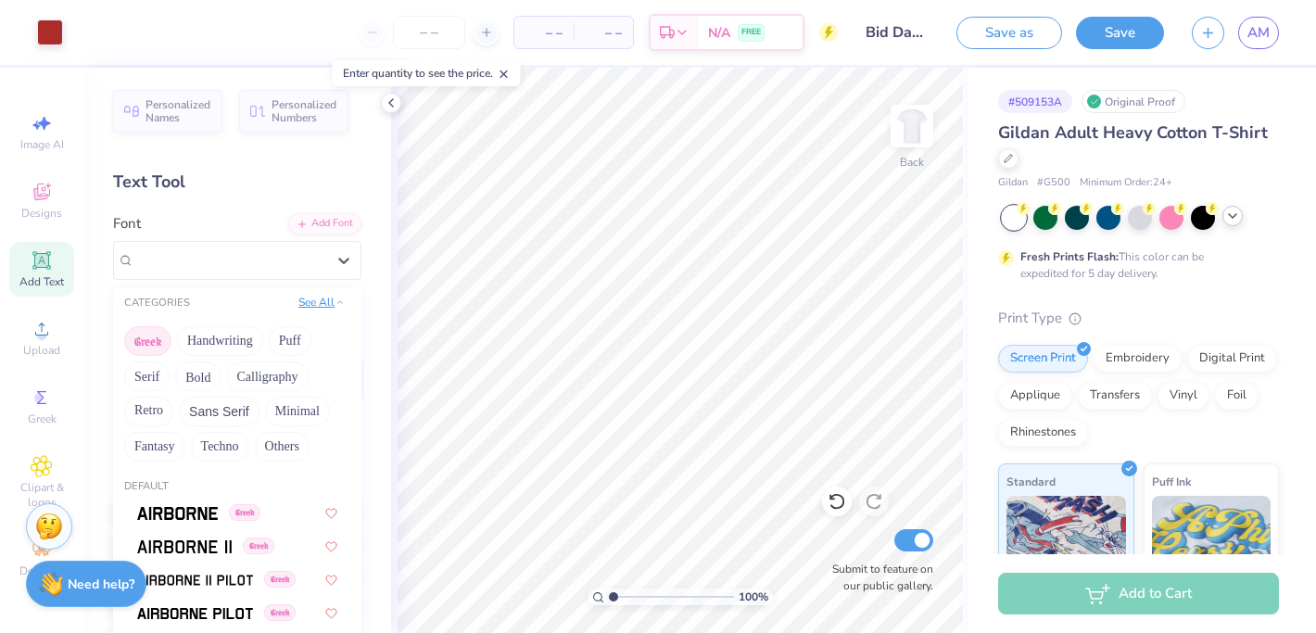
click at [322, 301] on button "See All" at bounding box center [321, 302] width 57 height 19
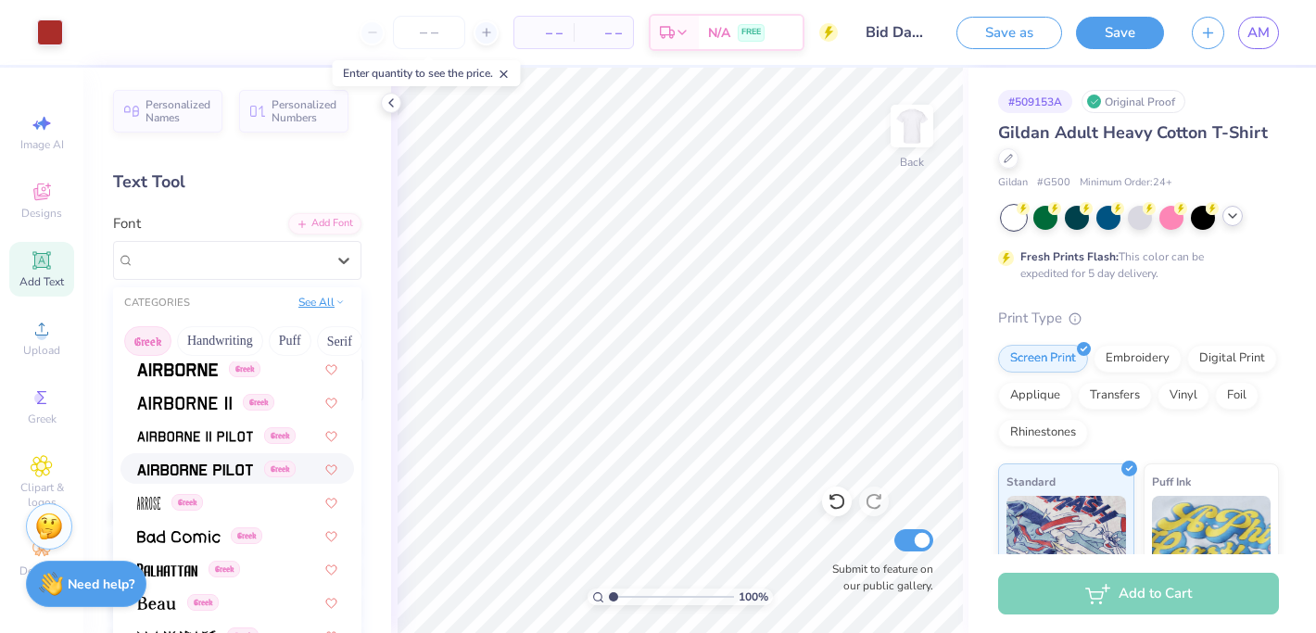
scroll to position [36, 0]
click at [316, 301] on button "See All" at bounding box center [321, 302] width 57 height 19
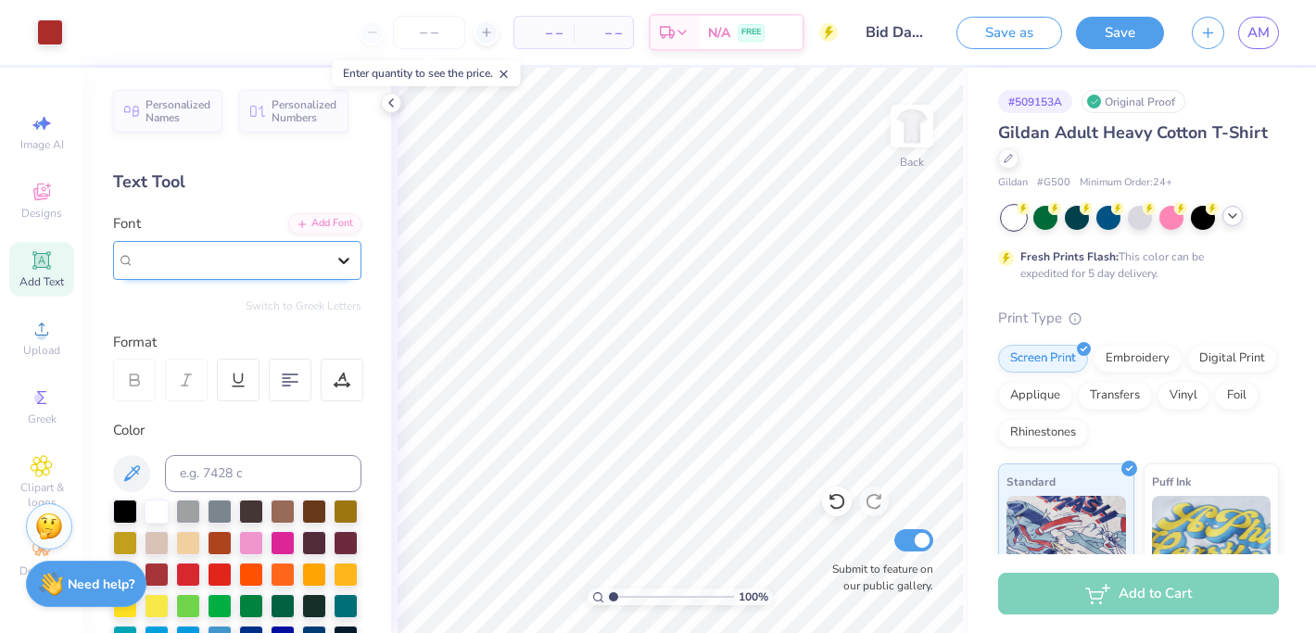
click at [341, 259] on icon at bounding box center [343, 261] width 11 height 6
click at [342, 260] on icon at bounding box center [343, 261] width 11 height 6
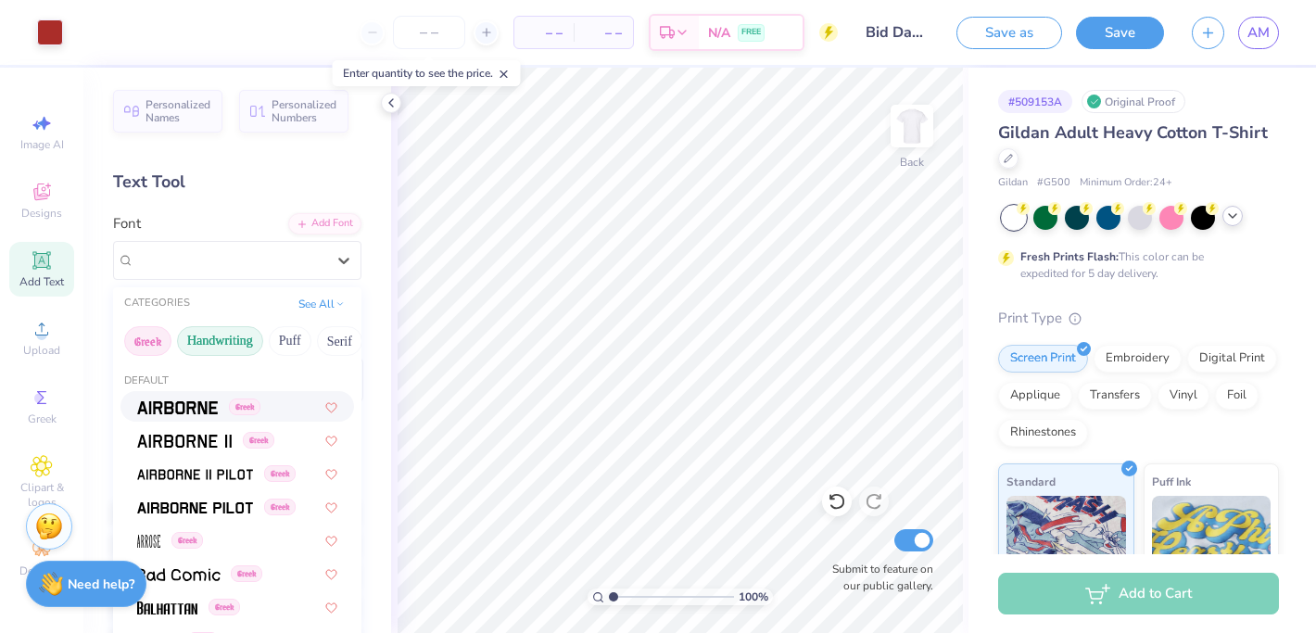
click at [227, 350] on button "Handwriting" at bounding box center [220, 341] width 86 height 30
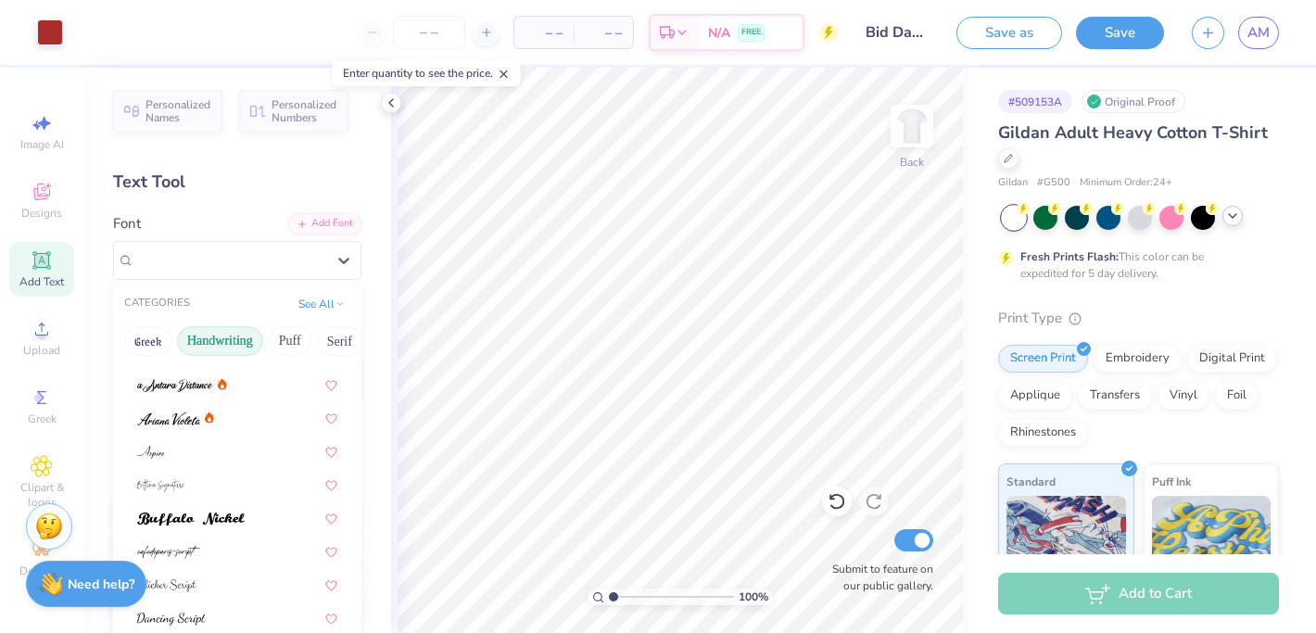
scroll to position [0, 0]
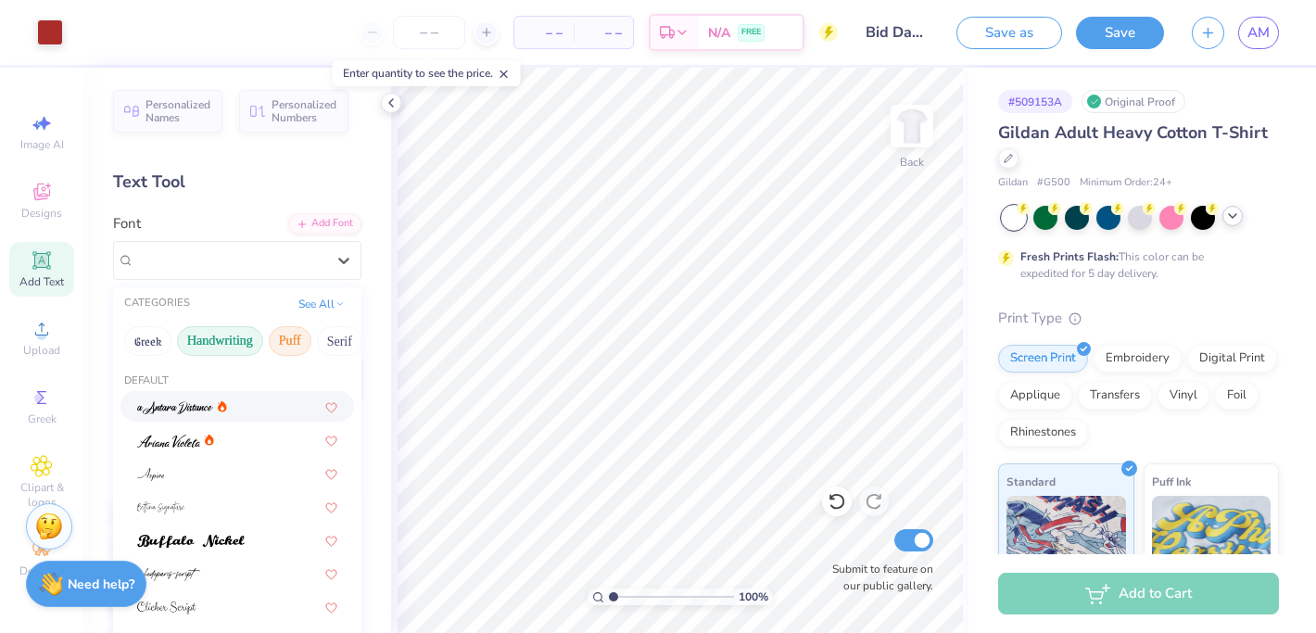
click at [290, 333] on button "Puff" at bounding box center [290, 341] width 43 height 30
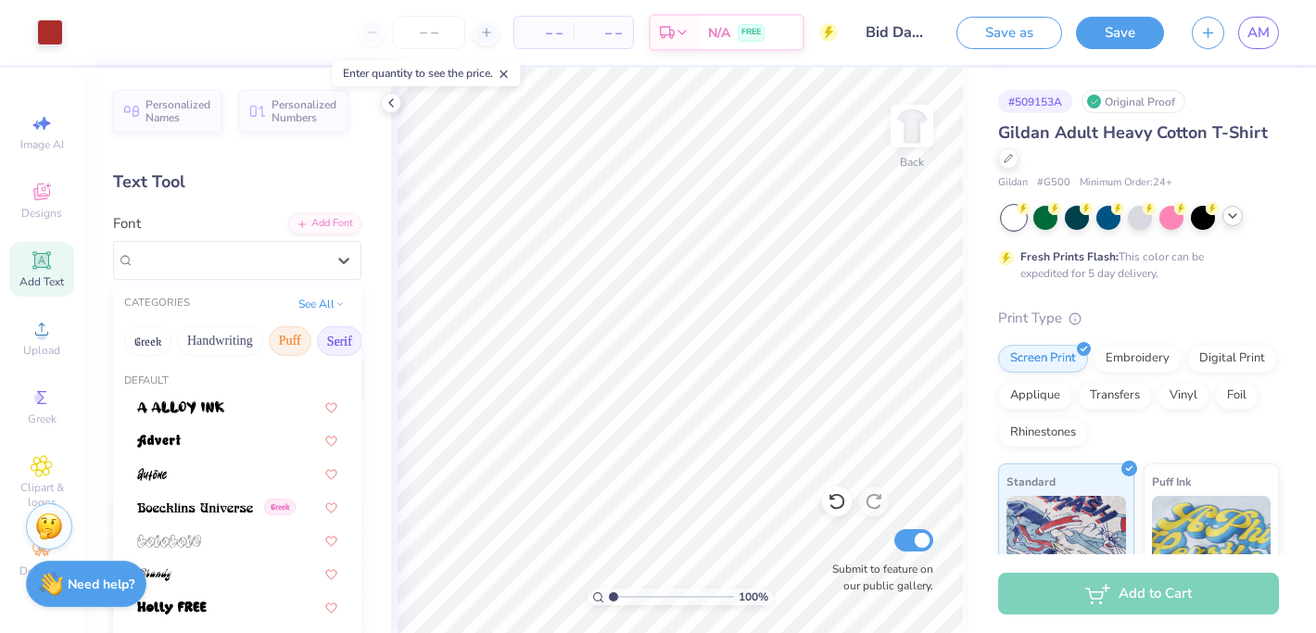
click at [337, 334] on button "Serif" at bounding box center [339, 341] width 45 height 30
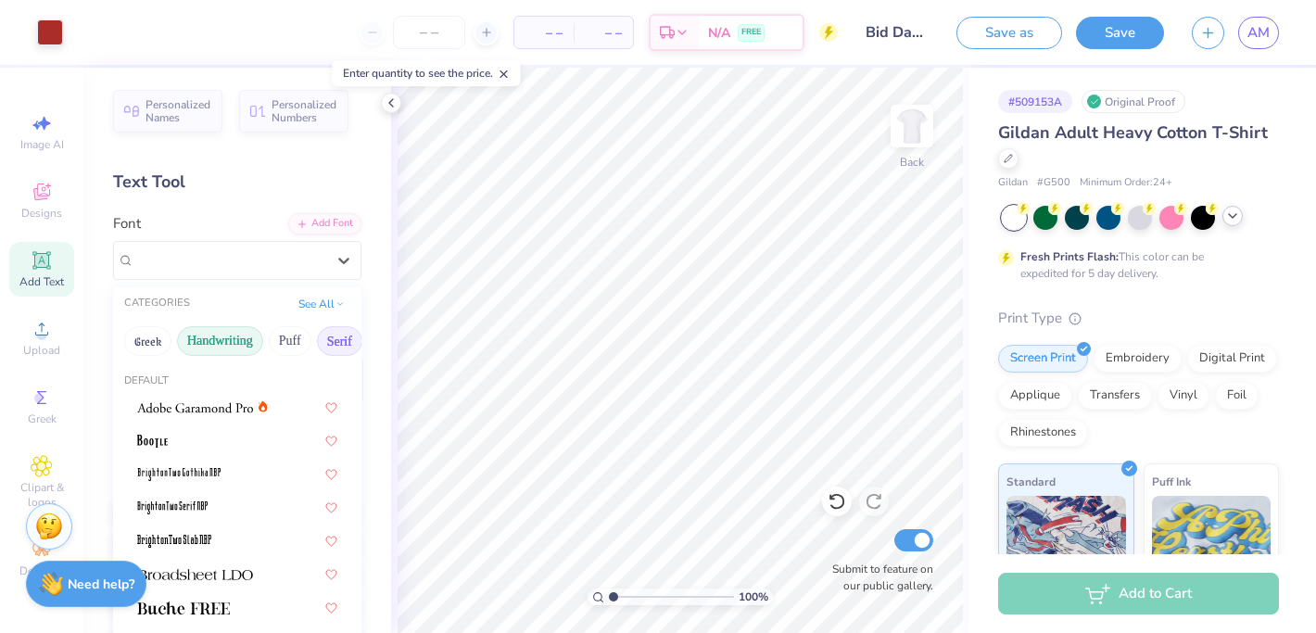
drag, startPoint x: 337, startPoint y: 336, endPoint x: 219, endPoint y: 336, distance: 117.7
click at [219, 336] on div "Greek Handwriting Puff Serif Bold Calligraphy Retro Sans Serif Minimal Fantasy …" at bounding box center [237, 341] width 248 height 41
click at [197, 346] on button "Handwriting" at bounding box center [220, 341] width 86 height 30
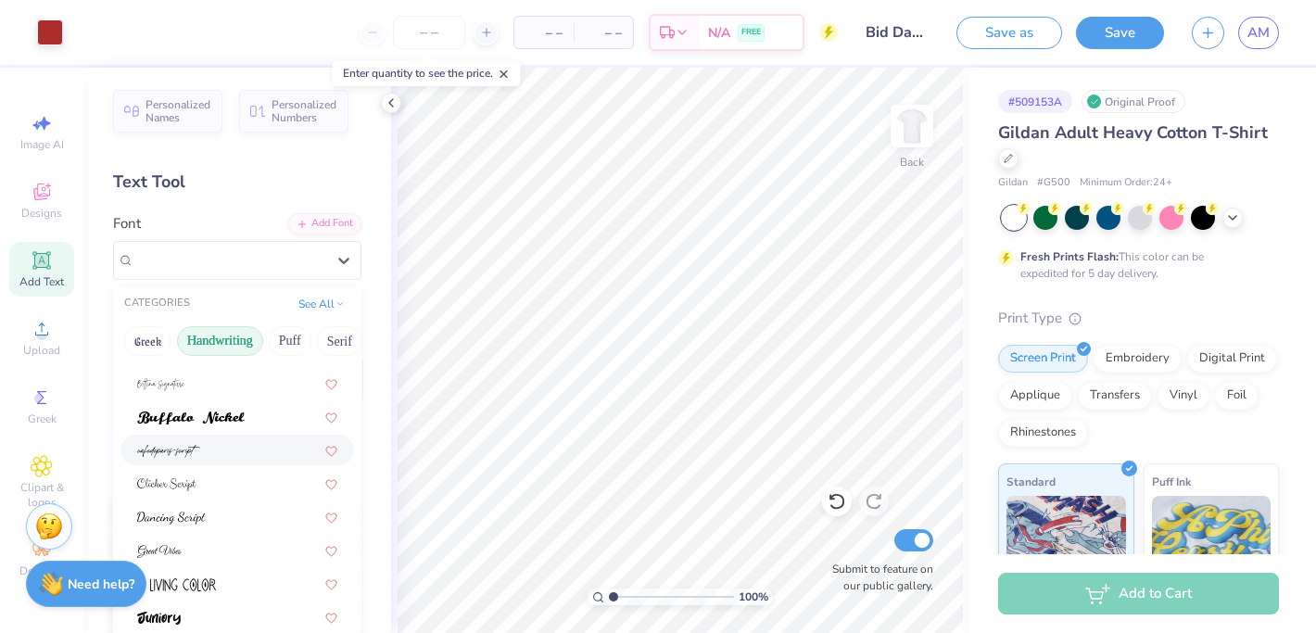
click at [209, 449] on div at bounding box center [237, 449] width 200 height 19
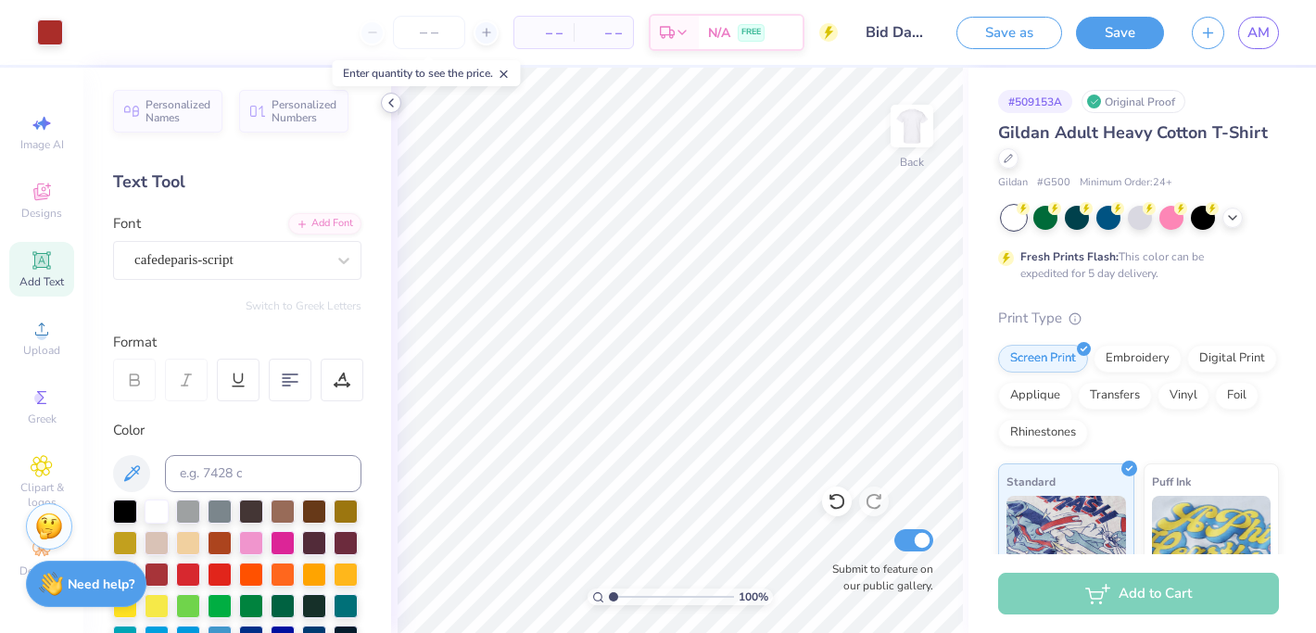
click at [388, 108] on icon at bounding box center [391, 102] width 15 height 15
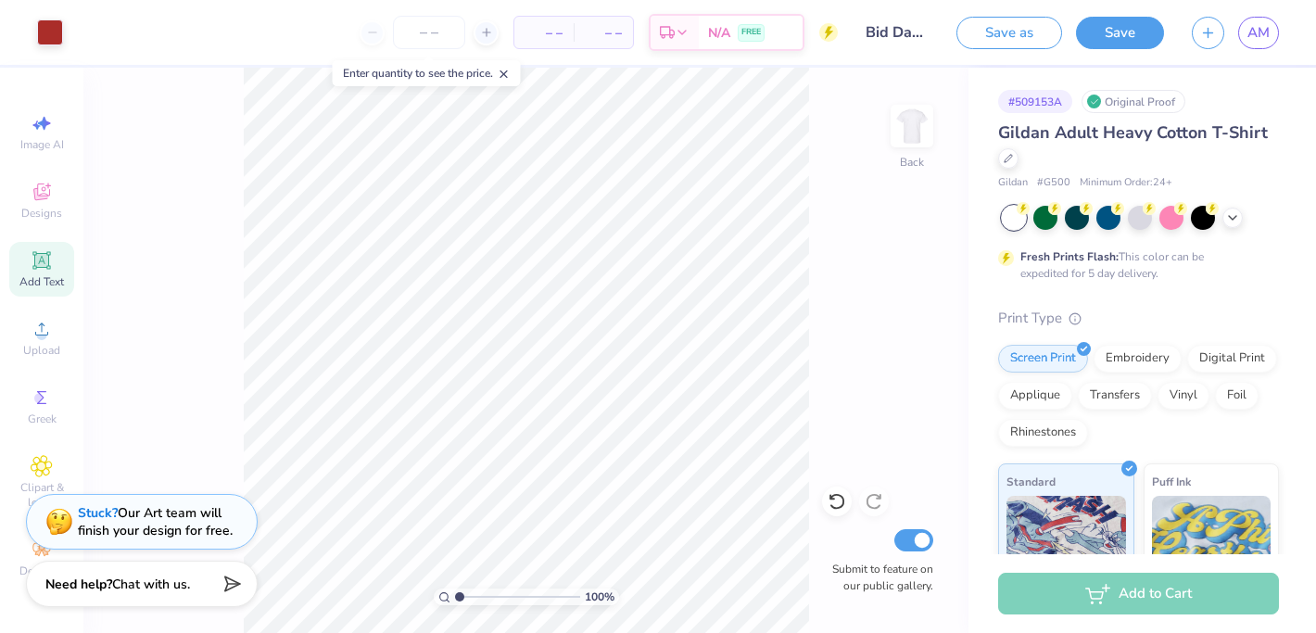
click at [43, 274] on span "Add Text" at bounding box center [41, 281] width 45 height 15
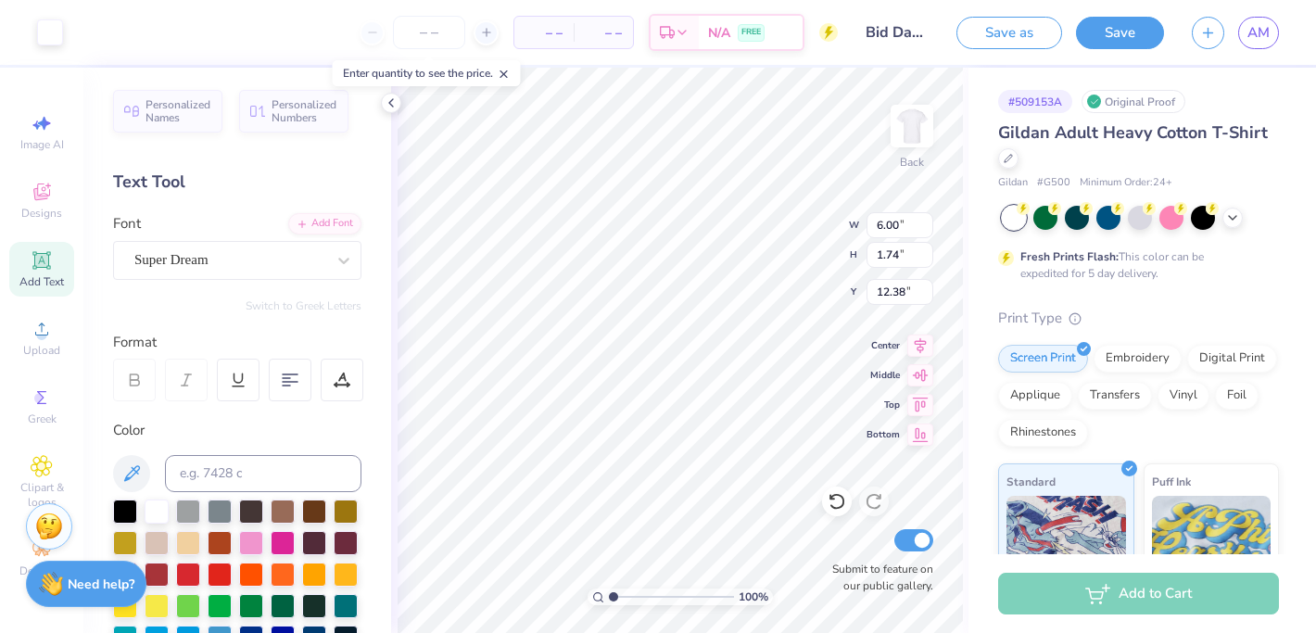
click at [50, 275] on span "Add Text" at bounding box center [41, 281] width 45 height 15
type textarea "p"
type textarea "phi sigma sigma"
click at [242, 261] on div "Super Dream" at bounding box center [230, 260] width 195 height 29
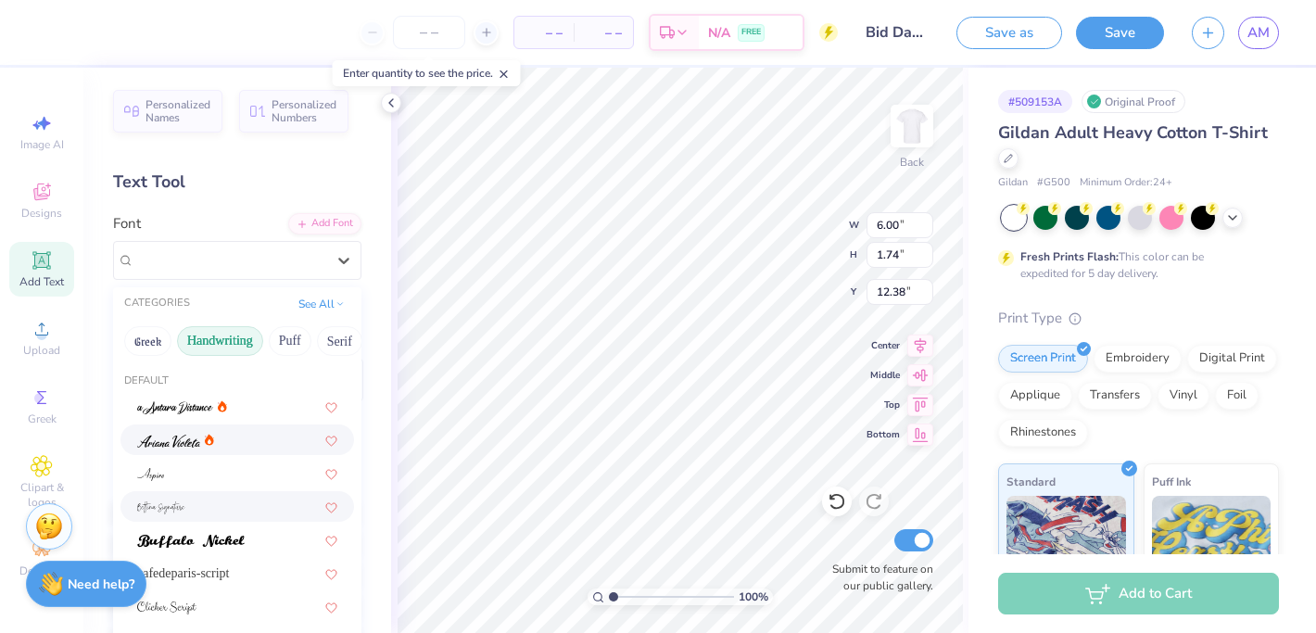
scroll to position [421, 0]
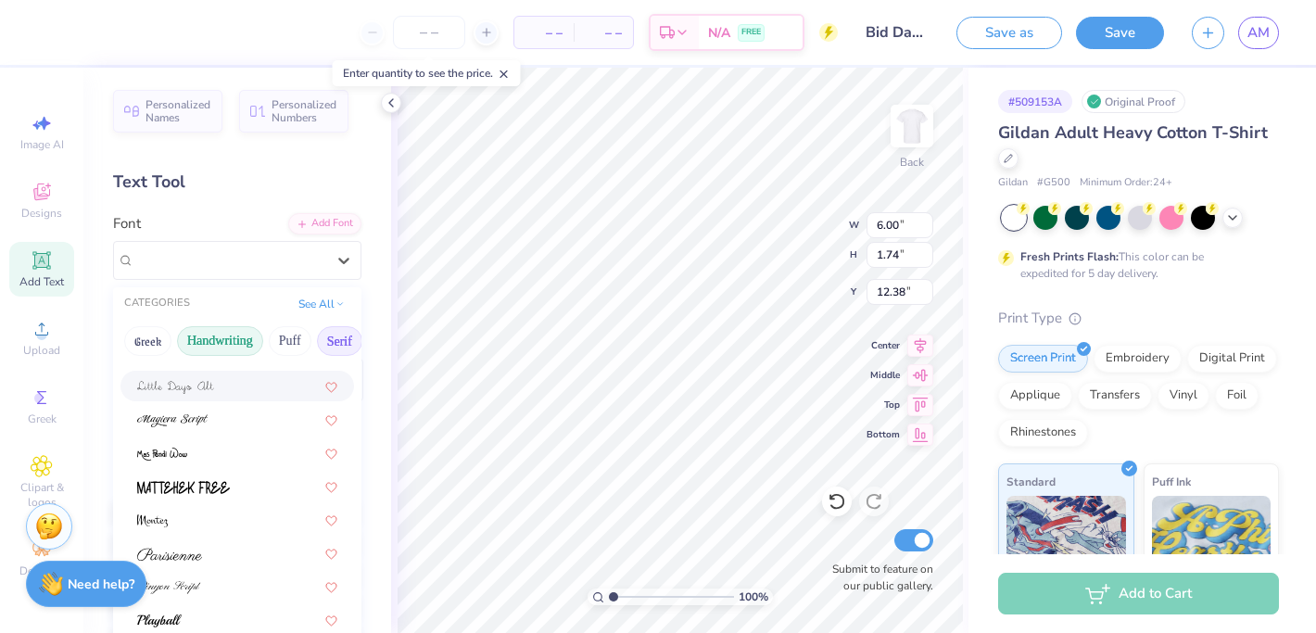
click at [338, 346] on button "Serif" at bounding box center [339, 341] width 45 height 30
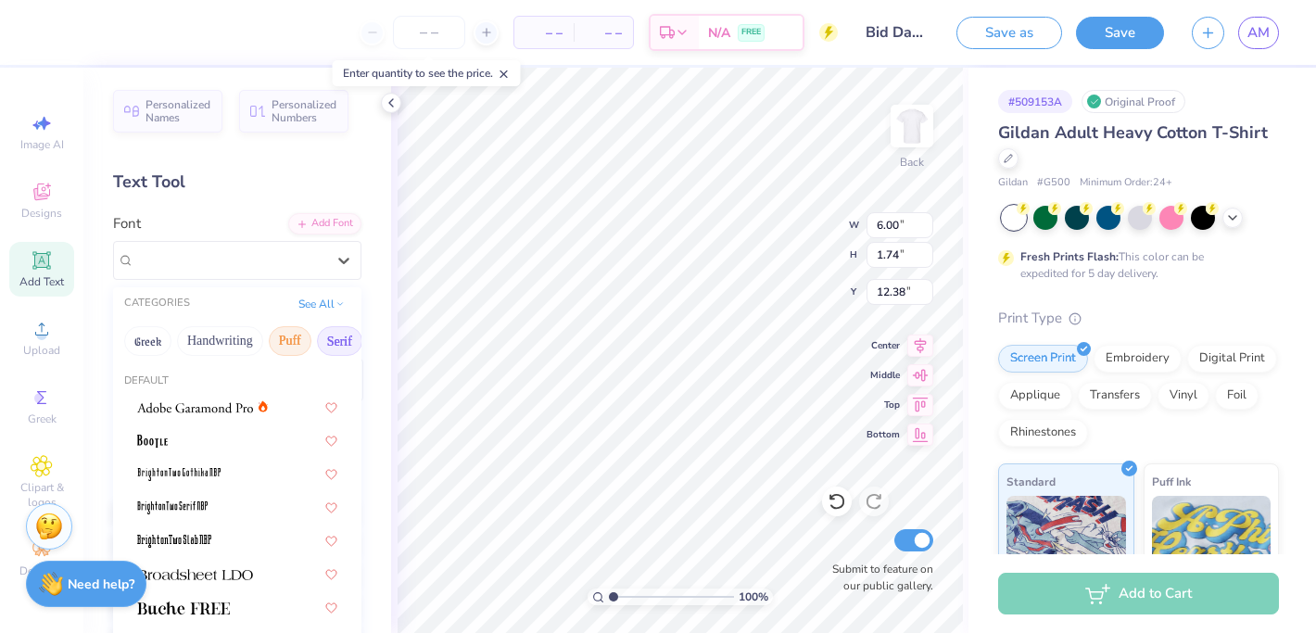
click at [290, 341] on button "Puff" at bounding box center [290, 341] width 43 height 30
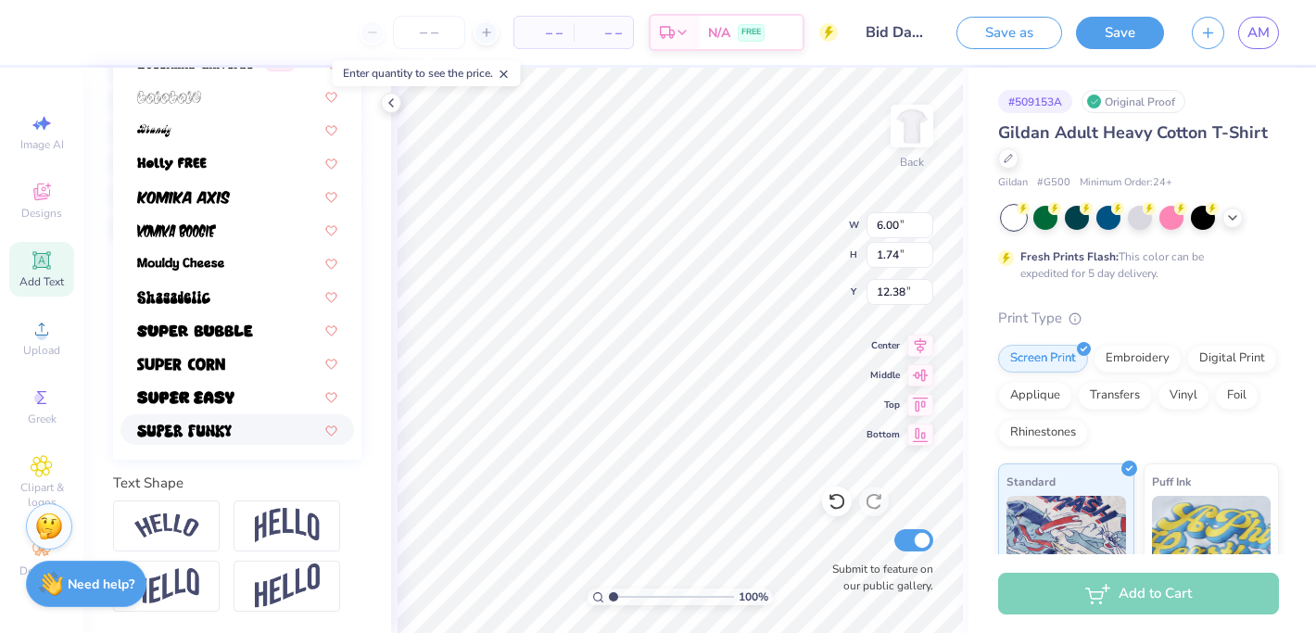
scroll to position [0, 0]
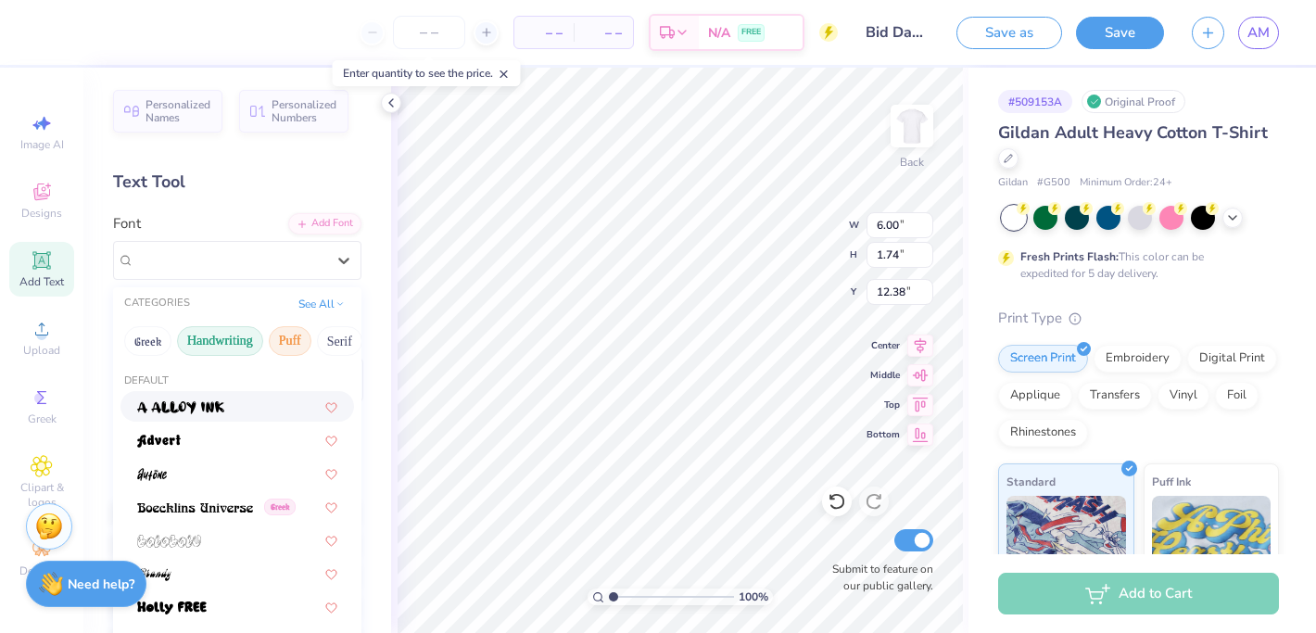
click at [208, 350] on button "Handwriting" at bounding box center [220, 341] width 86 height 30
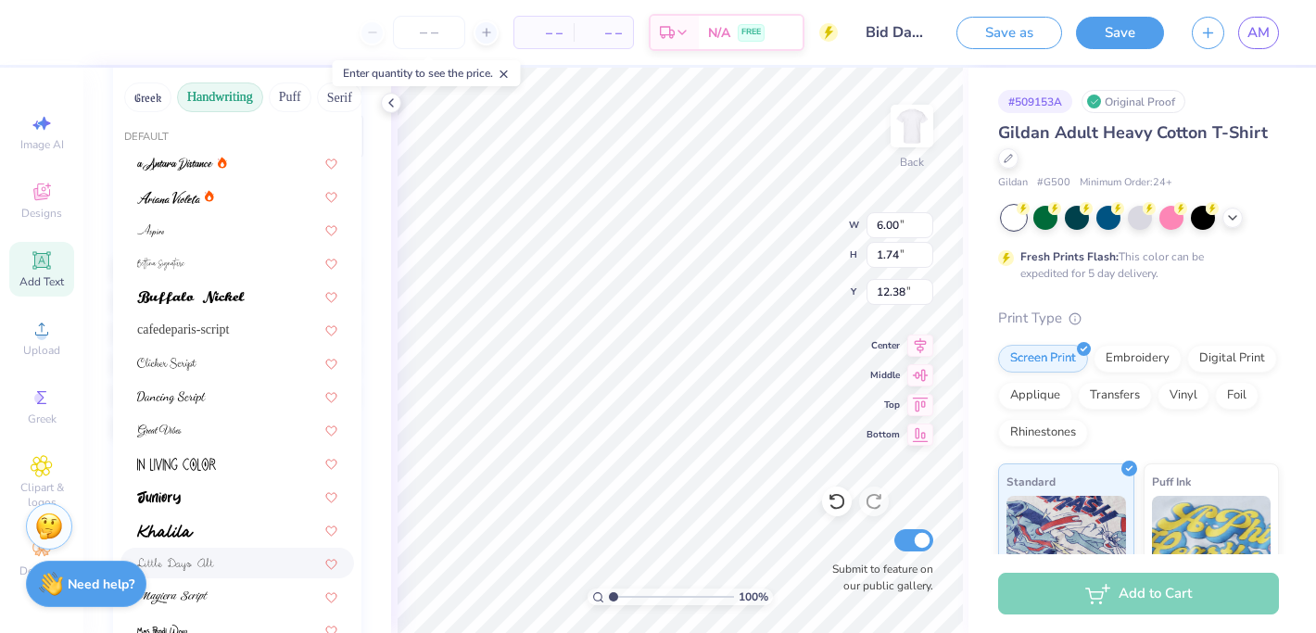
scroll to position [242, 0]
click at [217, 405] on div at bounding box center [237, 397] width 200 height 19
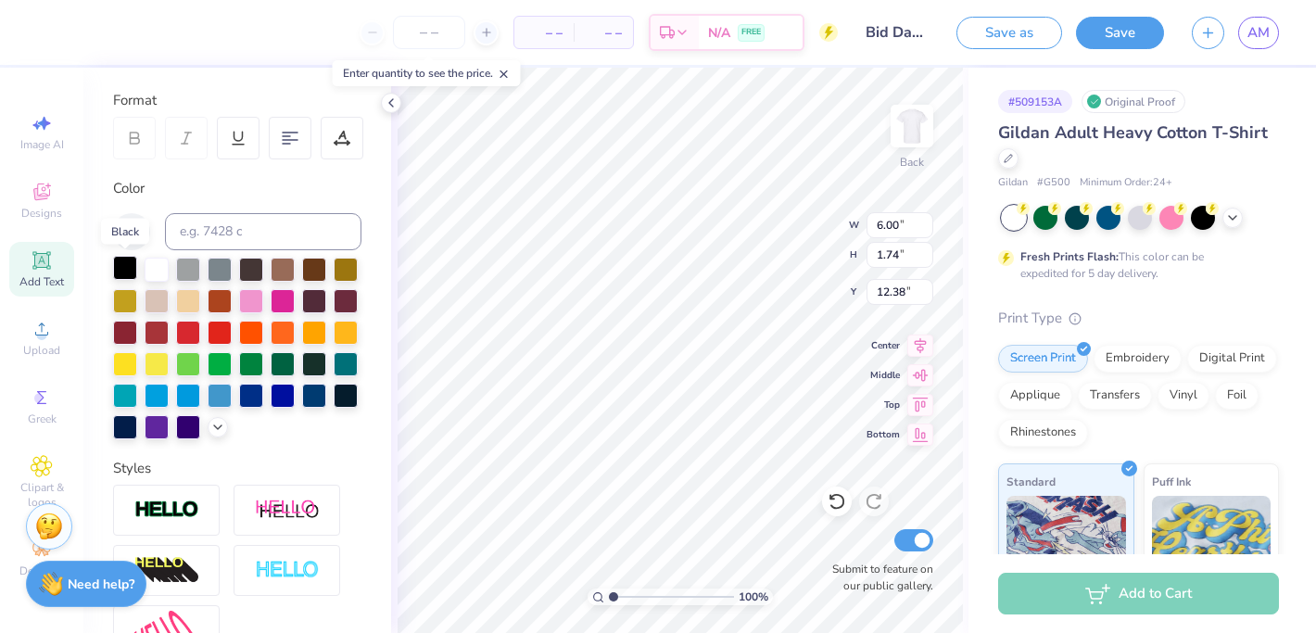
click at [123, 269] on div at bounding box center [125, 268] width 24 height 24
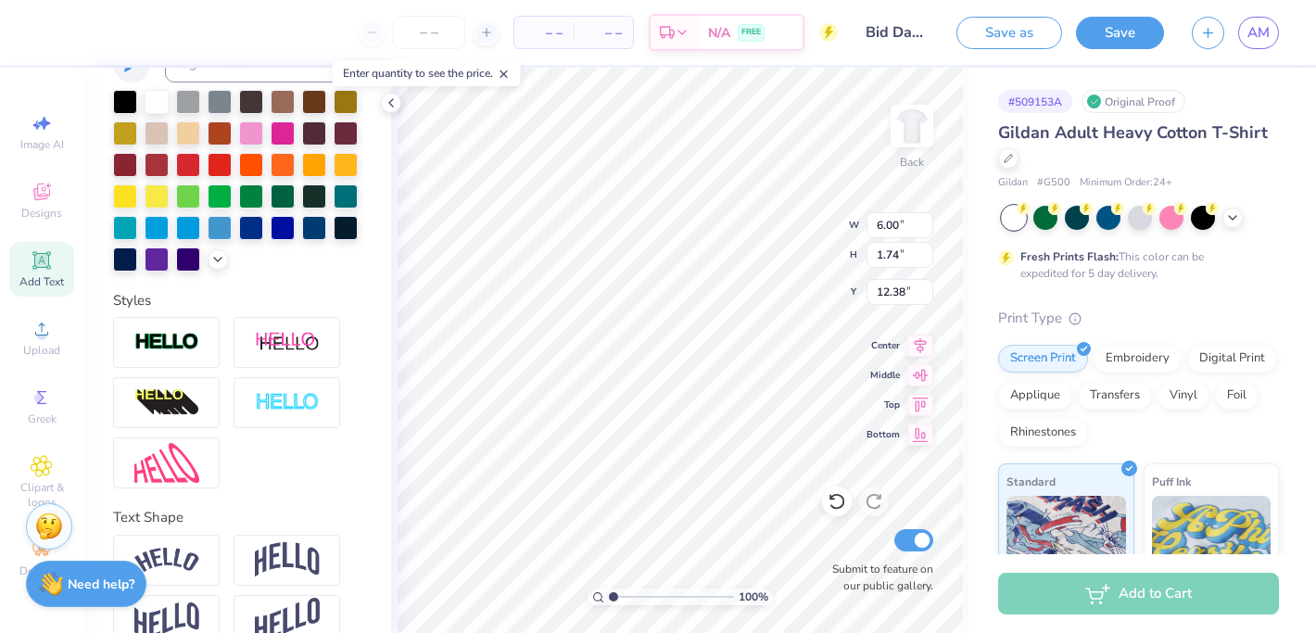
scroll to position [444, 0]
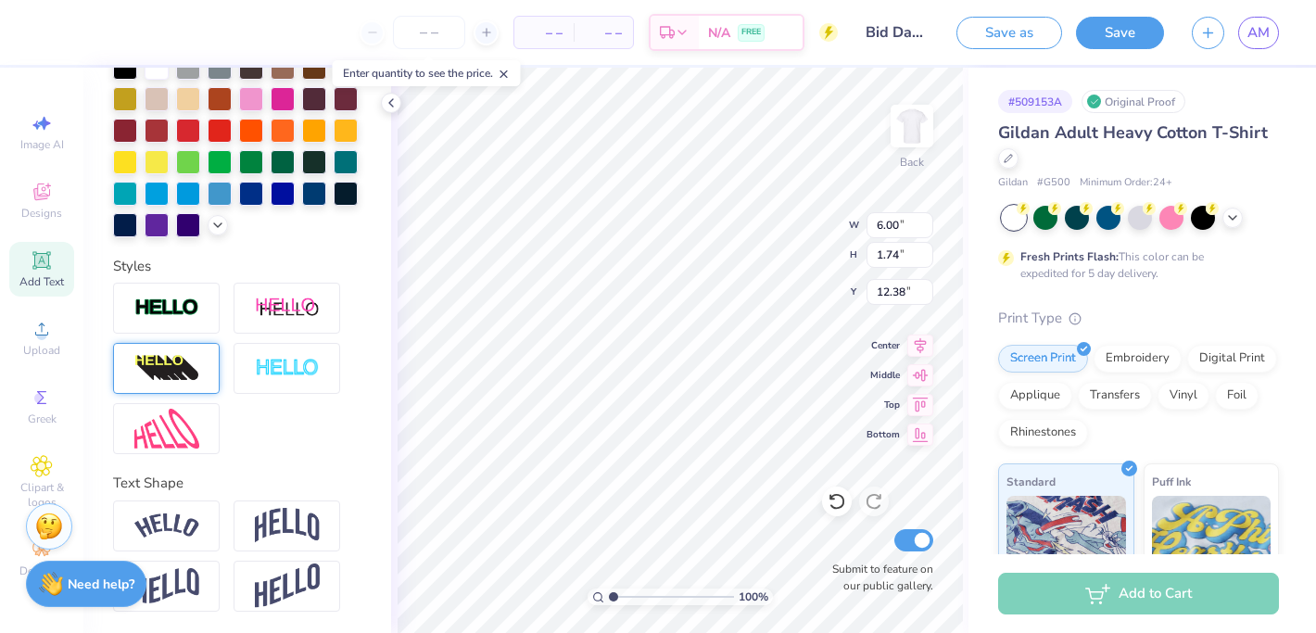
click at [159, 354] on img at bounding box center [166, 369] width 65 height 30
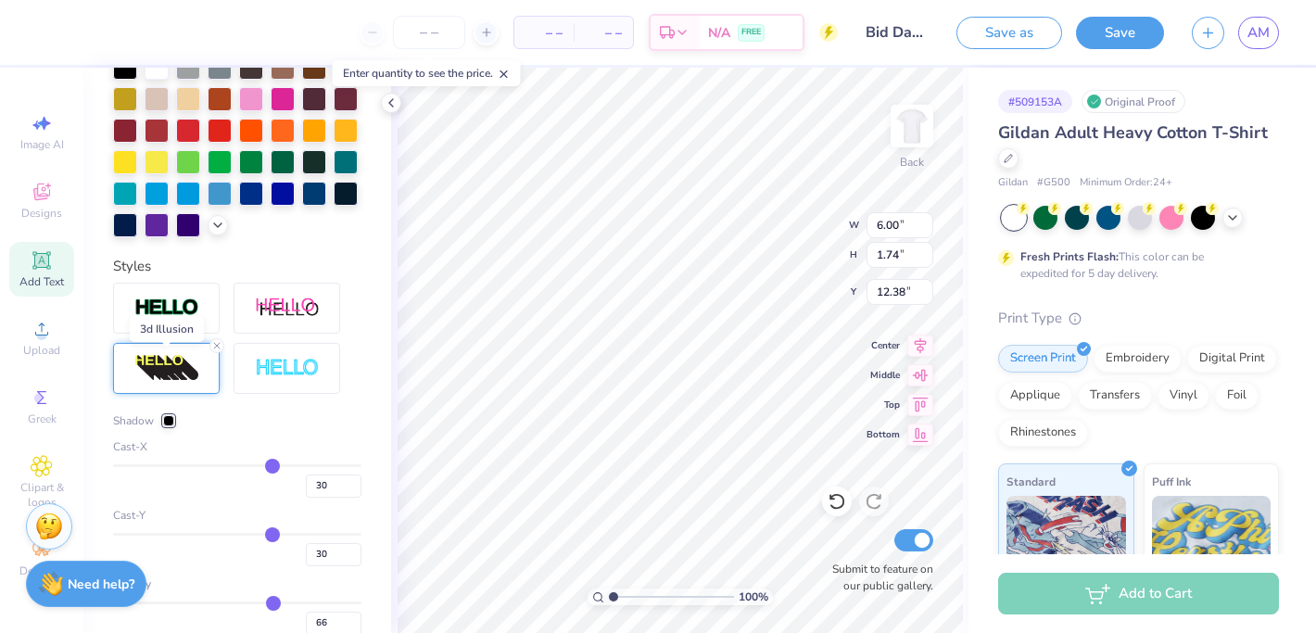
click at [157, 360] on img at bounding box center [166, 369] width 65 height 30
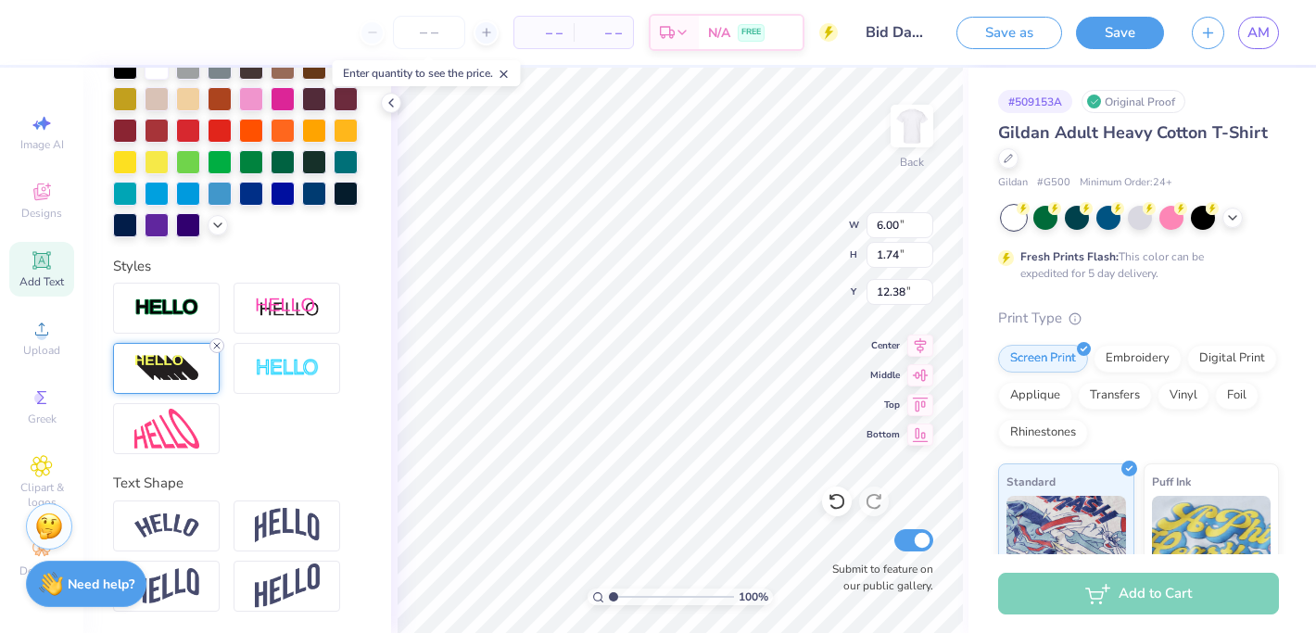
click at [215, 344] on line at bounding box center [217, 346] width 6 height 6
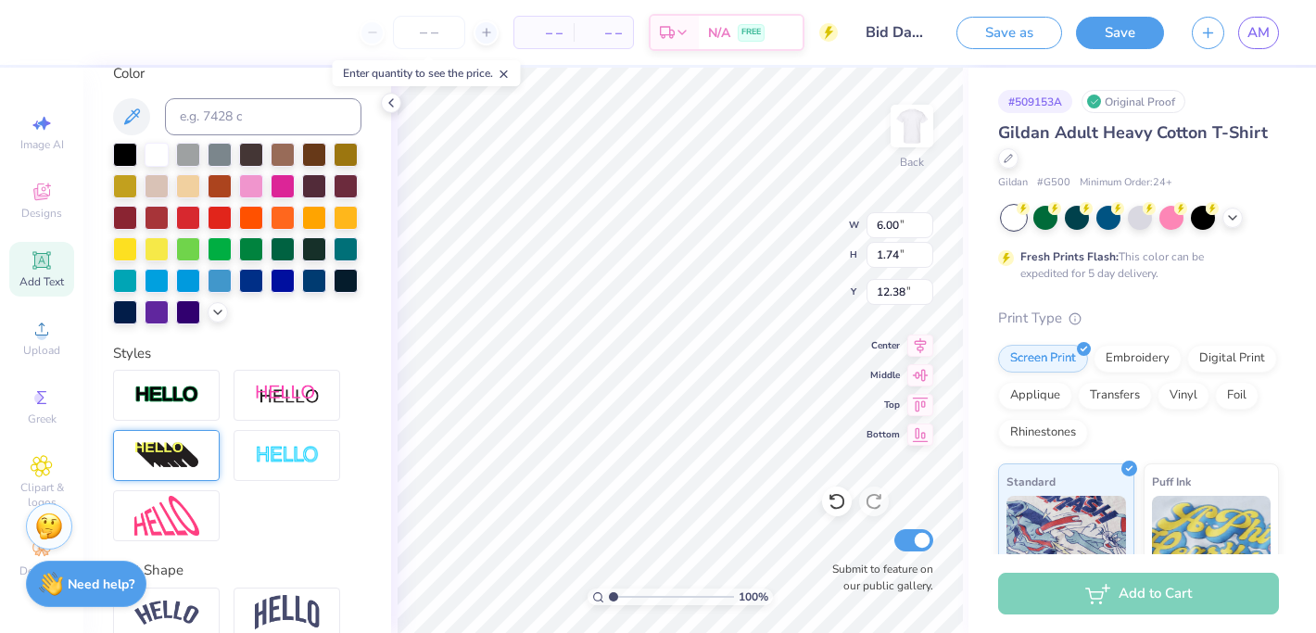
scroll to position [160, 0]
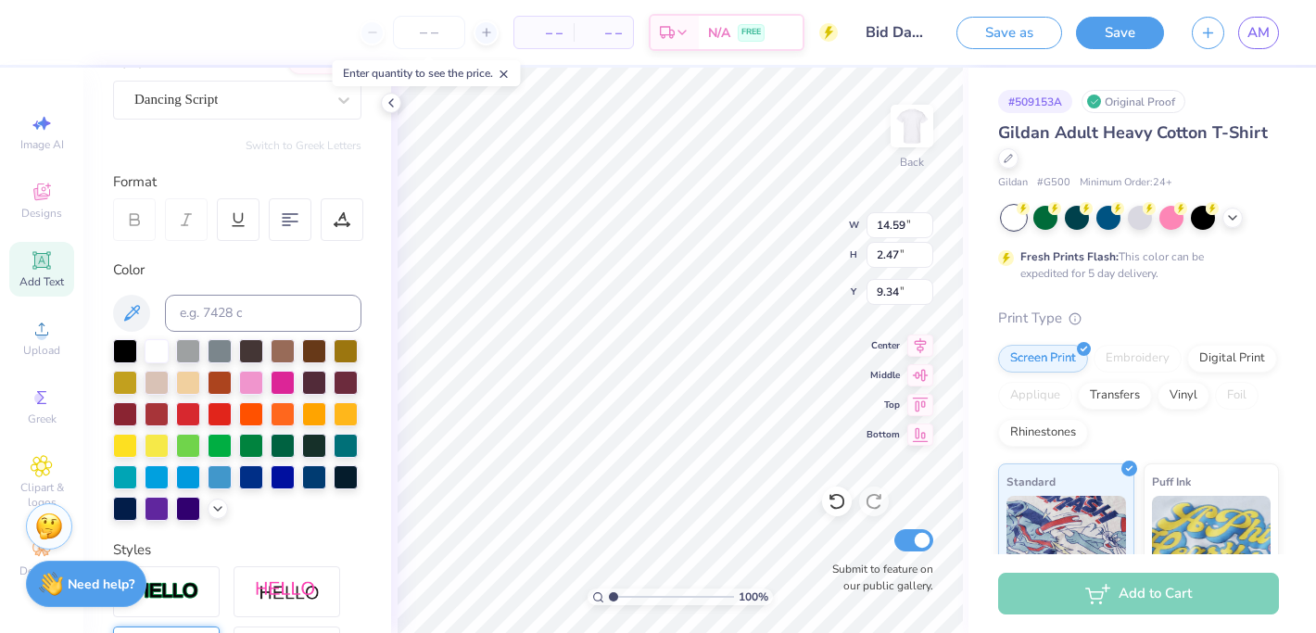
type input "9.34"
type input "11.48"
type input "1.94"
type input "7.28"
type input "10.39"
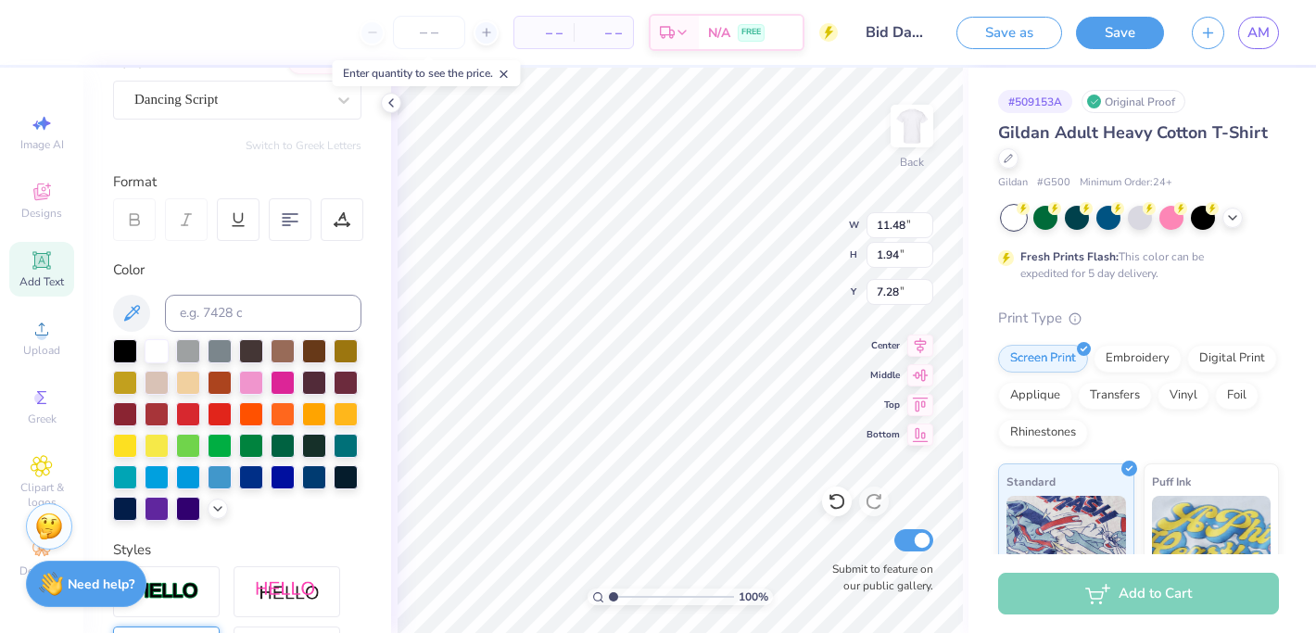
type input "1.76"
type input "7.46"
type input "9.50"
type input "1.61"
type input "2.20"
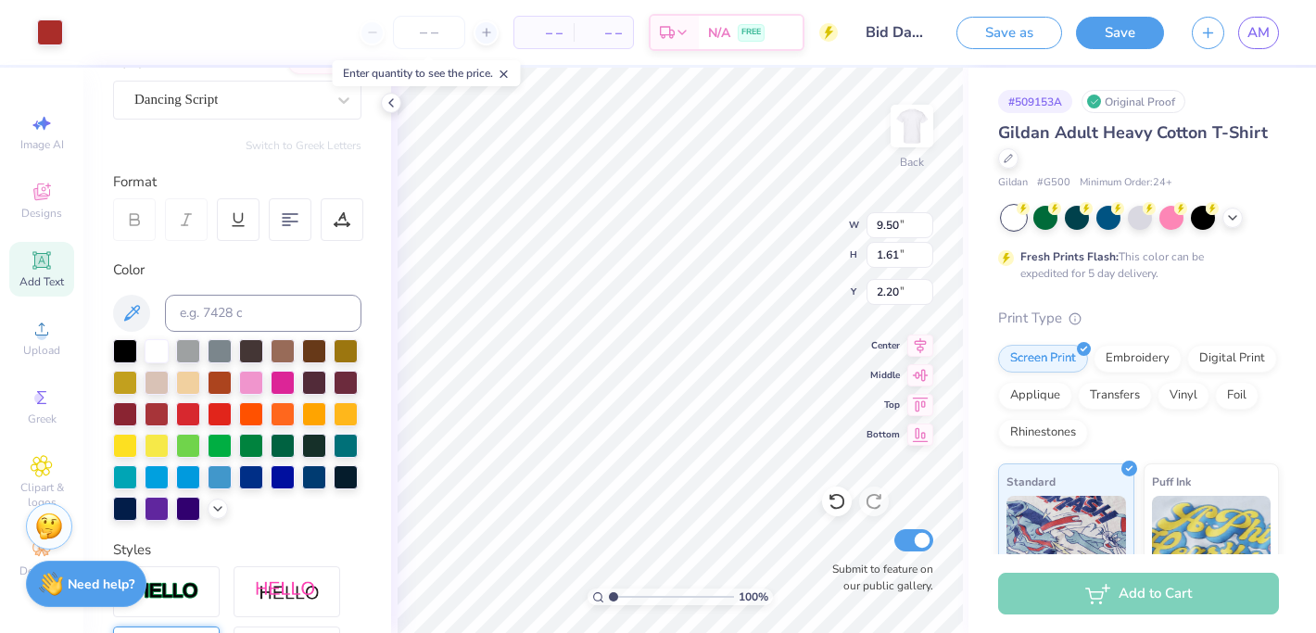
type input "1.33"
type input "1.08"
type input "4.83"
type input "3.64"
drag, startPoint x: 612, startPoint y: 596, endPoint x: 640, endPoint y: 595, distance: 27.8
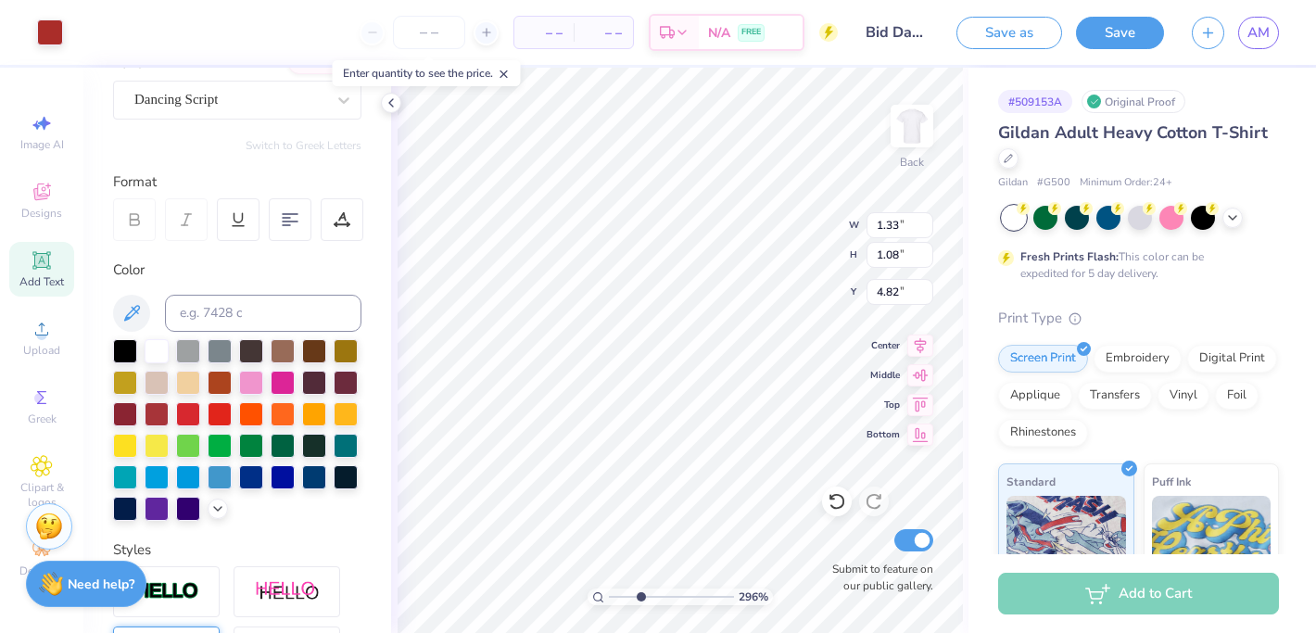
type input "3.16"
click at [640, 596] on input "range" at bounding box center [671, 597] width 125 height 17
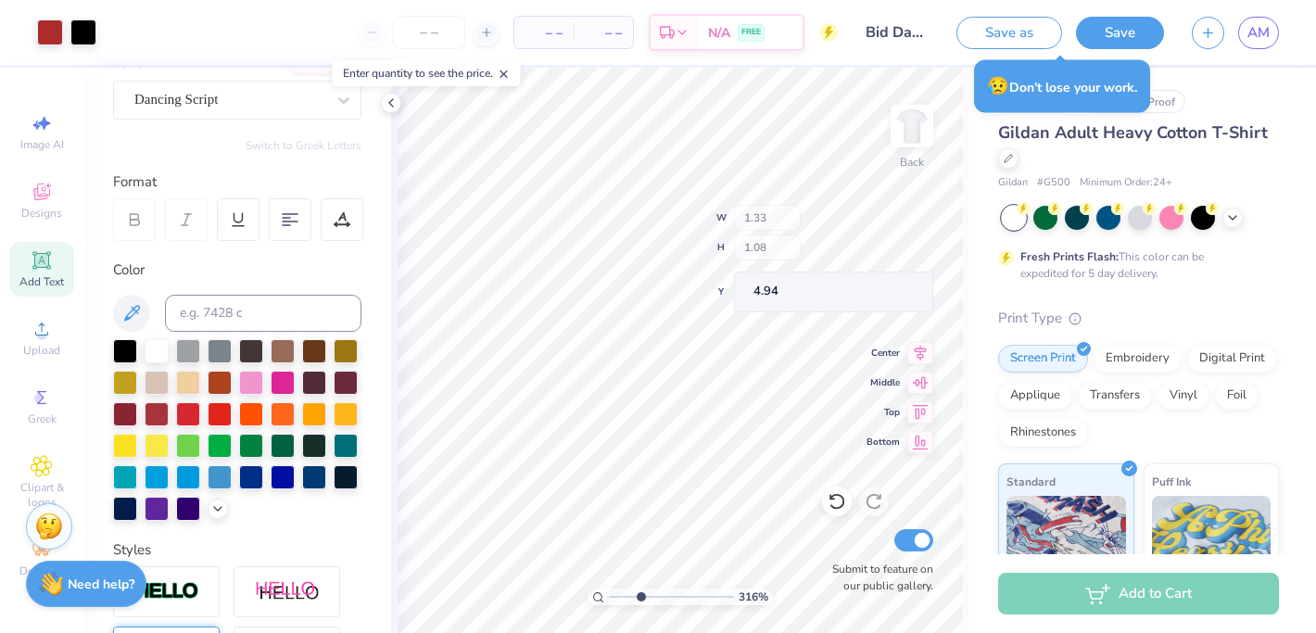
type input "4.94"
type input "9.02"
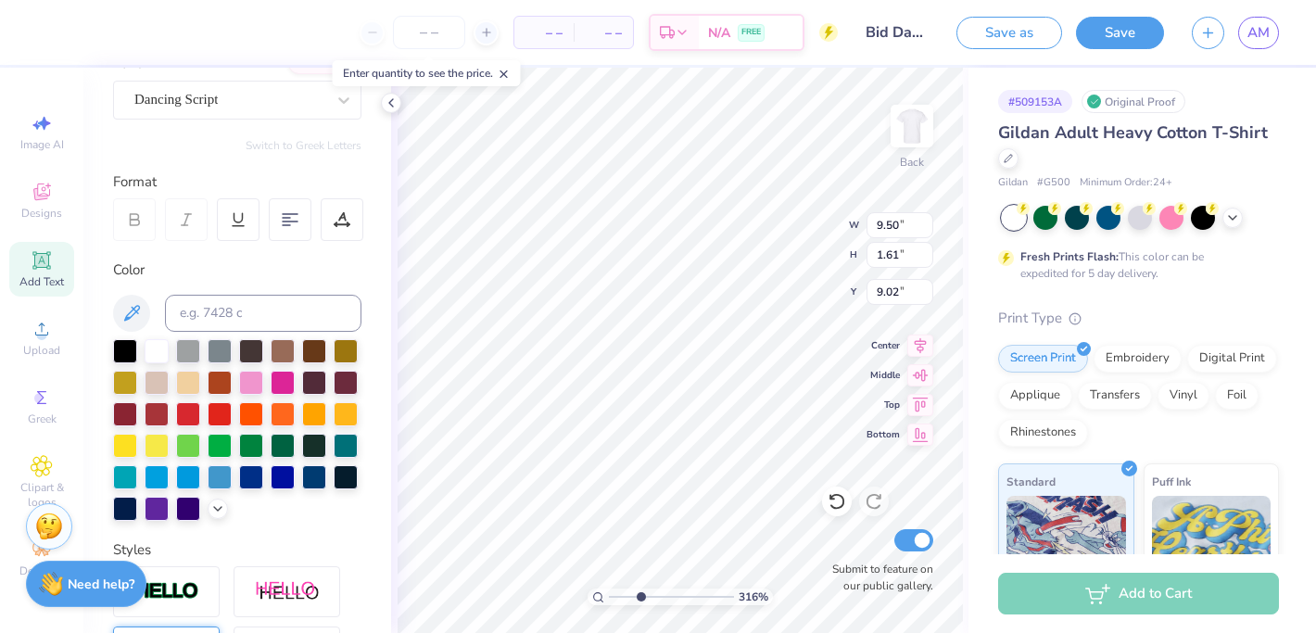
scroll to position [0, 0]
type textarea "2025"
type input "5.25"
type input "1.84"
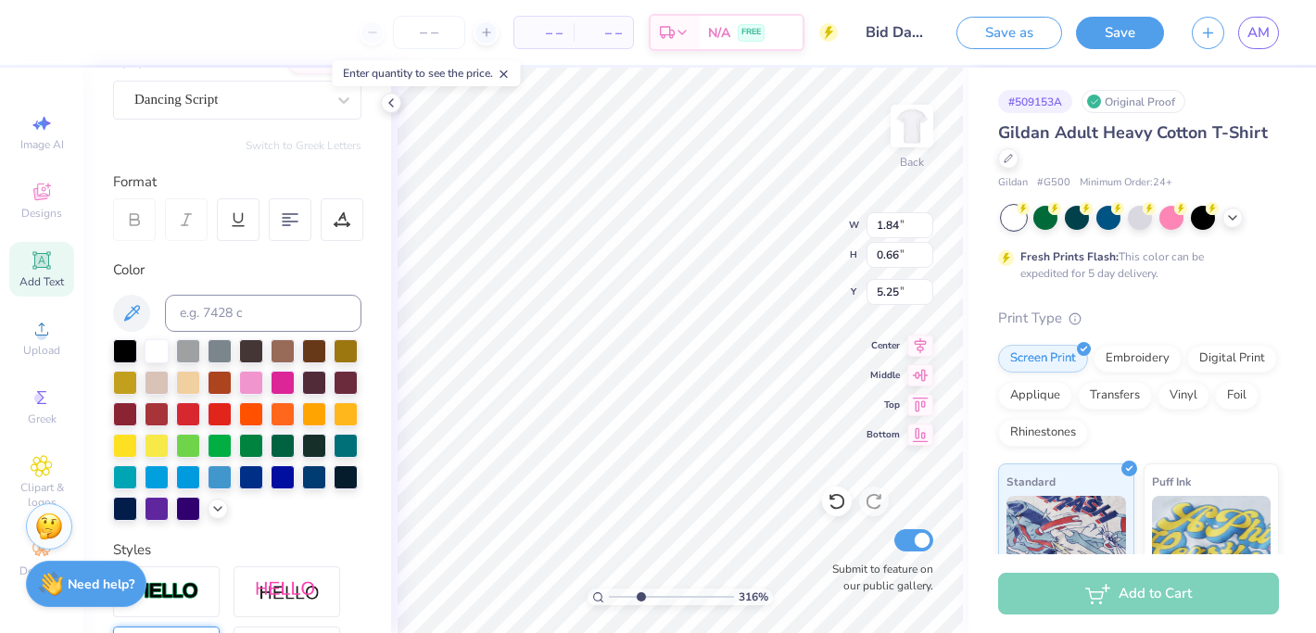
type input "0.66"
type input "4.05"
type input "1.33"
type input "1.08"
type input "4.94"
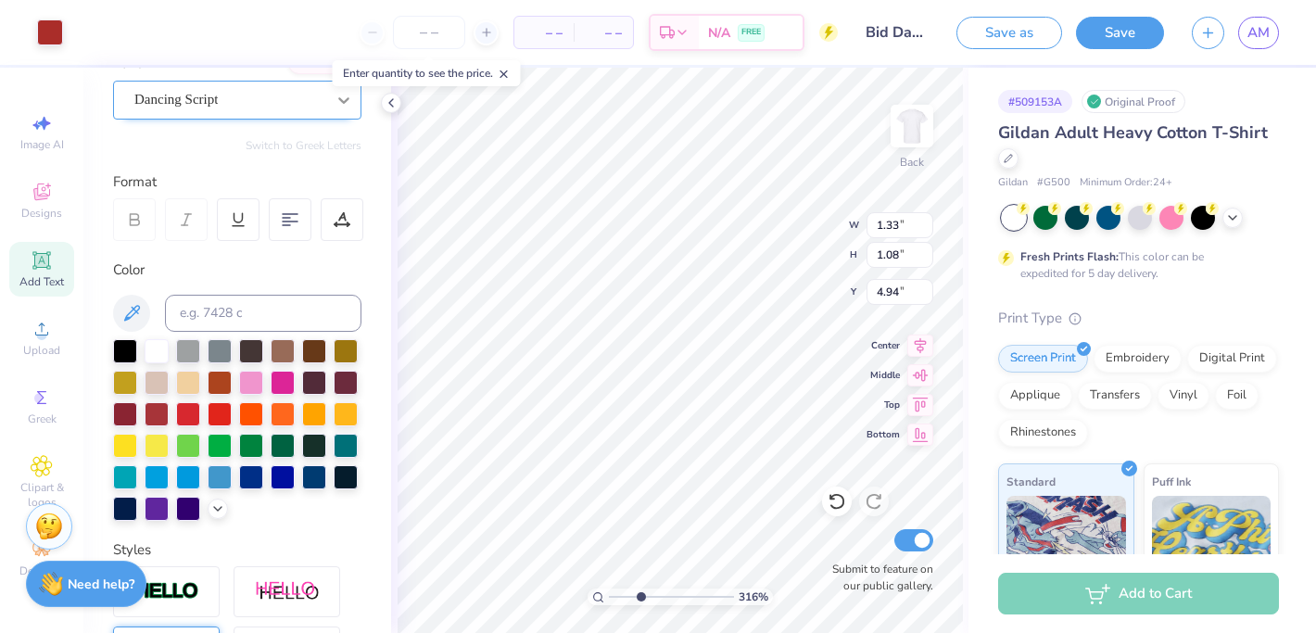
type input "1.84"
type input "0.66"
type input "4.05"
click at [212, 318] on input at bounding box center [263, 313] width 197 height 37
type input "7627"
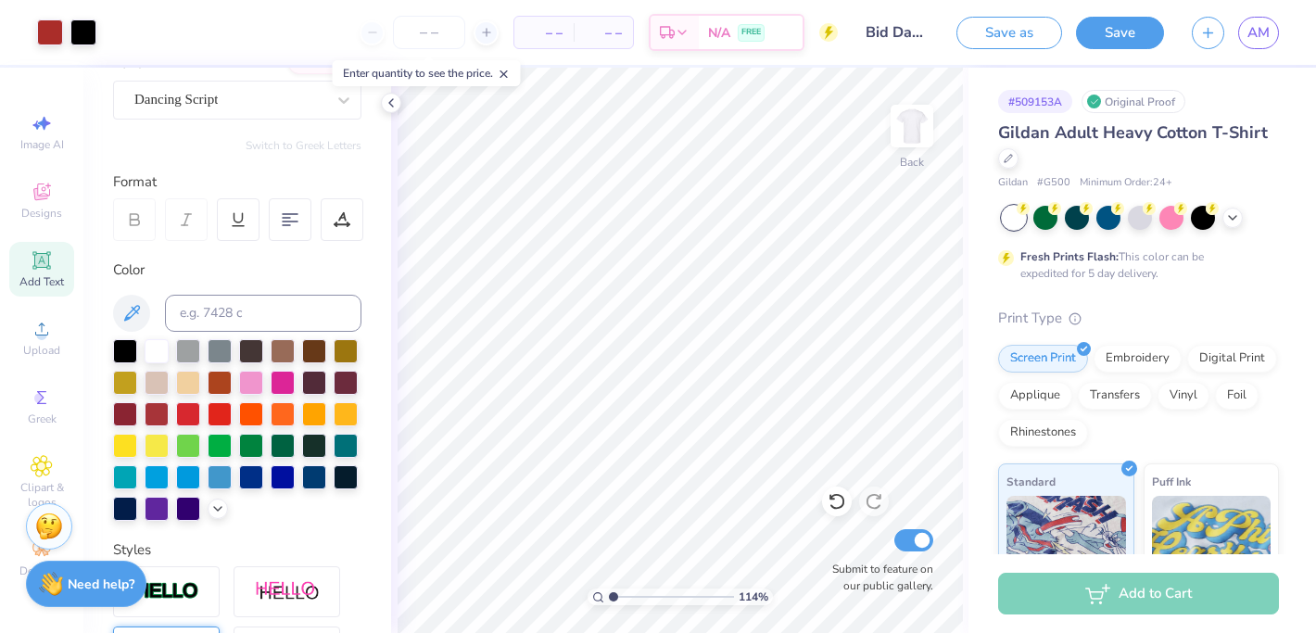
drag, startPoint x: 637, startPoint y: 596, endPoint x: 612, endPoint y: 597, distance: 25.0
type input "1"
click at [612, 597] on input "range" at bounding box center [671, 597] width 125 height 17
type input "7.35"
click at [917, 351] on icon at bounding box center [921, 343] width 26 height 22
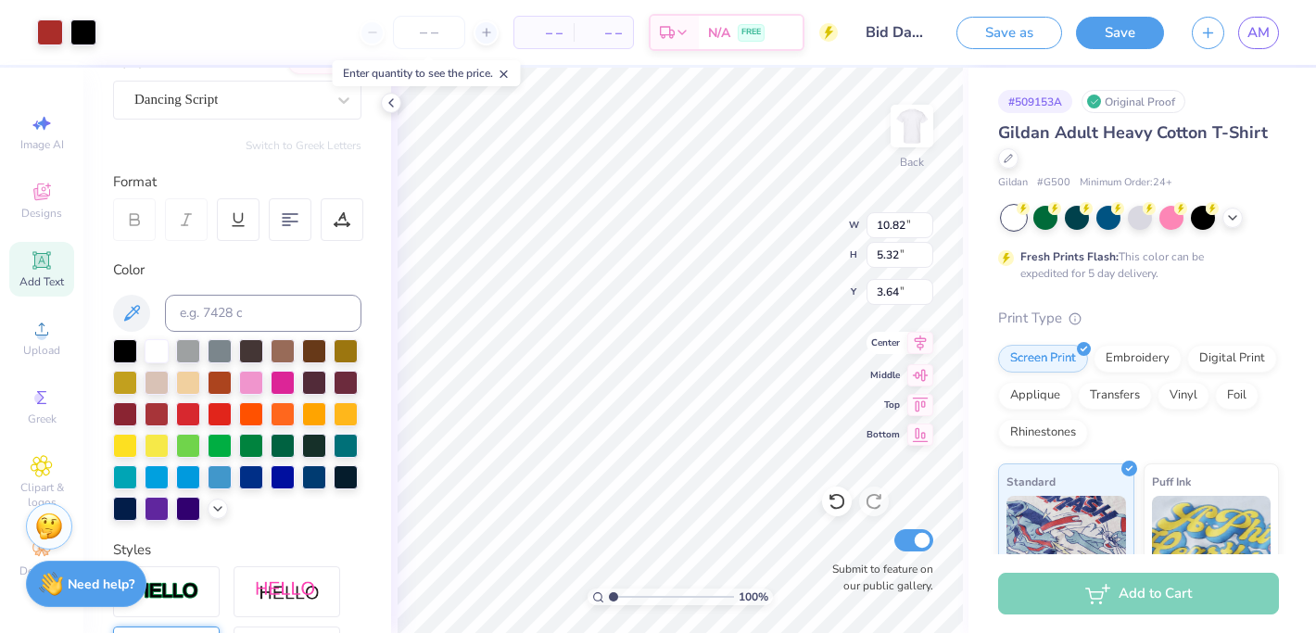
click at [922, 343] on icon at bounding box center [921, 343] width 12 height 16
click at [915, 342] on icon at bounding box center [921, 343] width 12 height 16
click at [915, 341] on icon at bounding box center [921, 343] width 12 height 16
type input "11.66"
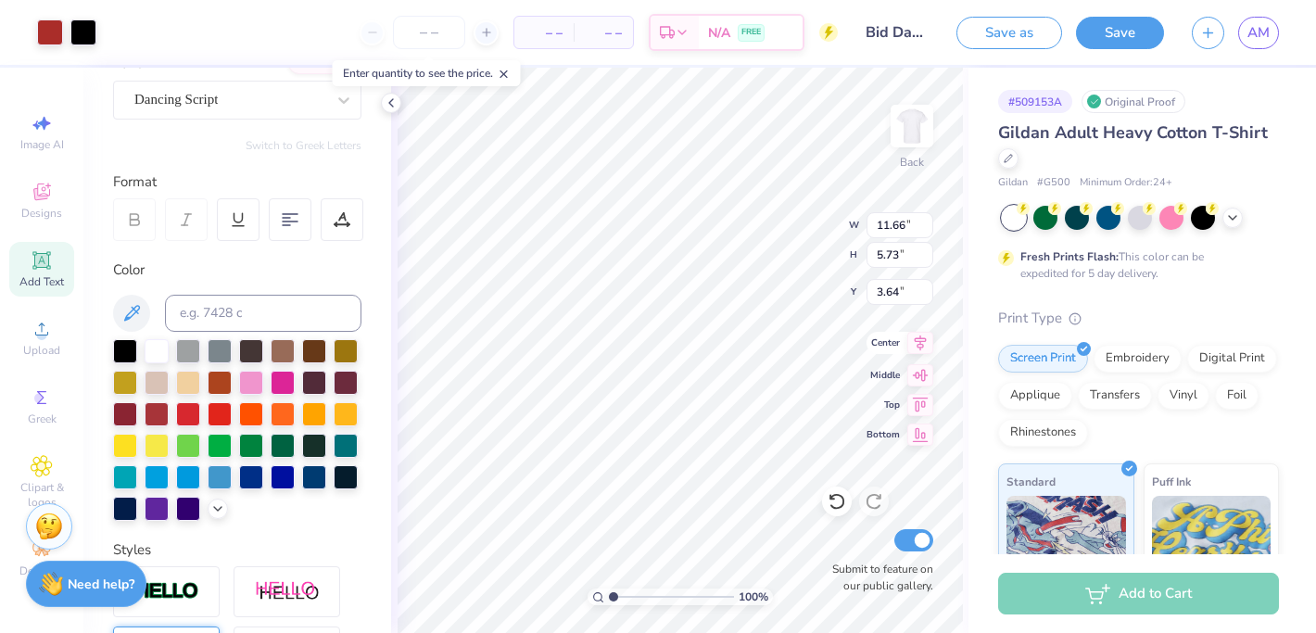
type input "5.73"
click at [915, 341] on icon at bounding box center [921, 343] width 12 height 16
type input "7.25"
click at [536, 33] on span "– –" at bounding box center [544, 32] width 37 height 19
click at [550, 33] on span "– –" at bounding box center [544, 32] width 37 height 19
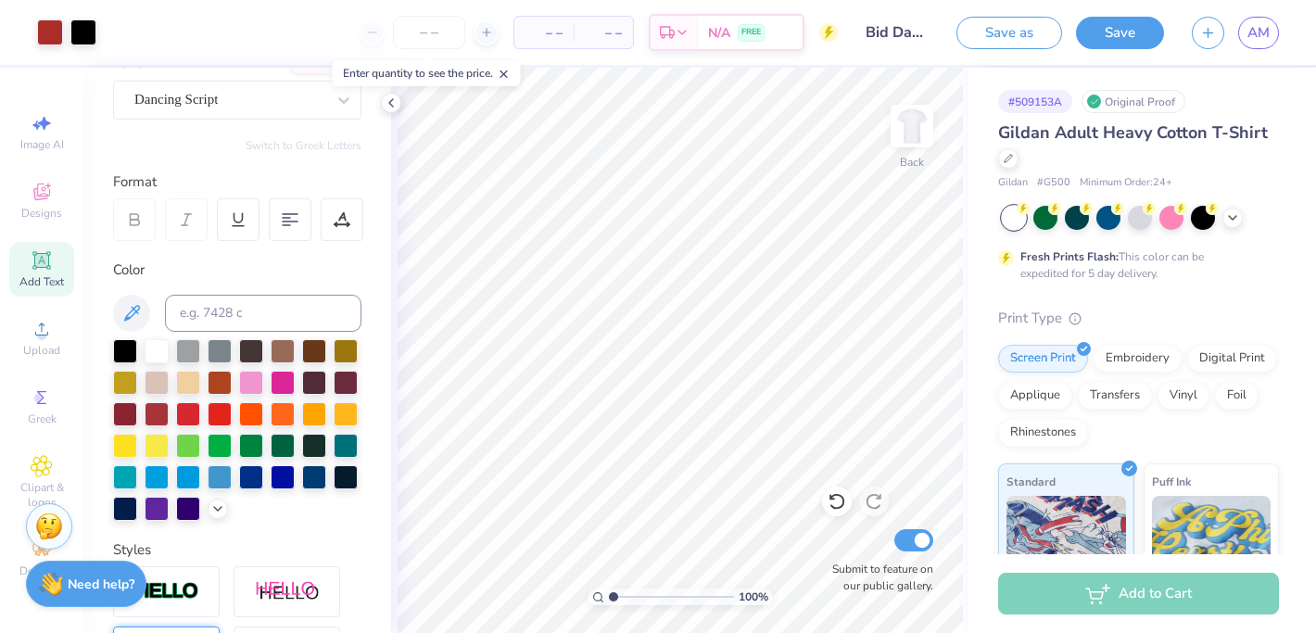
click at [553, 28] on span "– –" at bounding box center [544, 32] width 37 height 19
click at [410, 35] on input "number" at bounding box center [429, 32] width 72 height 33
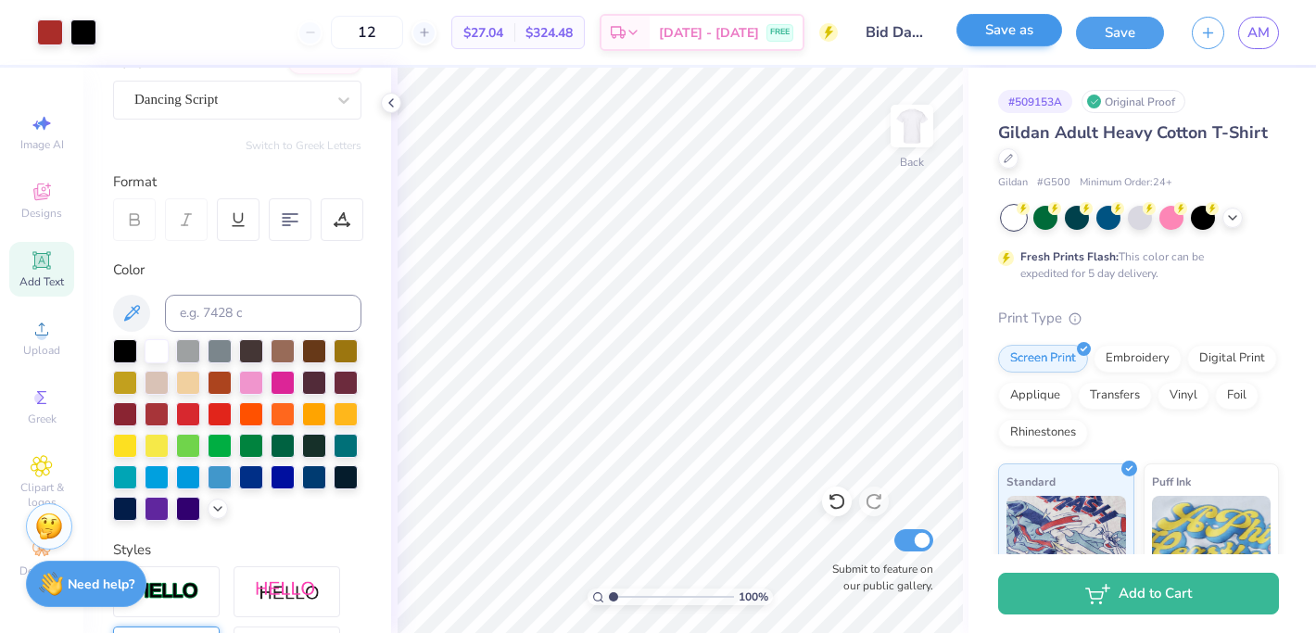
type input "12"
click at [1011, 29] on button "Save as" at bounding box center [1010, 30] width 106 height 32
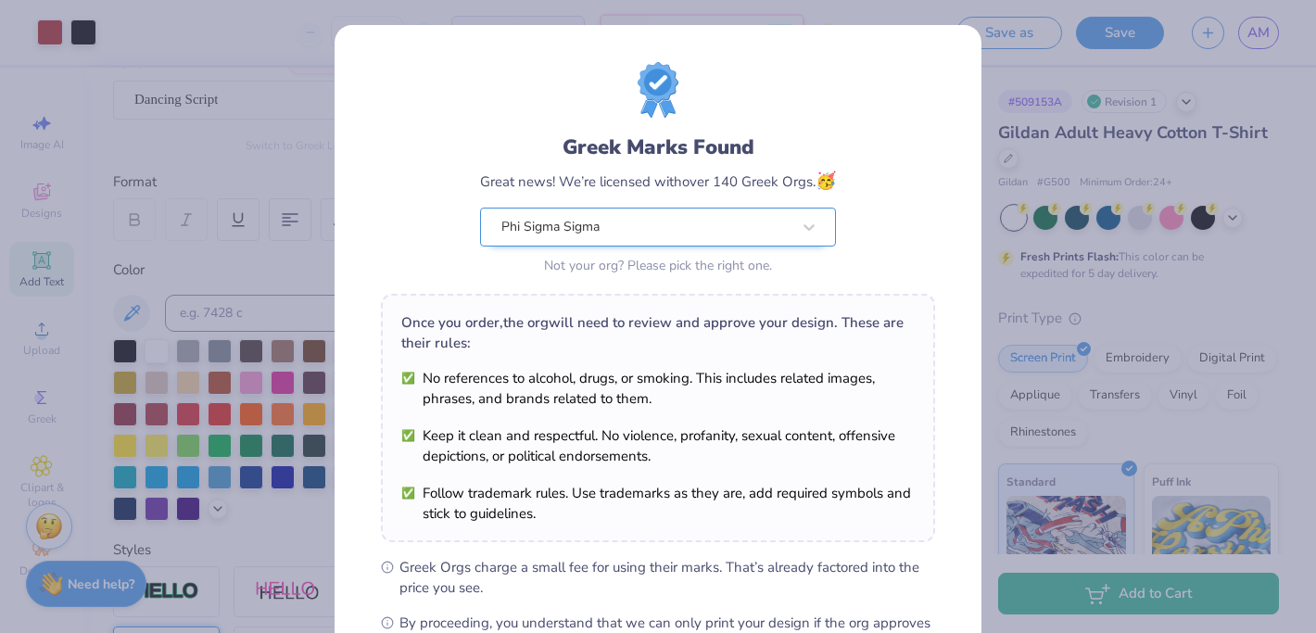
scroll to position [235, 0]
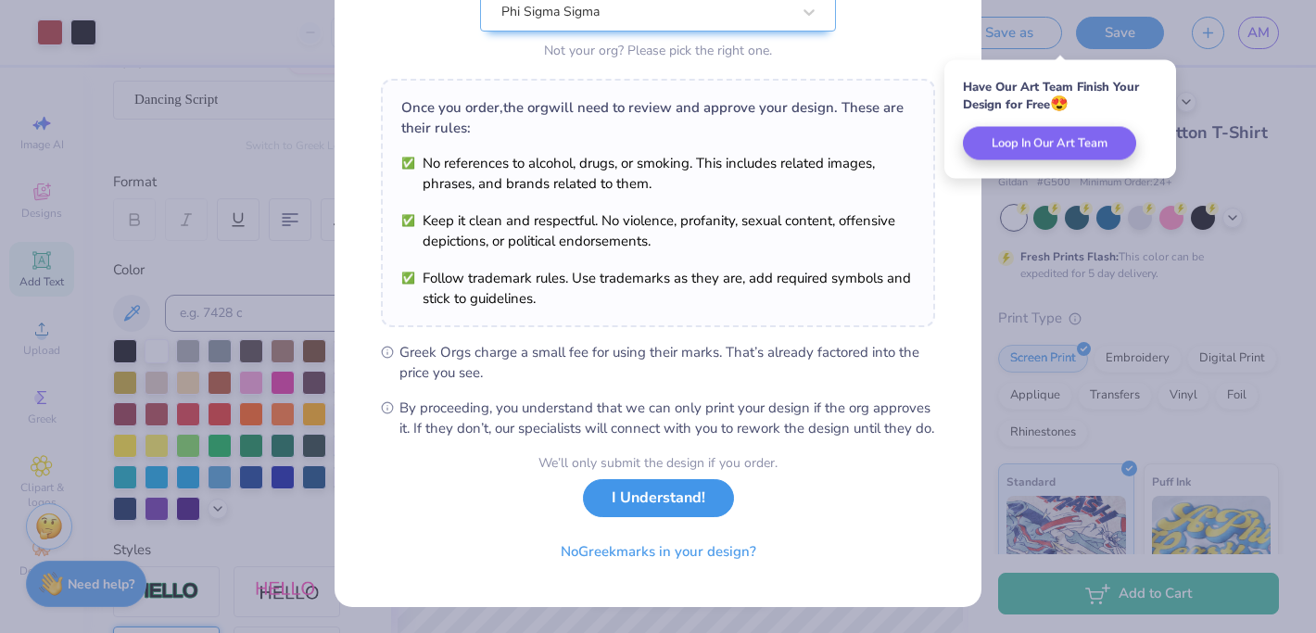
click at [622, 512] on button "I Understand!" at bounding box center [658, 498] width 151 height 38
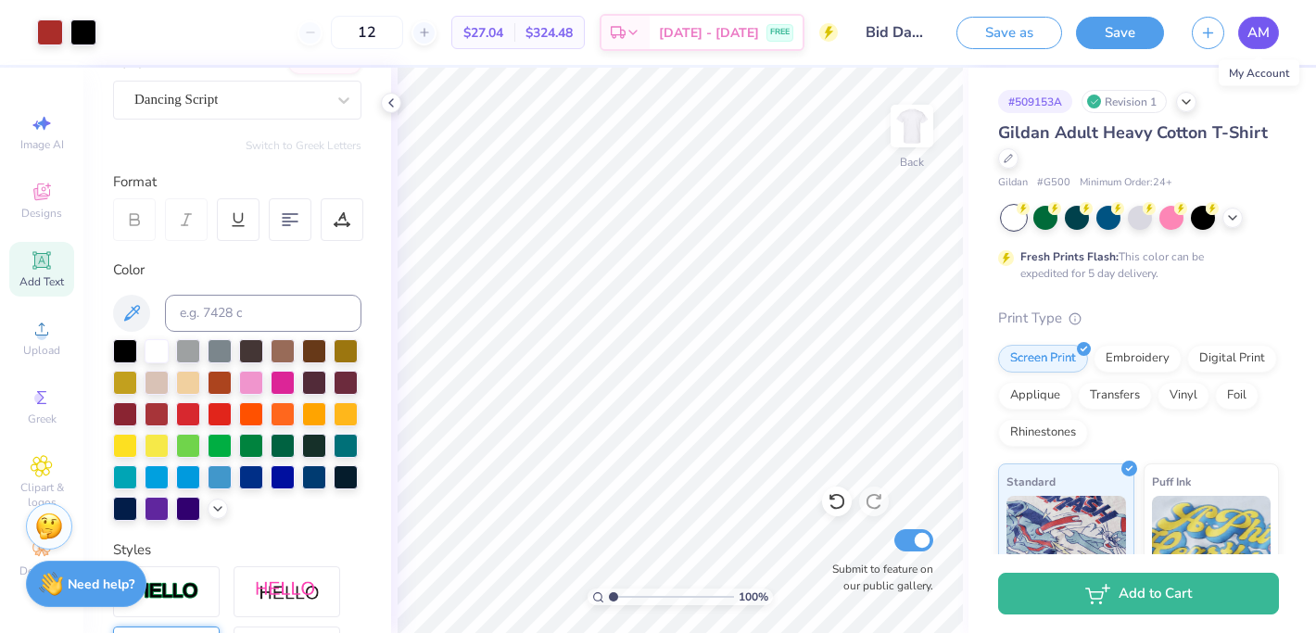
click at [1249, 33] on span "AM" at bounding box center [1259, 32] width 22 height 21
